Goal: Information Seeking & Learning: Learn about a topic

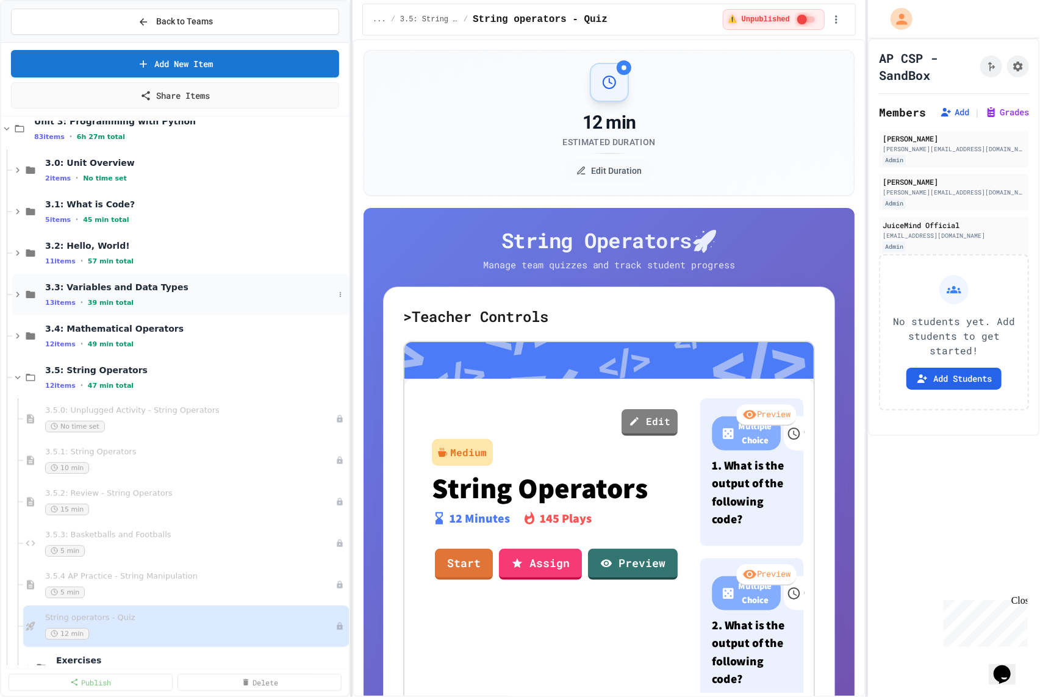
scroll to position [138, 0]
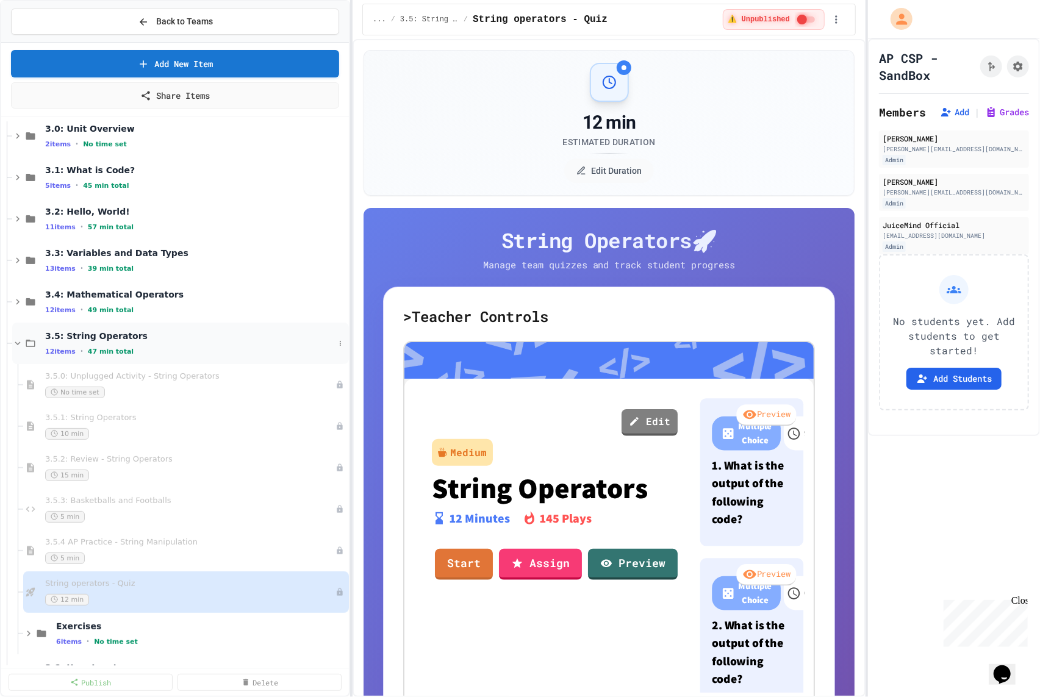
click at [141, 332] on span "3.5: String Operators" at bounding box center [189, 335] width 289 height 11
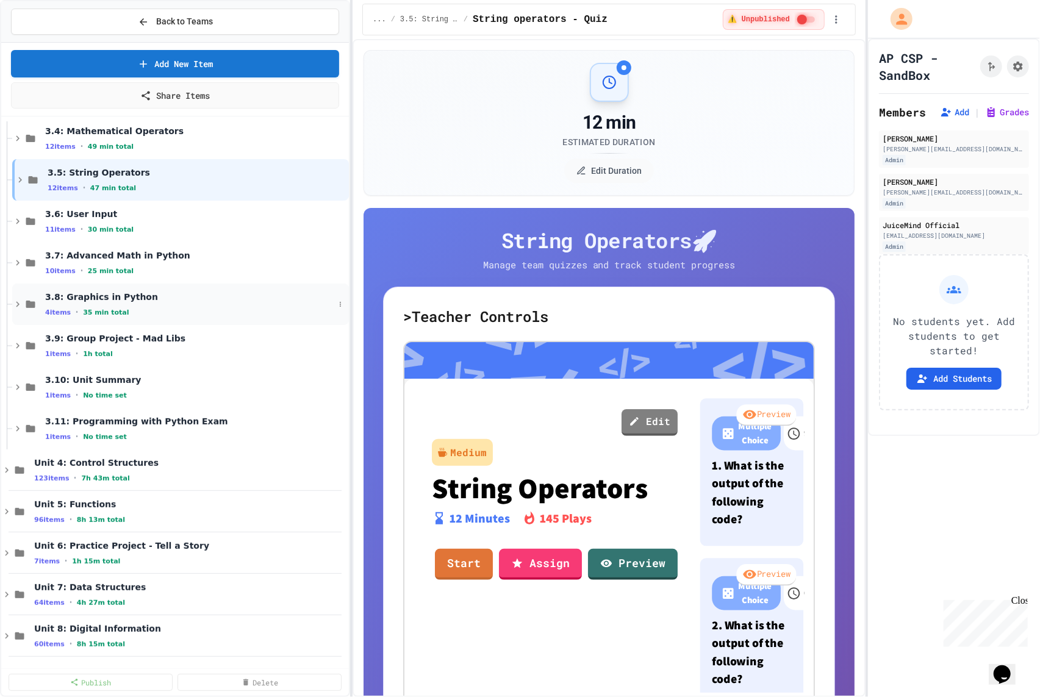
scroll to position [340, 0]
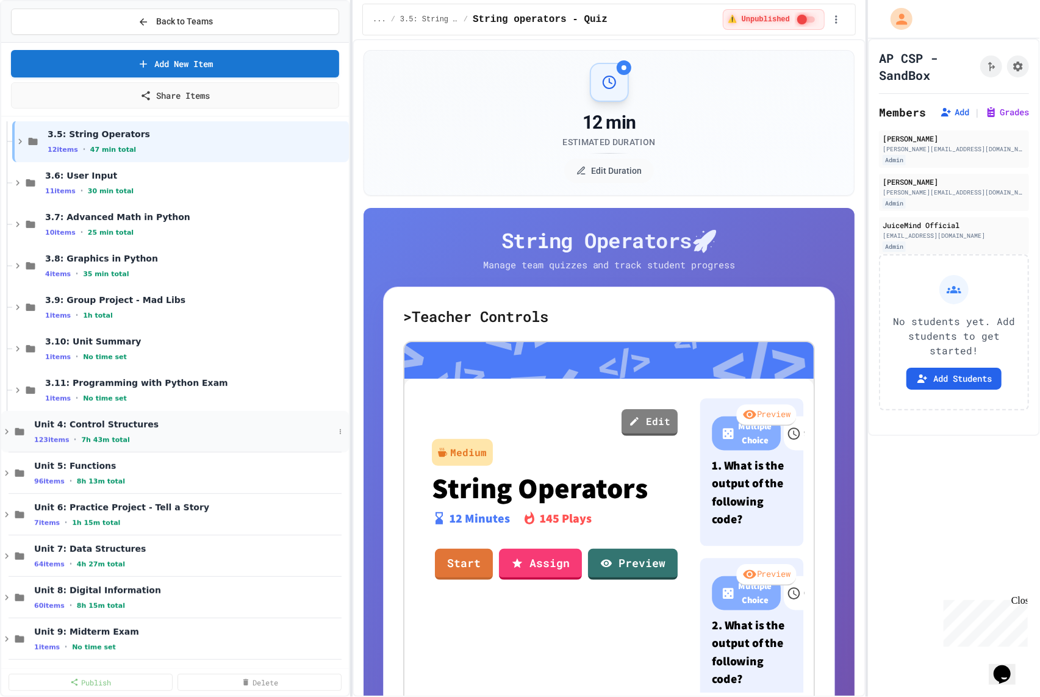
click at [149, 427] on span "Unit 4: Control Structures" at bounding box center [184, 424] width 300 height 11
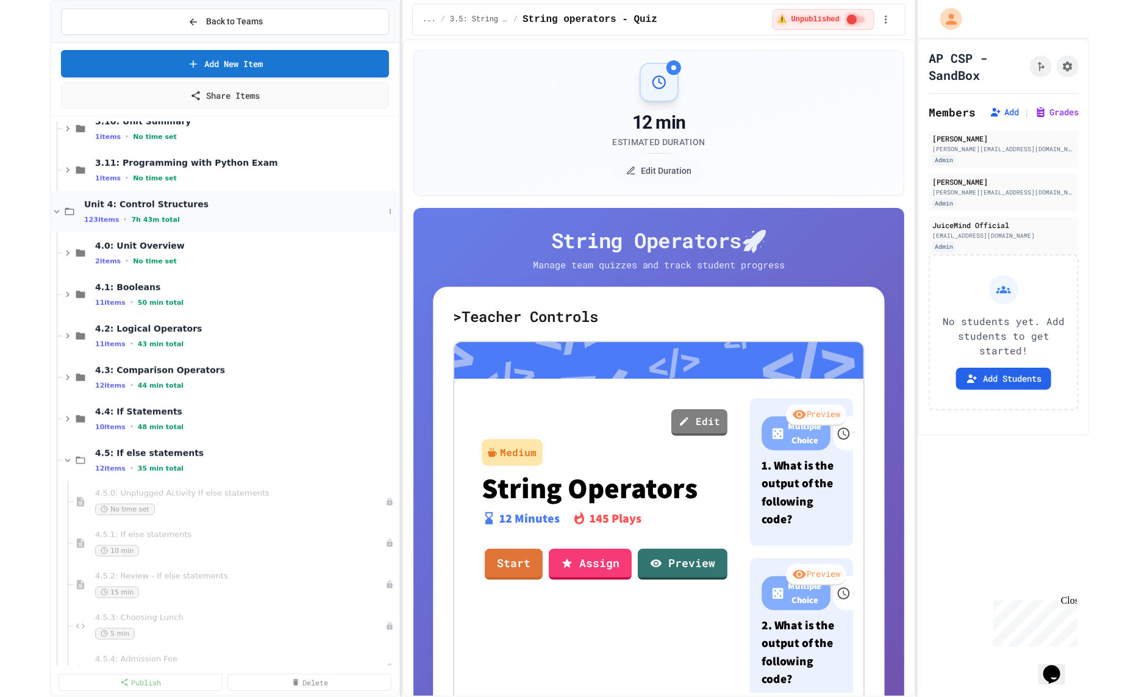
scroll to position [562, 0]
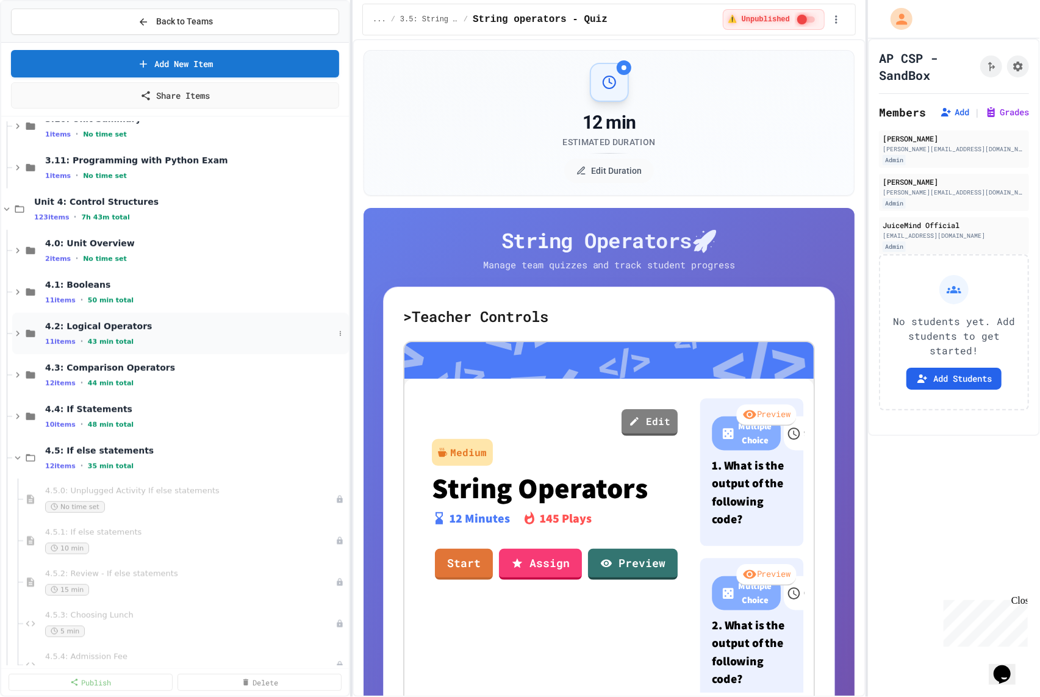
click at [145, 321] on span "4.2: Logical Operators" at bounding box center [189, 326] width 289 height 11
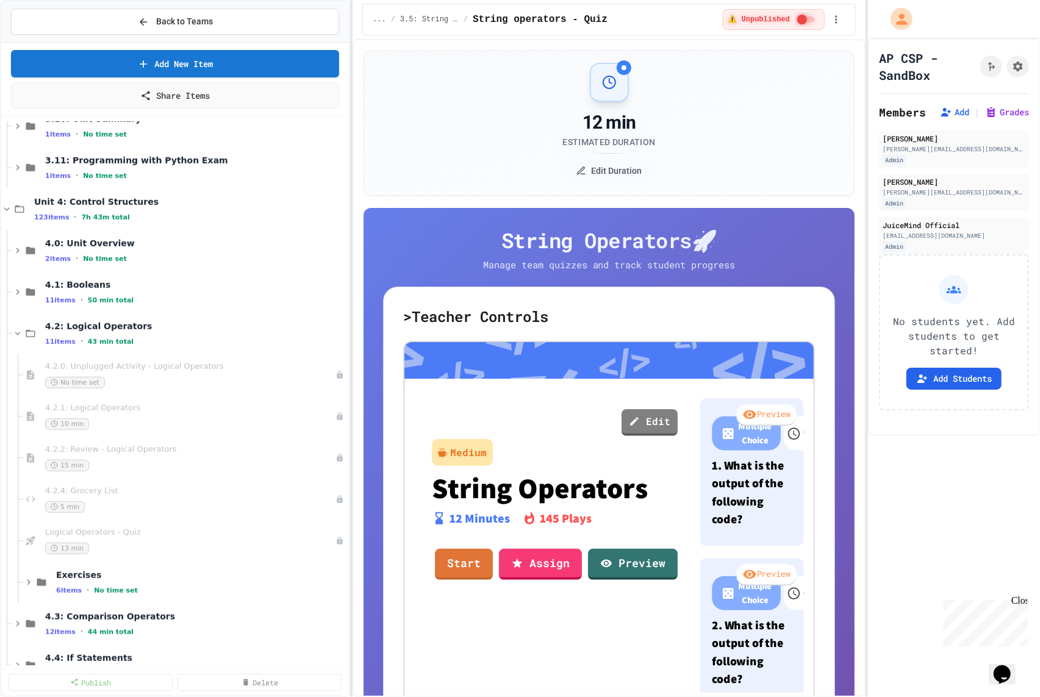
click at [145, 321] on span "4.2: Logical Operators" at bounding box center [195, 326] width 301 height 11
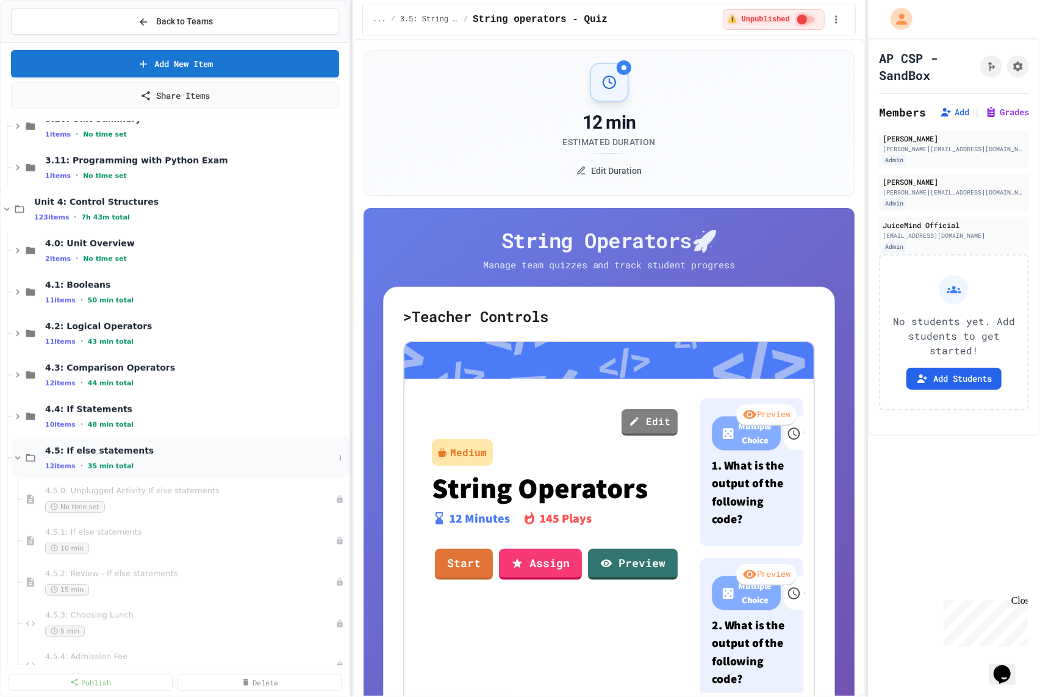
click at [144, 453] on span "4.5: If else statements" at bounding box center [189, 450] width 289 height 11
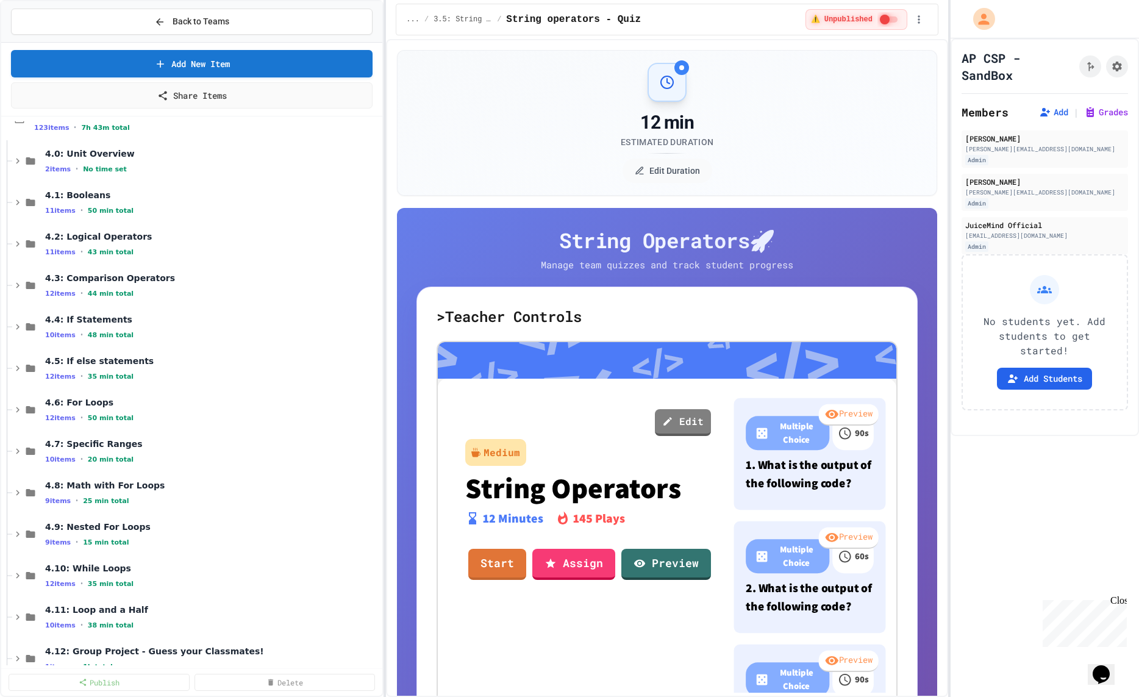
scroll to position [682, 0]
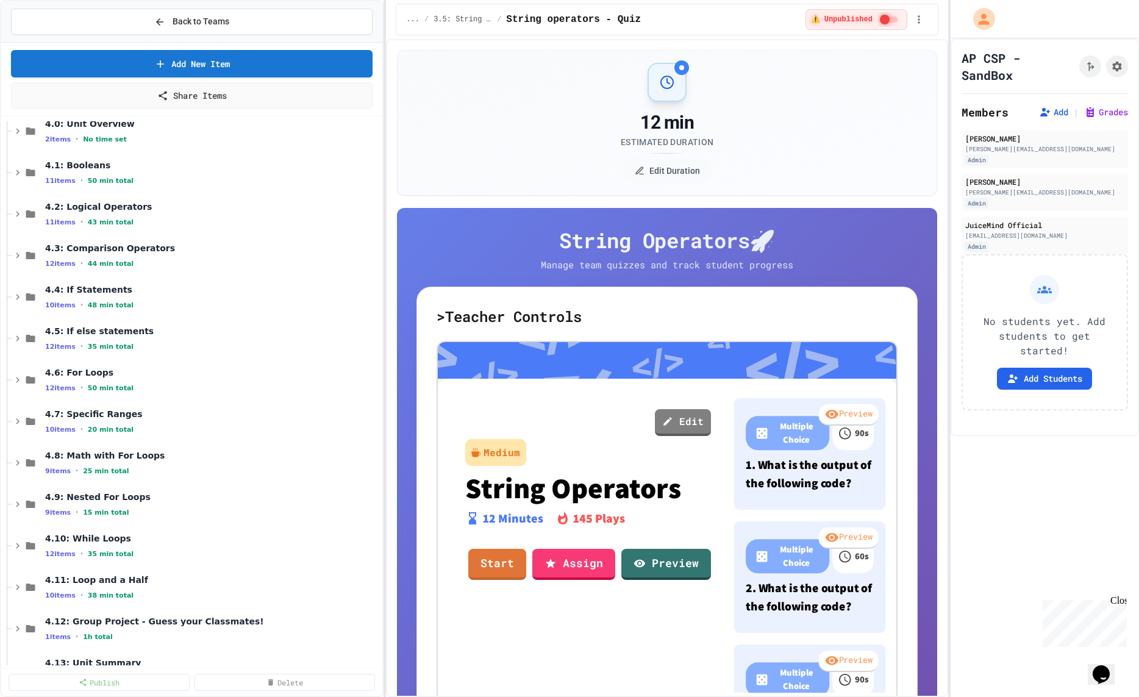
click at [257, 356] on div "4.5: If else statements 12 items • 35 min total" at bounding box center [197, 338] width 370 height 41
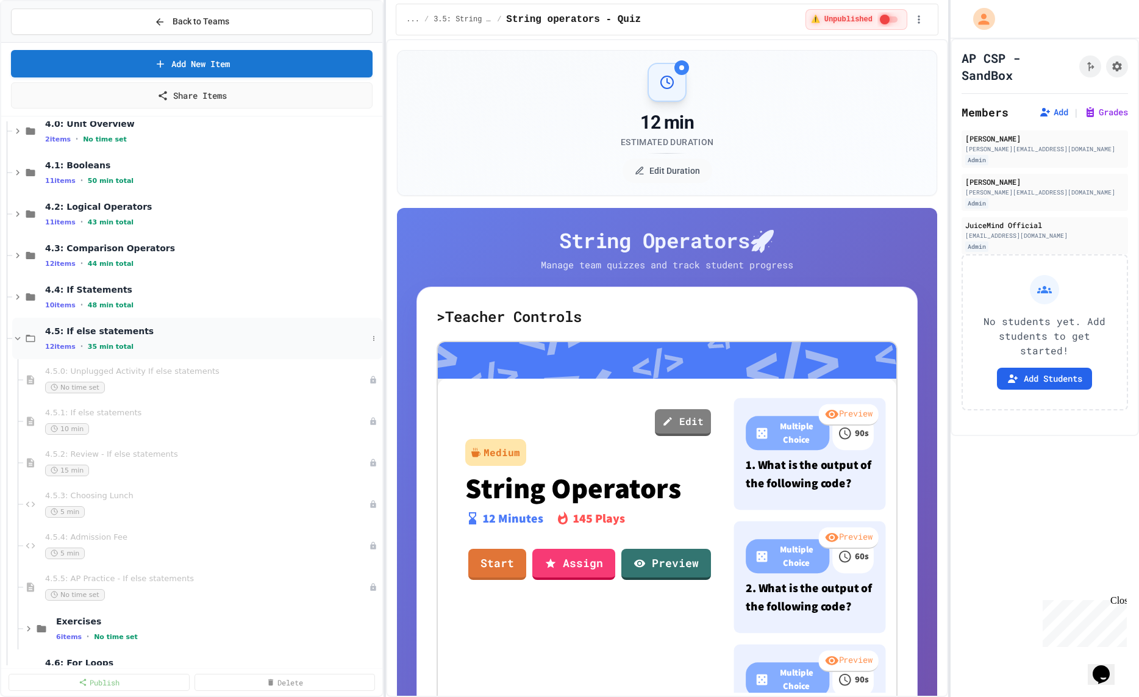
click at [254, 338] on div "4.5: If else statements 12 items • 35 min total" at bounding box center [206, 339] width 323 height 26
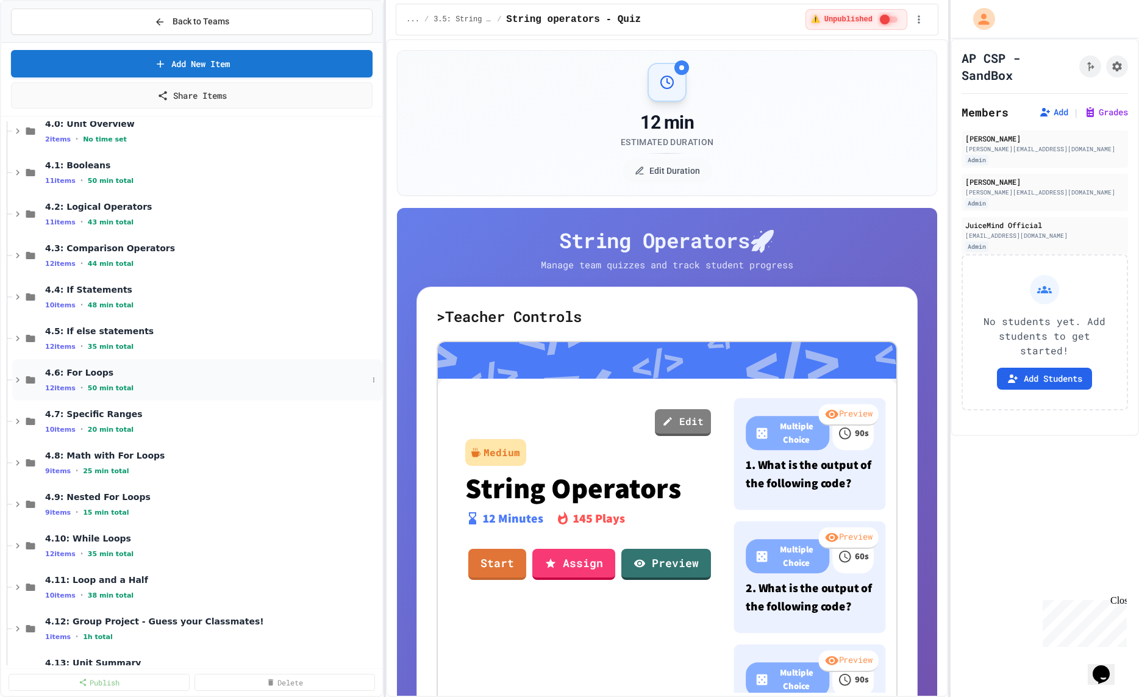
click at [254, 380] on div "4.6: For Loops 12 items • 50 min total" at bounding box center [206, 380] width 323 height 26
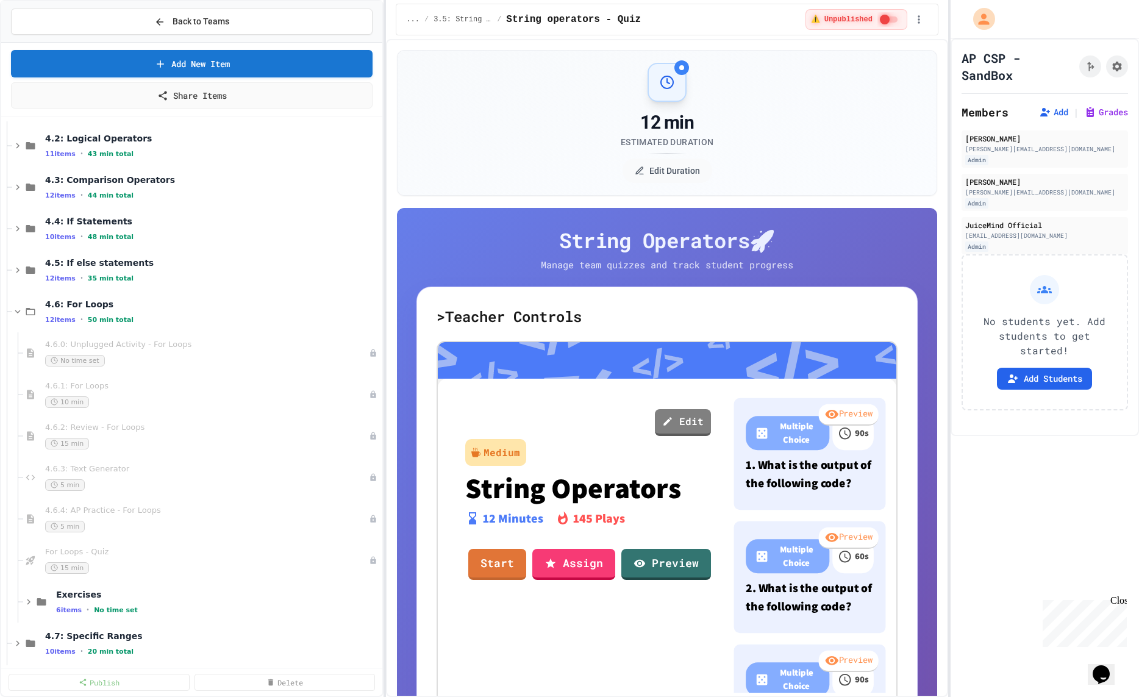
scroll to position [756, 0]
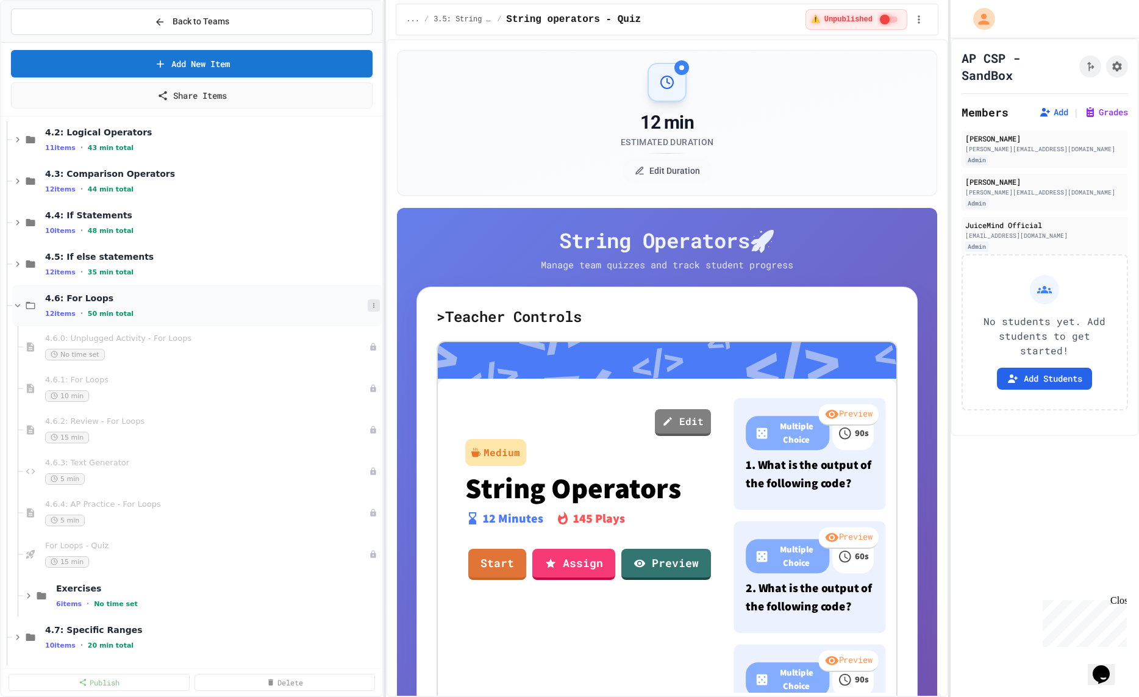
click at [371, 302] on icon at bounding box center [373, 305] width 7 height 7
click at [368, 322] on button "Add Item" at bounding box center [345, 327] width 86 height 22
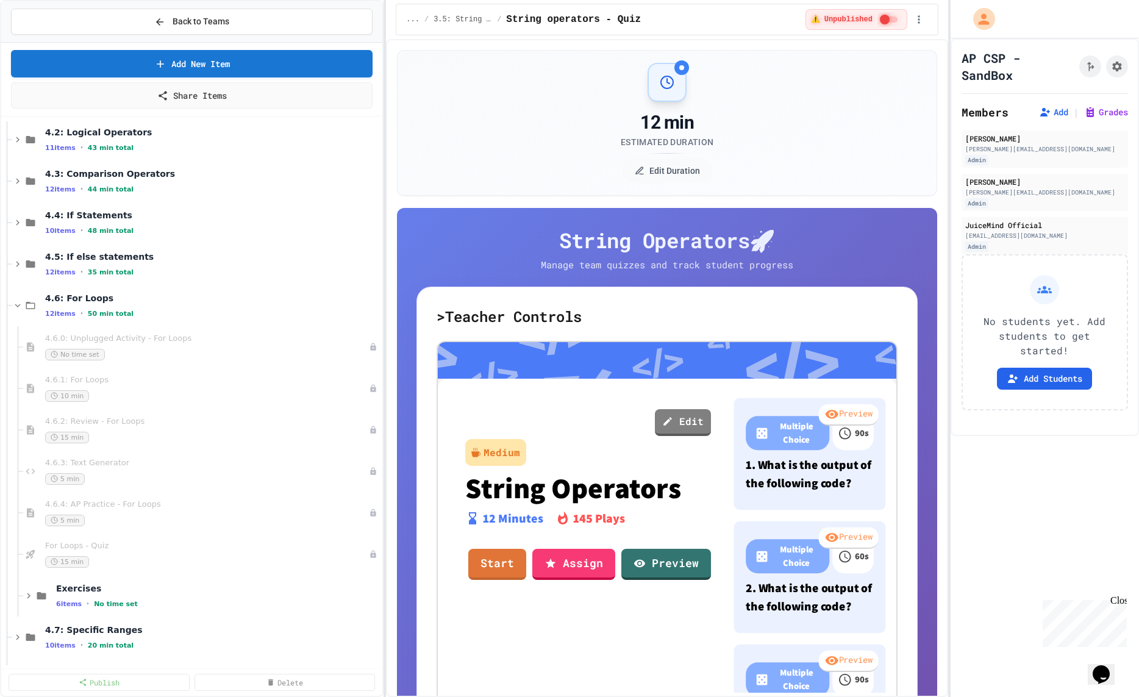
scroll to position [0, 0]
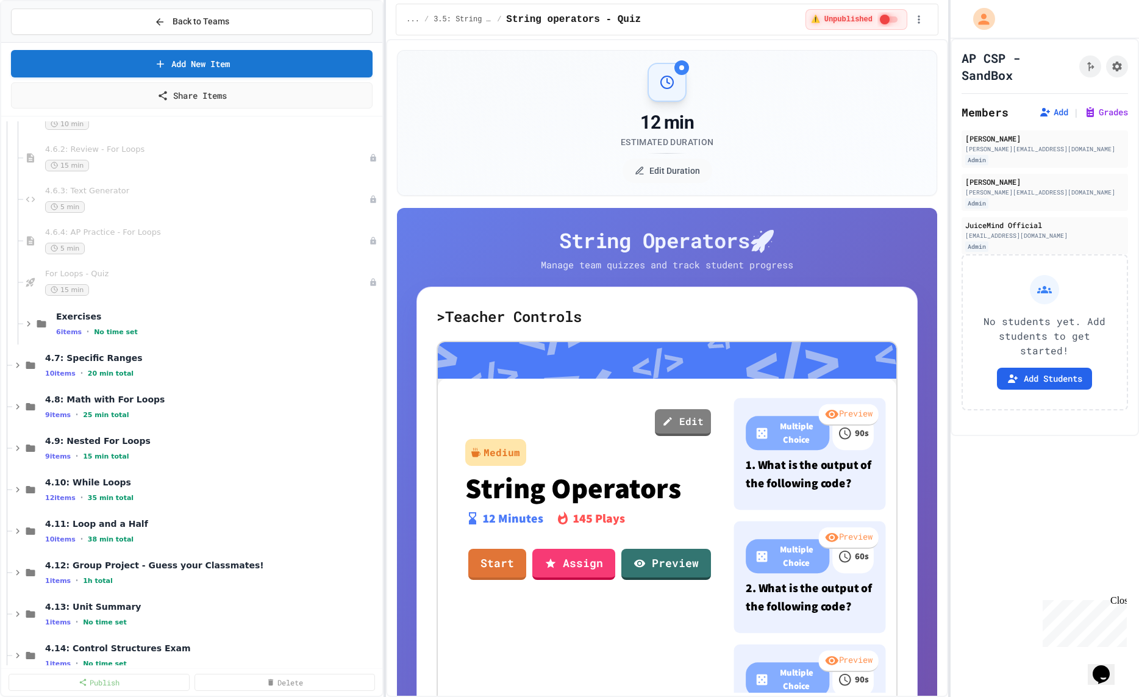
scroll to position [1047, 0]
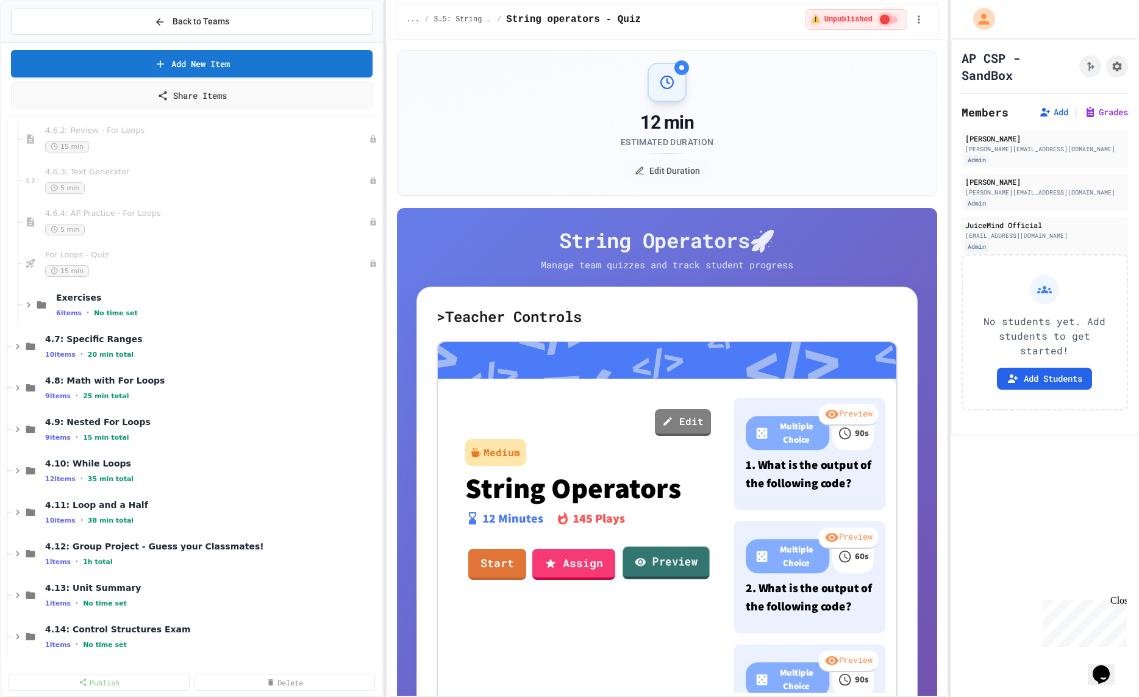
click at [647, 562] on link "Preview" at bounding box center [666, 563] width 87 height 33
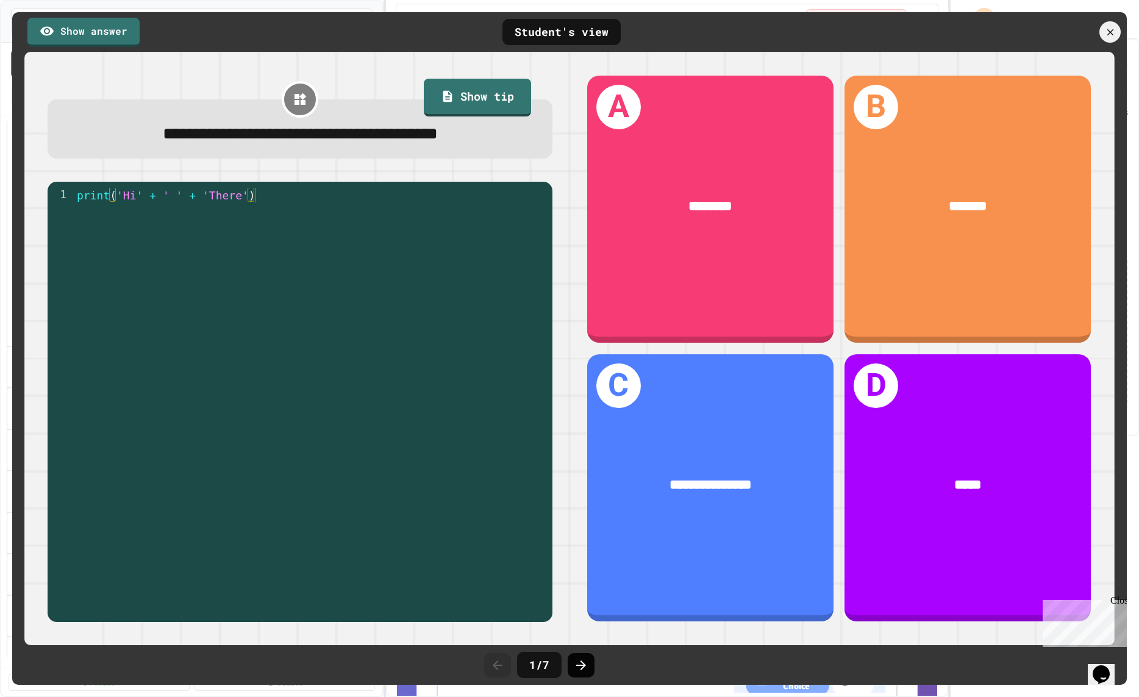
click at [574, 663] on icon at bounding box center [581, 665] width 15 height 15
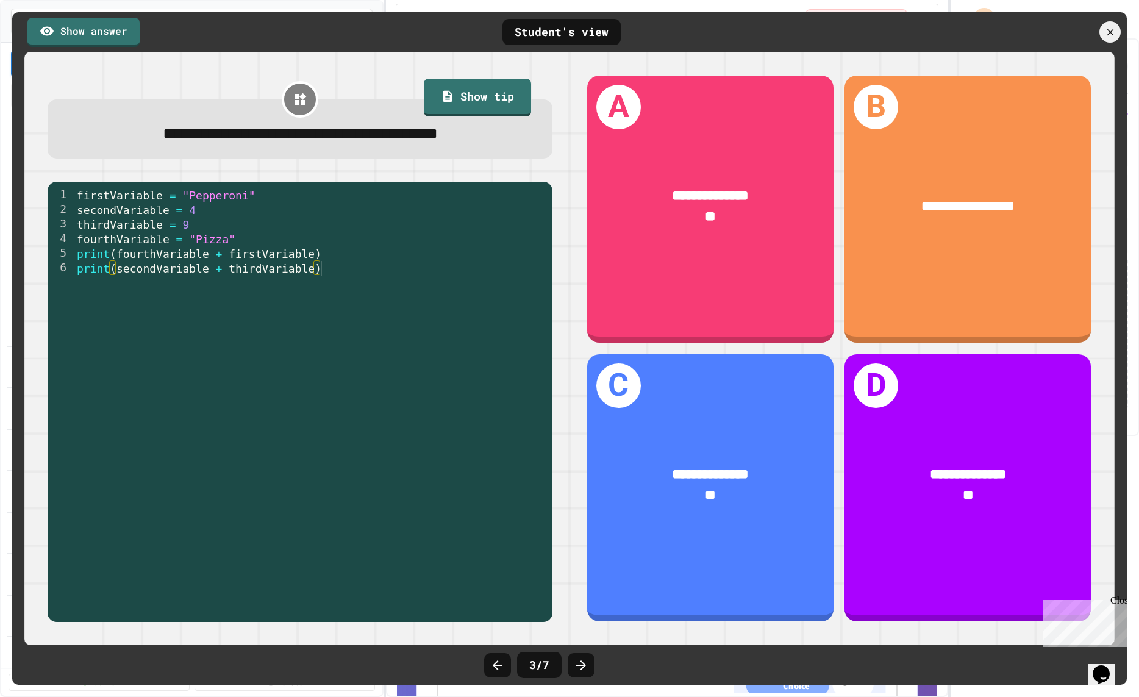
click at [574, 663] on icon at bounding box center [581, 665] width 15 height 15
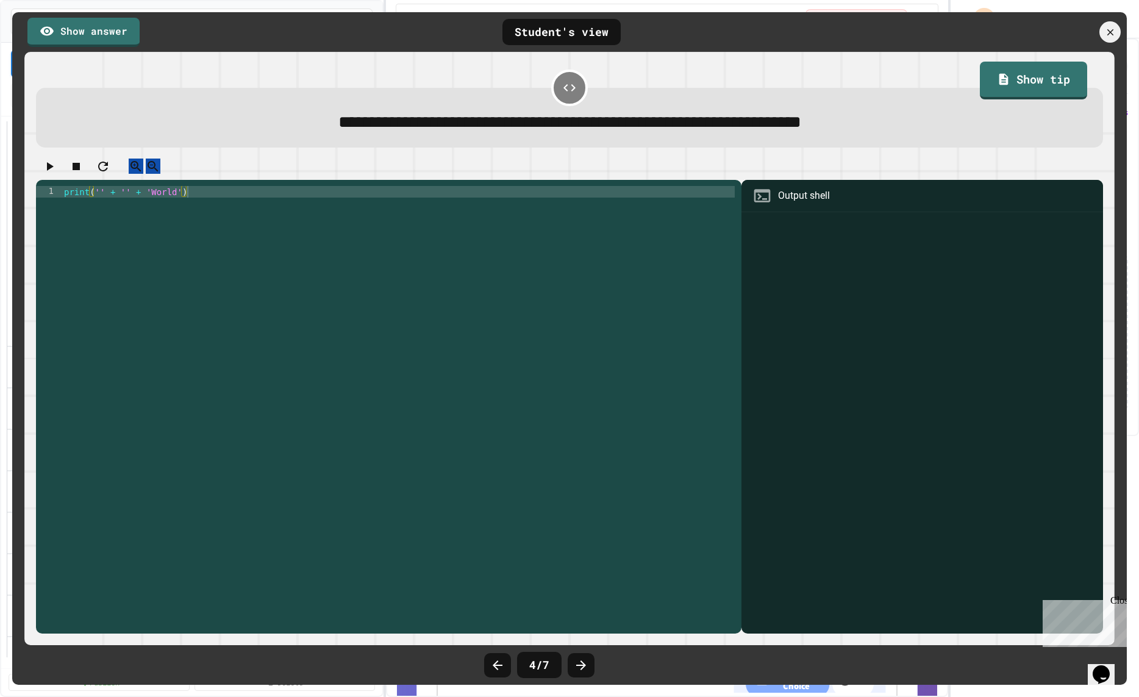
click at [574, 663] on icon at bounding box center [581, 665] width 15 height 15
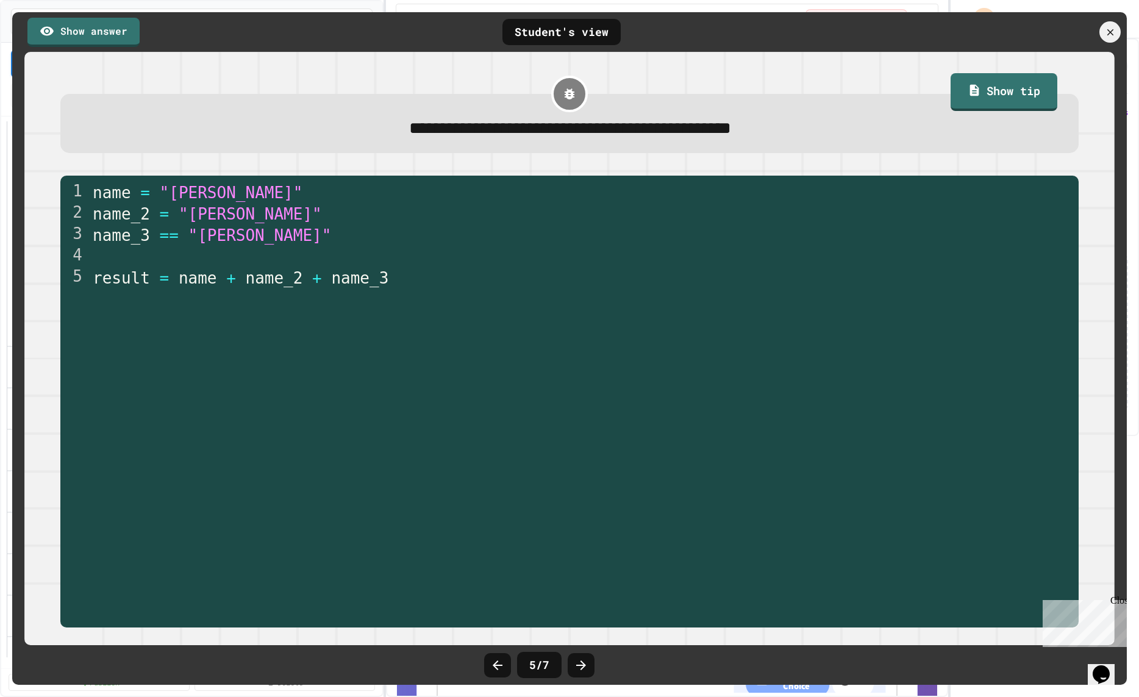
click at [574, 663] on icon at bounding box center [581, 665] width 15 height 15
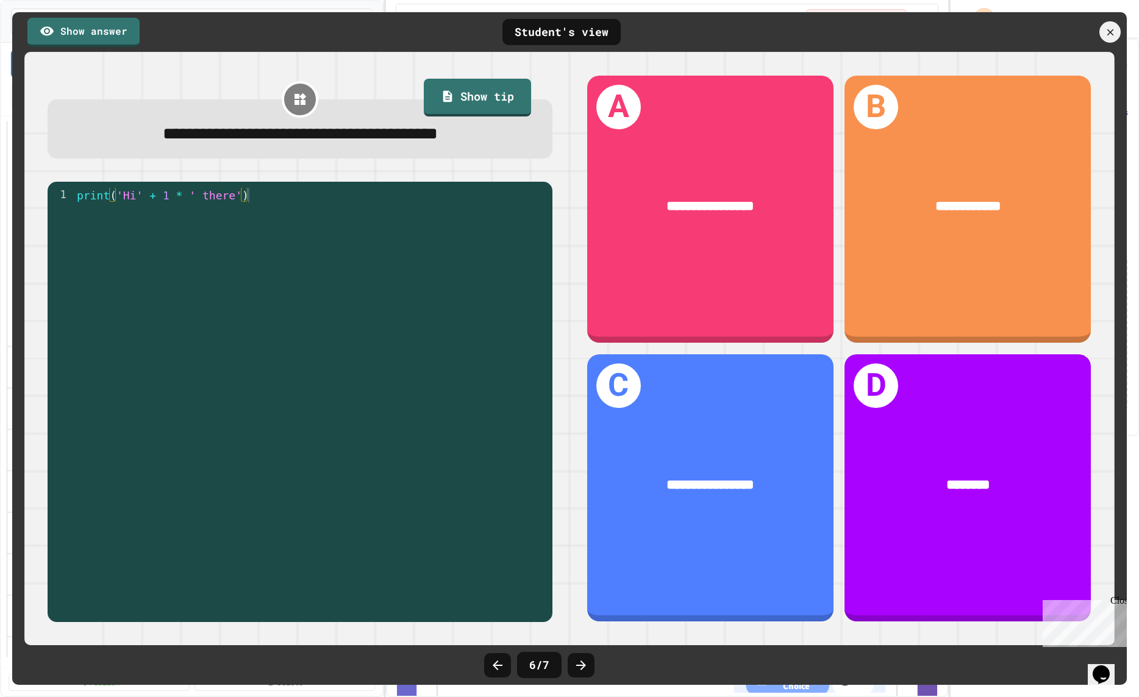
click at [574, 663] on icon at bounding box center [581, 665] width 15 height 15
click at [1039, 40] on div at bounding box center [1060, 31] width 134 height 21
click at [1039, 40] on div at bounding box center [1109, 31] width 23 height 23
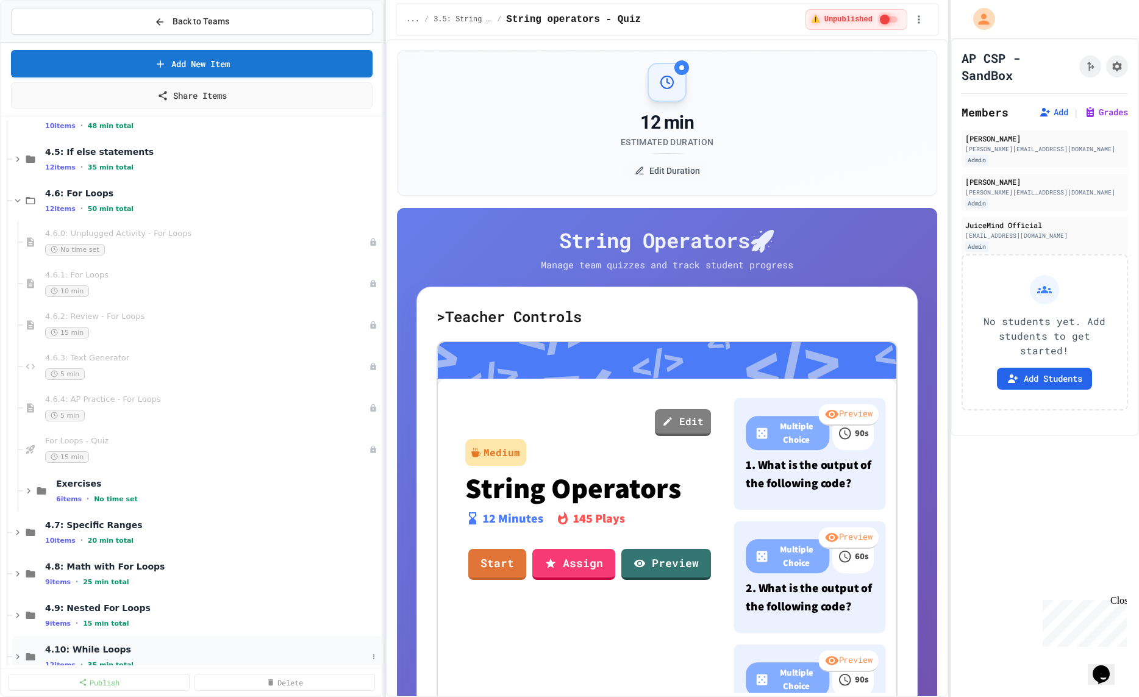
scroll to position [854, 0]
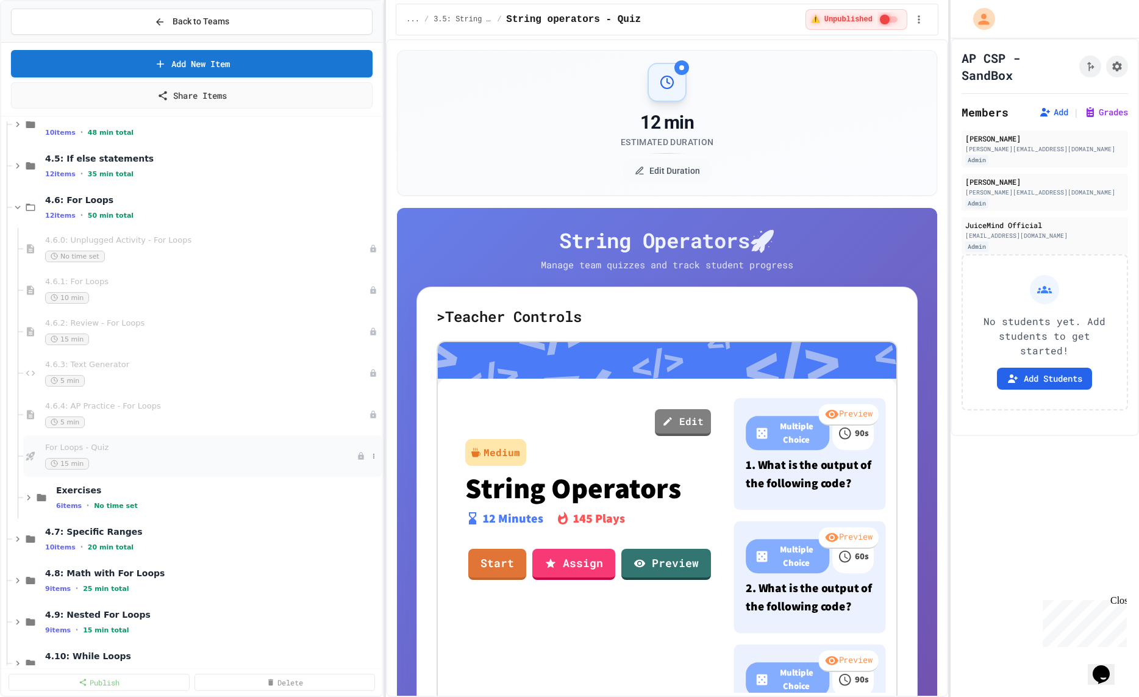
click at [211, 440] on div "For Loops - Quiz 15 min" at bounding box center [202, 455] width 359 height 41
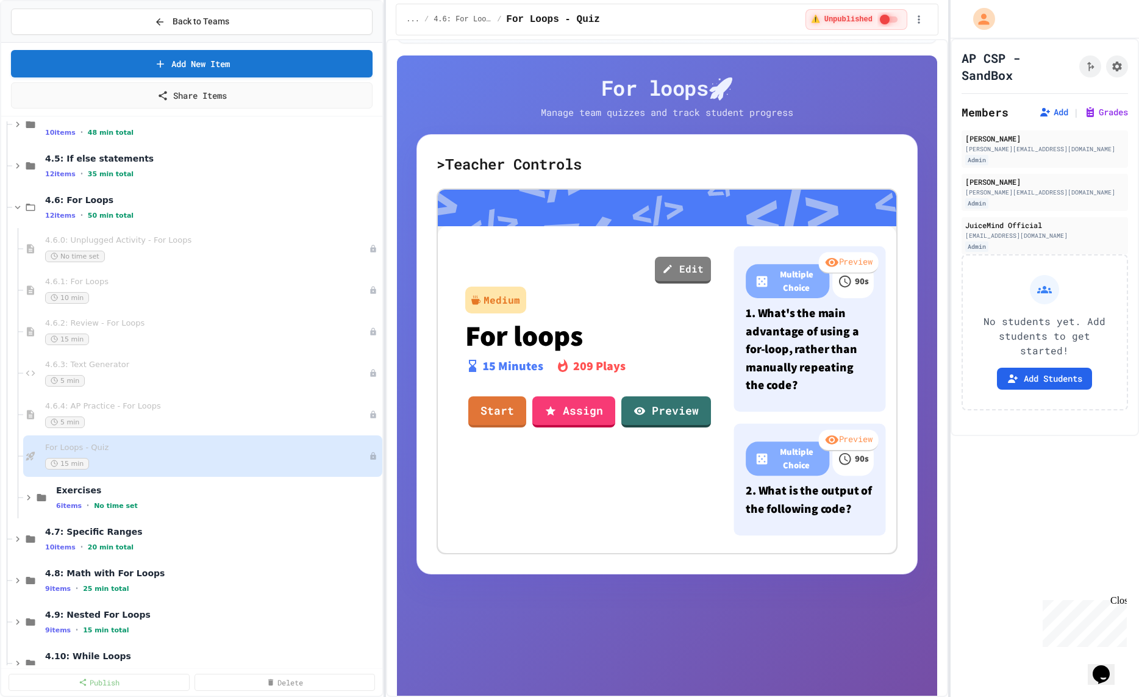
scroll to position [178, 0]
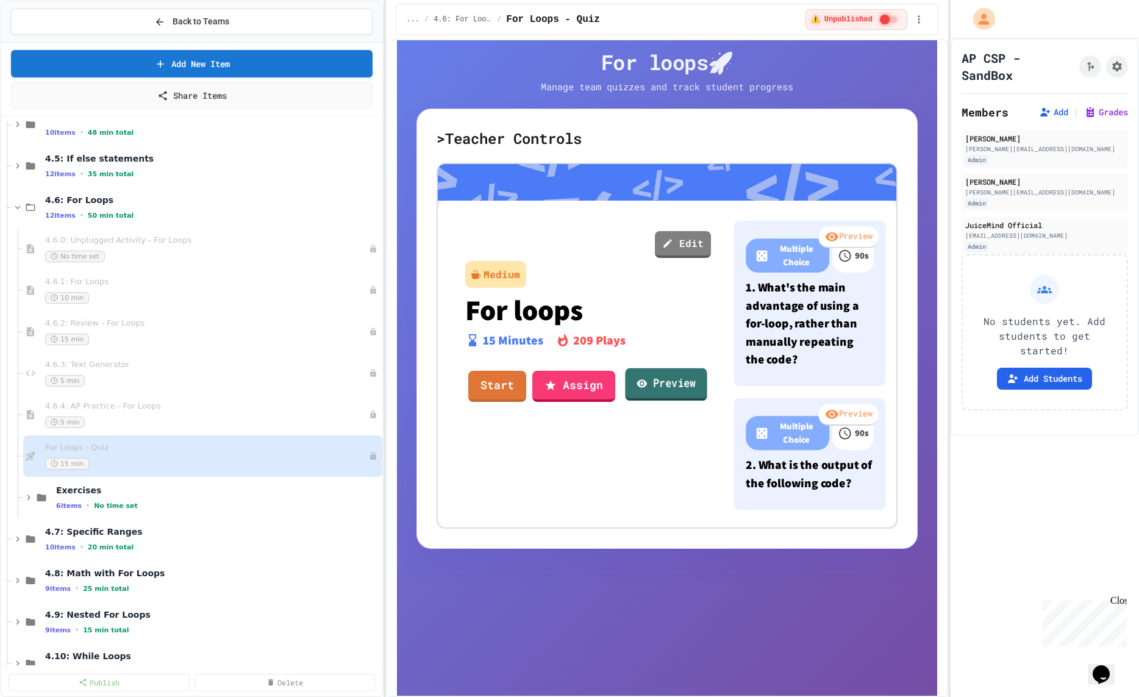
click at [649, 379] on link "Preview" at bounding box center [667, 384] width 82 height 33
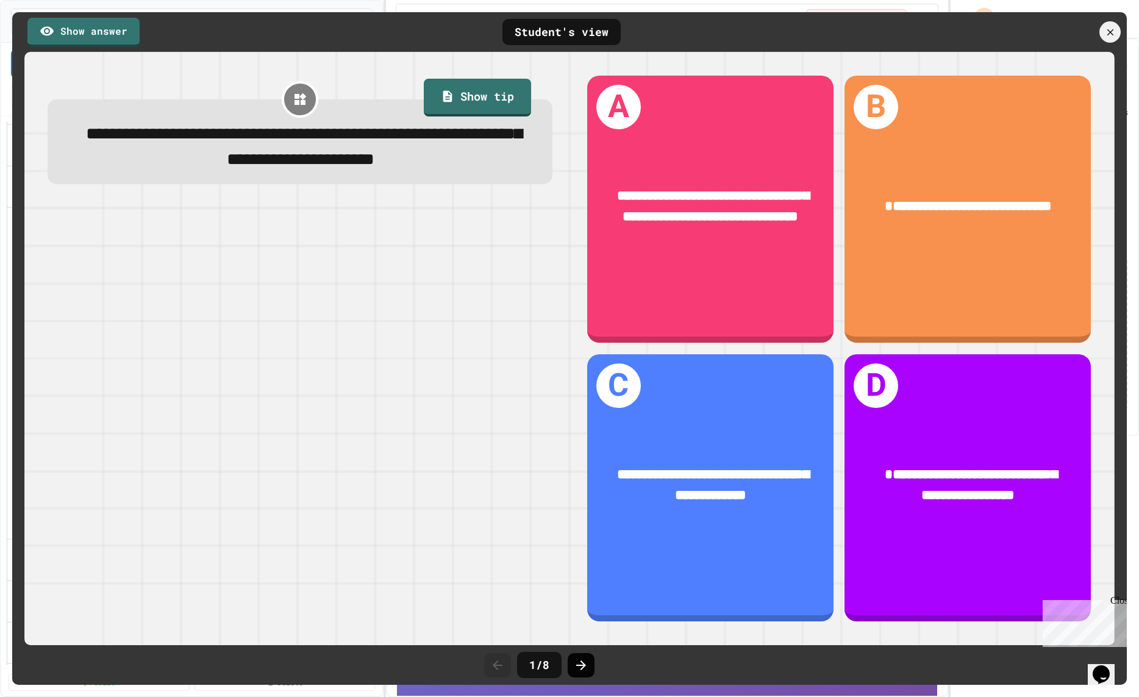
click at [573, 657] on div at bounding box center [581, 665] width 27 height 24
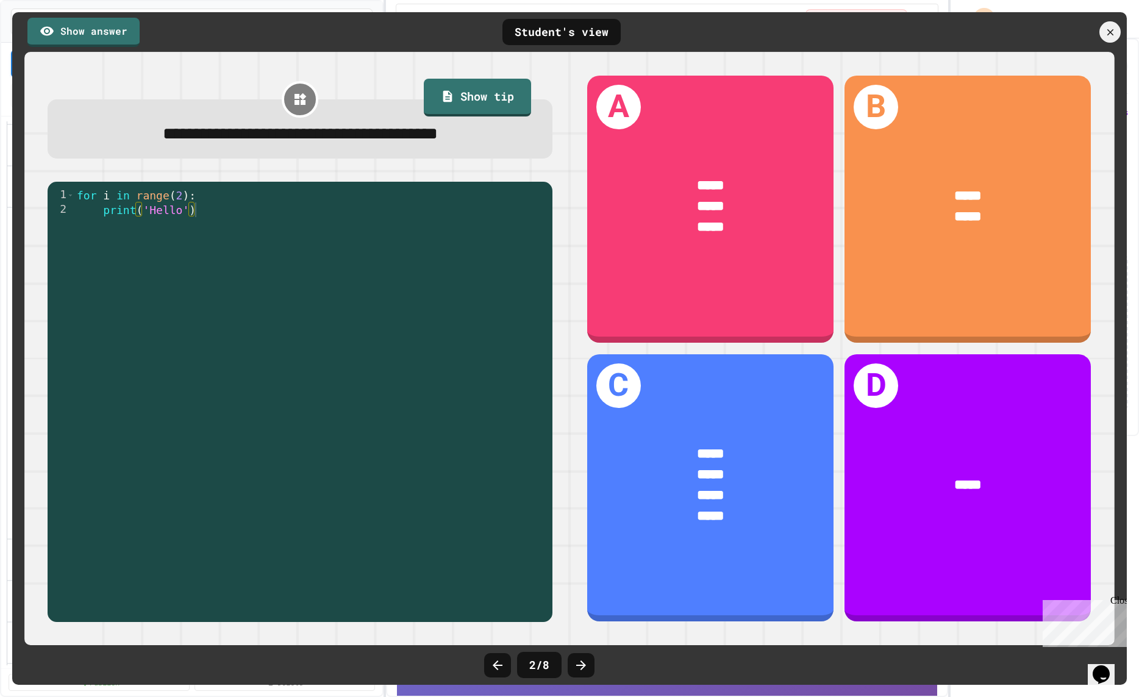
click at [574, 658] on icon at bounding box center [581, 665] width 15 height 15
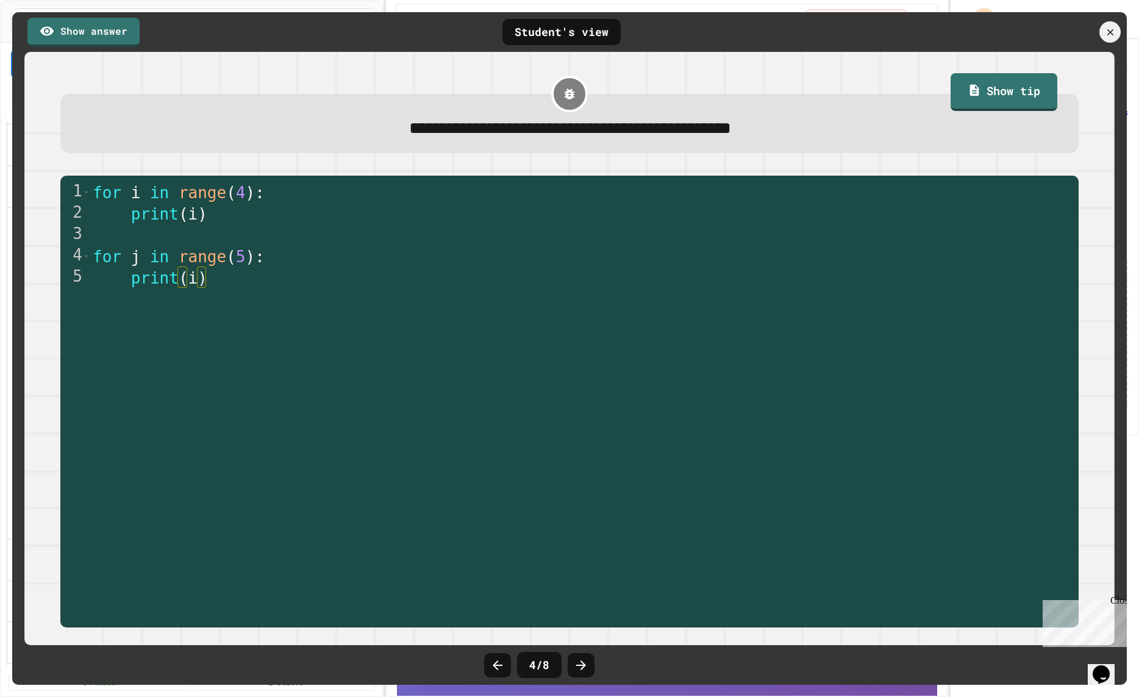
click at [574, 658] on icon at bounding box center [581, 665] width 15 height 15
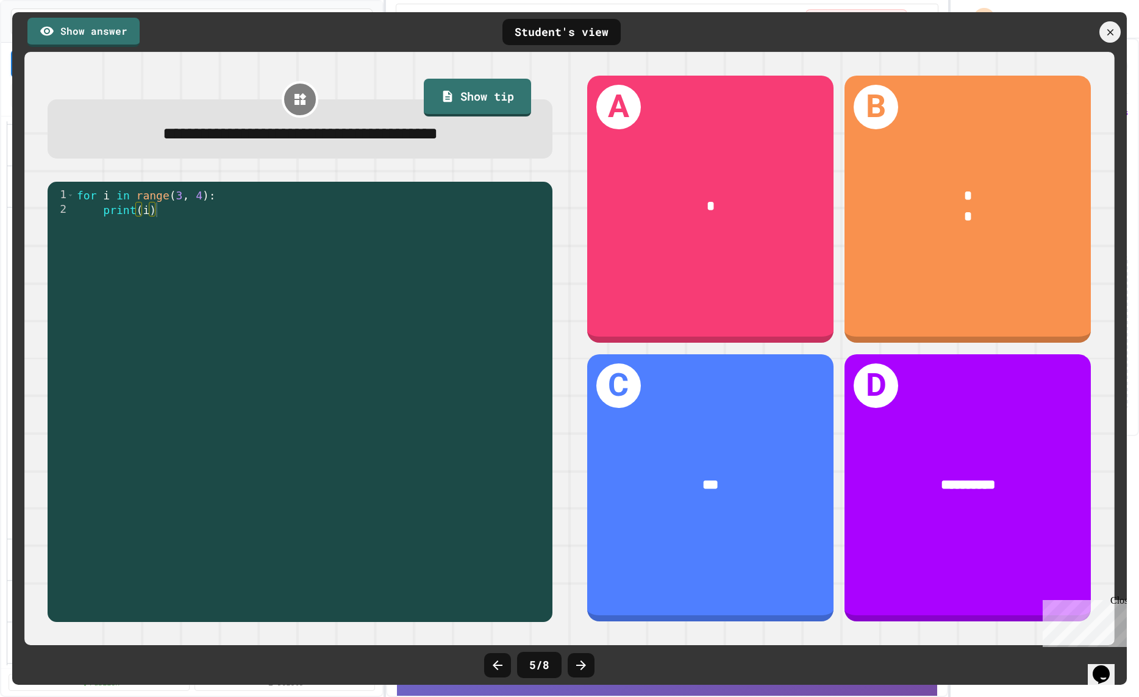
click at [574, 658] on icon at bounding box center [581, 665] width 15 height 15
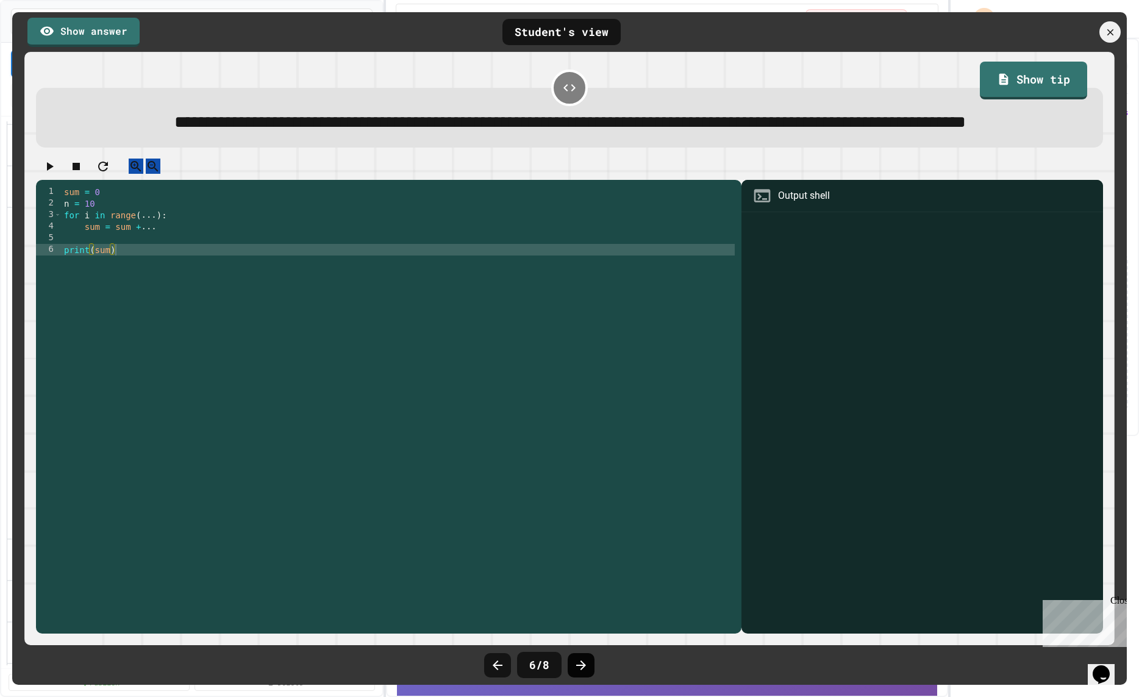
click at [574, 658] on icon at bounding box center [581, 665] width 15 height 15
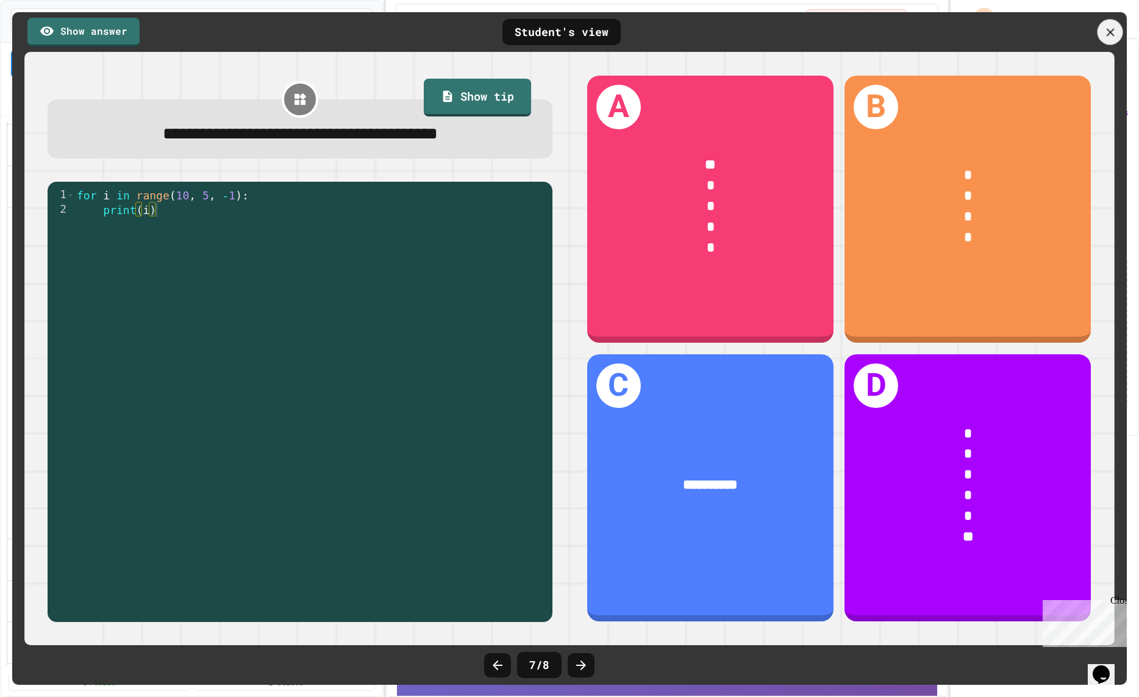
click at [1039, 26] on icon at bounding box center [1110, 32] width 13 height 13
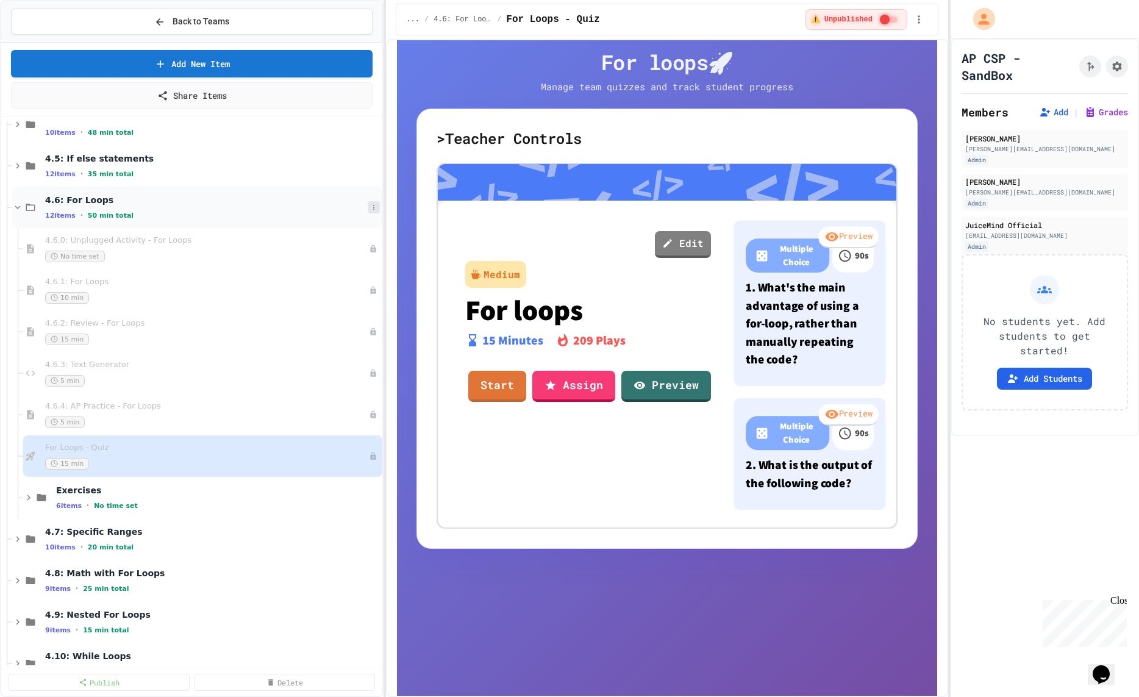
click at [371, 206] on icon at bounding box center [373, 207] width 7 height 7
click at [367, 224] on button "Add Item" at bounding box center [345, 229] width 86 height 22
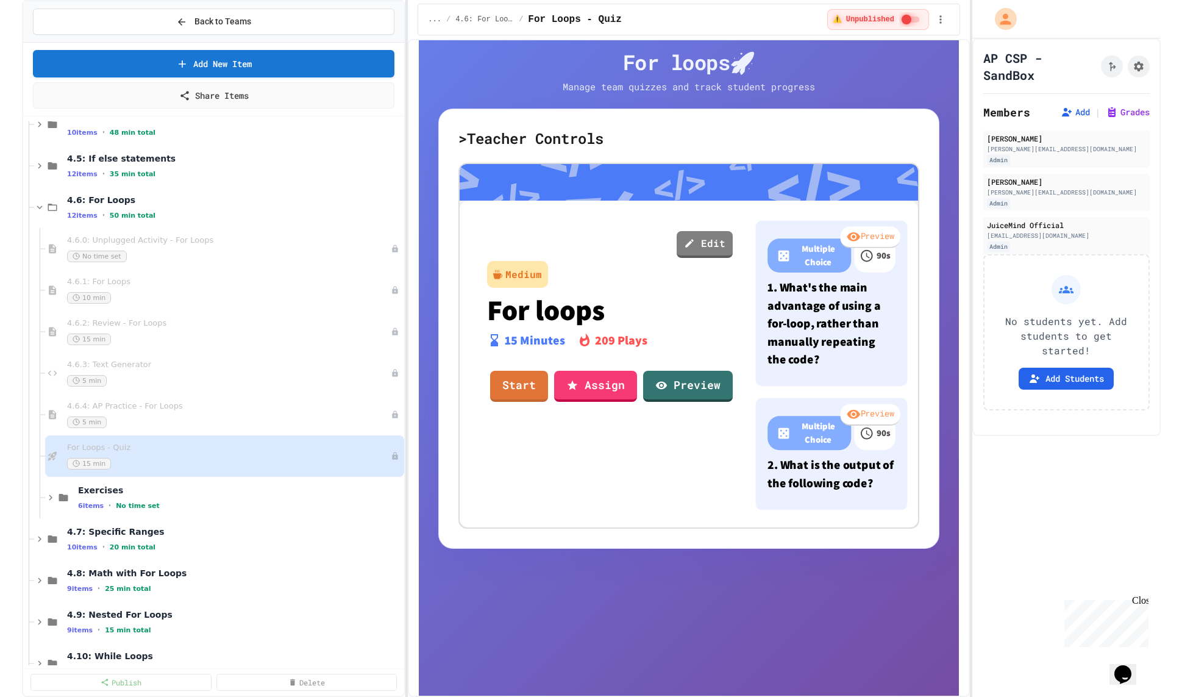
scroll to position [0, 0]
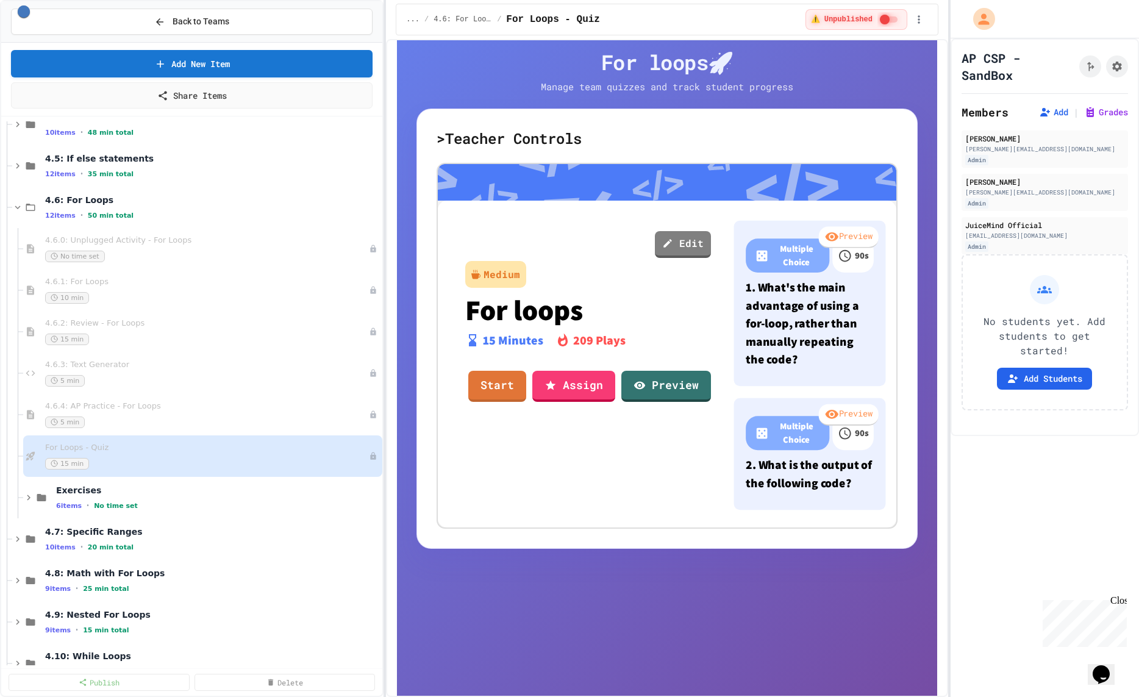
click at [705, 377] on link "Preview" at bounding box center [666, 385] width 85 height 32
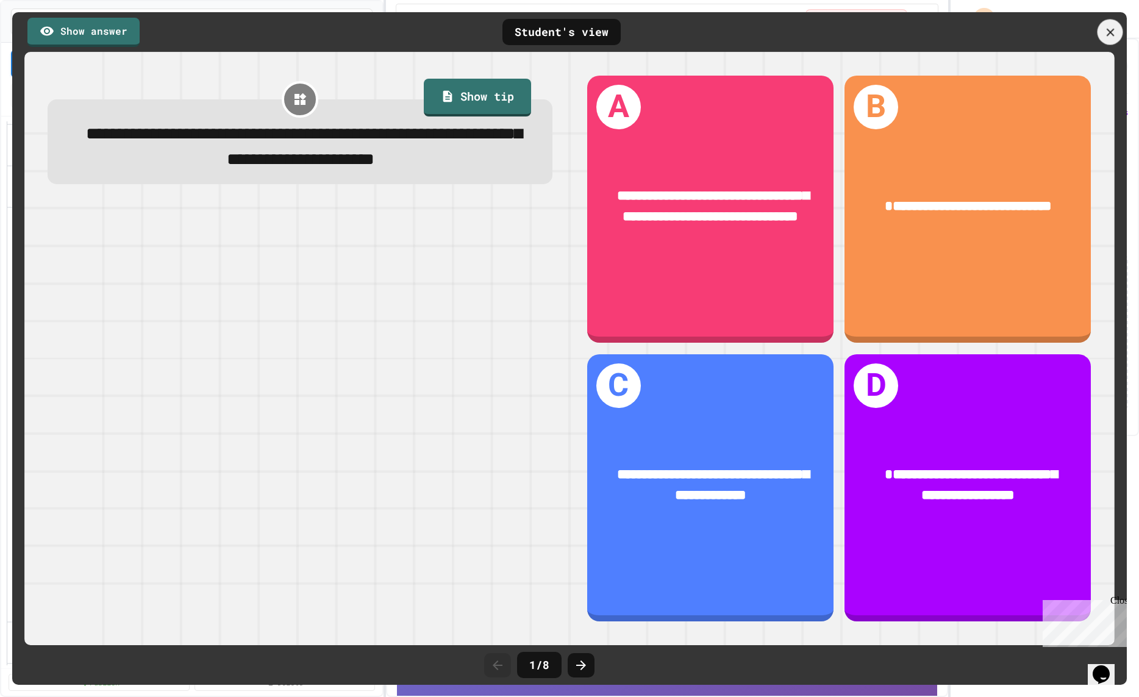
click at [1039, 27] on icon at bounding box center [1110, 32] width 13 height 13
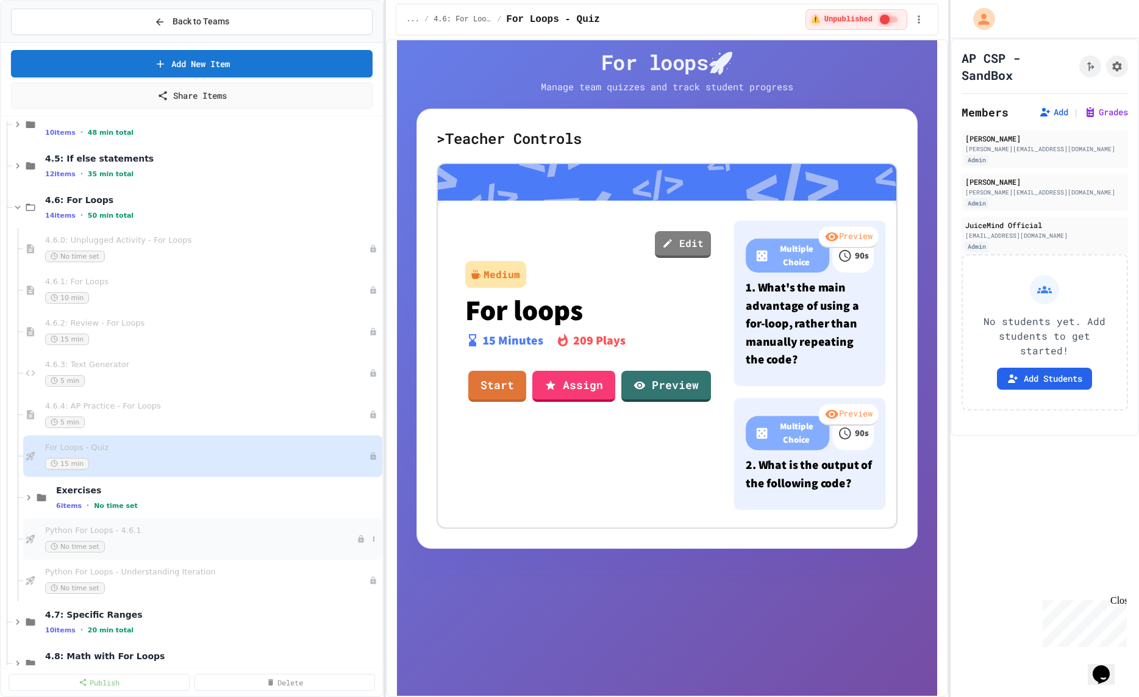
click at [225, 536] on div "Python For Loops - 4.6.1 No time set" at bounding box center [201, 539] width 312 height 27
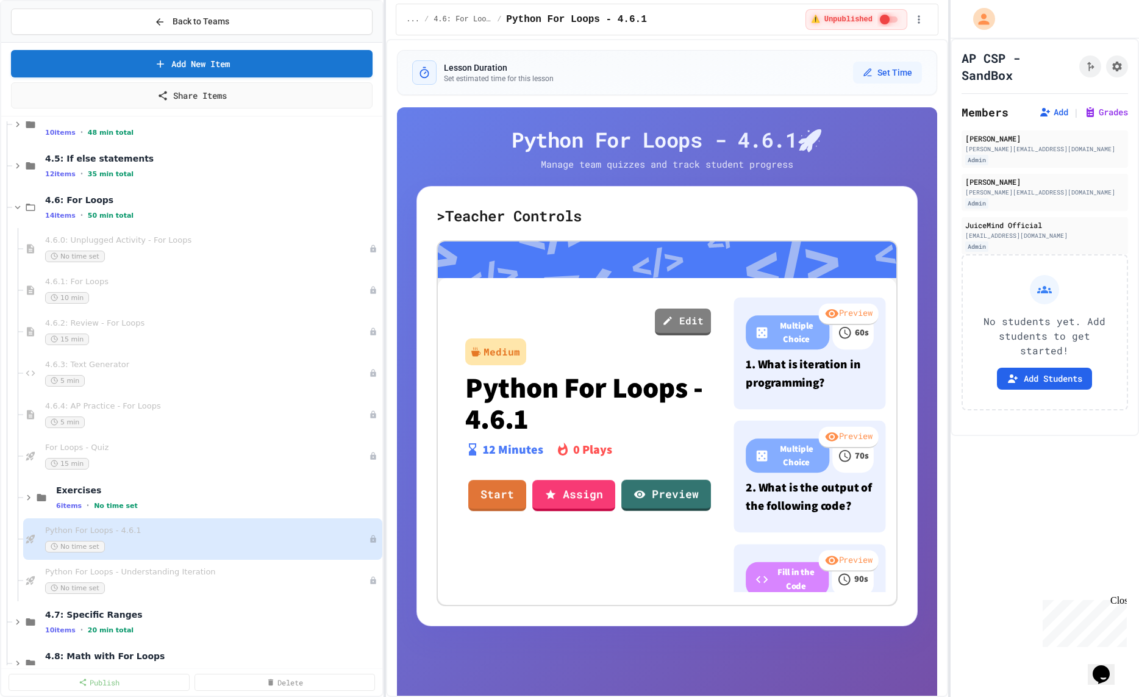
click at [715, 482] on div "Edit Medium Python For Loops - 4.6.1 12 Minutes 0 Plays Start Assign Preview" at bounding box center [586, 439] width 279 height 305
click at [700, 484] on link "Preview" at bounding box center [666, 495] width 89 height 31
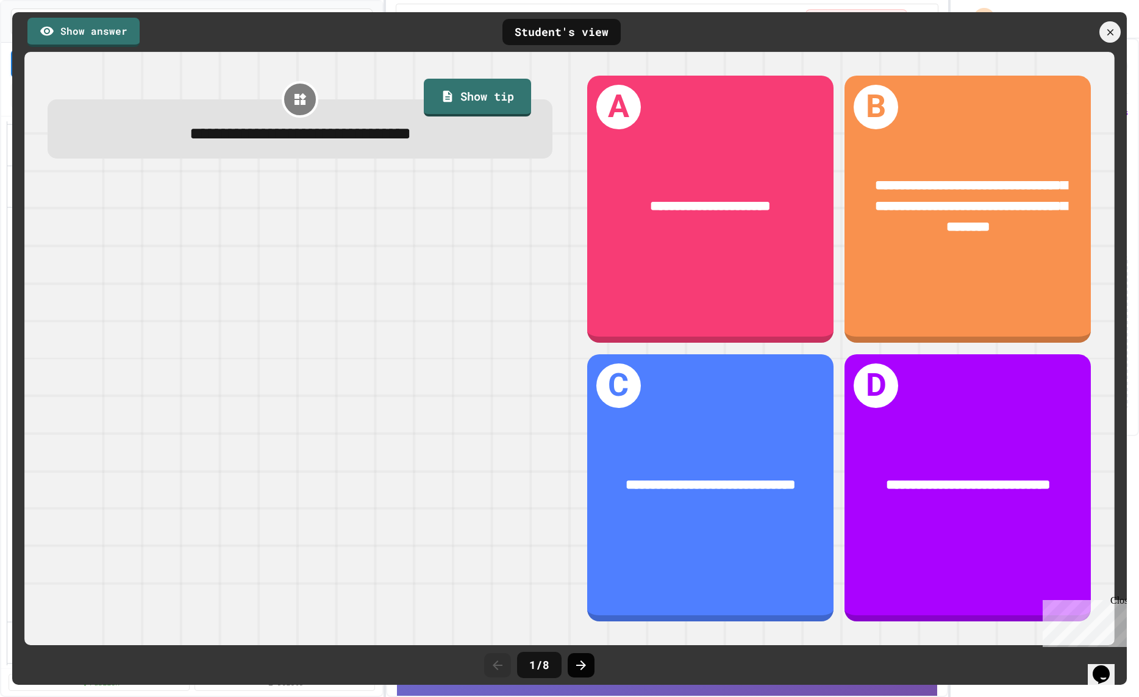
click at [580, 660] on icon at bounding box center [581, 665] width 10 height 10
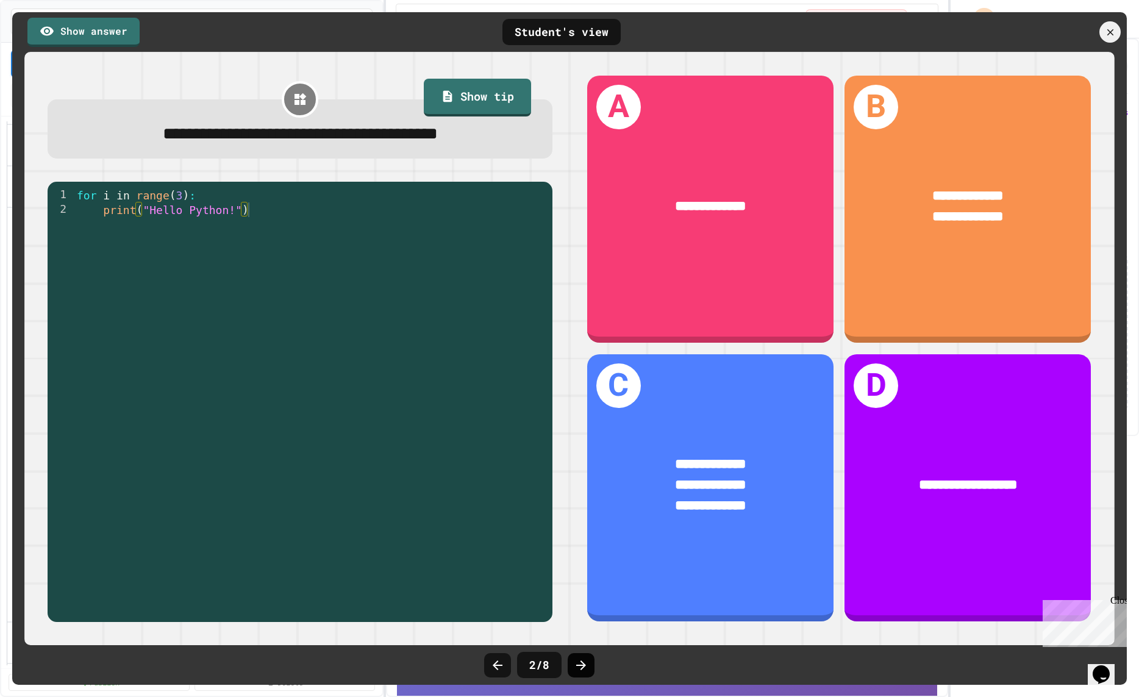
click at [582, 662] on icon at bounding box center [581, 665] width 10 height 10
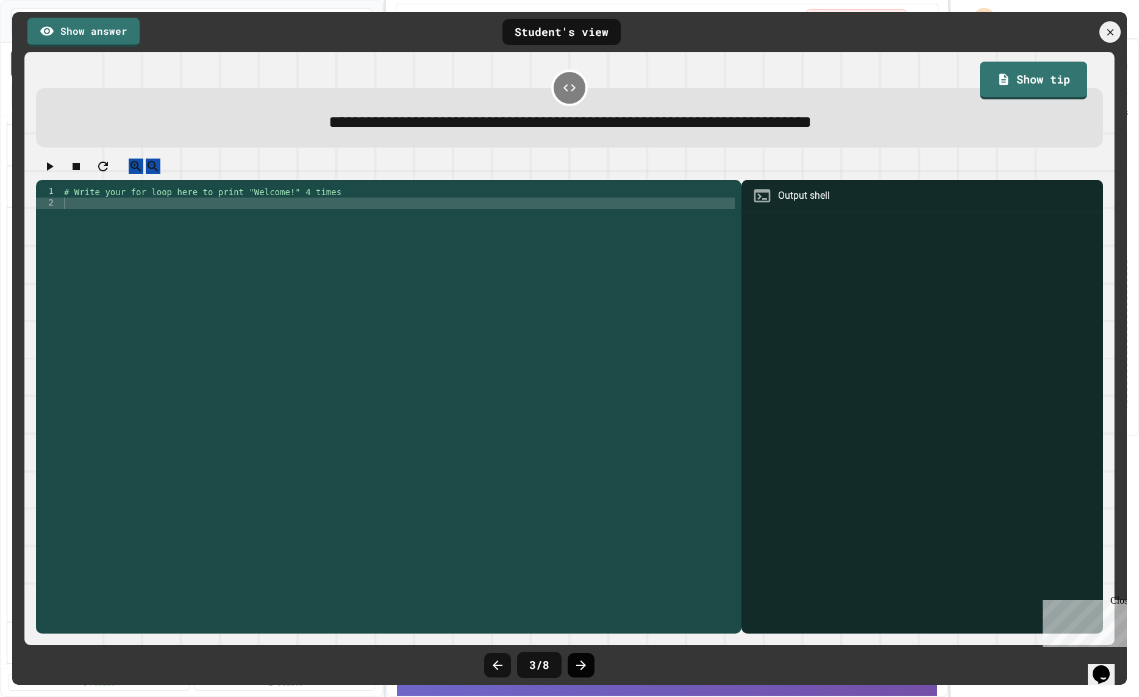
click at [582, 662] on icon at bounding box center [581, 665] width 10 height 10
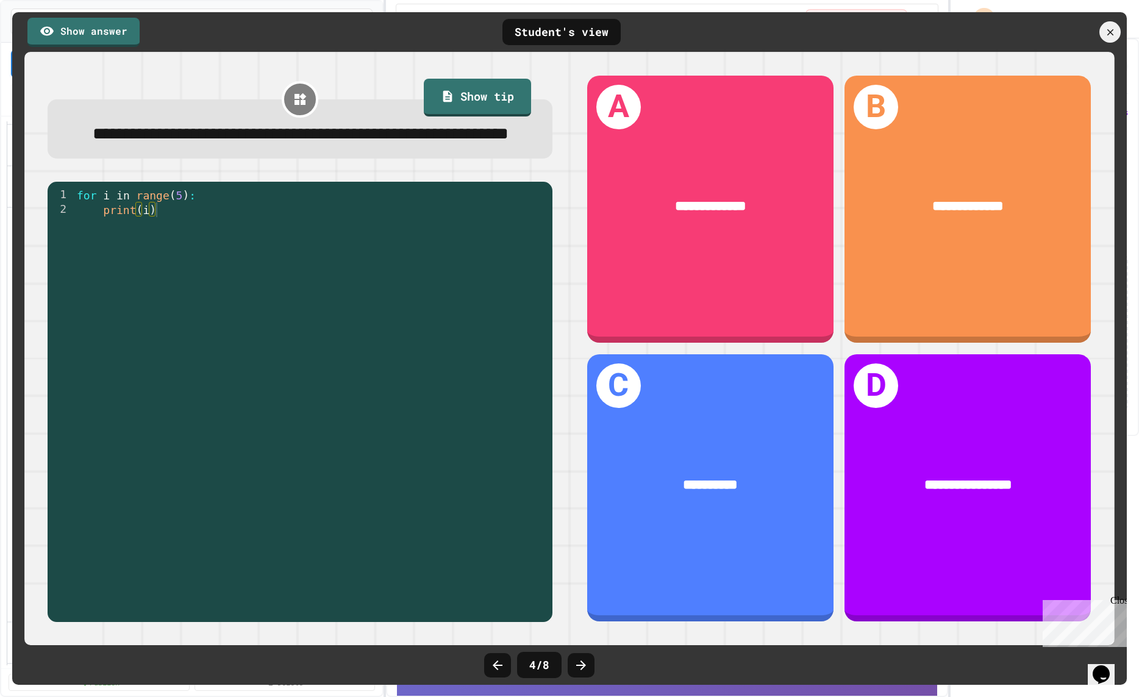
click at [582, 662] on icon at bounding box center [581, 665] width 10 height 10
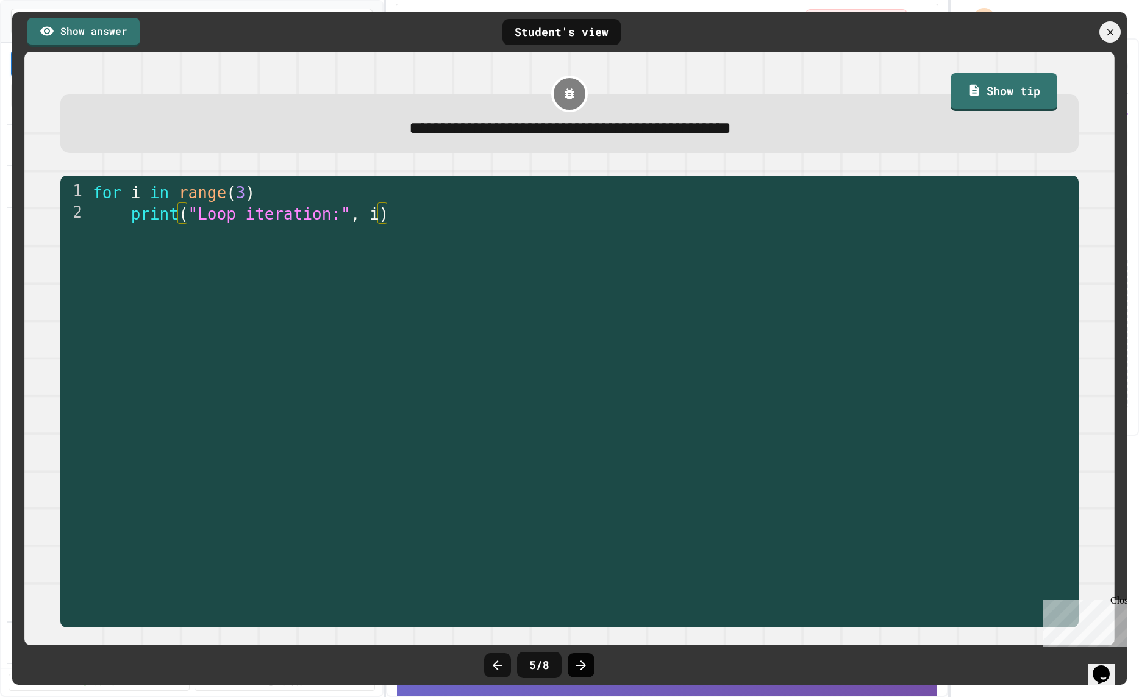
click at [584, 661] on icon at bounding box center [581, 665] width 15 height 15
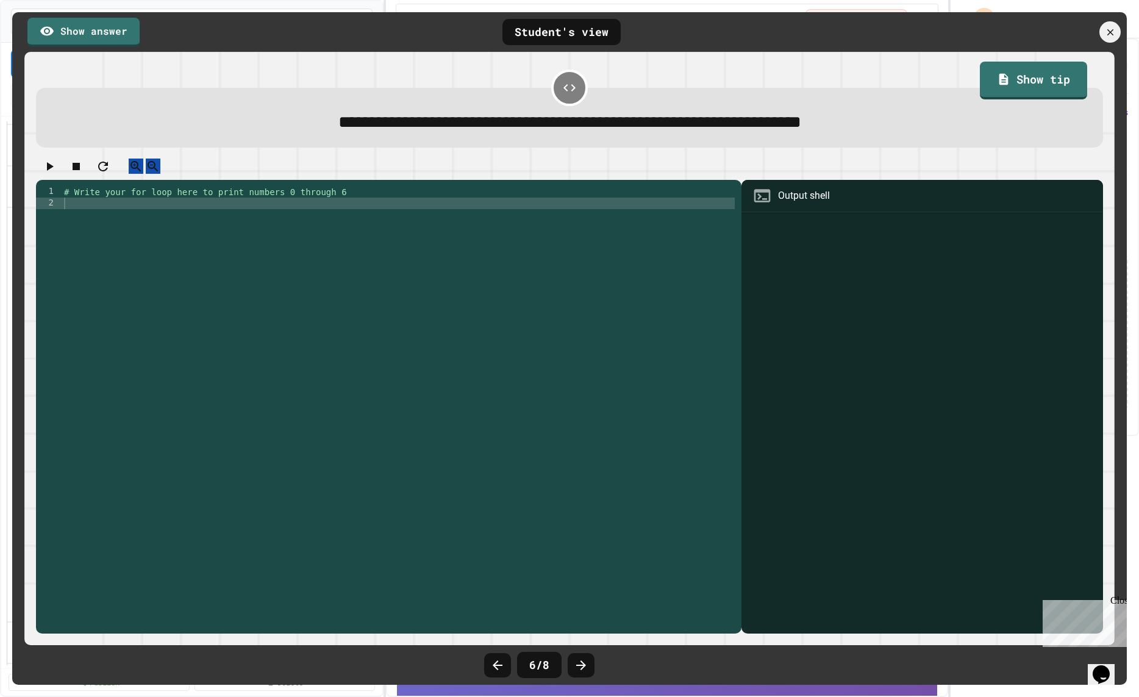
click at [584, 661] on icon at bounding box center [581, 665] width 15 height 15
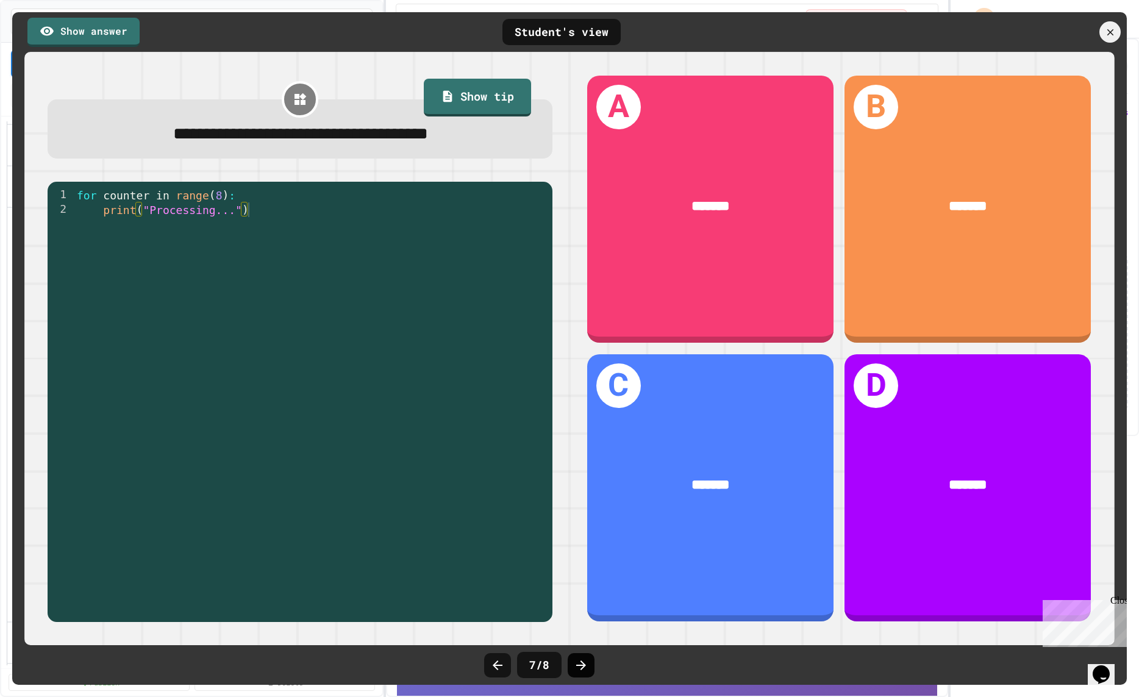
click at [584, 660] on icon at bounding box center [581, 665] width 15 height 15
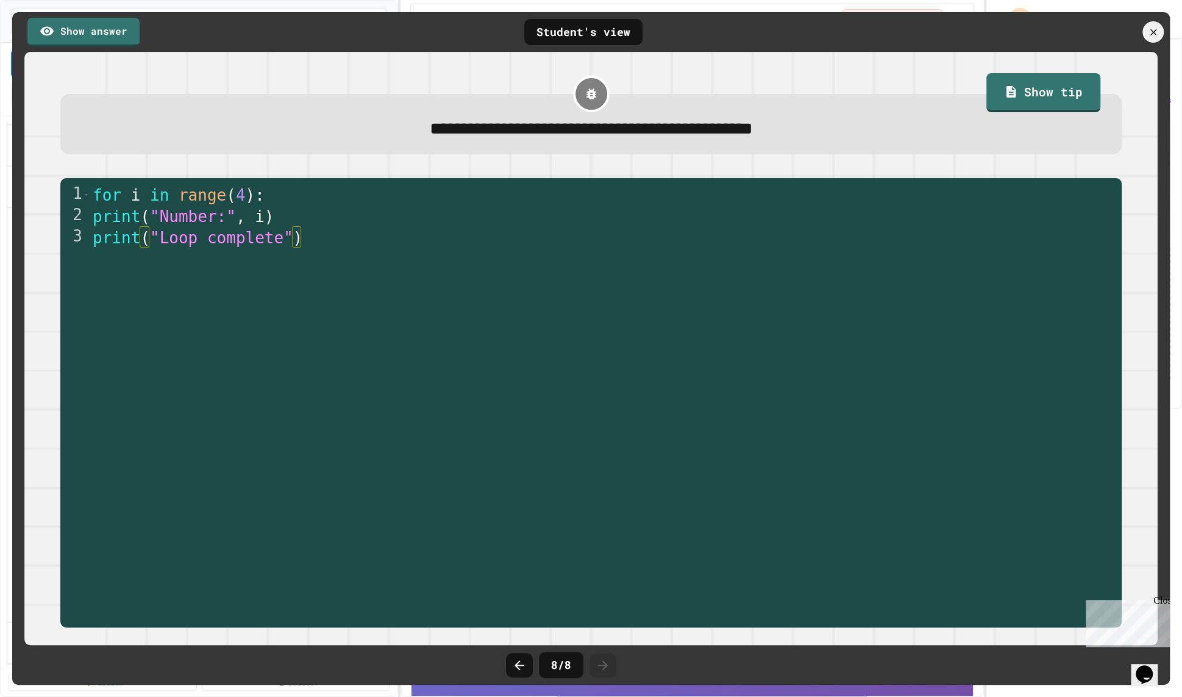
click at [1039, 27] on div at bounding box center [1103, 31] width 134 height 21
click at [1039, 27] on icon at bounding box center [1154, 32] width 12 height 12
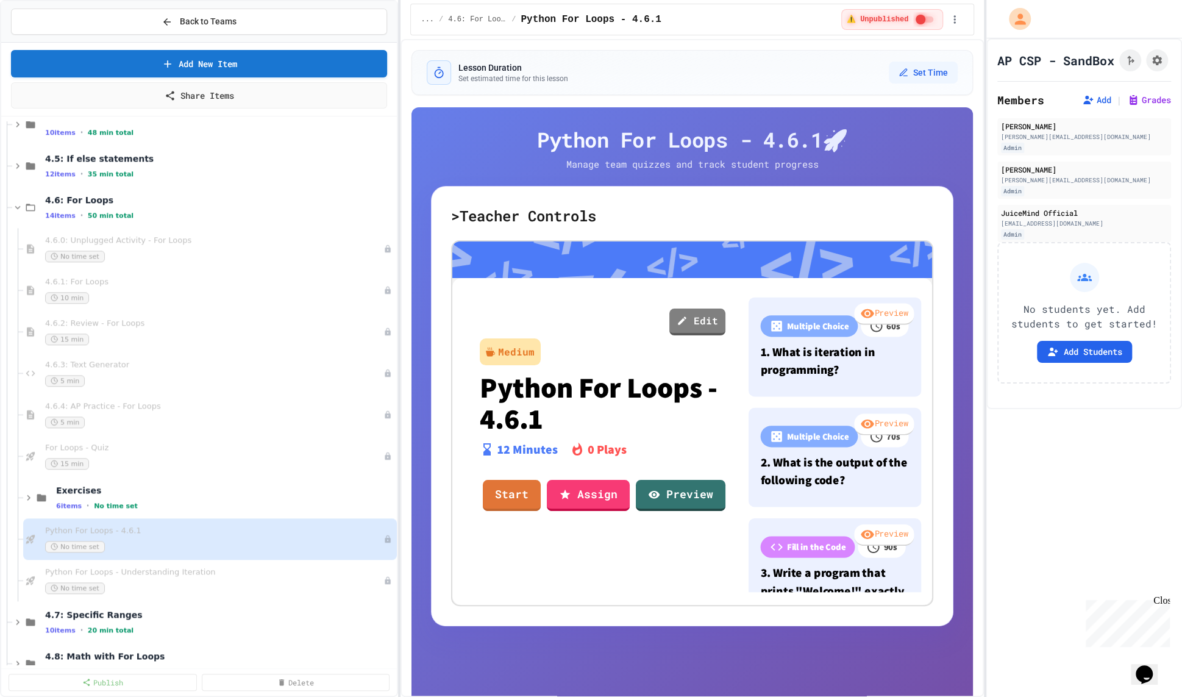
click at [248, 570] on span "Python For Loops - Understanding Iteration" at bounding box center [214, 572] width 338 height 10
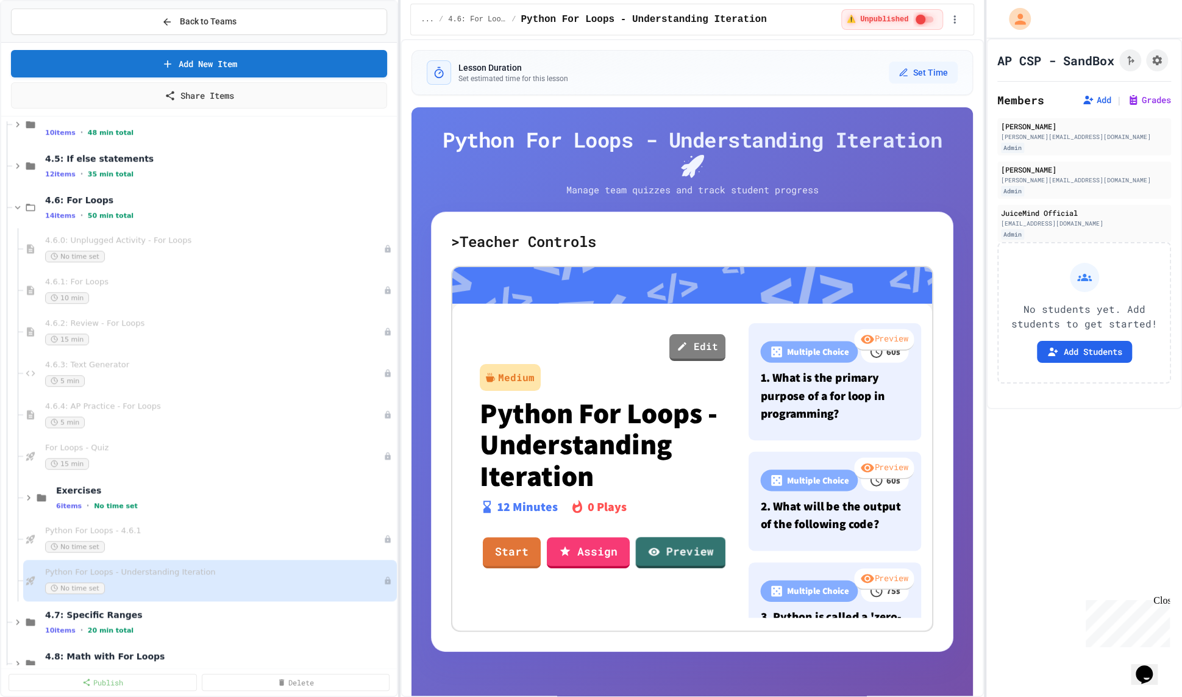
click at [658, 545] on icon at bounding box center [654, 551] width 12 height 12
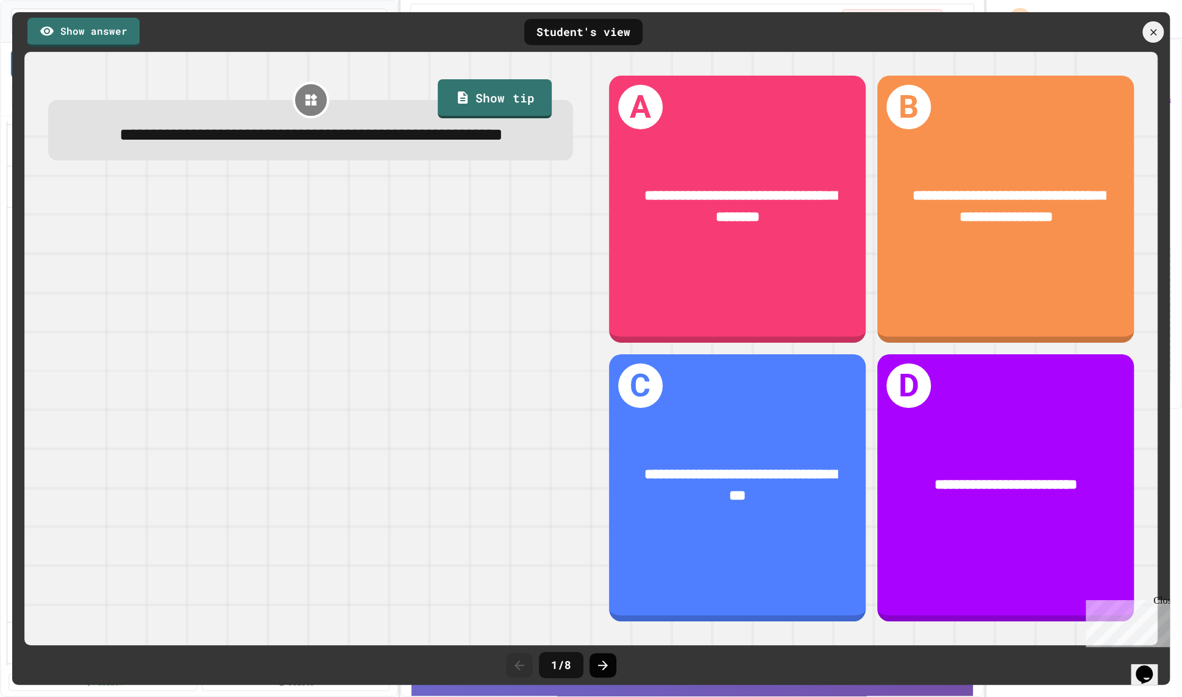
click at [604, 661] on icon at bounding box center [603, 665] width 10 height 10
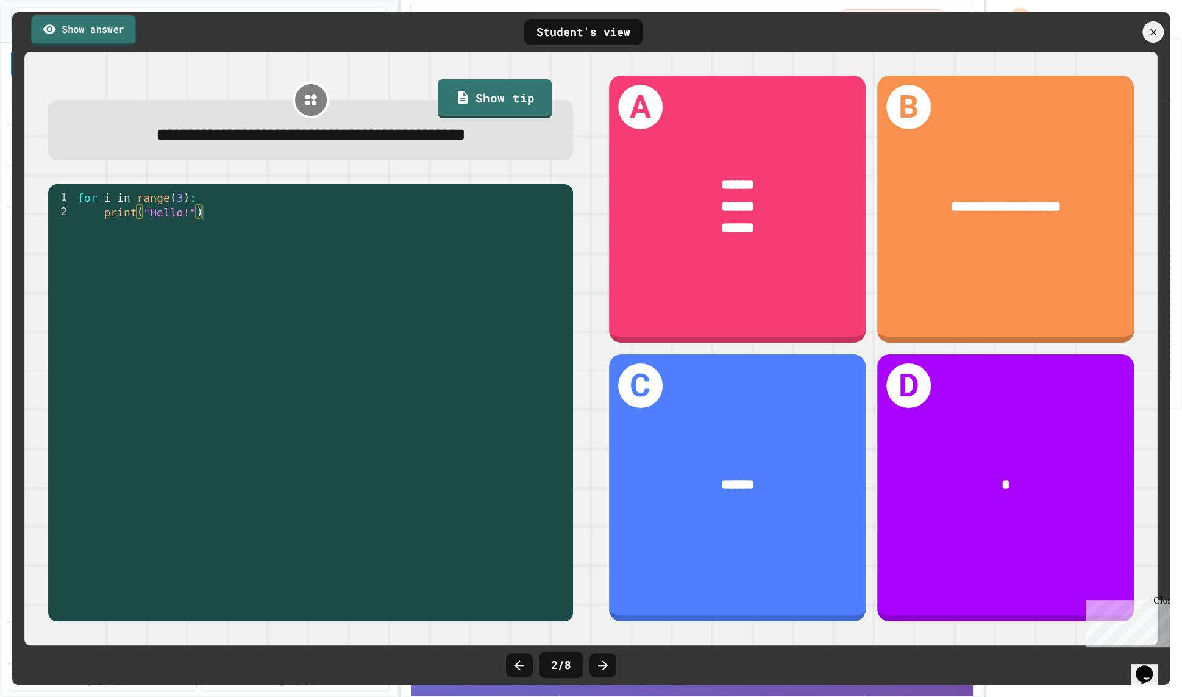
click at [116, 36] on link "Show answer" at bounding box center [83, 30] width 104 height 30
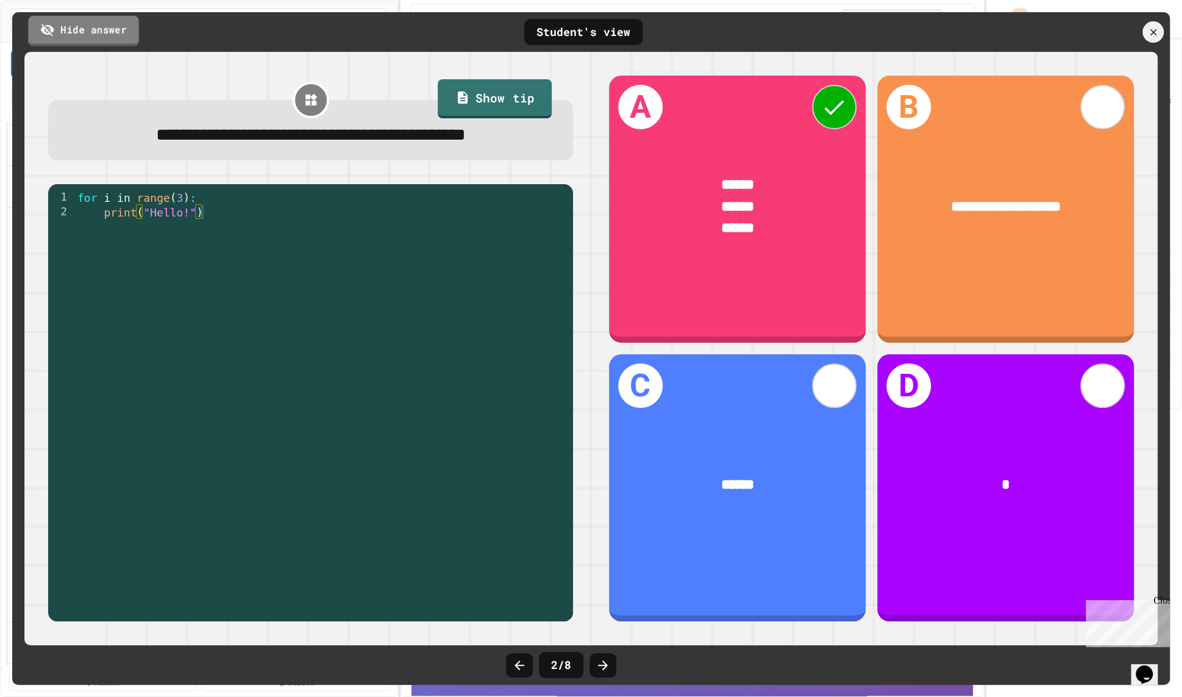
click at [118, 36] on link "Hide answer" at bounding box center [83, 30] width 111 height 30
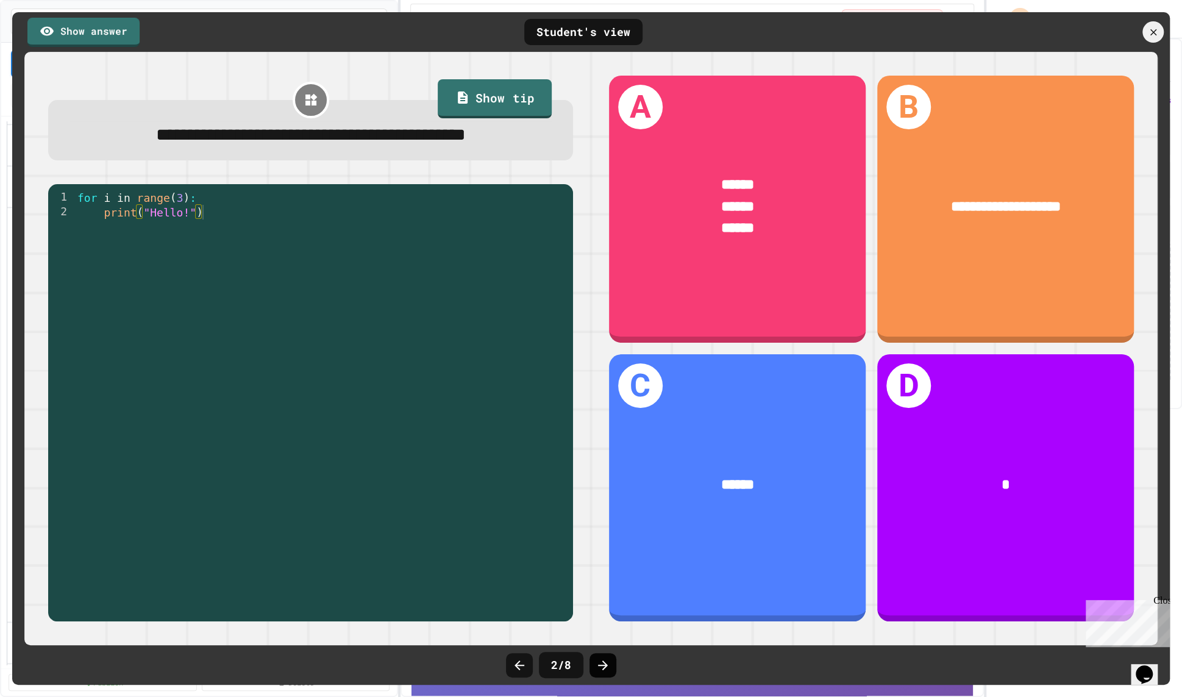
click at [604, 662] on icon at bounding box center [603, 665] width 10 height 10
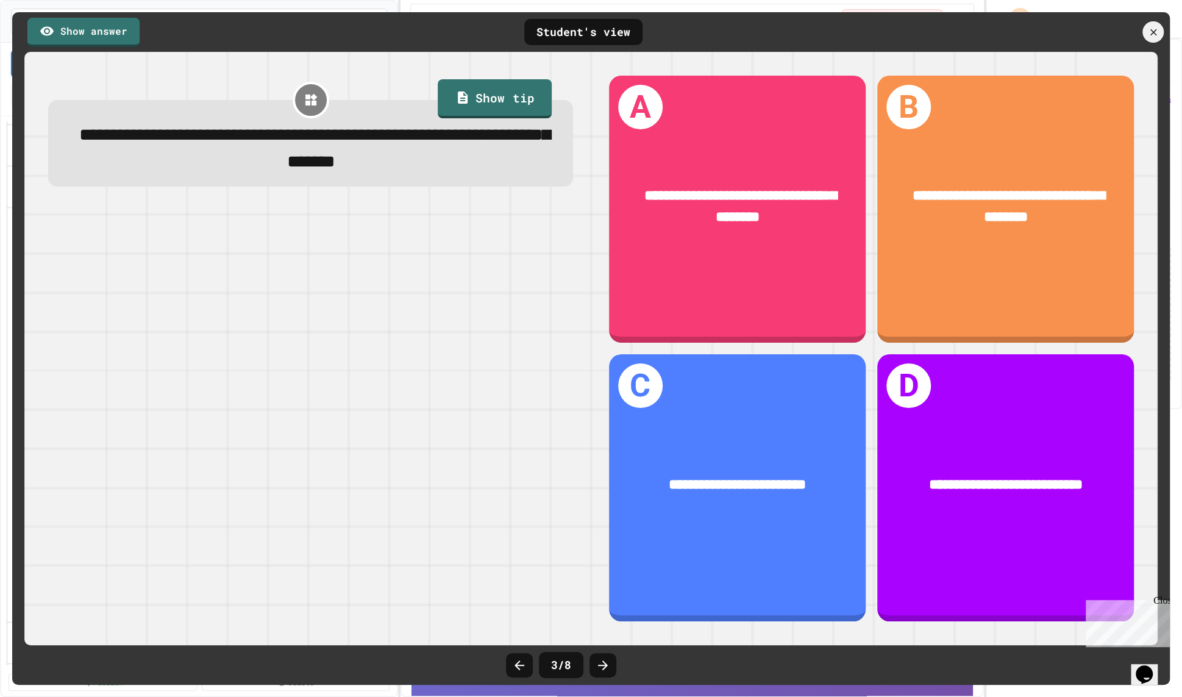
click at [102, 18] on link "Show answer" at bounding box center [83, 32] width 112 height 29
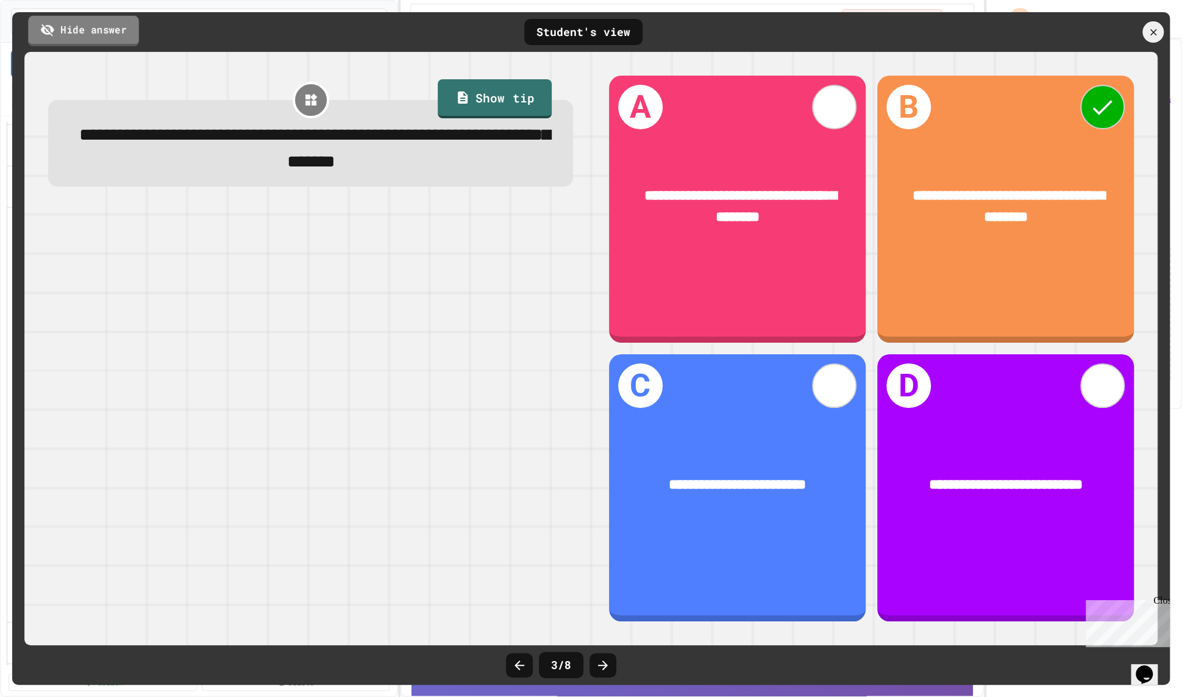
click at [114, 18] on link "Hide answer" at bounding box center [83, 30] width 111 height 30
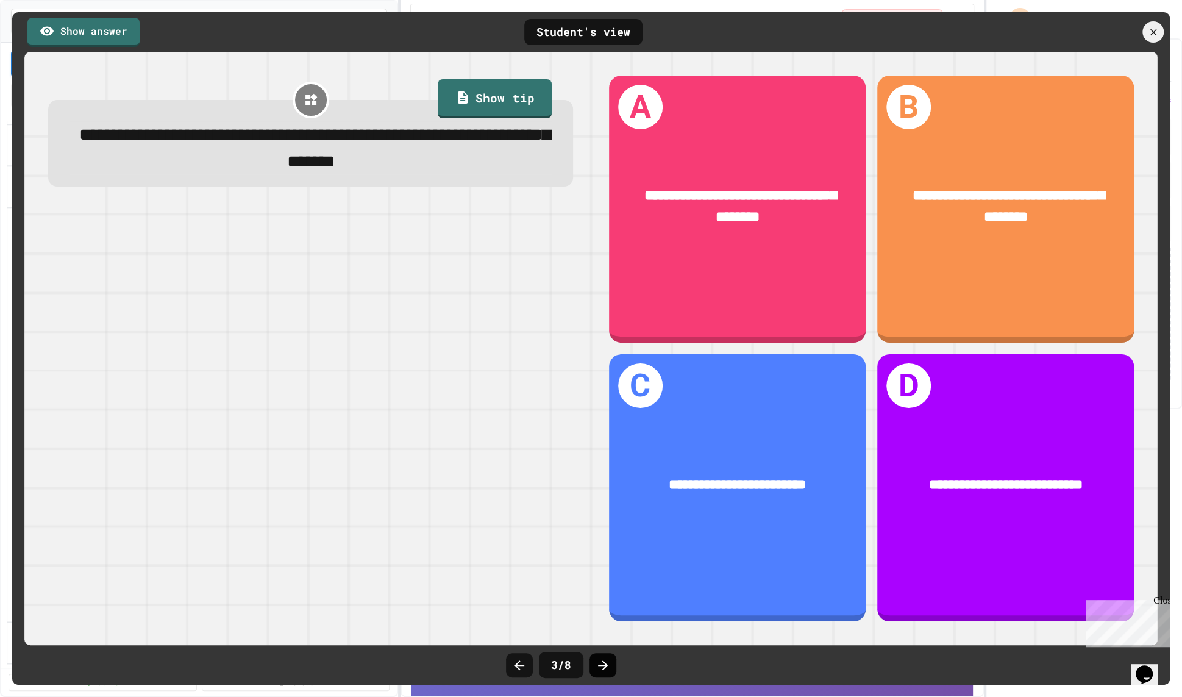
click at [600, 663] on icon at bounding box center [603, 665] width 15 height 15
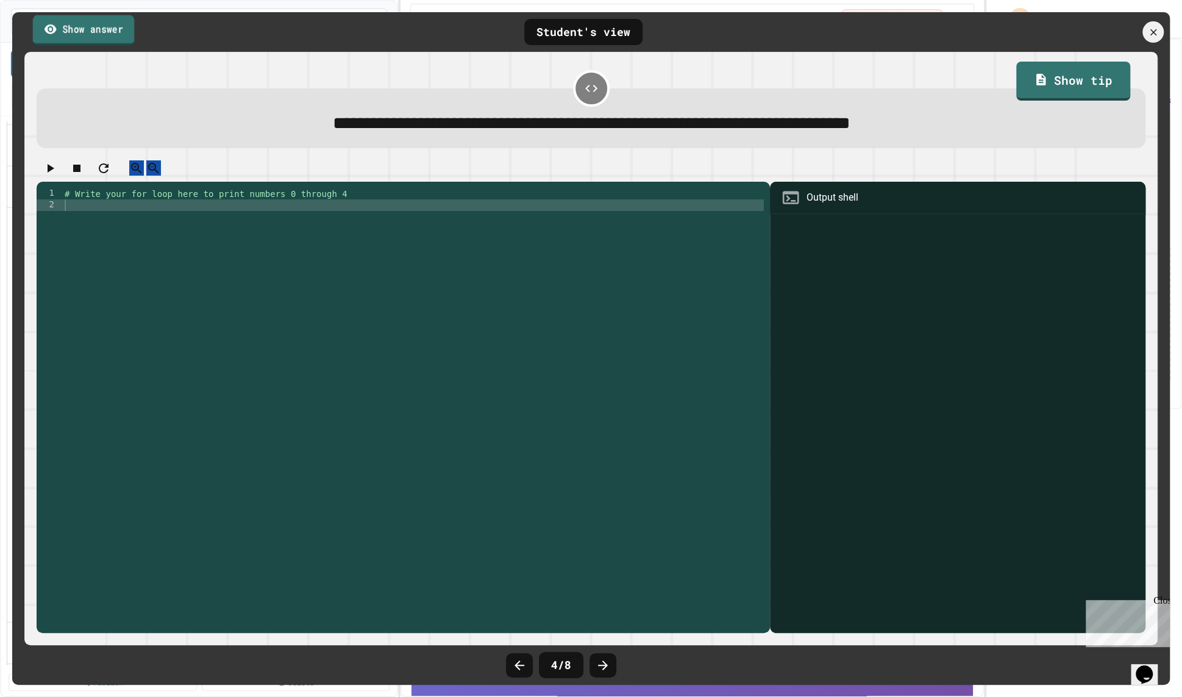
click at [77, 32] on link "Show answer" at bounding box center [84, 30] width 102 height 30
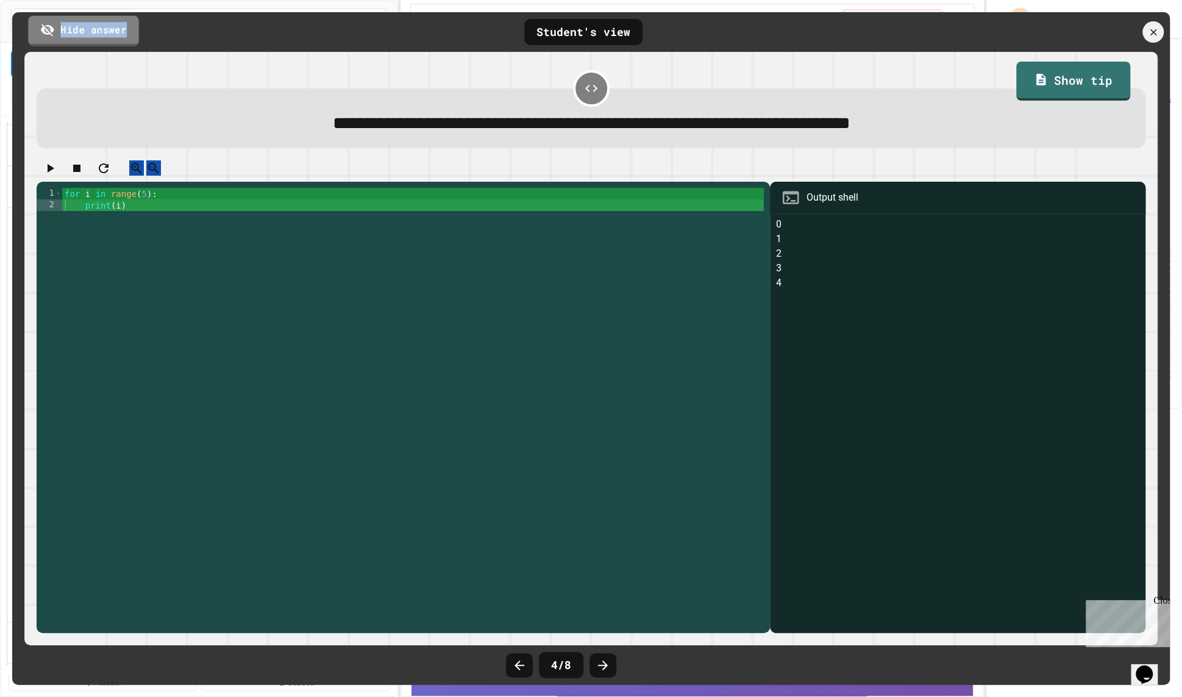
click at [86, 37] on link "Hide answer" at bounding box center [83, 30] width 111 height 30
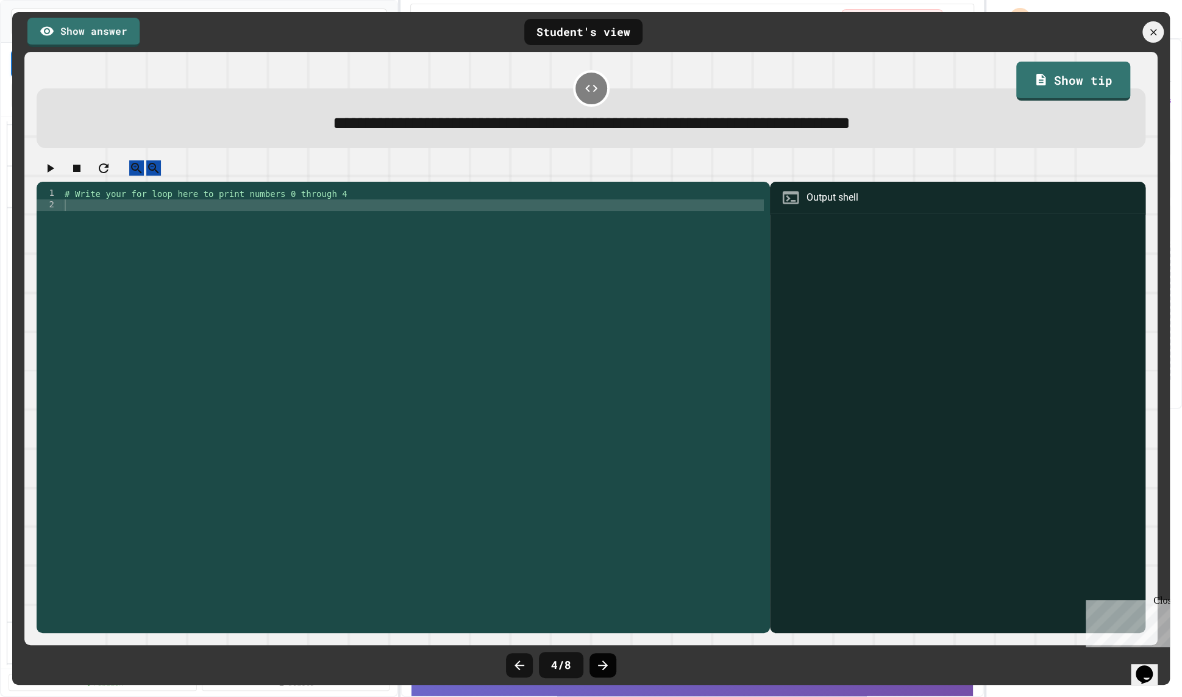
click at [599, 667] on icon at bounding box center [603, 665] width 15 height 15
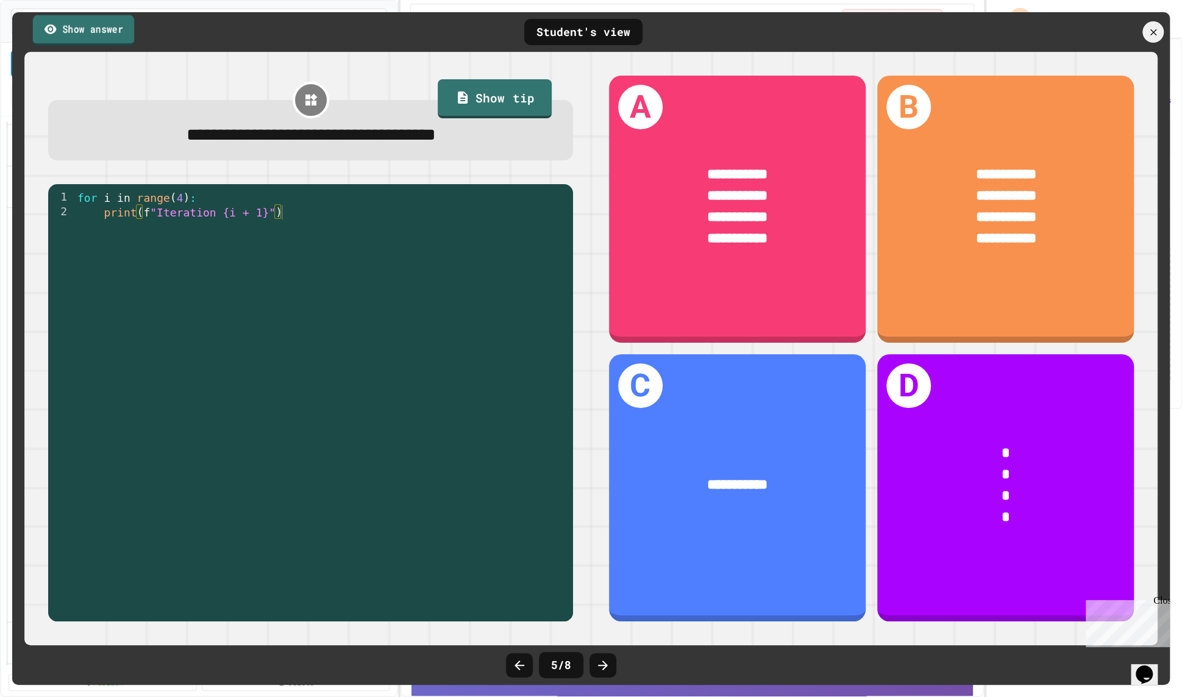
click at [111, 32] on link "Show answer" at bounding box center [83, 30] width 101 height 30
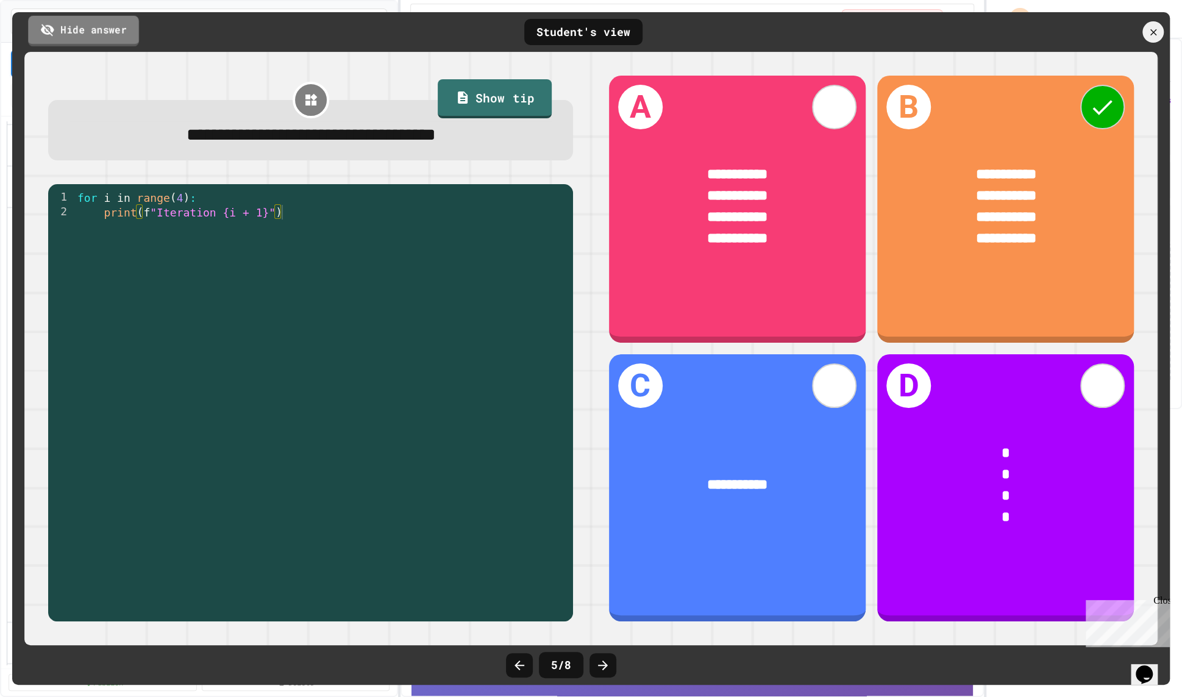
click at [115, 32] on link "Hide answer" at bounding box center [83, 30] width 111 height 30
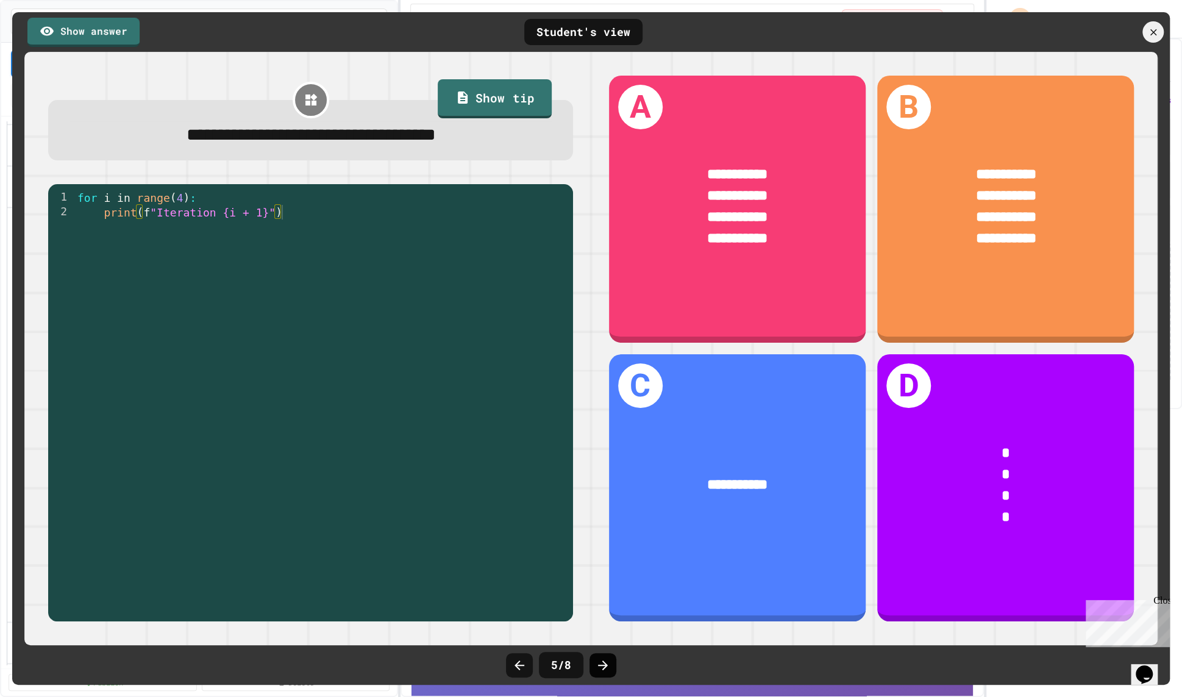
click at [607, 667] on icon at bounding box center [603, 665] width 15 height 15
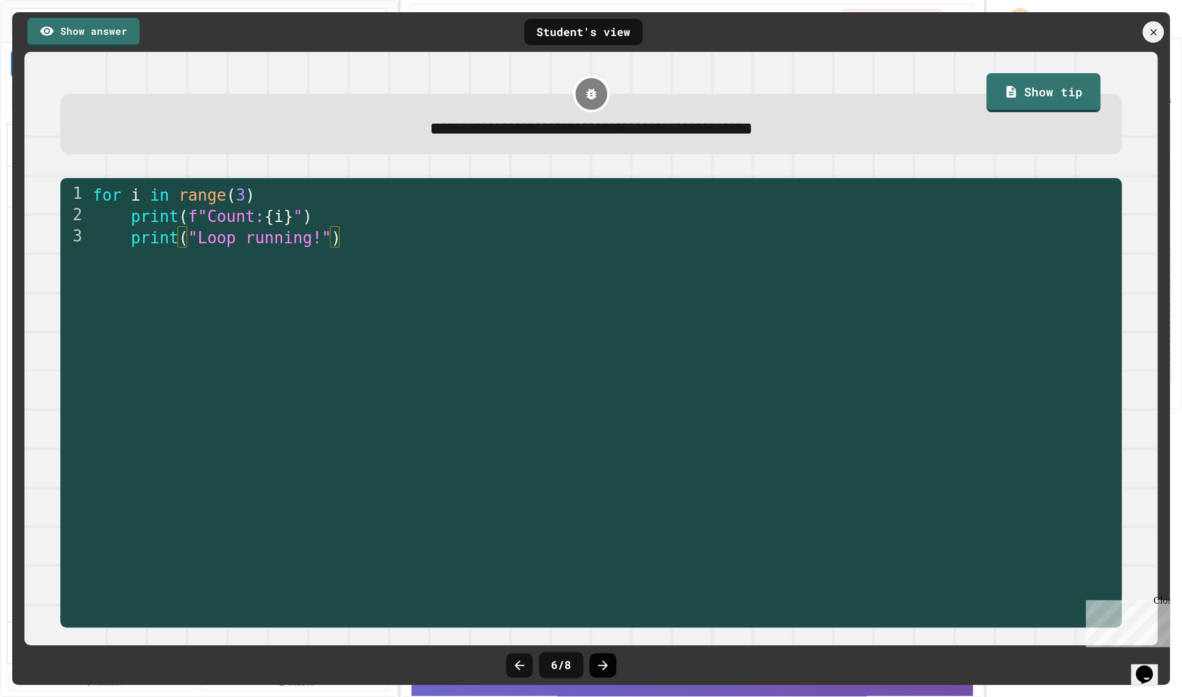
click at [607, 667] on icon at bounding box center [603, 665] width 15 height 15
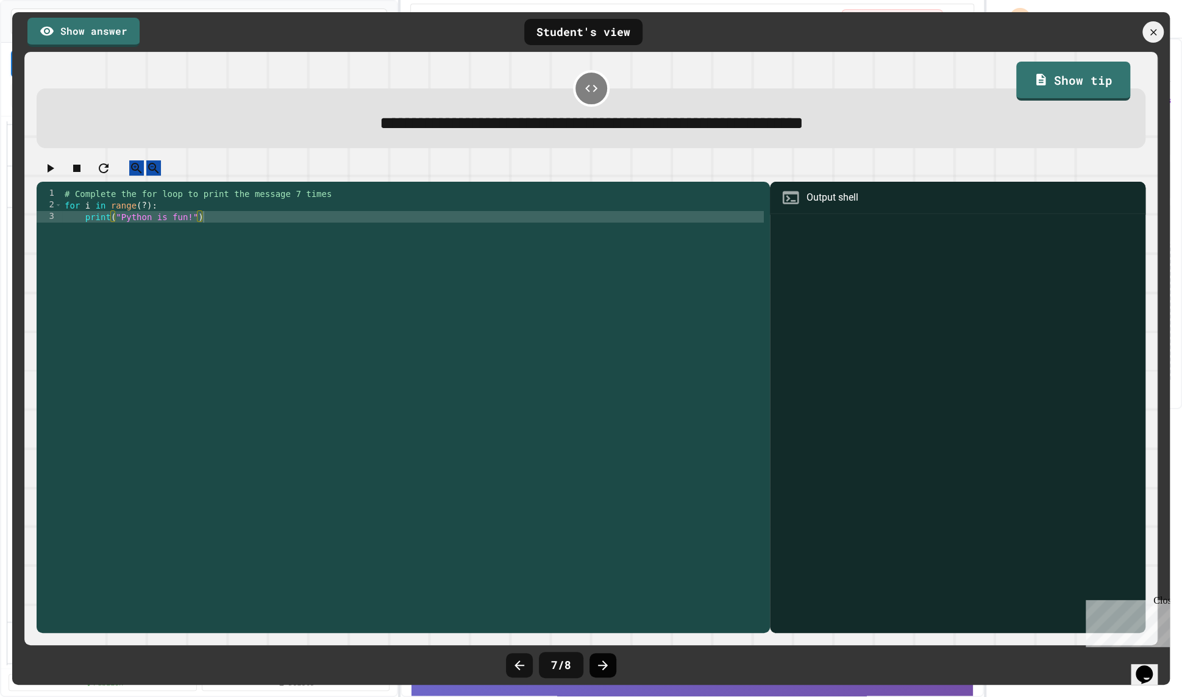
click at [607, 667] on icon at bounding box center [603, 665] width 15 height 15
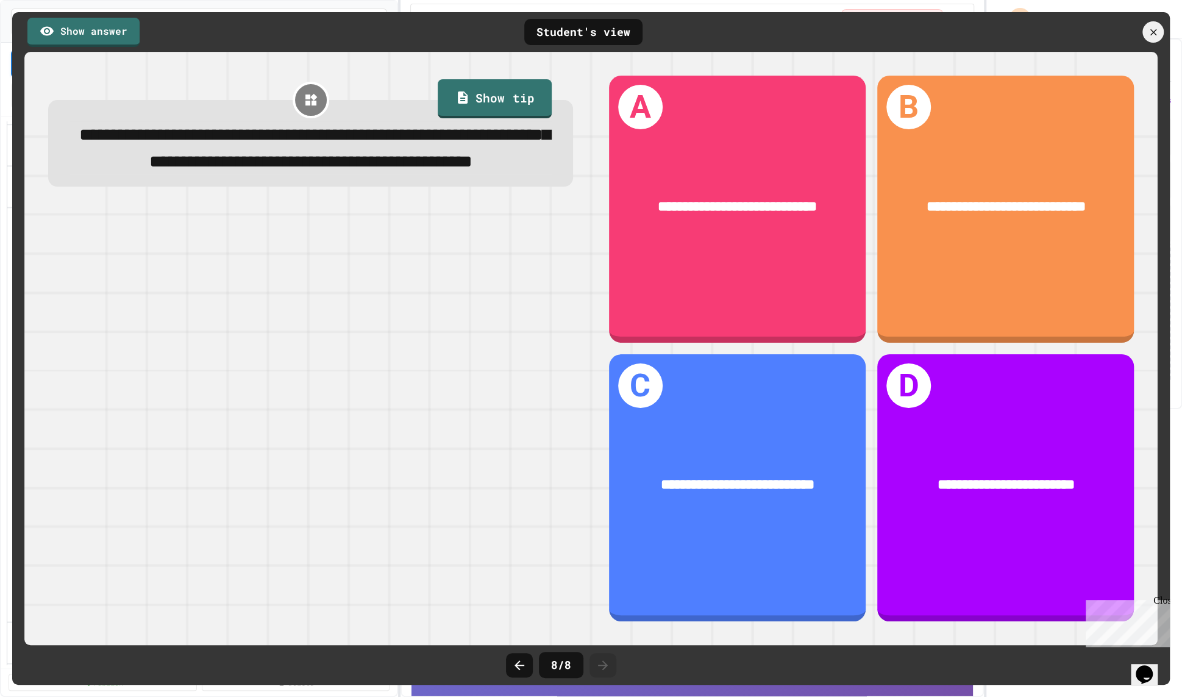
click at [1039, 41] on div at bounding box center [1103, 31] width 134 height 21
click at [1039, 35] on icon at bounding box center [1153, 31] width 11 height 11
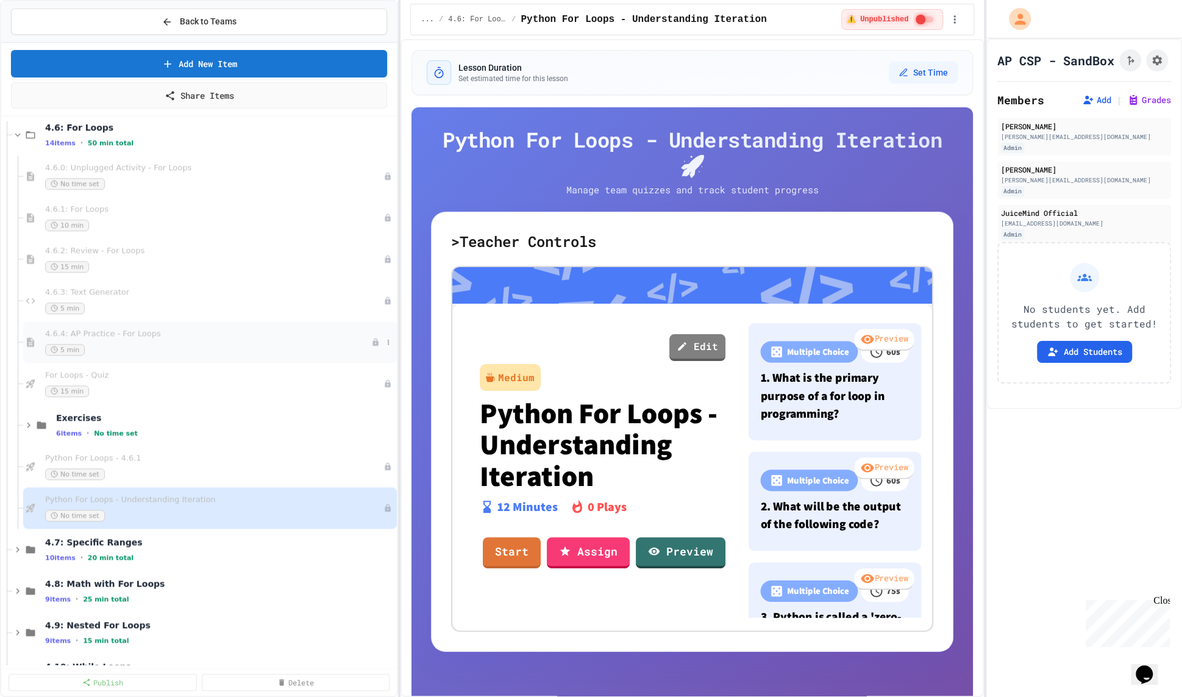
scroll to position [955, 0]
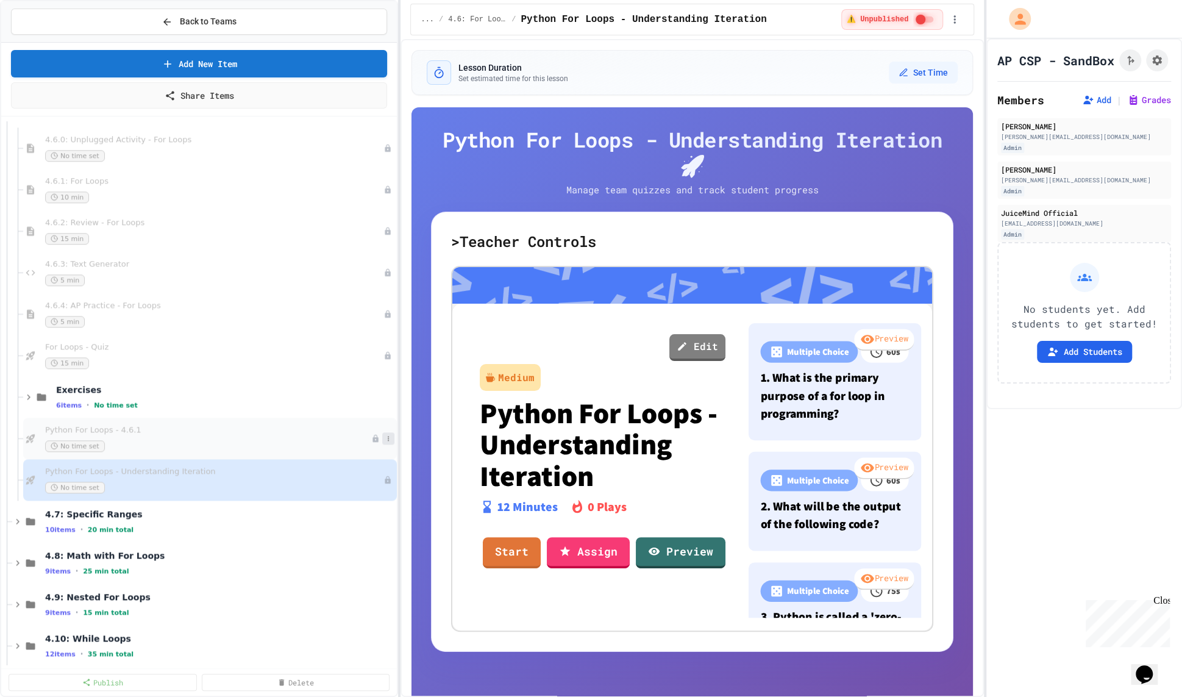
click at [385, 437] on icon at bounding box center [388, 438] width 7 height 7
click at [381, 524] on button "Delete" at bounding box center [364, 525] width 94 height 22
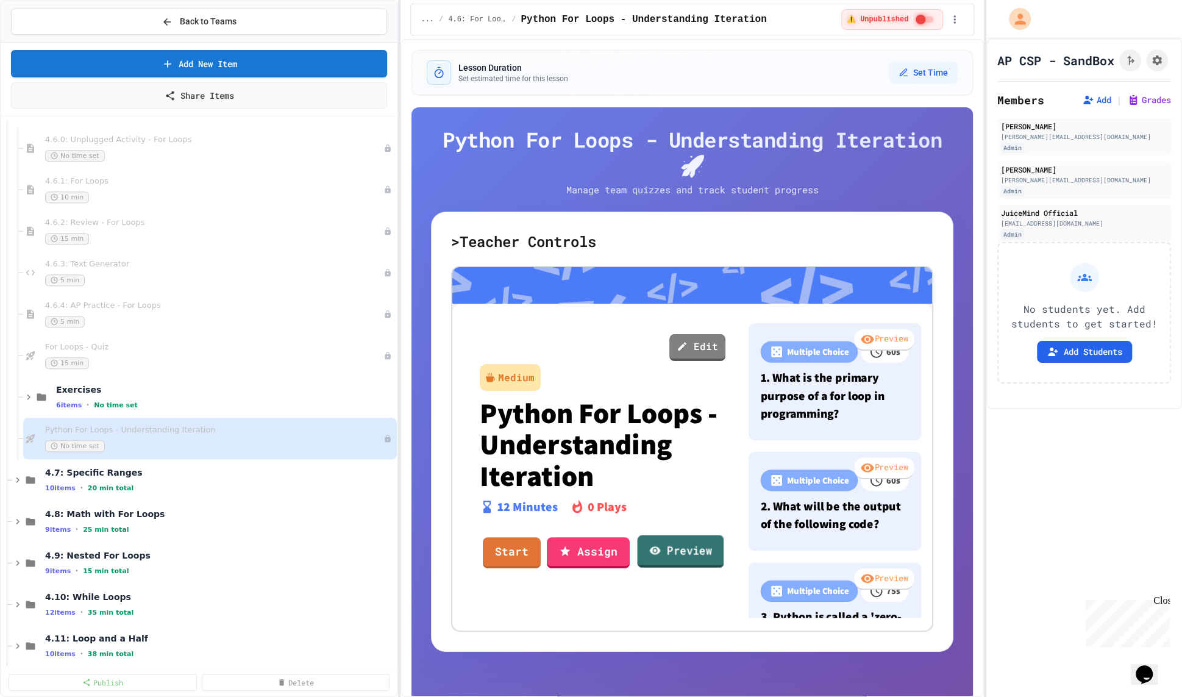
click at [663, 548] on link "Preview" at bounding box center [681, 551] width 87 height 33
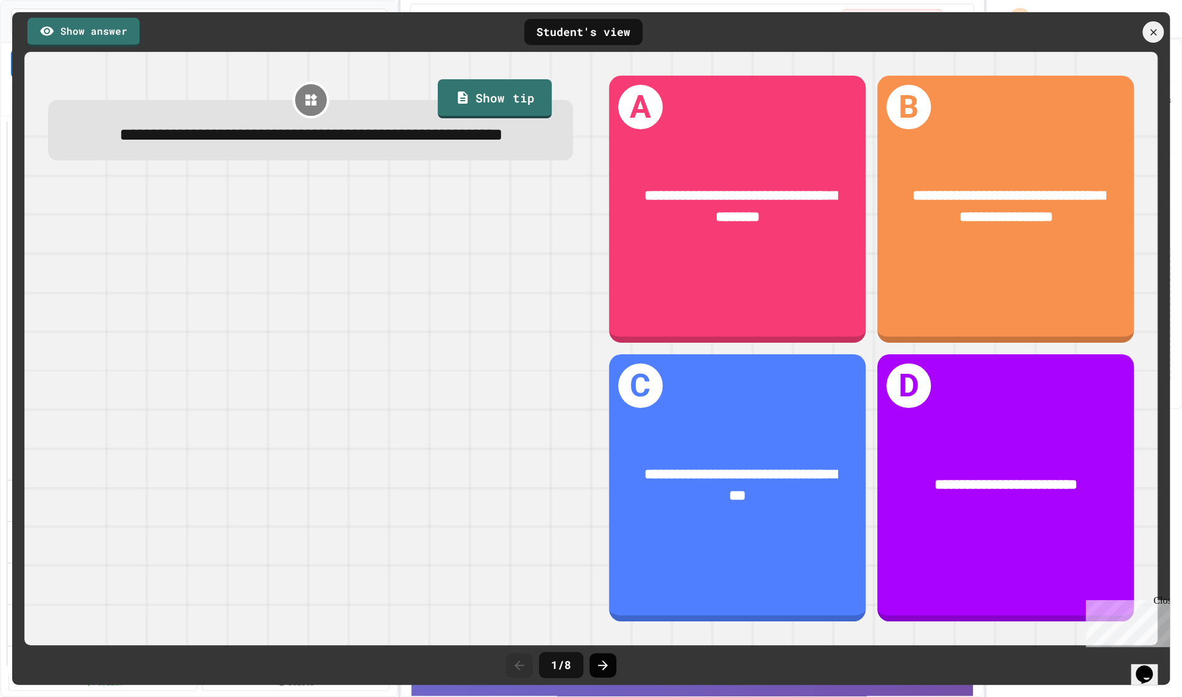
click at [610, 657] on div at bounding box center [603, 665] width 27 height 24
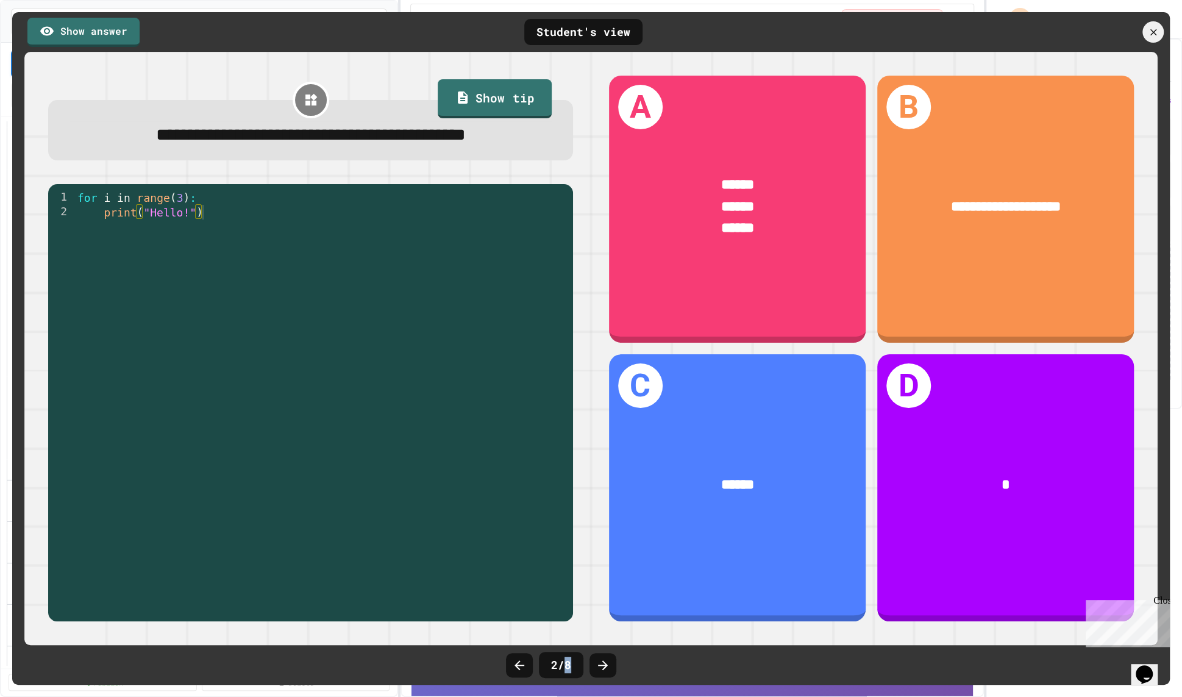
click at [610, 657] on div at bounding box center [603, 665] width 27 height 24
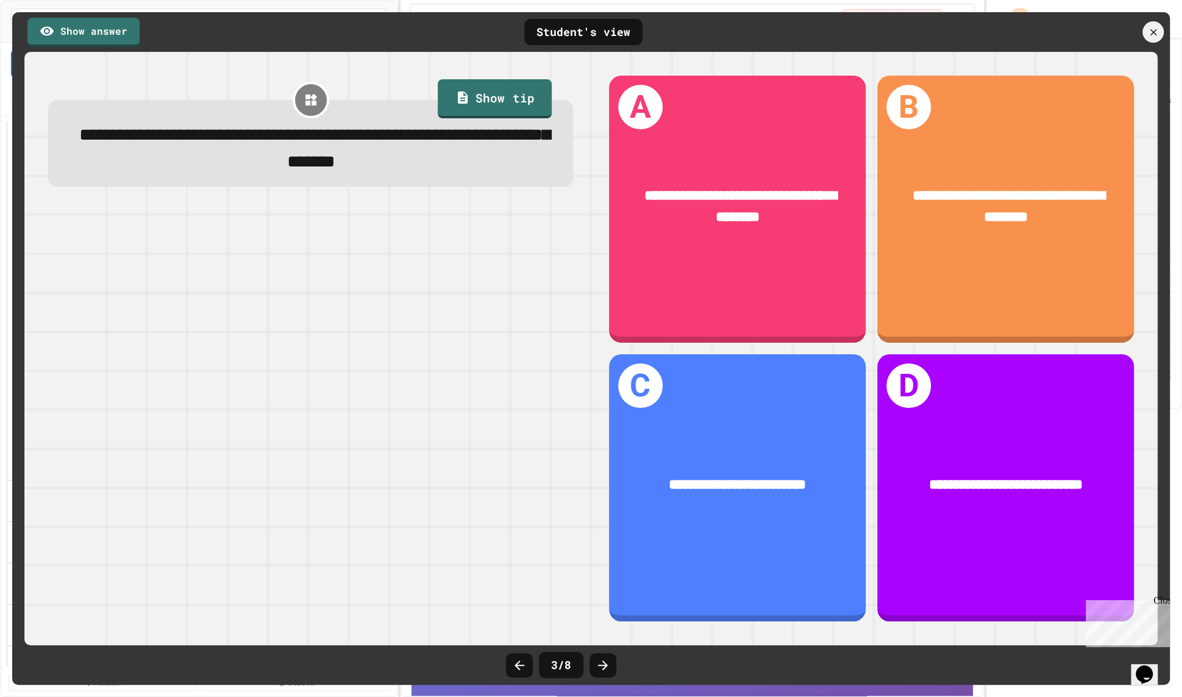
click at [610, 657] on div at bounding box center [603, 665] width 27 height 24
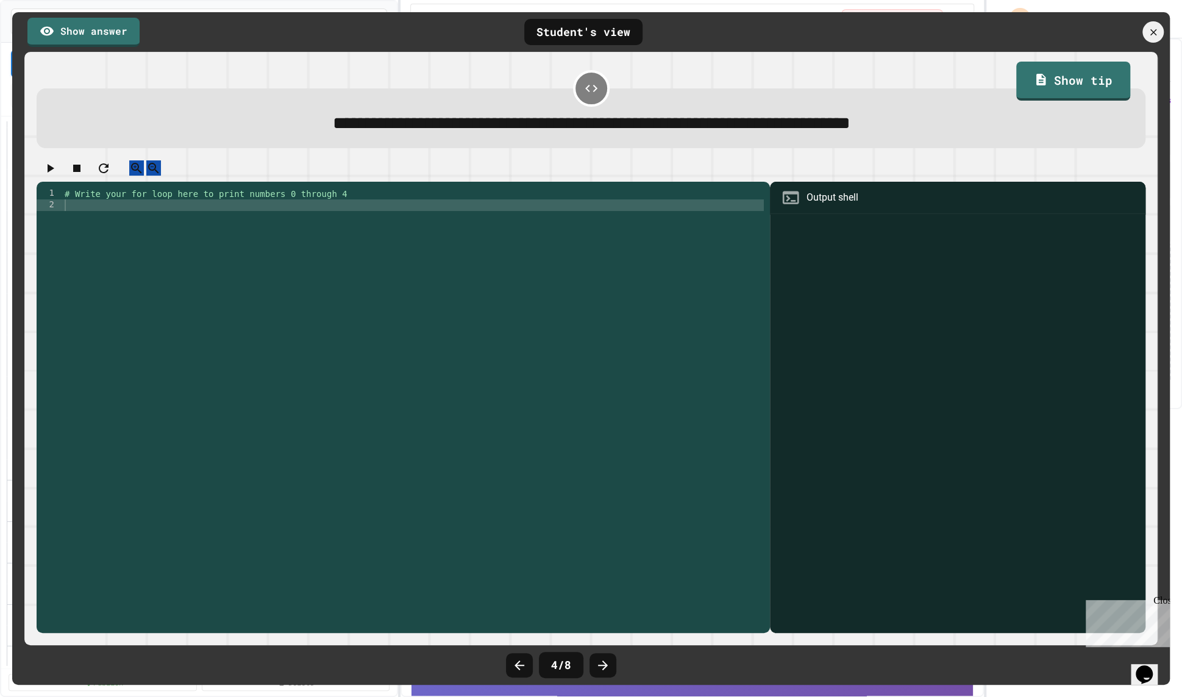
click at [610, 657] on div at bounding box center [603, 665] width 27 height 24
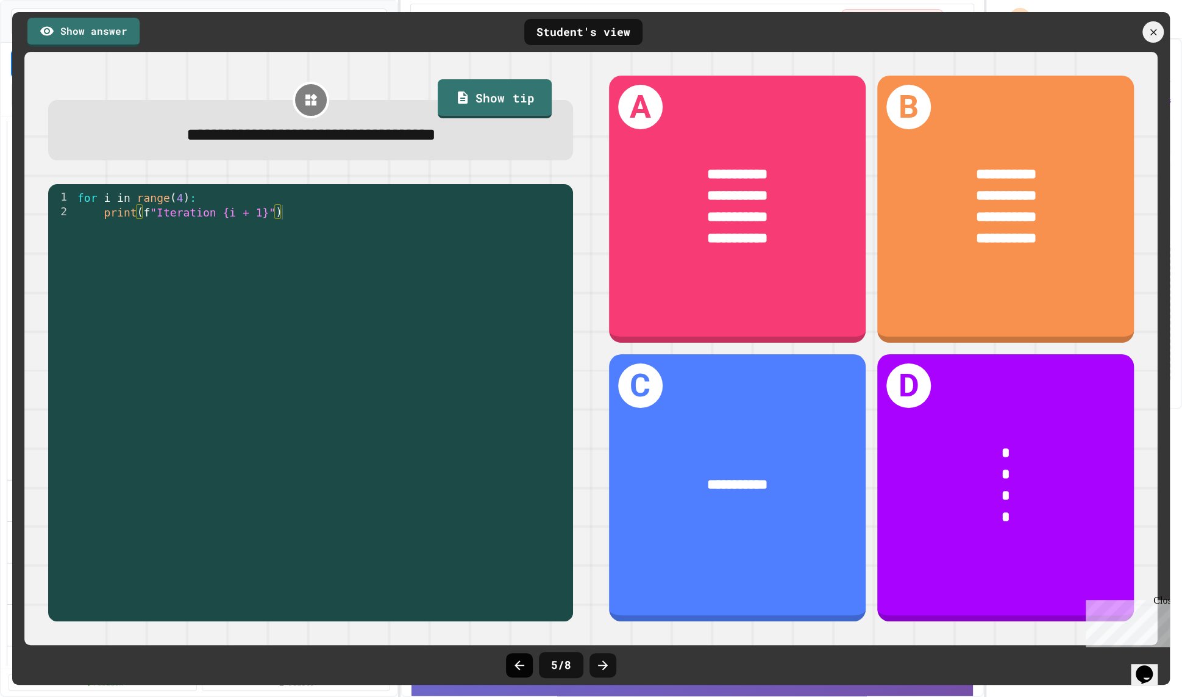
click at [531, 661] on div at bounding box center [519, 665] width 27 height 24
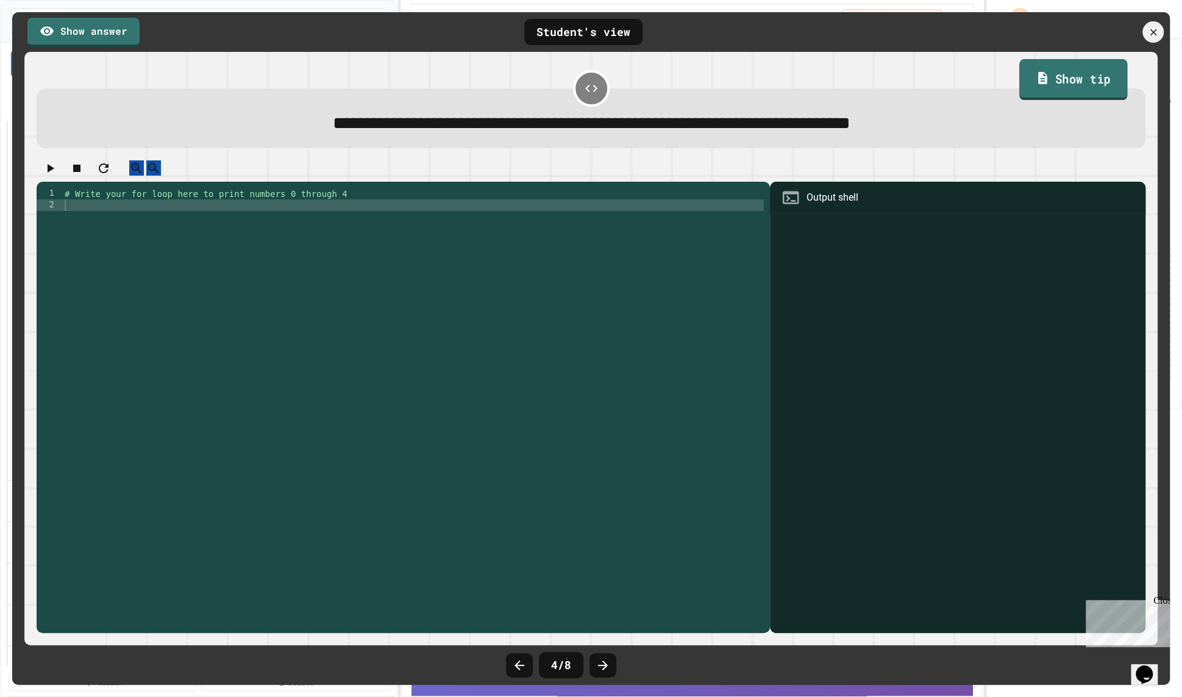
click at [1039, 80] on link "Show tip" at bounding box center [1073, 79] width 109 height 41
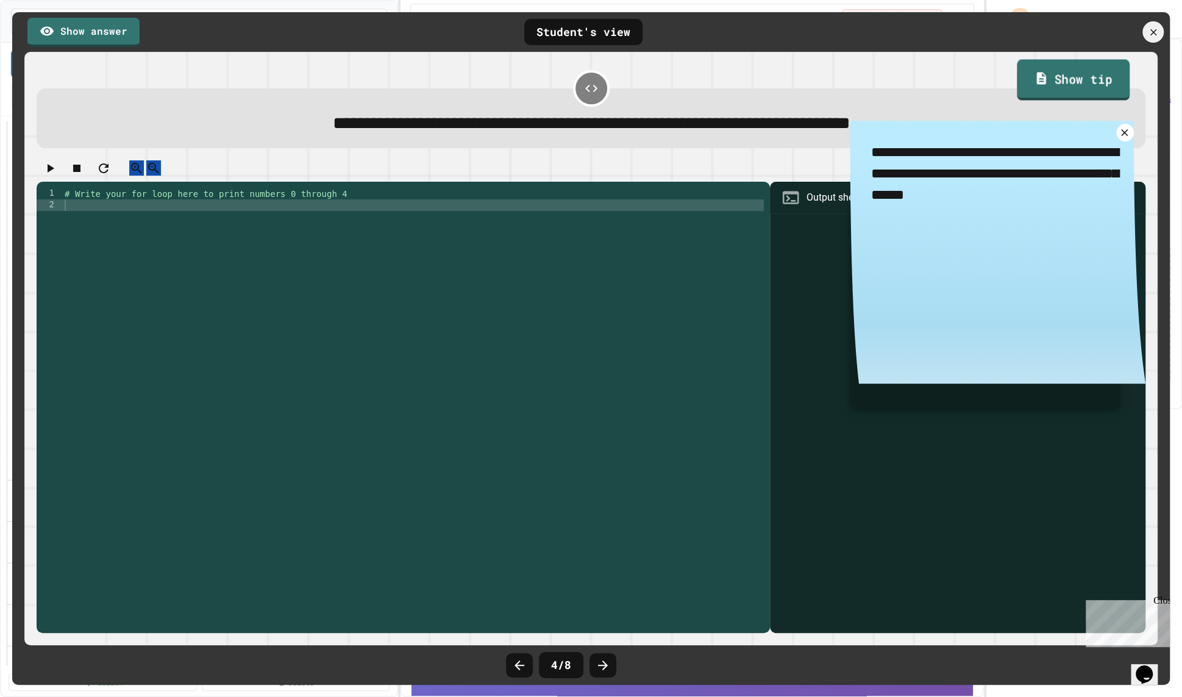
click at [1039, 80] on link "Show tip" at bounding box center [1073, 79] width 113 height 41
click at [1039, 134] on icon at bounding box center [1125, 132] width 12 height 12
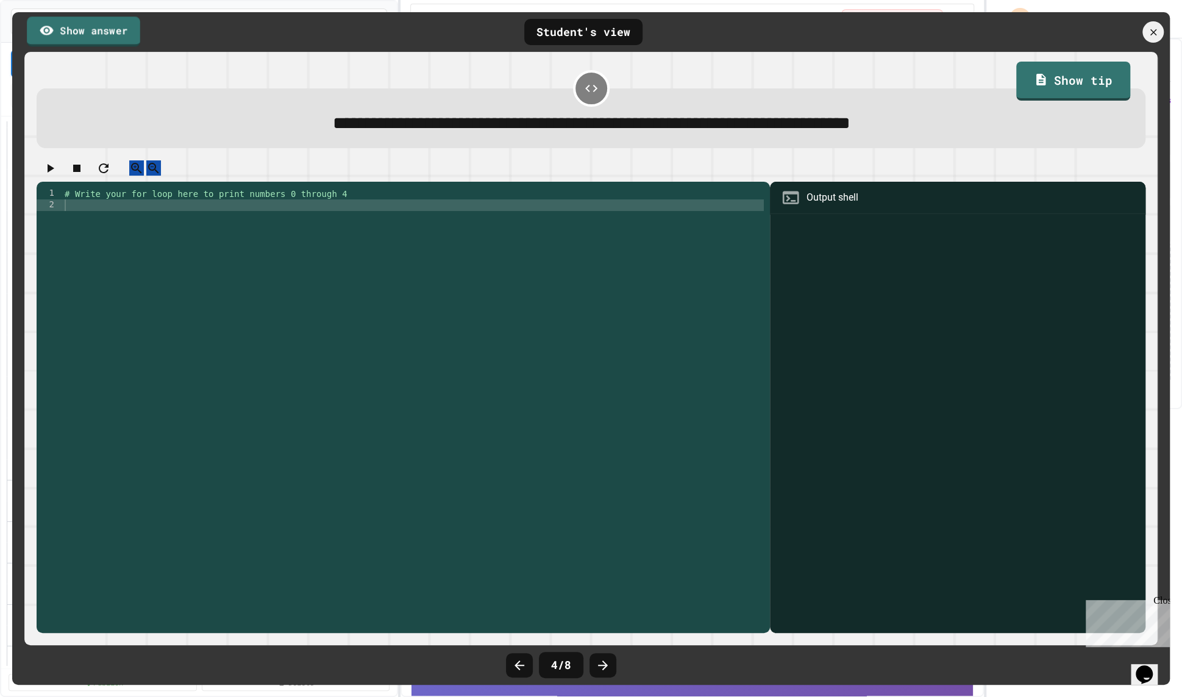
click at [94, 38] on link "Show answer" at bounding box center [83, 31] width 113 height 30
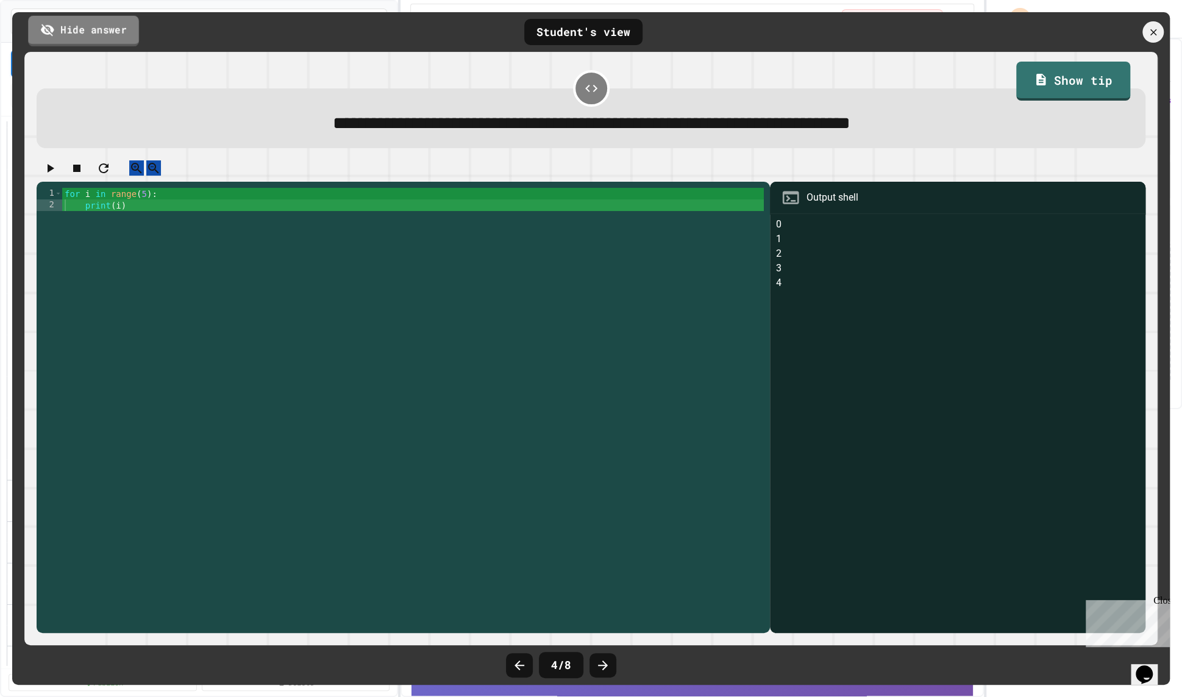
click at [98, 39] on link "Hide answer" at bounding box center [83, 30] width 111 height 30
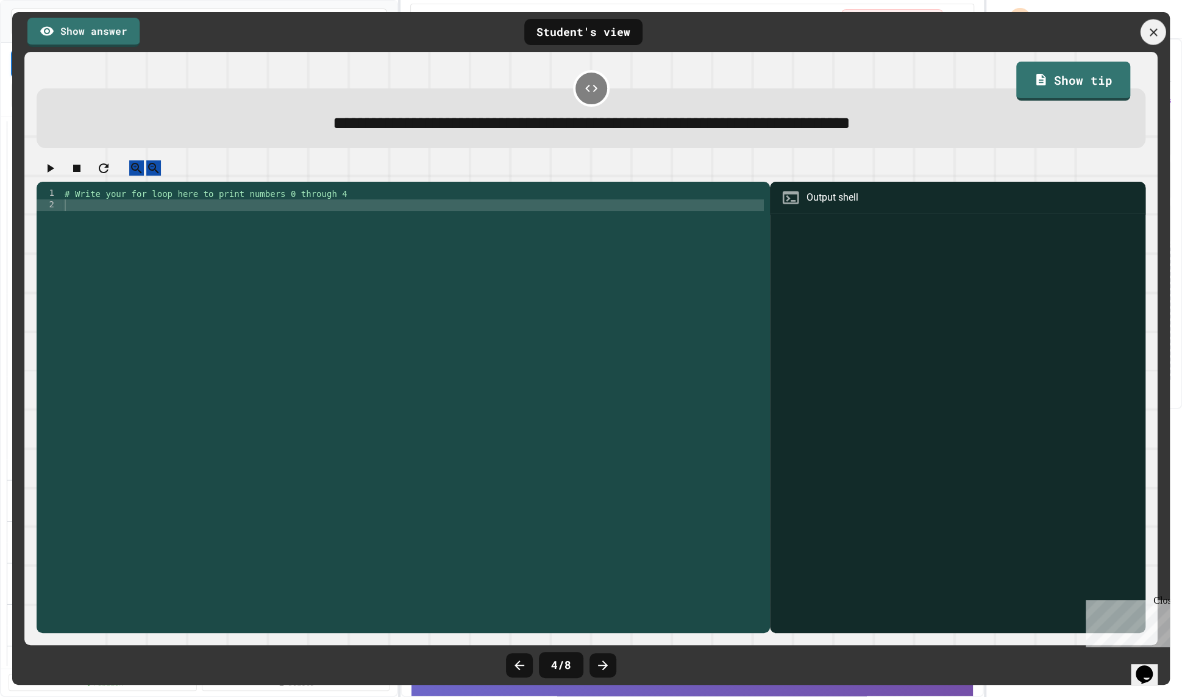
click at [1039, 29] on icon at bounding box center [1153, 32] width 13 height 13
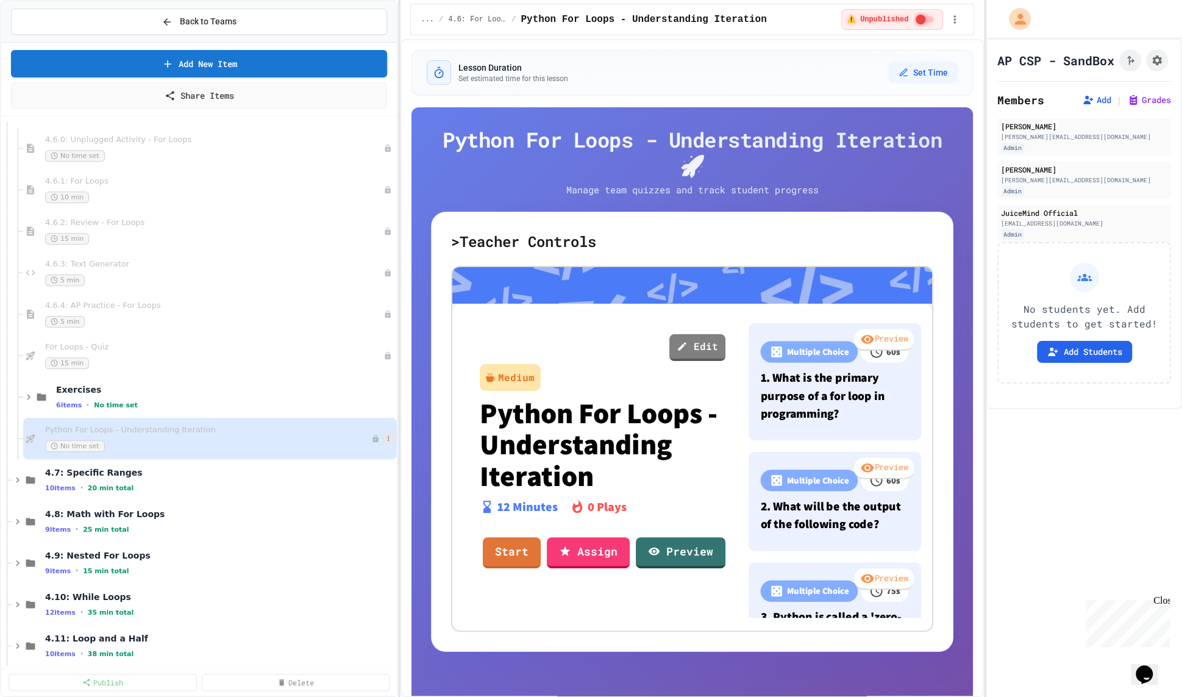
click at [387, 435] on icon at bounding box center [388, 438] width 7 height 7
click at [389, 521] on button "Delete" at bounding box center [364, 525] width 94 height 22
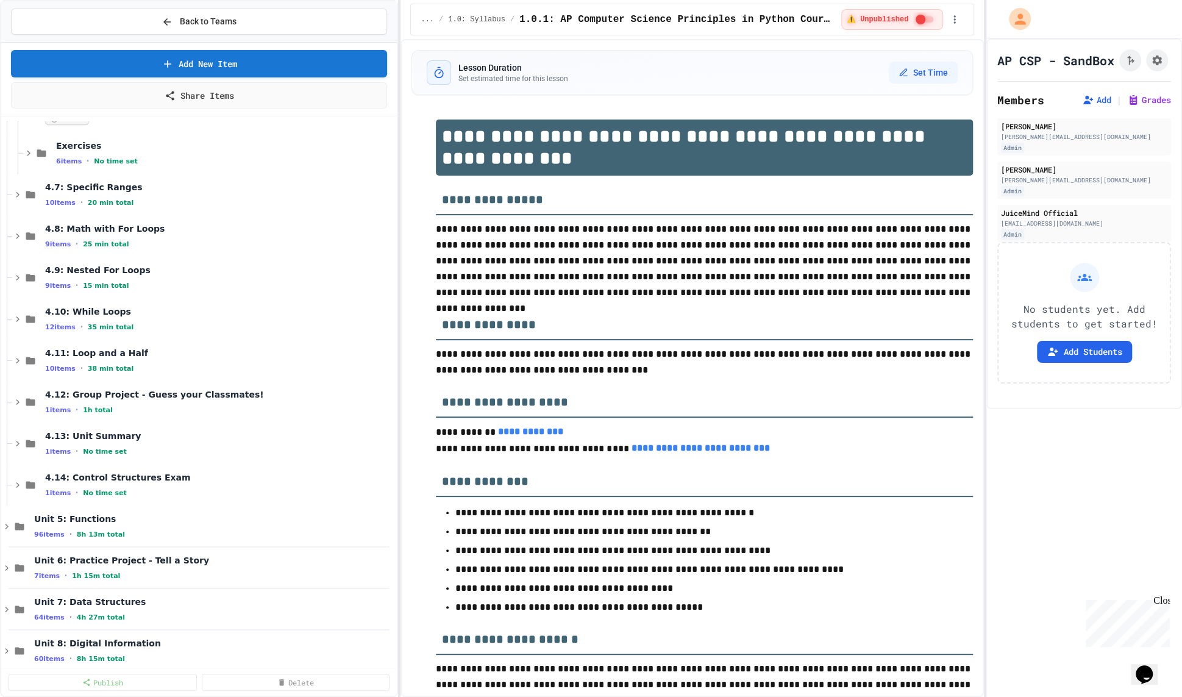
scroll to position [1207, 0]
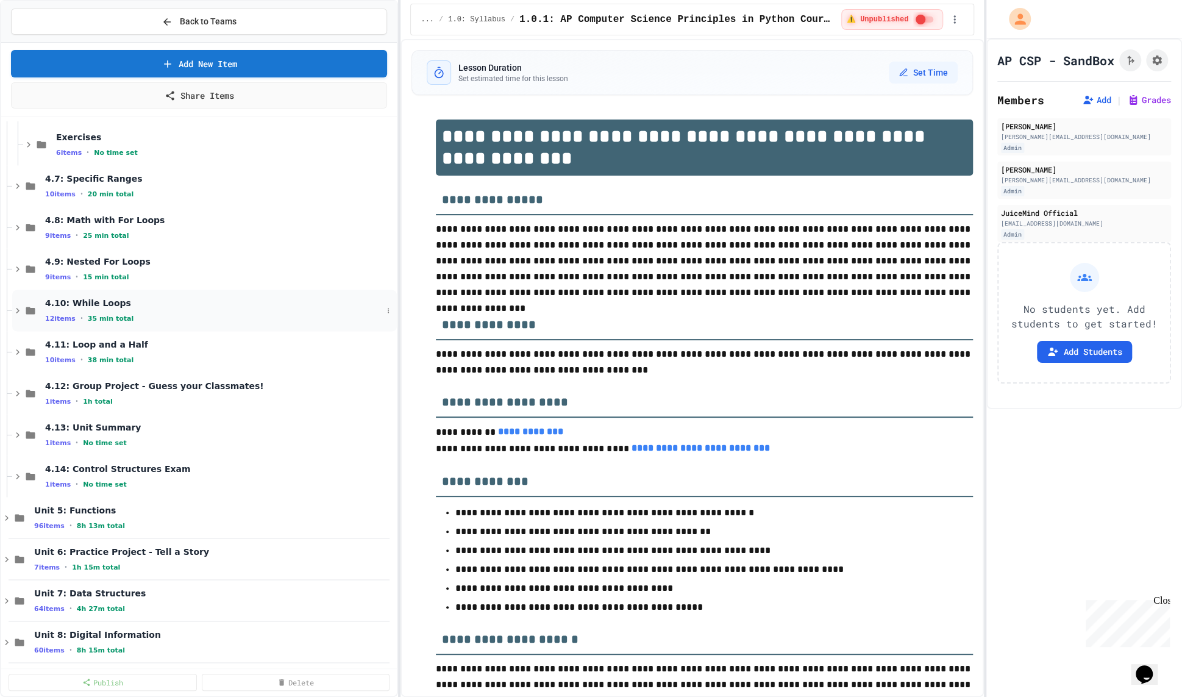
click at [185, 321] on div "12 items • 35 min total" at bounding box center [213, 318] width 337 height 10
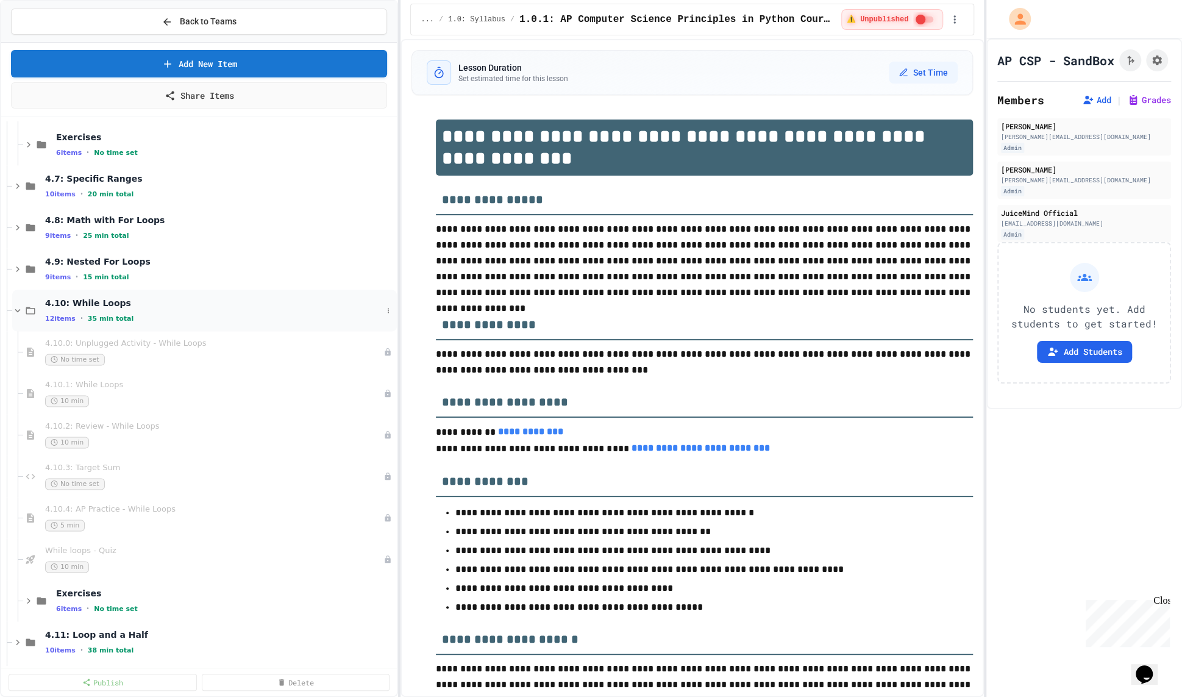
click at [190, 315] on div "12 items • 35 min total" at bounding box center [213, 318] width 337 height 10
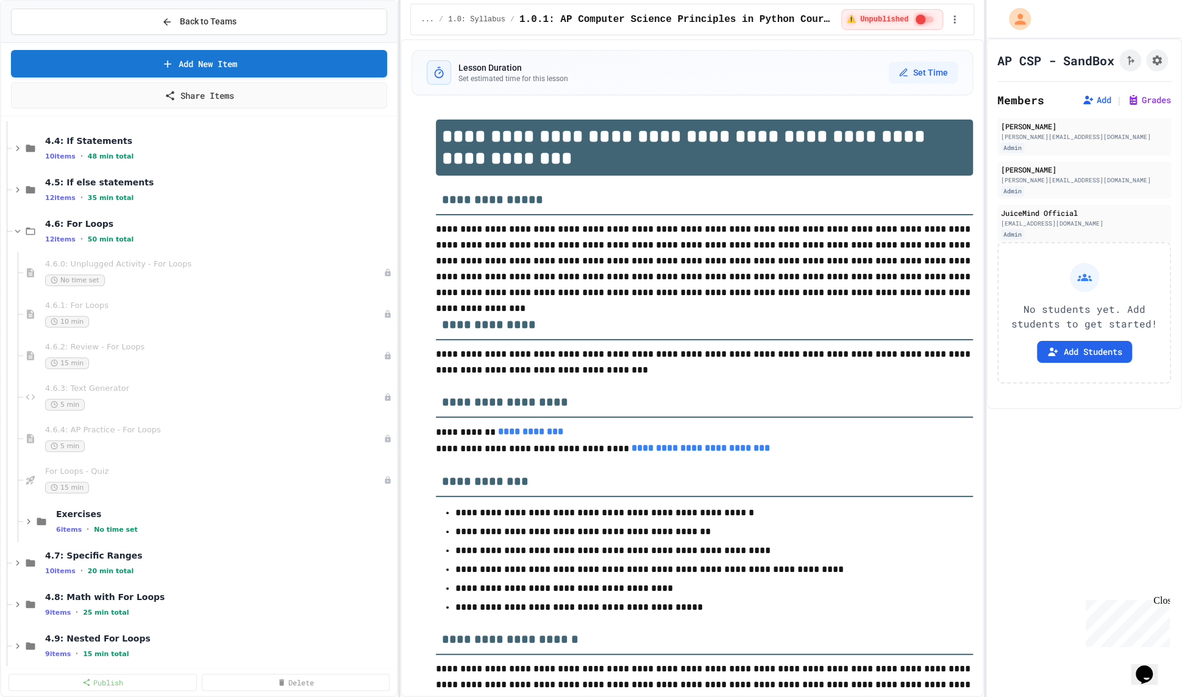
scroll to position [793, 0]
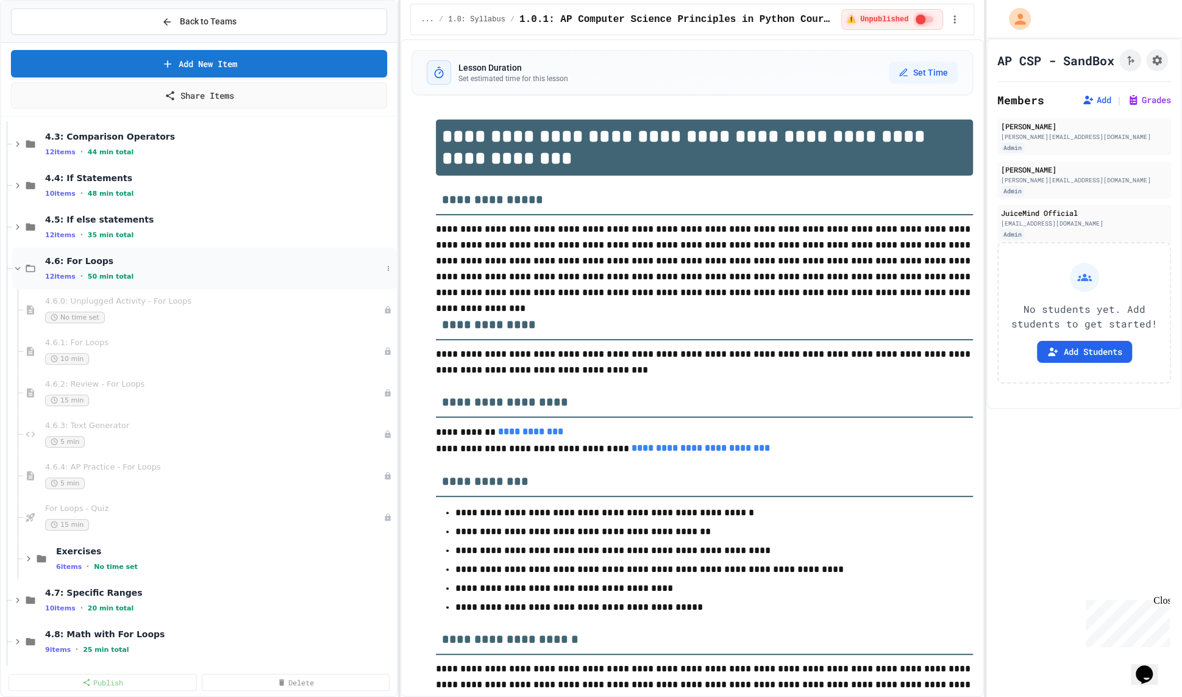
click at [177, 252] on div "4.6: For Loops 12 items • 50 min total" at bounding box center [204, 268] width 385 height 41
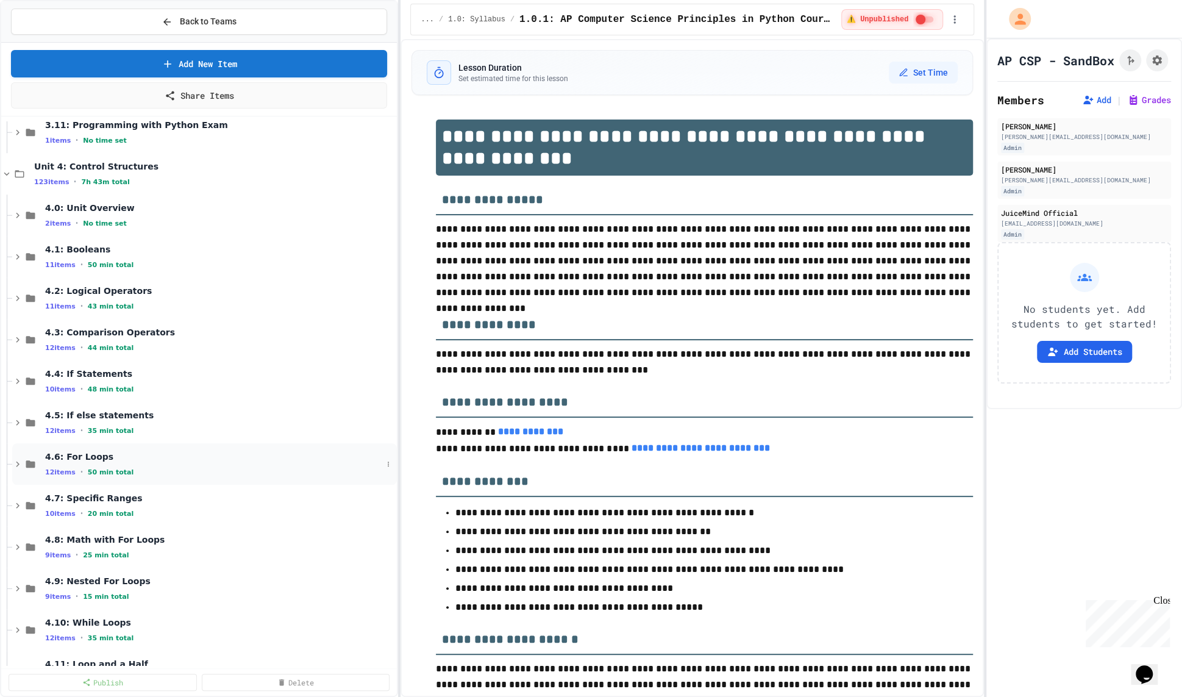
scroll to position [542, 0]
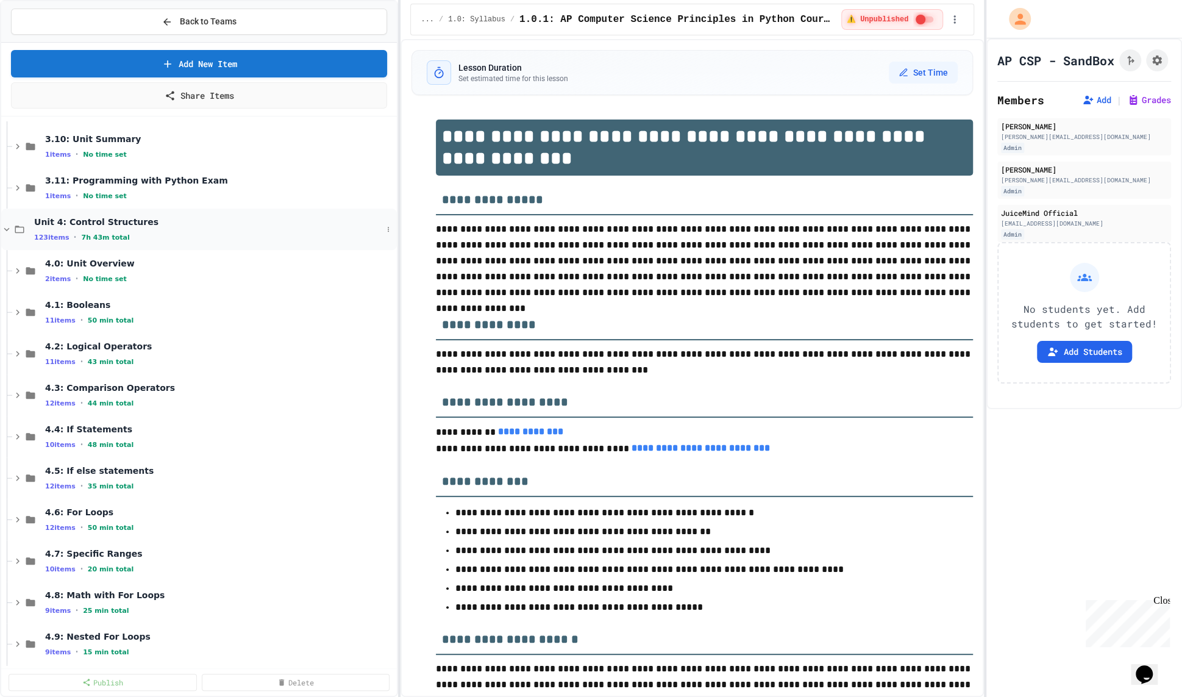
click at [162, 230] on div "Unit 4: Control Structures 123 items • 7h 43m total" at bounding box center [208, 229] width 348 height 26
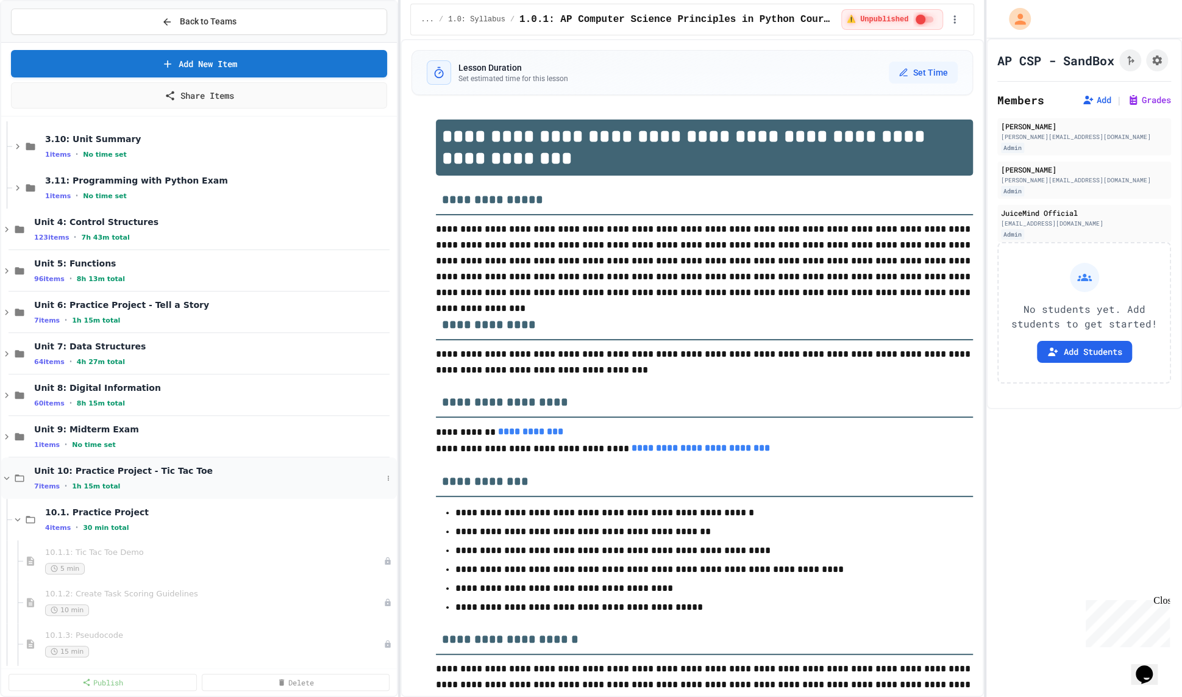
scroll to position [559, 0]
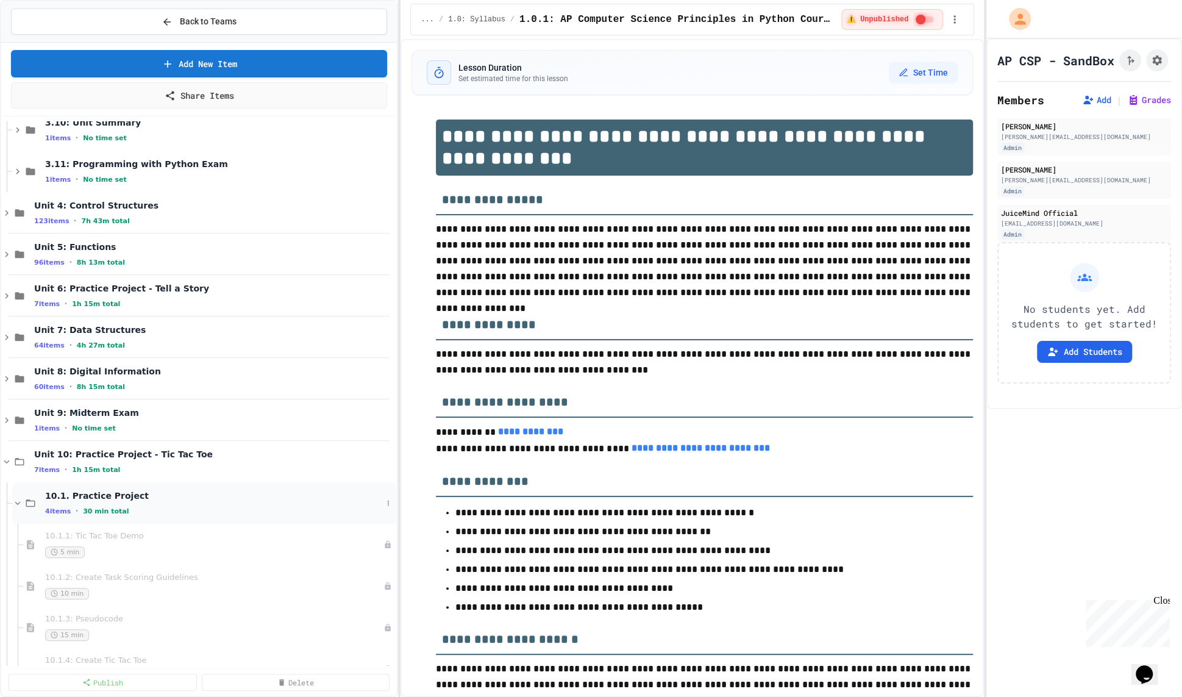
click at [215, 493] on span "10.1. Practice Project" at bounding box center [213, 495] width 337 height 11
click at [210, 548] on div "3 items • 45 min total" at bounding box center [213, 553] width 337 height 10
click at [212, 451] on span "Unit 10: Practice Project - Tic Tac Toe" at bounding box center [208, 454] width 348 height 11
click at [204, 542] on div "11.1. Practice Project 5 items • 30 min total" at bounding box center [213, 545] width 337 height 26
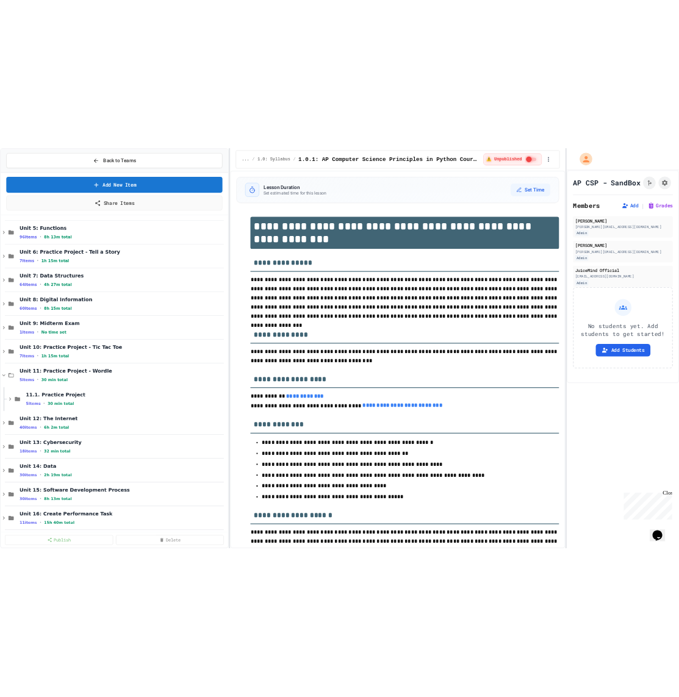
scroll to position [690, 0]
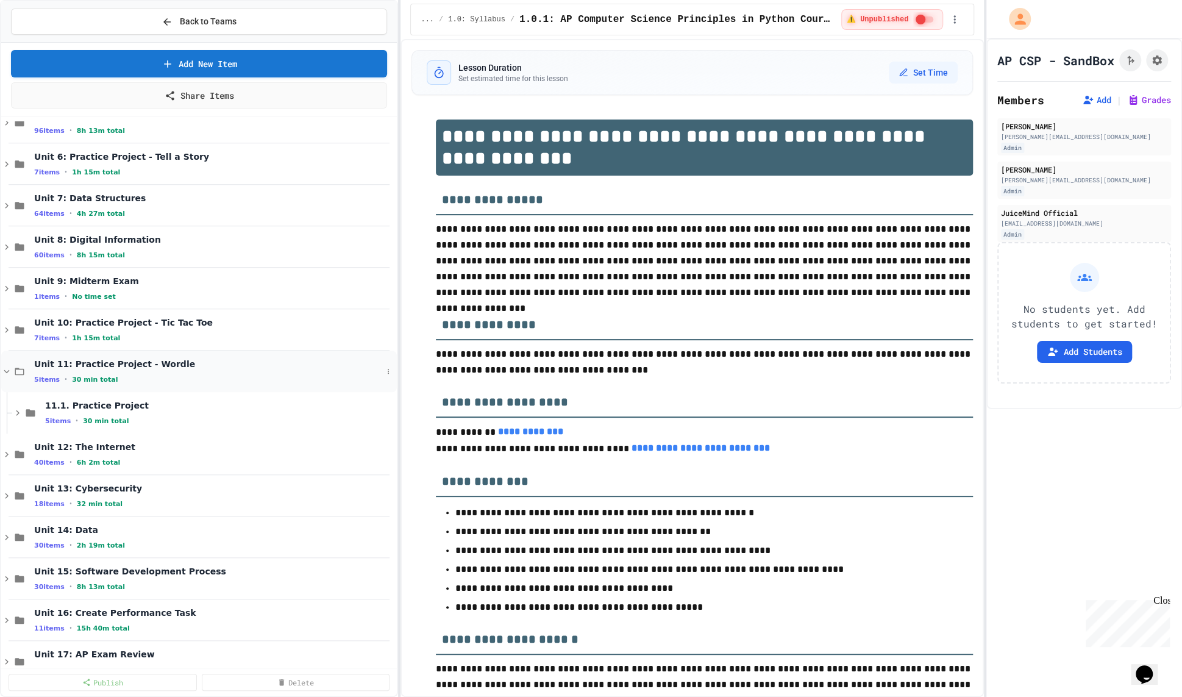
click at [196, 380] on div "5 items • 30 min total" at bounding box center [208, 379] width 348 height 10
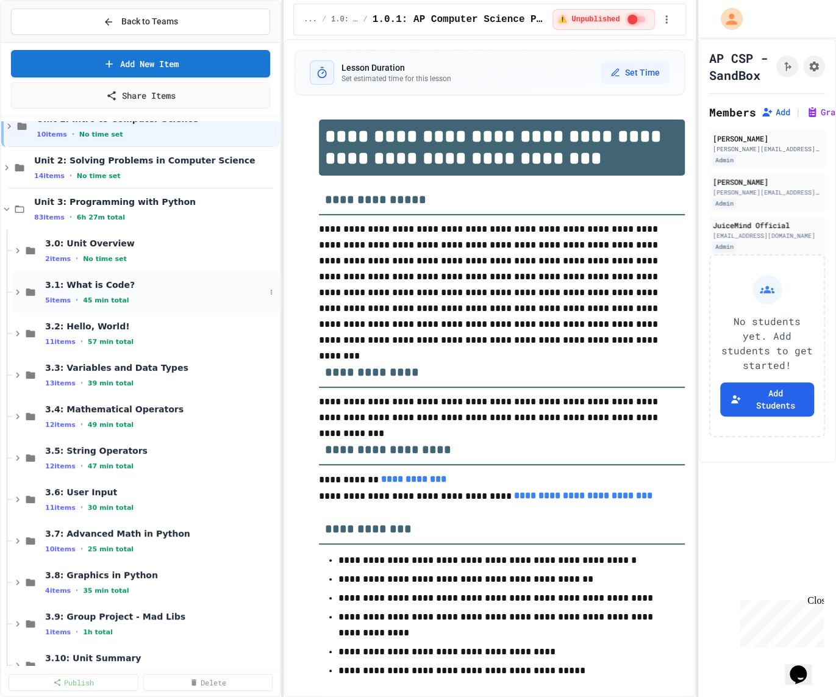
scroll to position [0, 0]
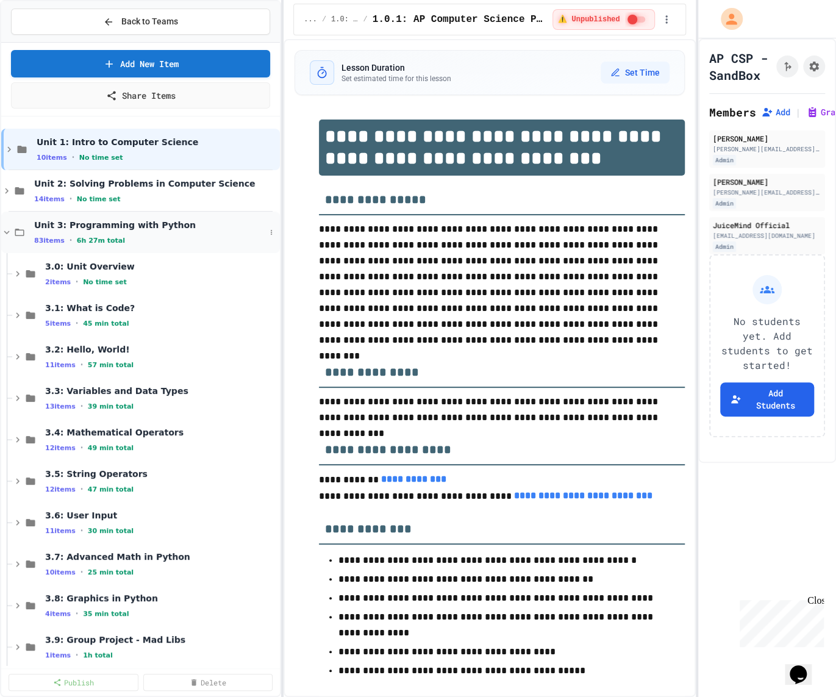
click at [119, 226] on span "Unit 3: Programming with Python" at bounding box center [149, 225] width 231 height 11
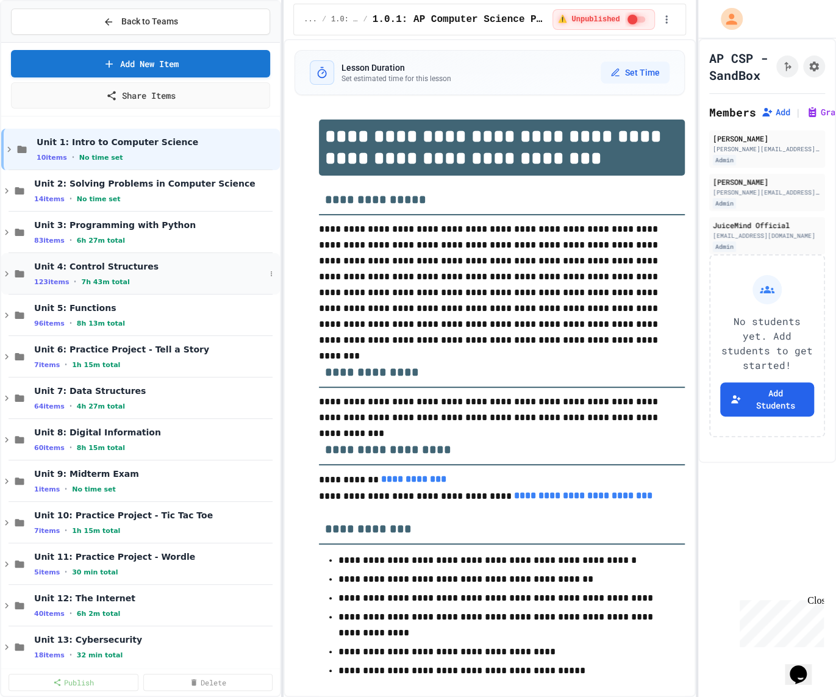
click at [119, 280] on span "7h 43m total" at bounding box center [105, 282] width 48 height 8
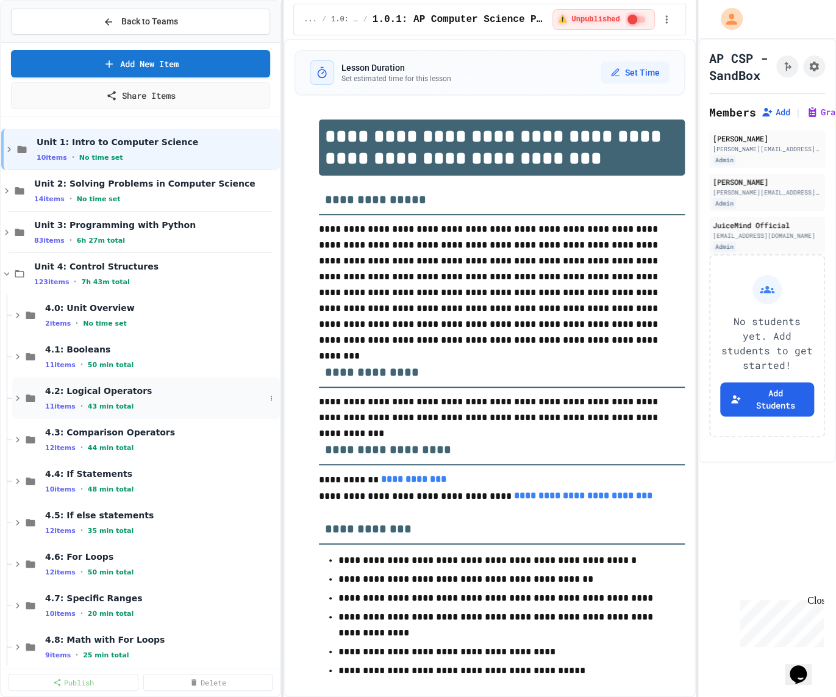
click at [117, 390] on span "4.2: Logical Operators" at bounding box center [155, 390] width 220 height 11
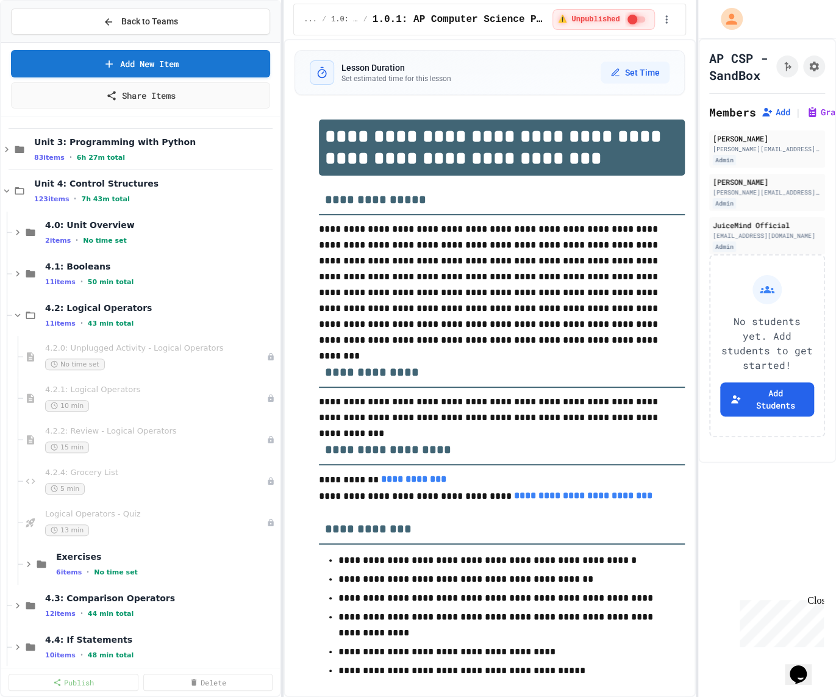
scroll to position [88, 0]
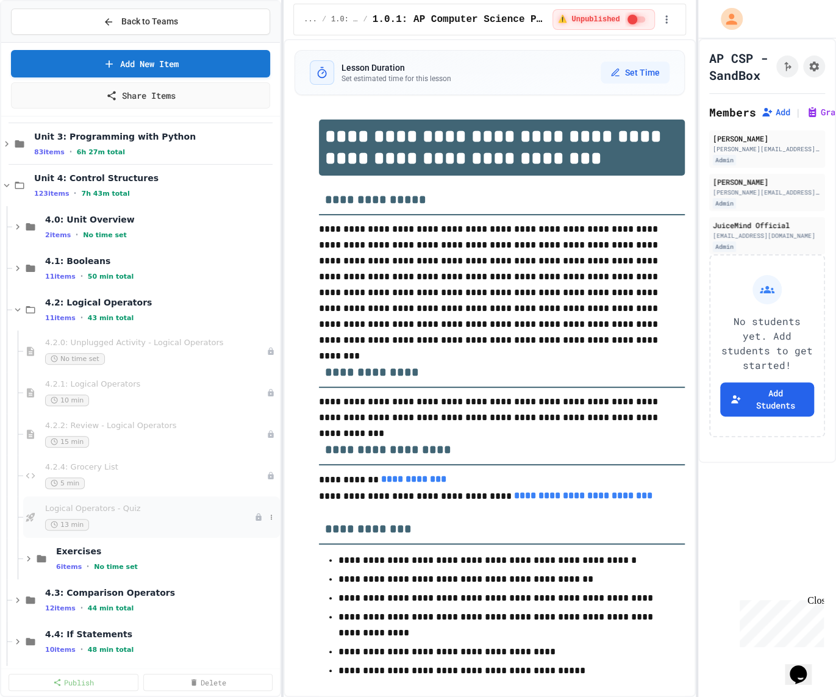
click at [118, 519] on div "13 min" at bounding box center [149, 525] width 209 height 12
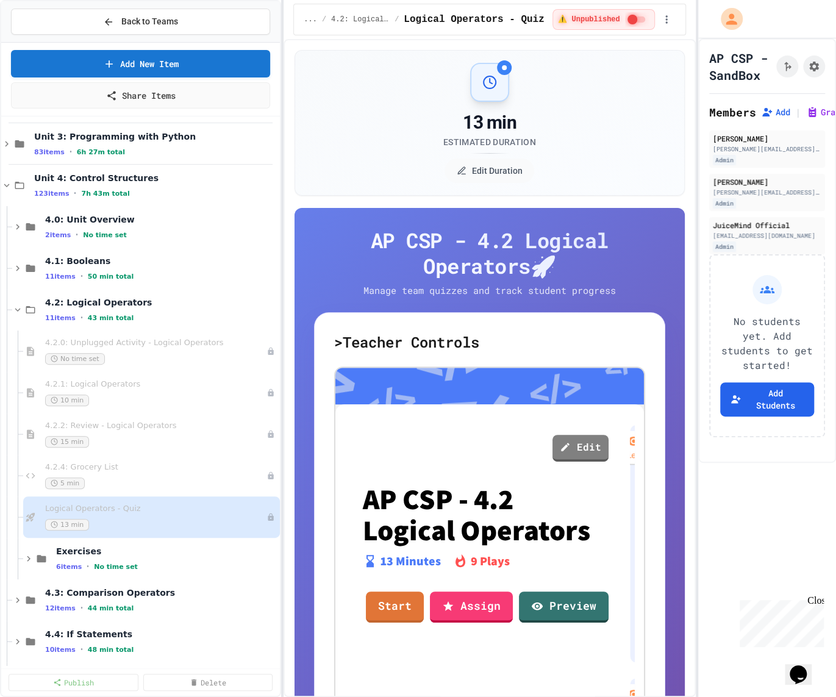
scroll to position [101, 0]
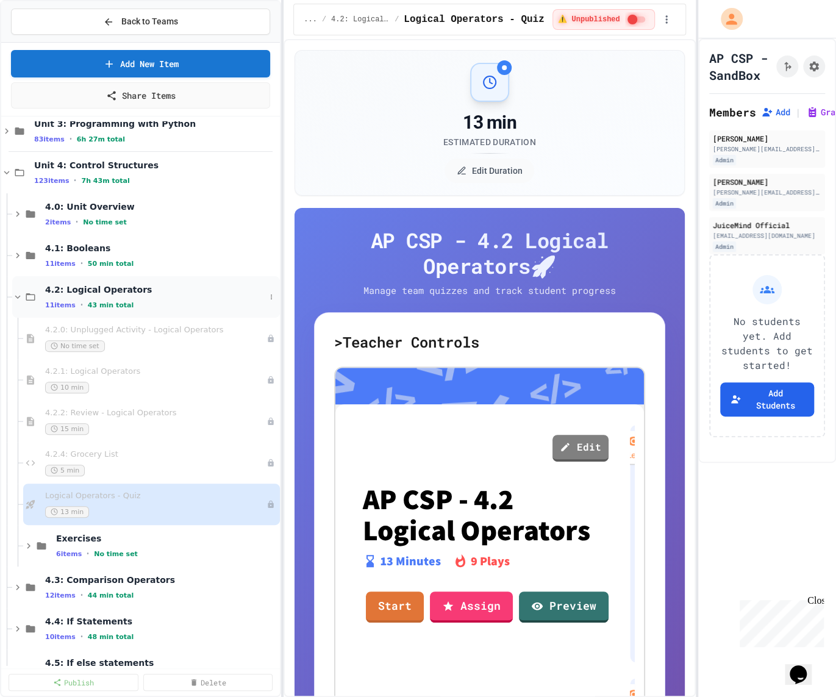
click at [134, 298] on div "4.2: Logical Operators 11 items • 43 min total" at bounding box center [155, 297] width 220 height 26
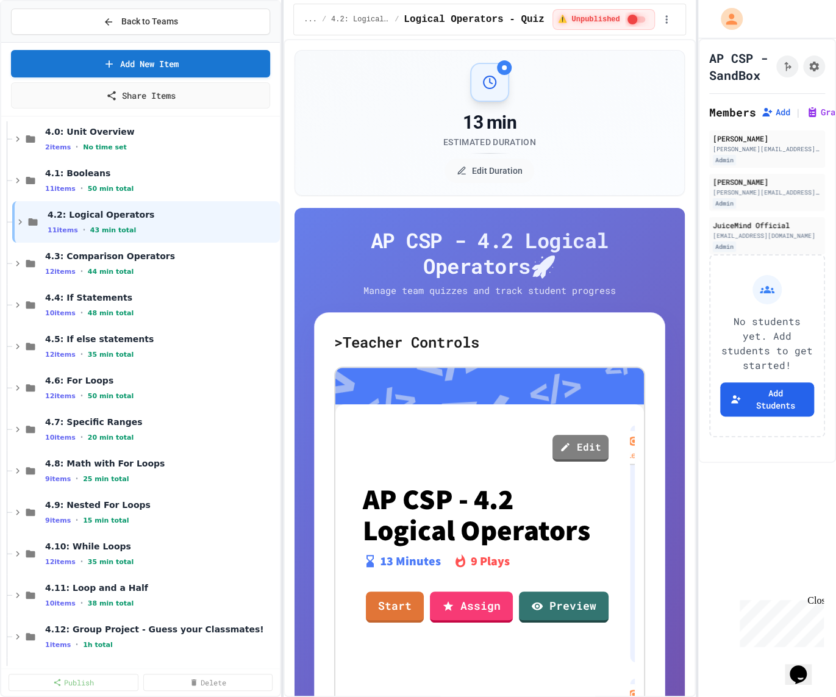
scroll to position [252, 0]
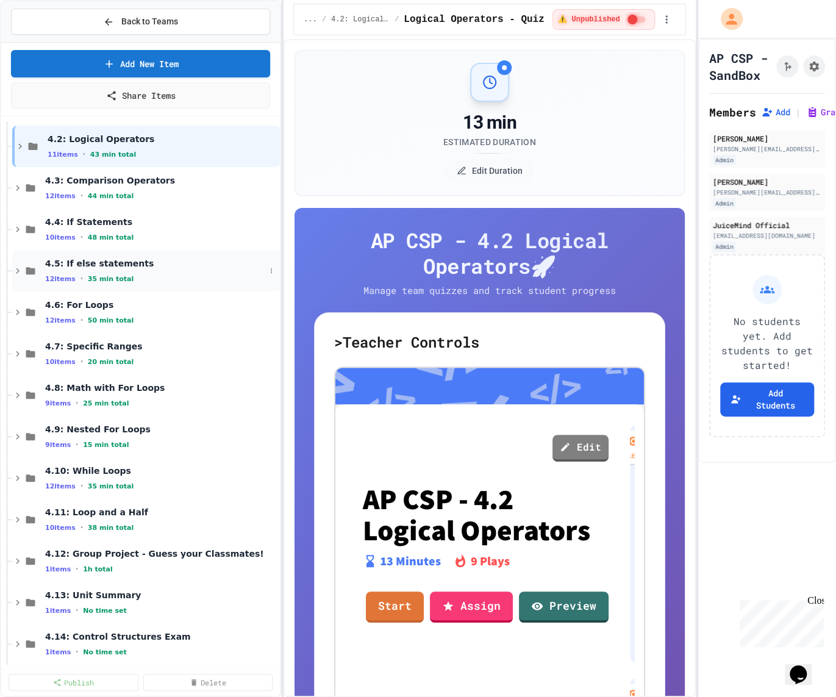
click at [120, 259] on span "4.5: If else statements" at bounding box center [155, 263] width 220 height 11
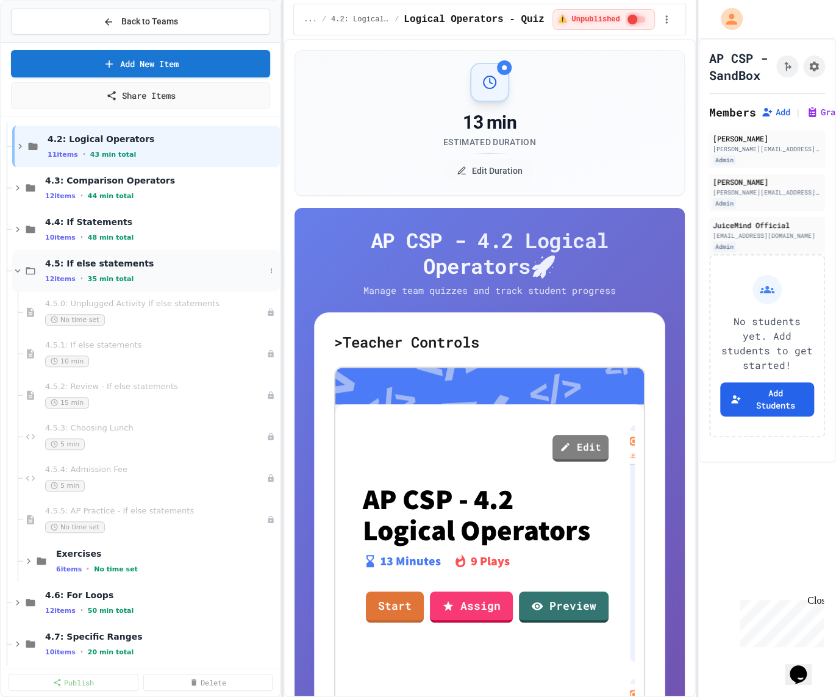
click at [121, 259] on span "4.5: If else statements" at bounding box center [155, 263] width 220 height 11
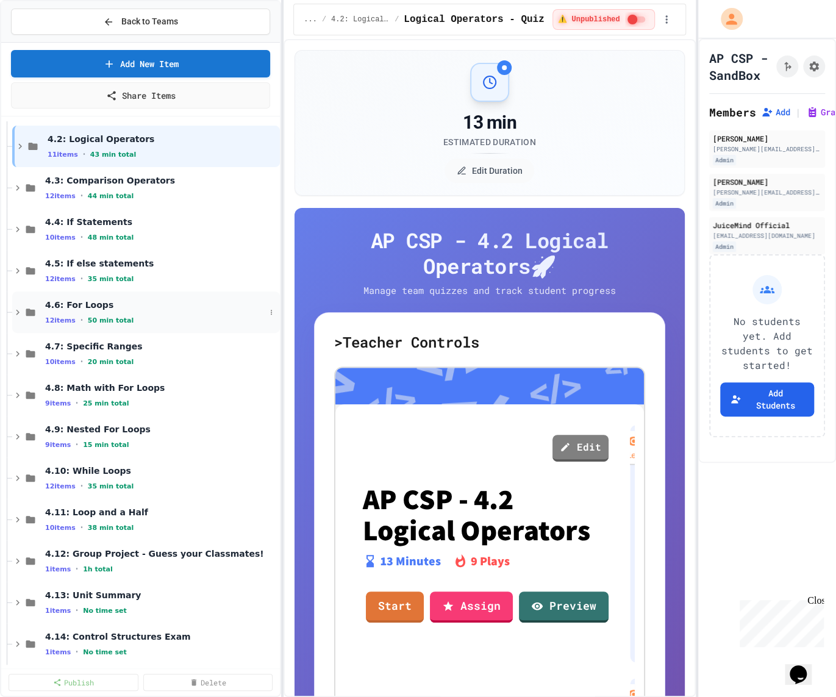
click at [110, 313] on div "4.6: For Loops 12 items • 50 min total" at bounding box center [155, 312] width 220 height 26
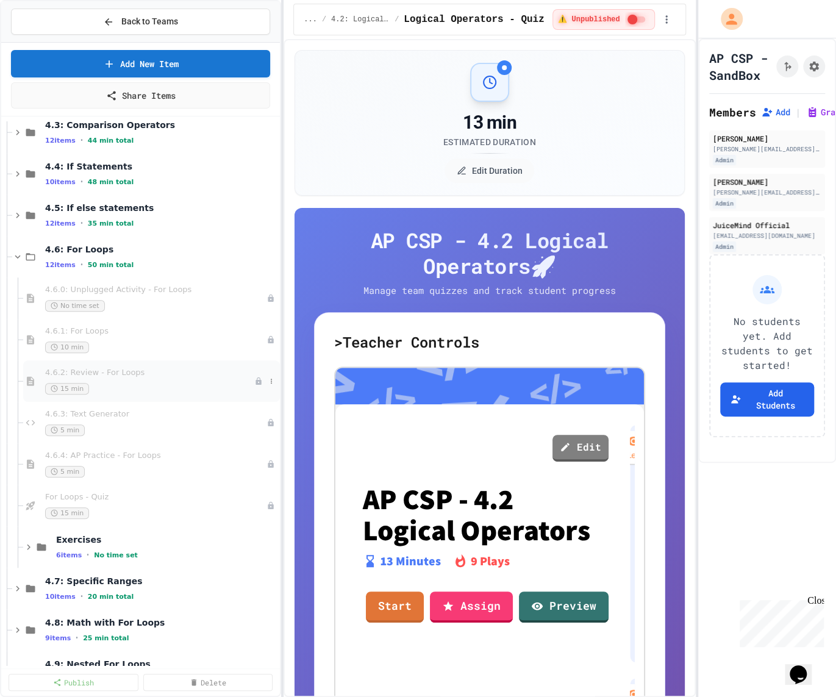
scroll to position [316, 0]
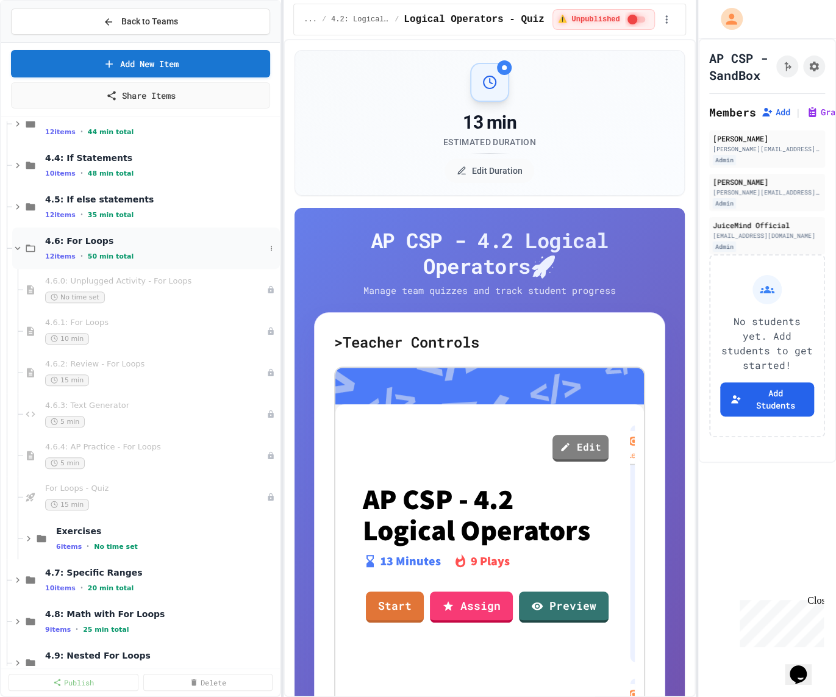
click at [146, 246] on div "4.6: For Loops 12 items • 50 min total" at bounding box center [155, 248] width 220 height 26
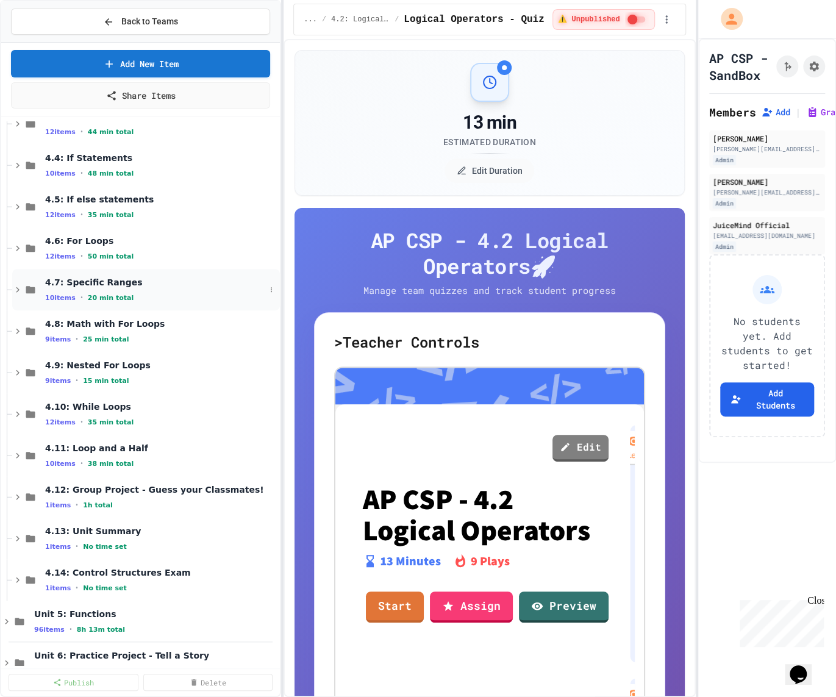
click at [151, 298] on div "10 items • 20 min total" at bounding box center [155, 298] width 220 height 10
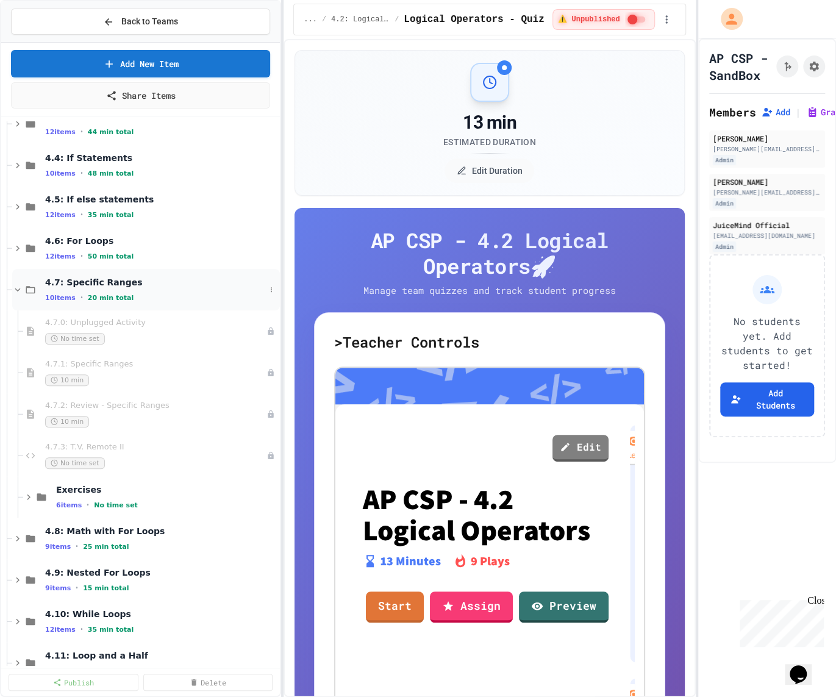
click at [151, 297] on div "10 items • 20 min total" at bounding box center [155, 298] width 220 height 10
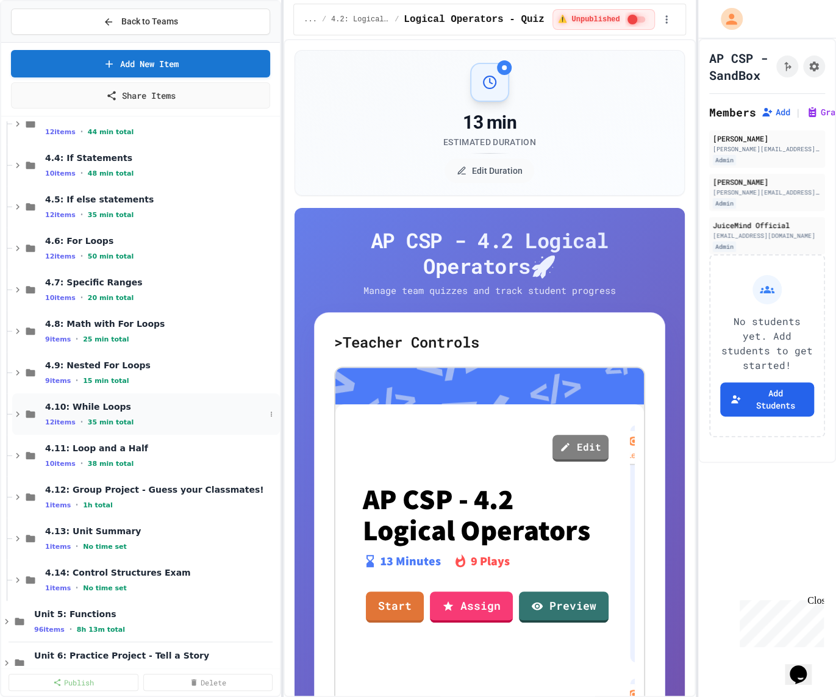
click at [137, 412] on div "4.10: While Loops 12 items • 35 min total" at bounding box center [155, 414] width 220 height 26
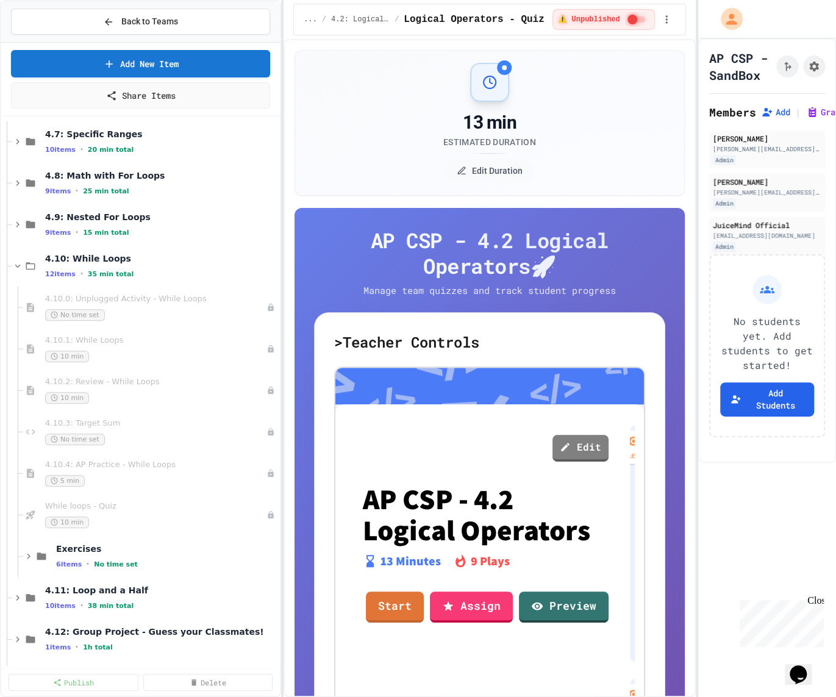
scroll to position [466, 0]
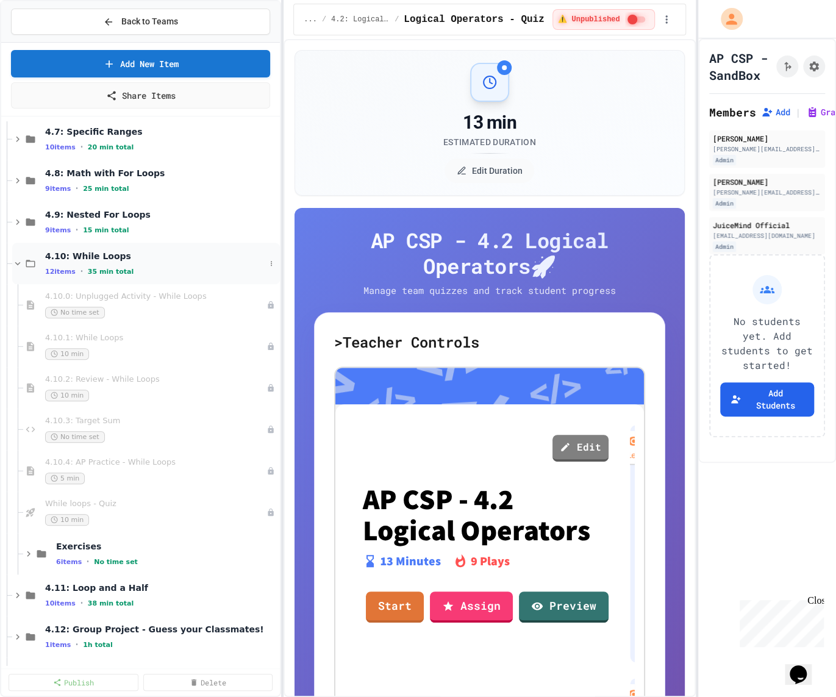
click at [156, 267] on div "12 items • 35 min total" at bounding box center [155, 271] width 220 height 10
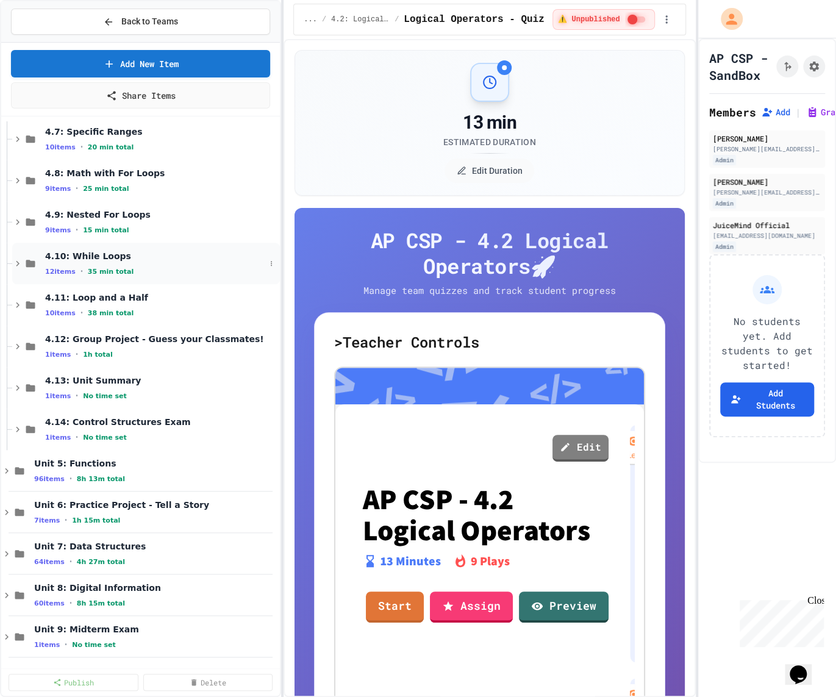
click at [129, 251] on span "4.10: While Loops" at bounding box center [155, 256] width 220 height 11
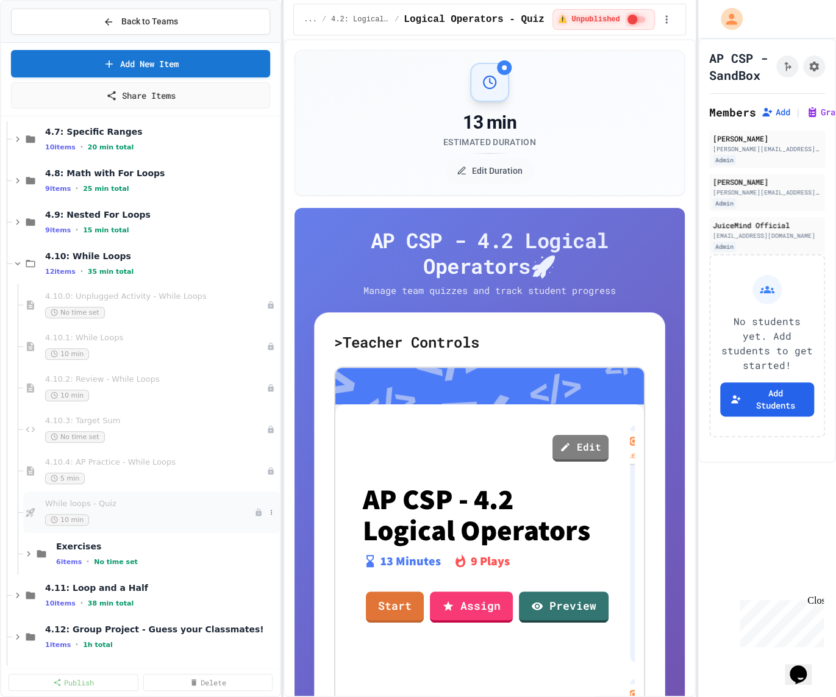
click at [128, 515] on div "10 min" at bounding box center [149, 520] width 209 height 12
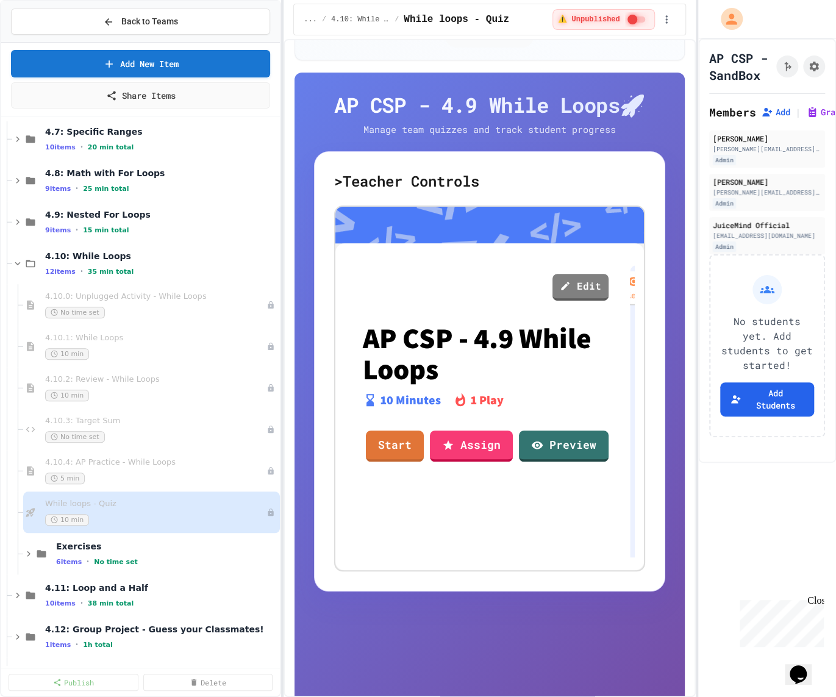
scroll to position [218, 0]
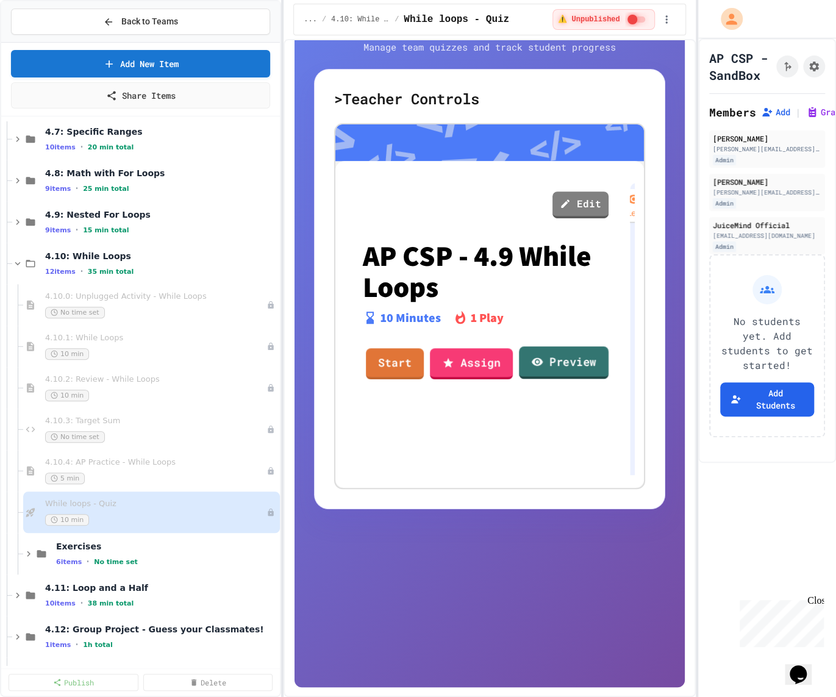
click at [548, 360] on link "Preview" at bounding box center [564, 362] width 90 height 33
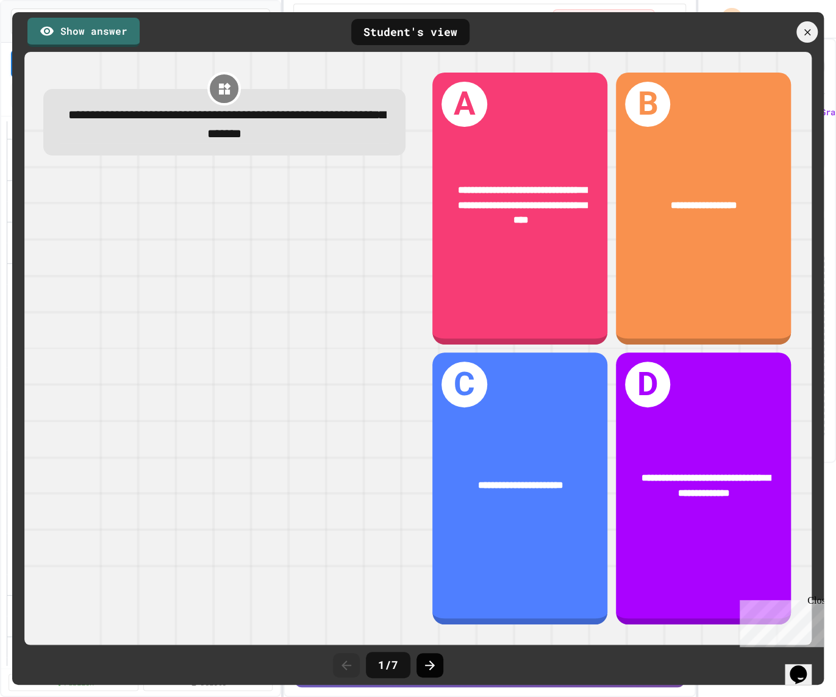
click at [428, 662] on icon at bounding box center [430, 665] width 15 height 15
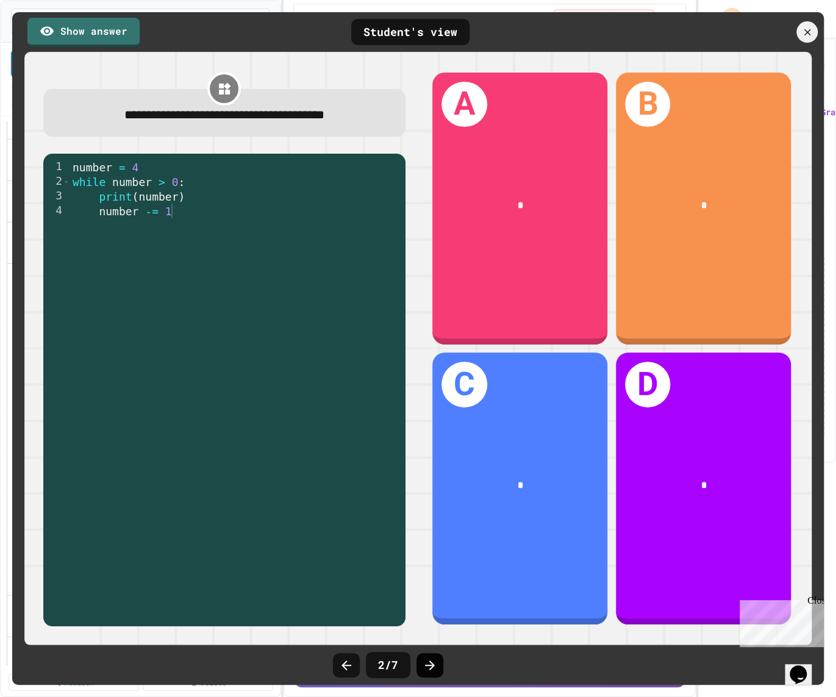
click at [429, 663] on icon at bounding box center [430, 665] width 15 height 15
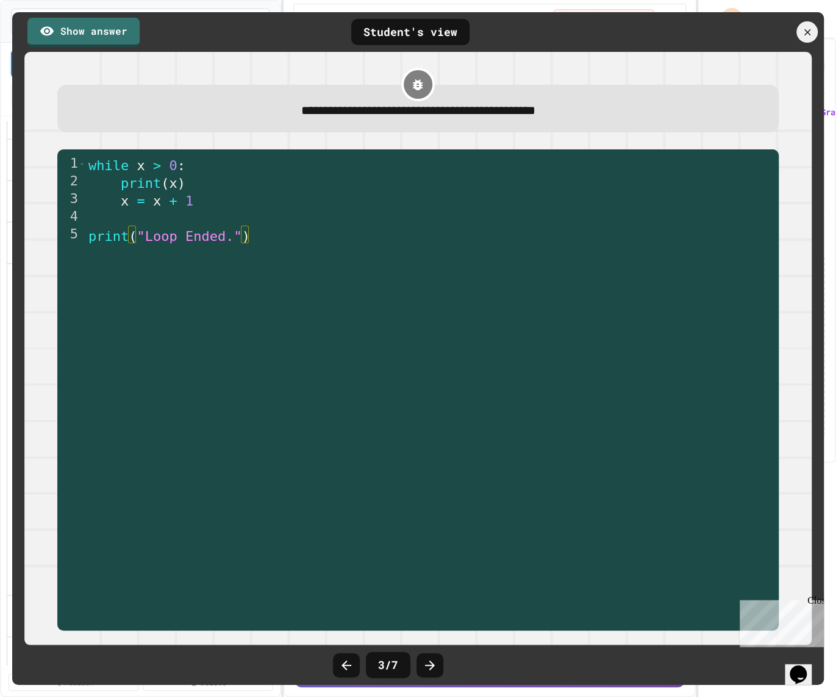
click at [429, 663] on icon at bounding box center [430, 665] width 15 height 15
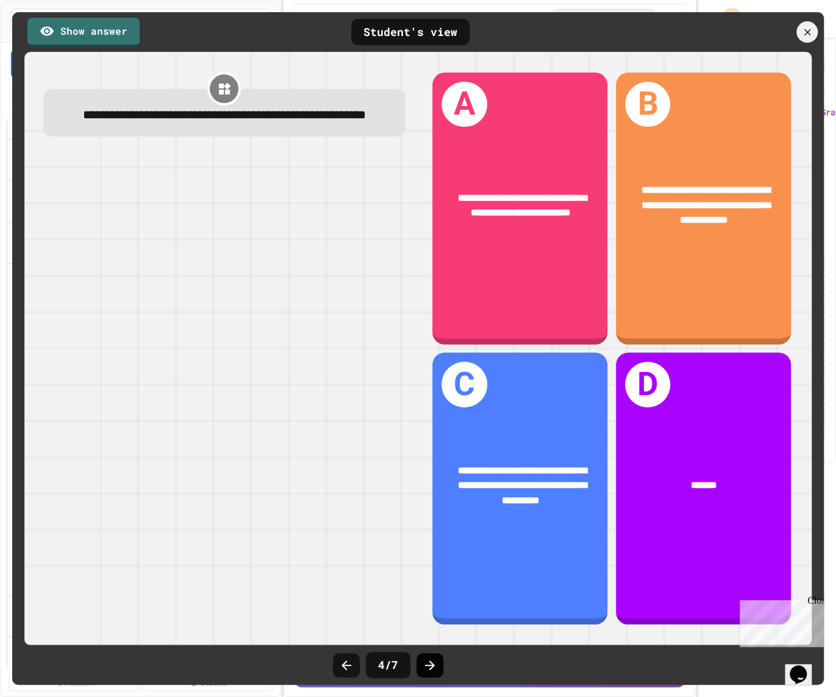
click at [430, 663] on icon at bounding box center [430, 665] width 15 height 15
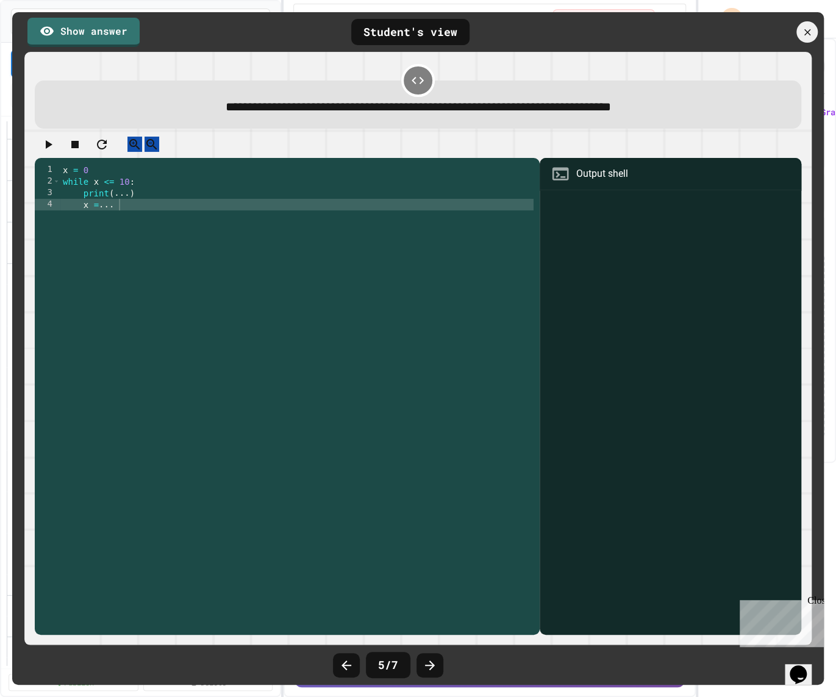
click at [430, 663] on icon at bounding box center [430, 665] width 15 height 15
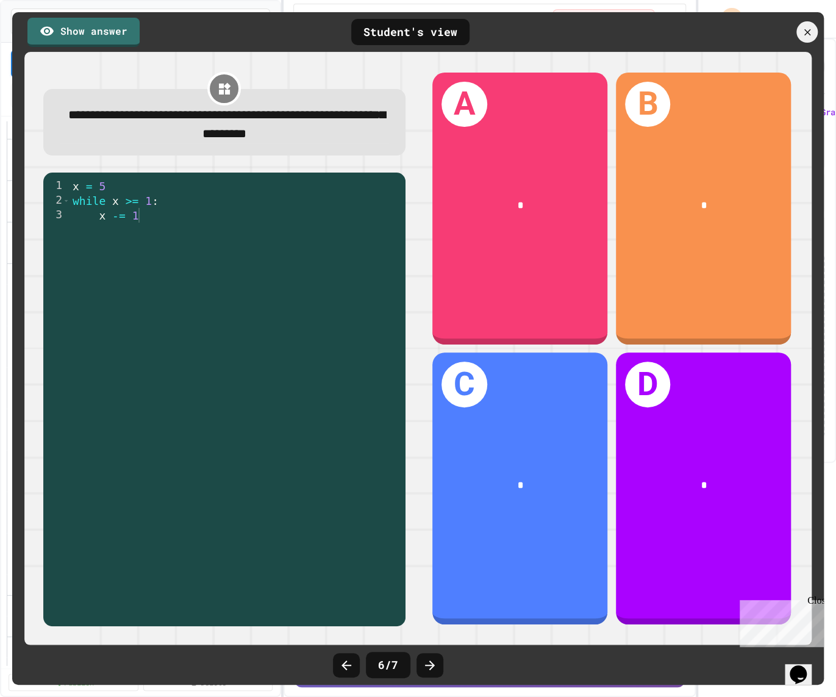
click at [430, 663] on icon at bounding box center [430, 665] width 15 height 15
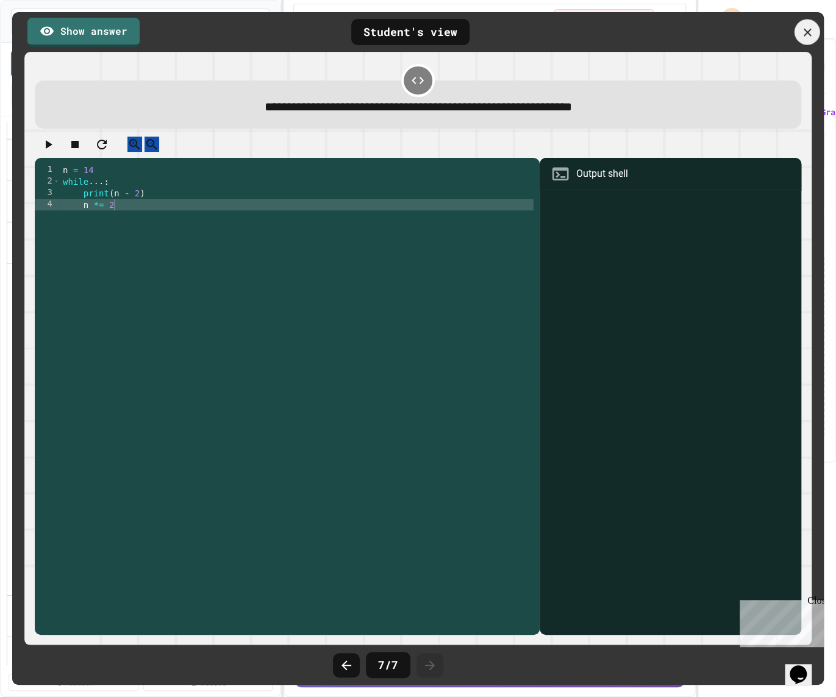
click at [815, 30] on div at bounding box center [807, 33] width 26 height 26
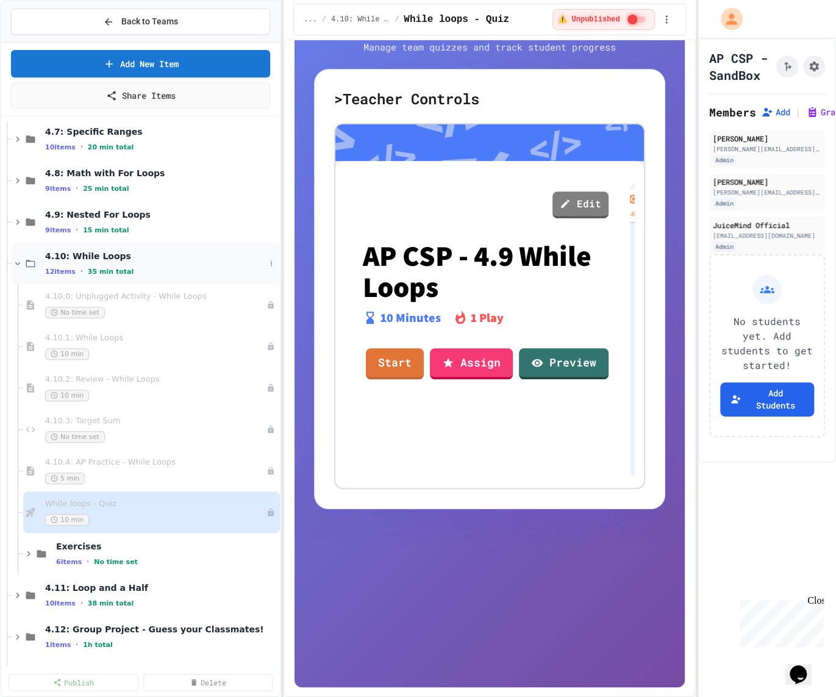
click at [101, 255] on span "4.10: While Loops" at bounding box center [155, 256] width 220 height 11
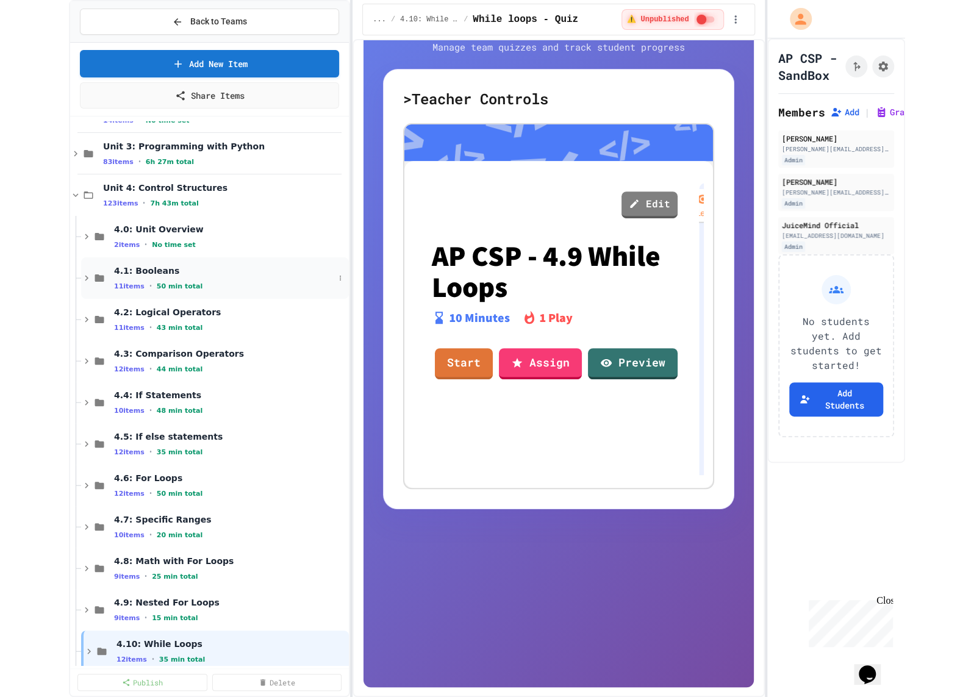
scroll to position [40, 0]
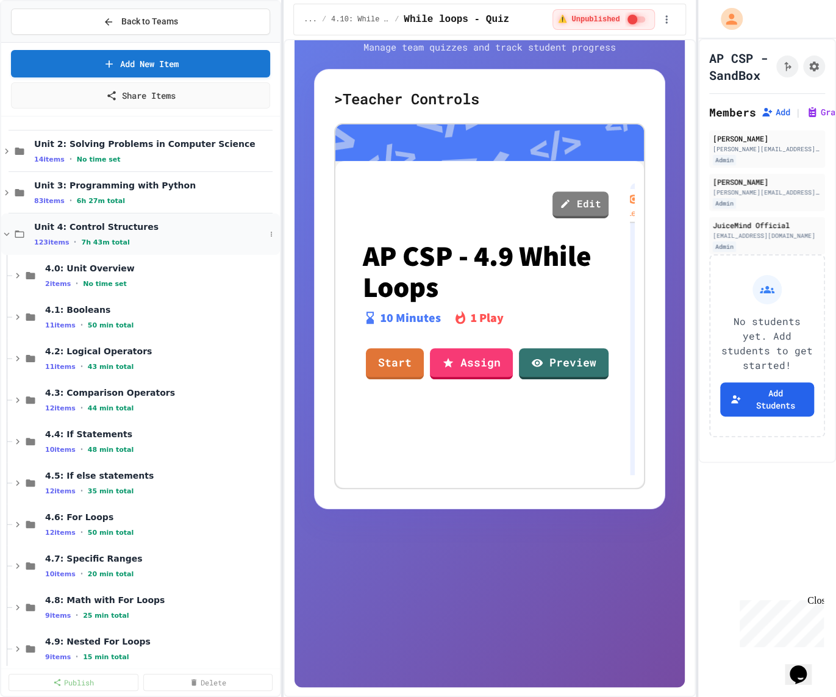
click at [88, 238] on span "7h 43m total" at bounding box center [105, 242] width 48 height 8
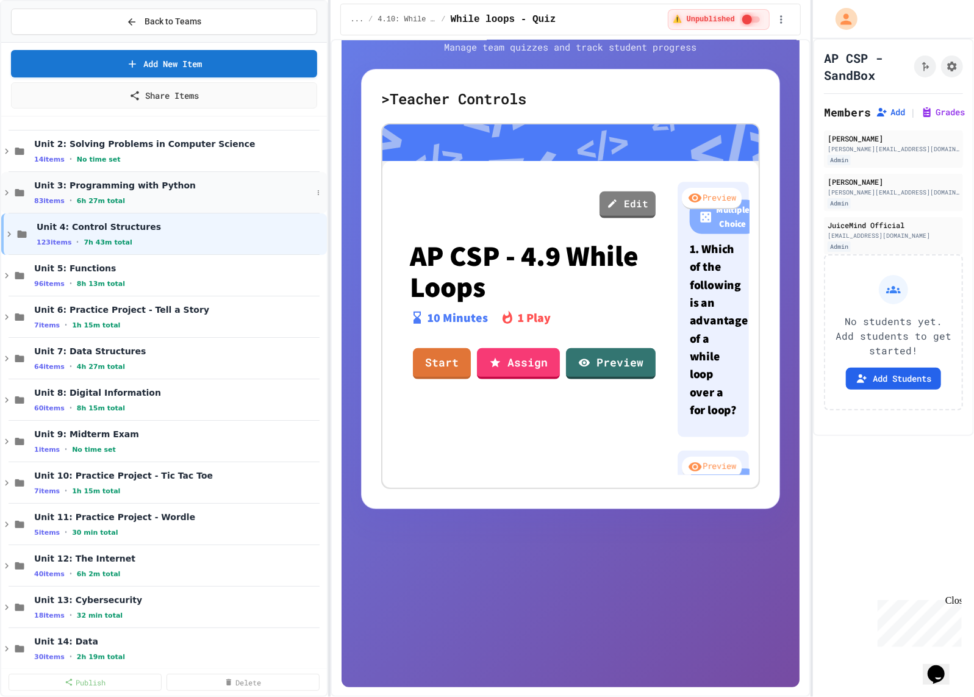
click at [190, 191] on div "Unit 3: Programming with Python 83 items • 6h 27m total" at bounding box center [173, 193] width 278 height 26
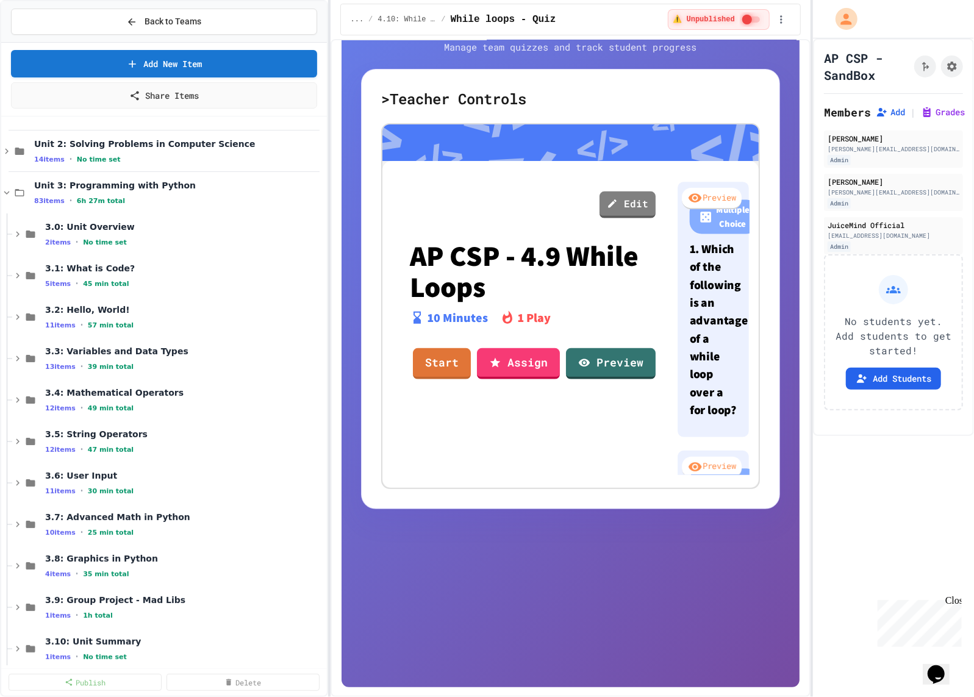
click at [190, 191] on div "Unit 3: Programming with Python 83 items • 6h 27m total" at bounding box center [179, 193] width 290 height 26
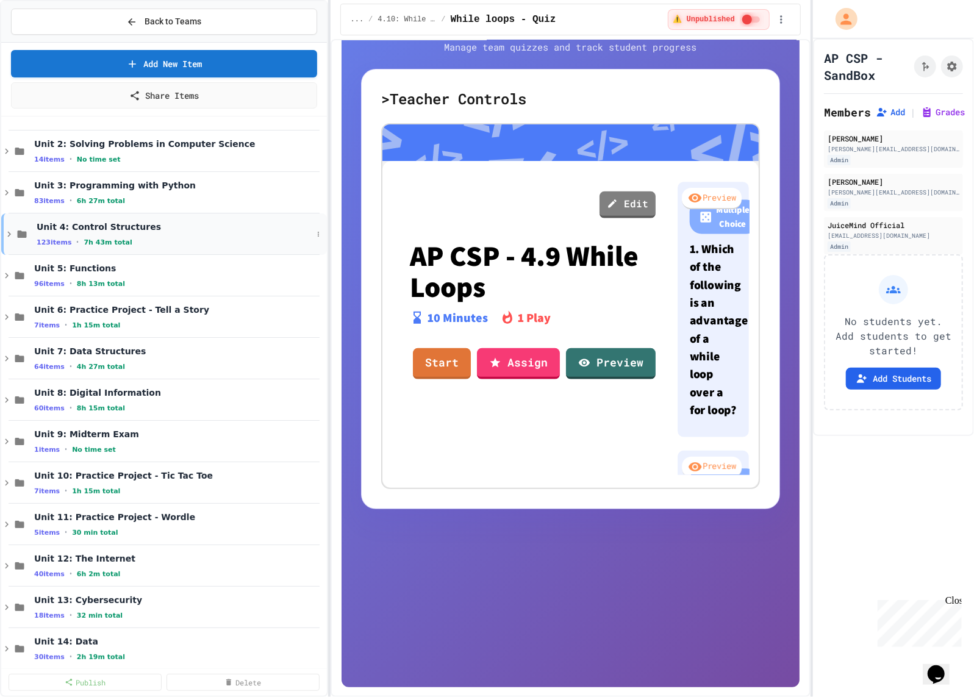
click at [188, 217] on div "Unit 4: Control Structures 123 items • 7h 43m total" at bounding box center [164, 233] width 326 height 41
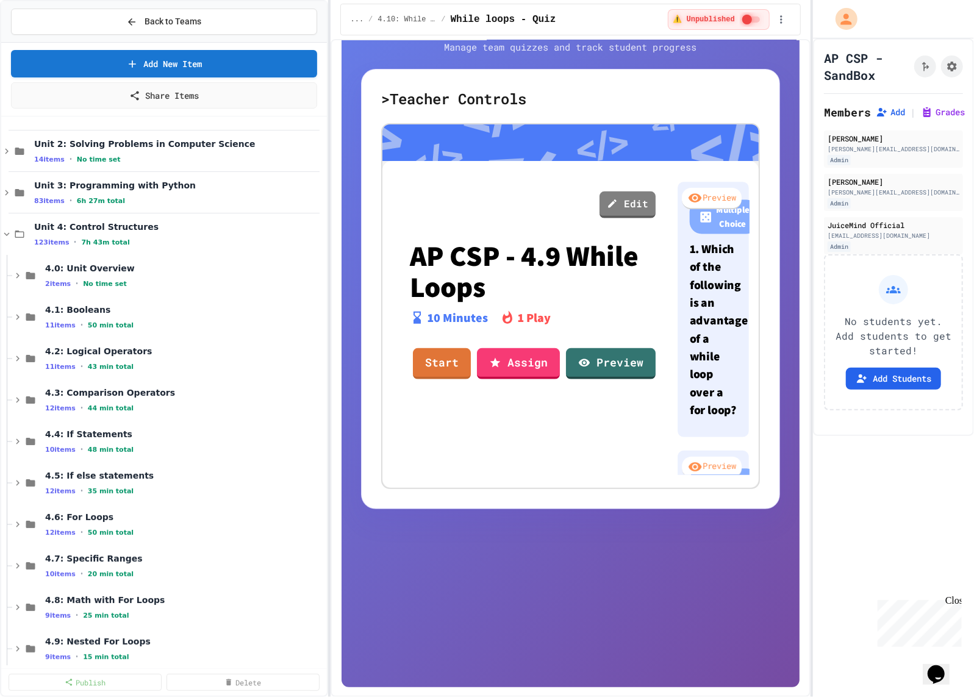
click at [188, 217] on div "Unit 4: Control Structures 123 items • 7h 43m total" at bounding box center [164, 233] width 326 height 41
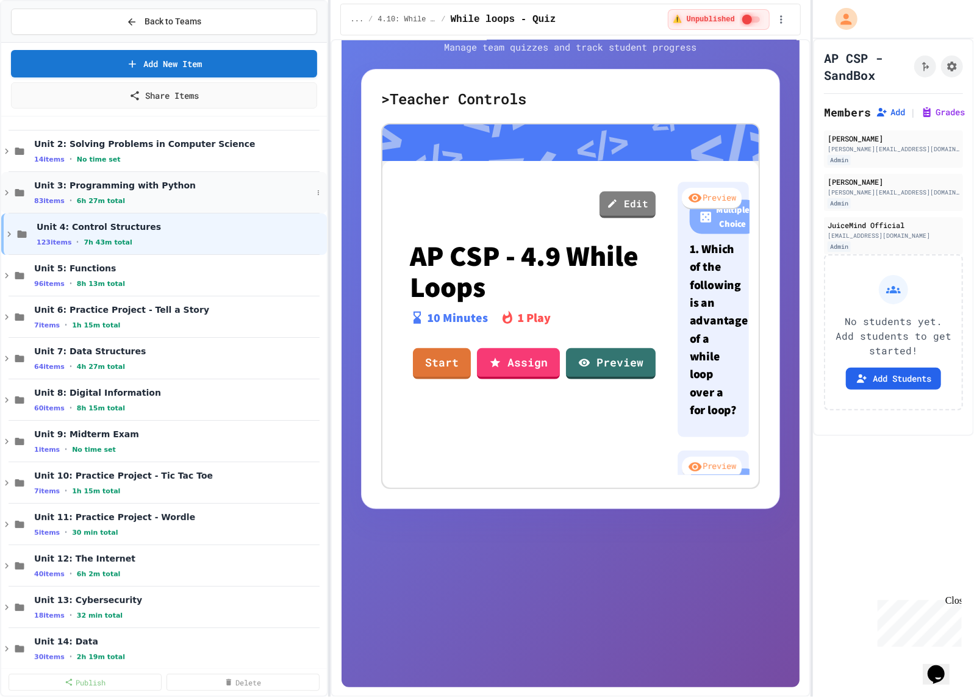
click at [179, 192] on div "Unit 3: Programming with Python 83 items • 6h 27m total" at bounding box center [173, 193] width 278 height 26
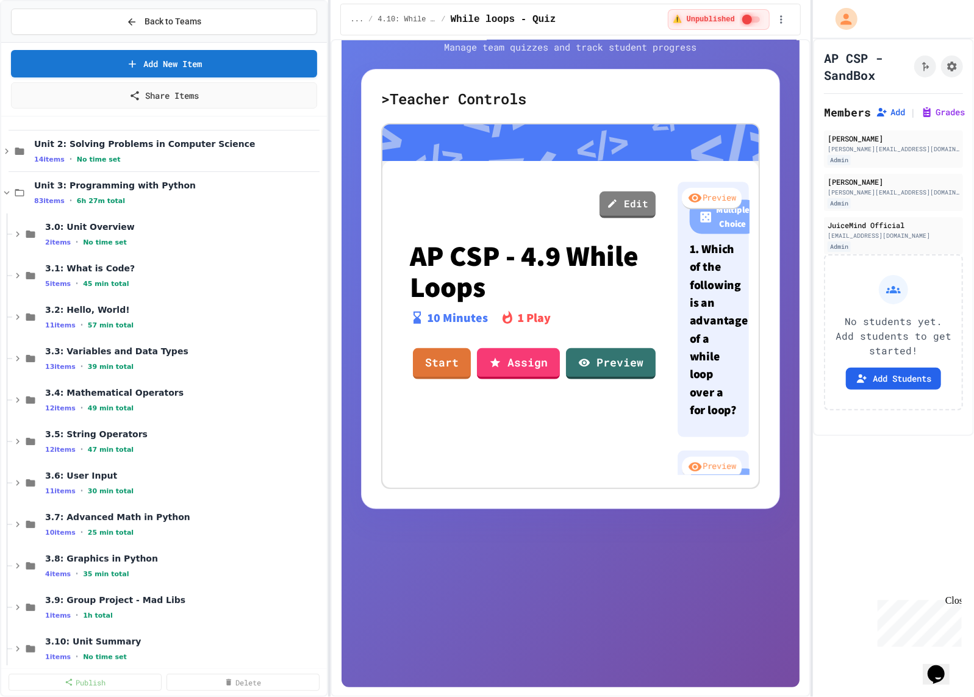
click at [179, 192] on div "Unit 3: Programming with Python 83 items • 6h 27m total" at bounding box center [179, 193] width 290 height 26
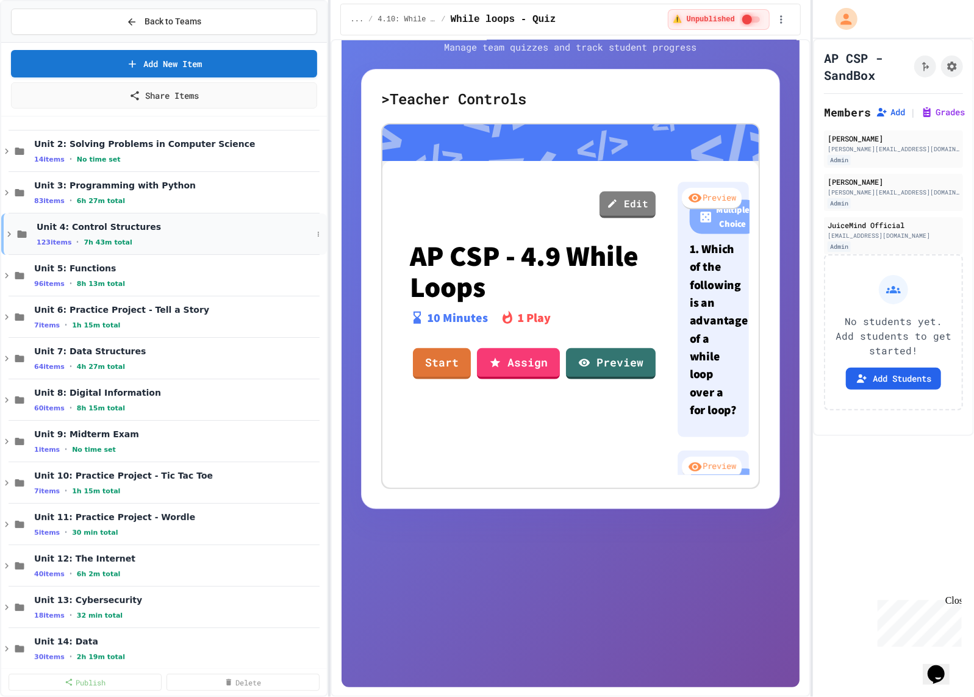
click at [175, 227] on span "Unit 4: Control Structures" at bounding box center [175, 226] width 276 height 11
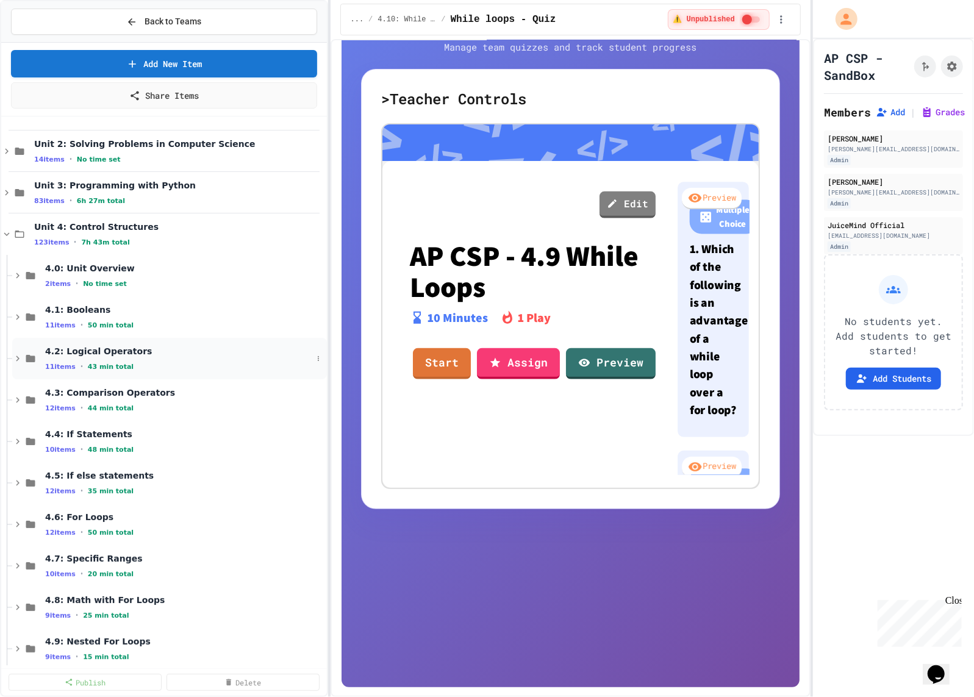
click at [173, 362] on div "11 items • 43 min total" at bounding box center [178, 367] width 267 height 10
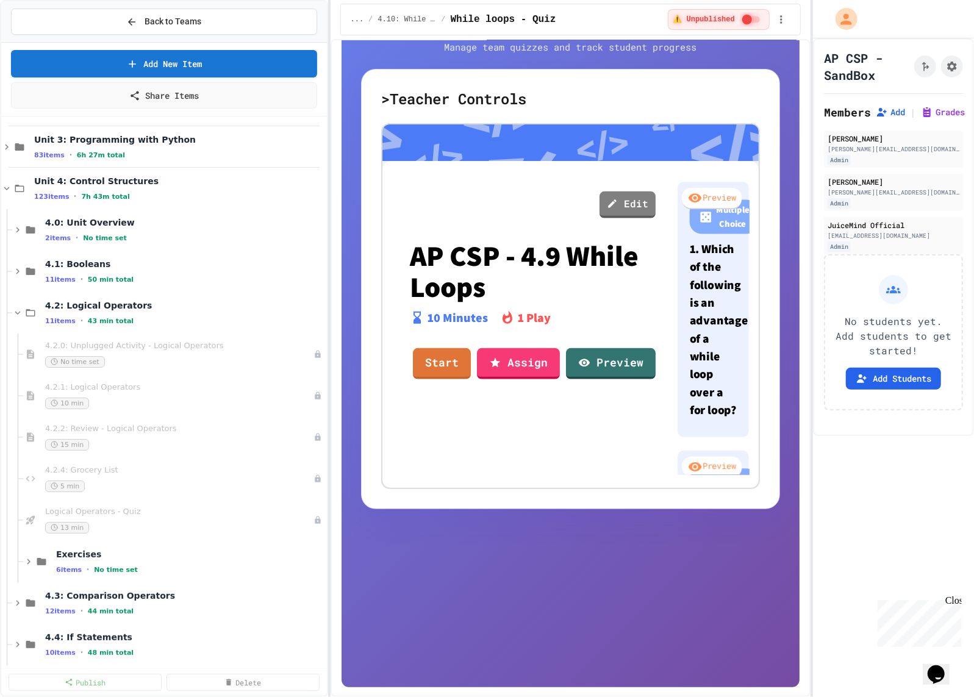
scroll to position [99, 0]
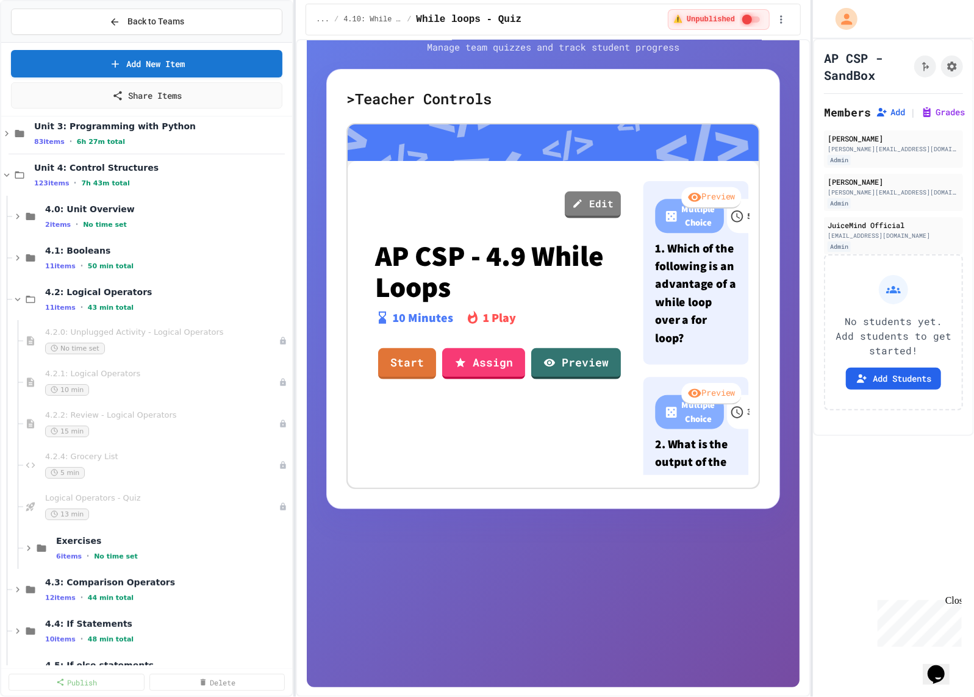
click at [296, 329] on div "Back to Teams Add New Item Share Items Unit 2: Solving Problems in Computer Sci…" at bounding box center [487, 348] width 974 height 697
click at [282, 296] on icon at bounding box center [283, 299] width 7 height 7
click at [276, 326] on button "Add Item" at bounding box center [256, 320] width 86 height 22
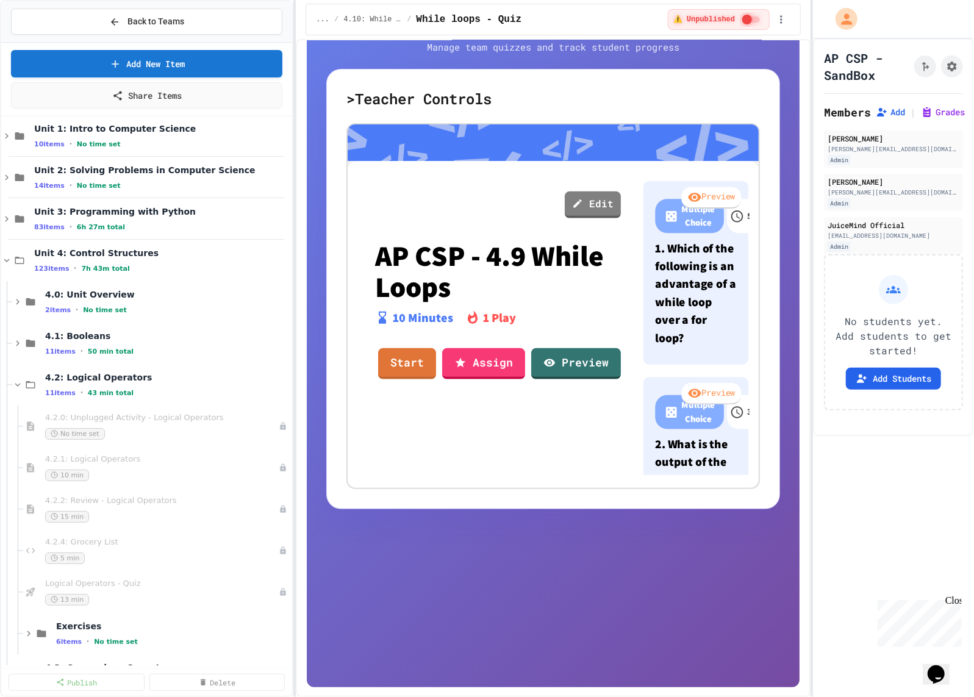
scroll to position [7, 0]
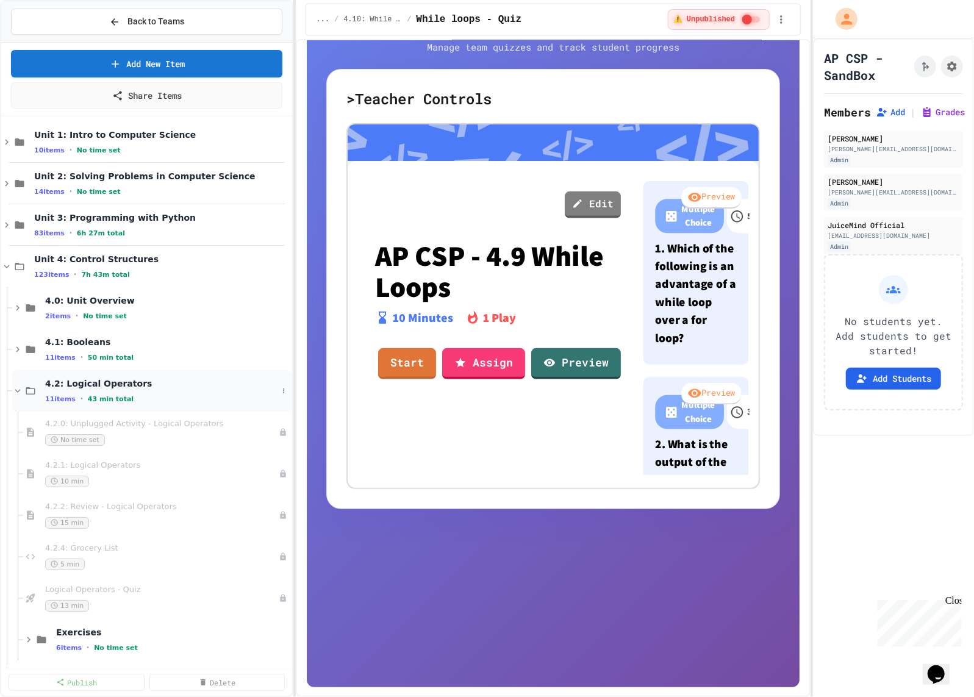
click at [159, 398] on div "11 items • 43 min total" at bounding box center [161, 399] width 232 height 10
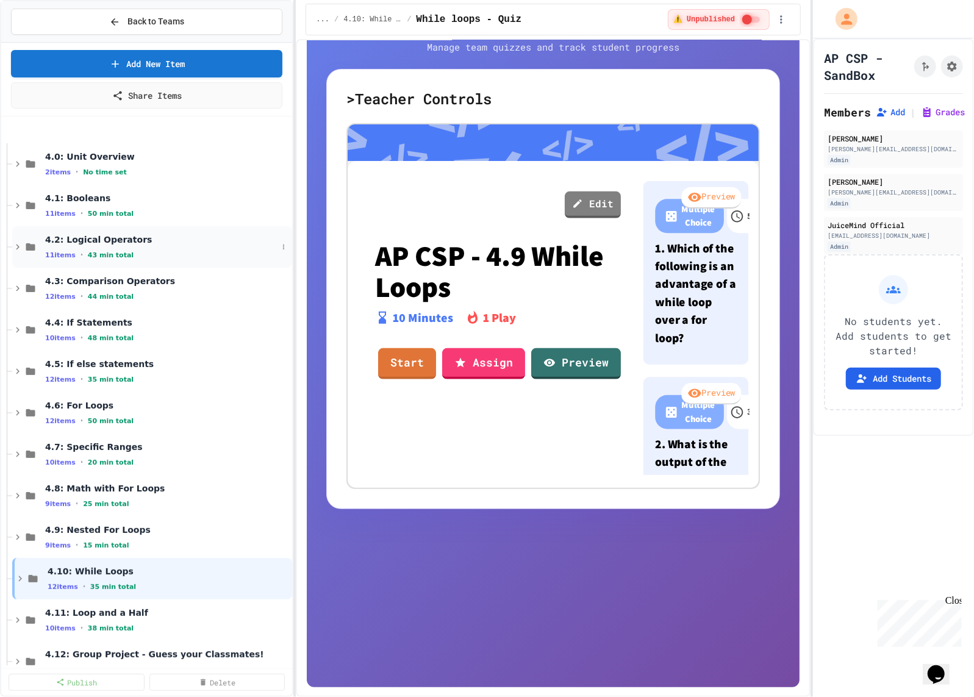
scroll to position [276, 0]
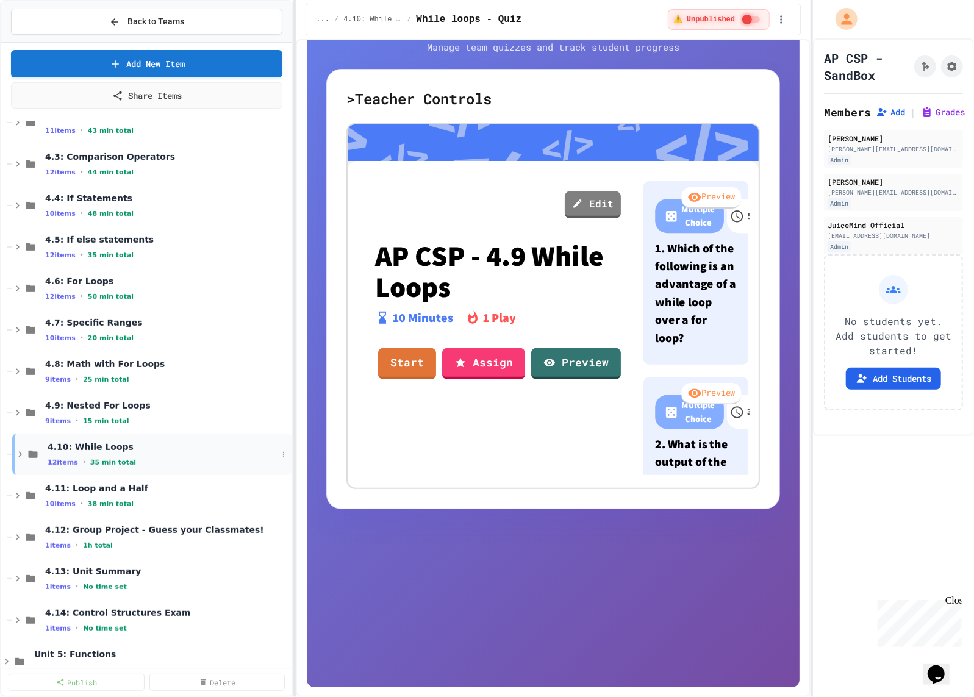
click at [137, 459] on div "12 items • 35 min total" at bounding box center [163, 462] width 230 height 10
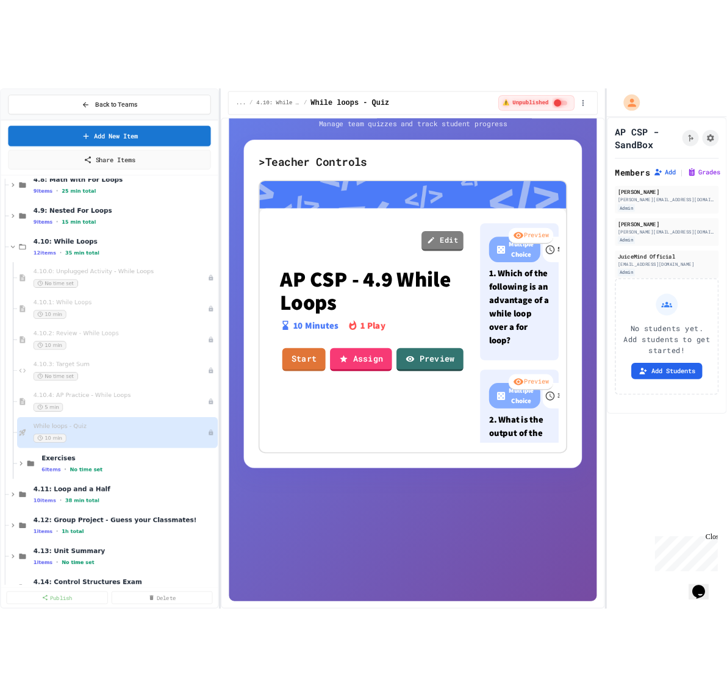
scroll to position [525, 0]
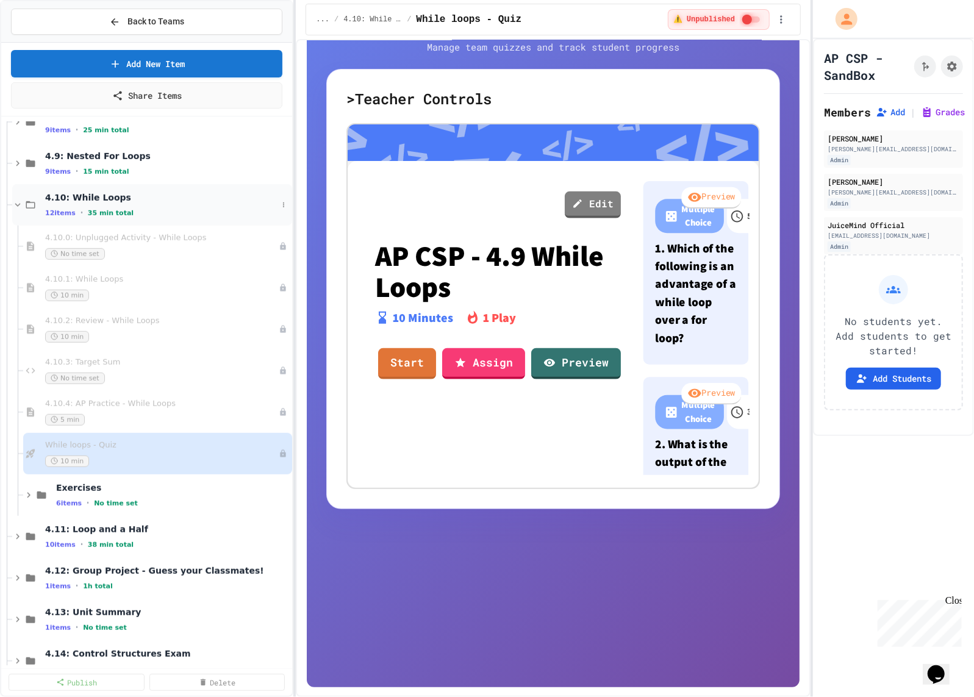
click at [212, 204] on div "4.10: While Loops 12 items • 35 min total" at bounding box center [161, 205] width 232 height 26
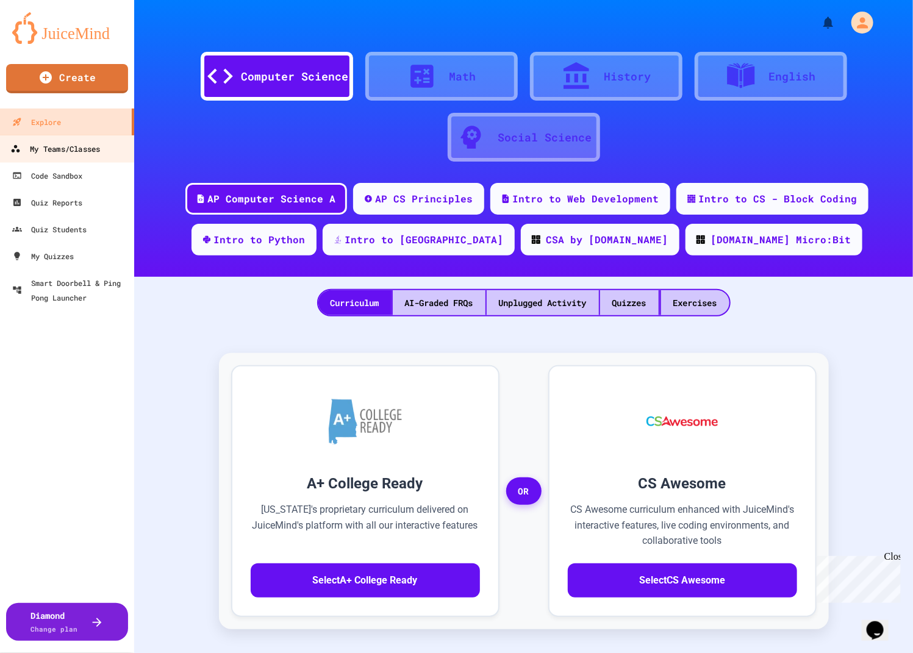
click at [83, 148] on div "My Teams/Classes" at bounding box center [55, 148] width 90 height 15
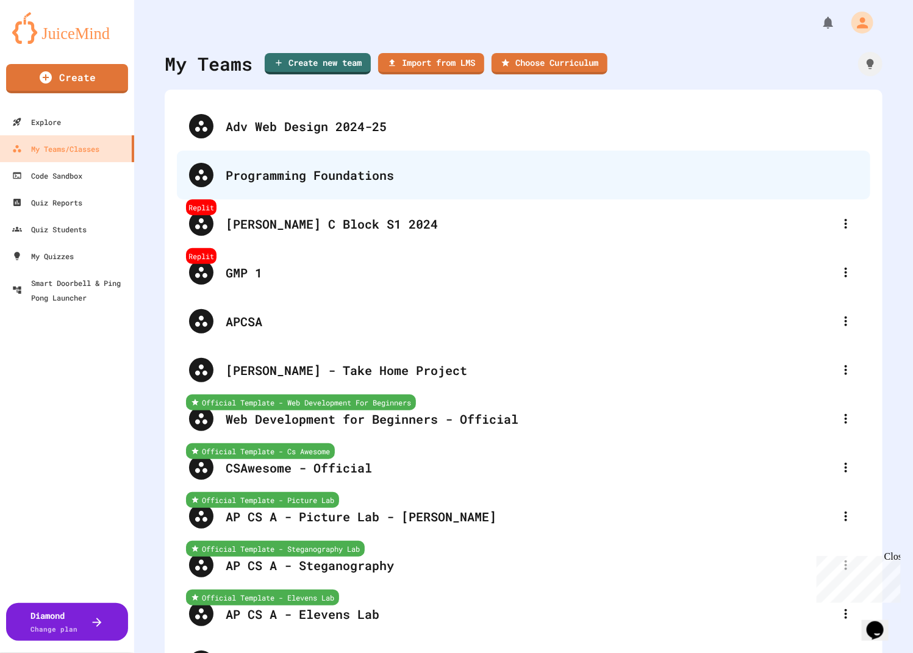
scroll to position [336, 0]
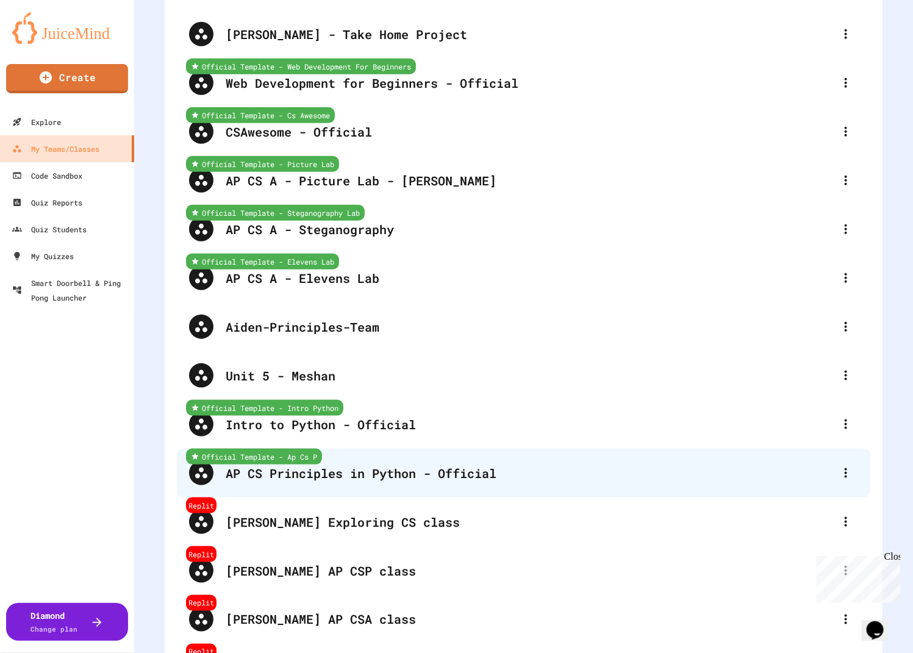
click at [304, 476] on div "AP CS Principles in Python - Official" at bounding box center [530, 473] width 608 height 18
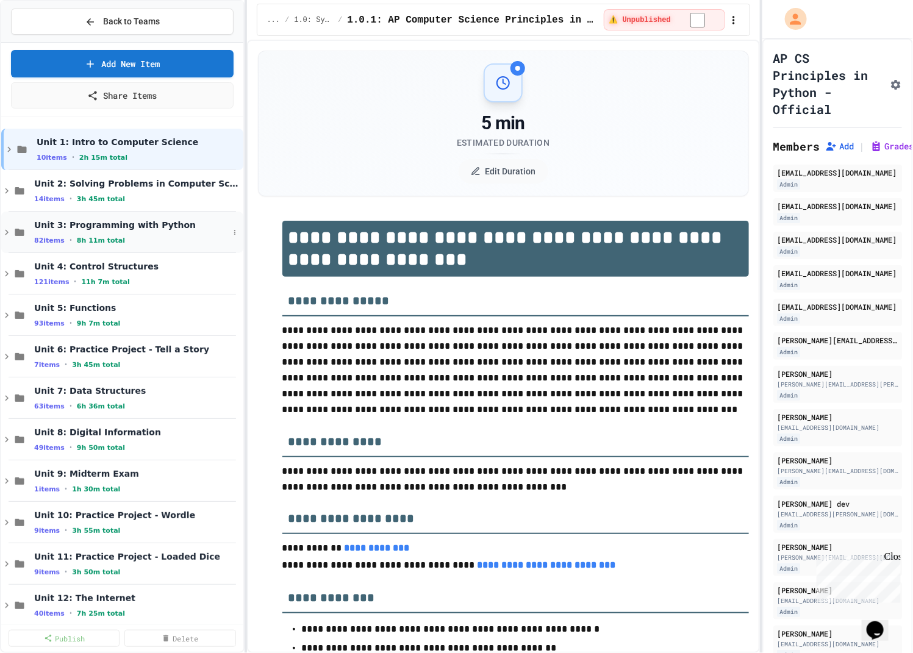
click at [105, 226] on span "Unit 3: Programming with Python" at bounding box center [131, 225] width 195 height 11
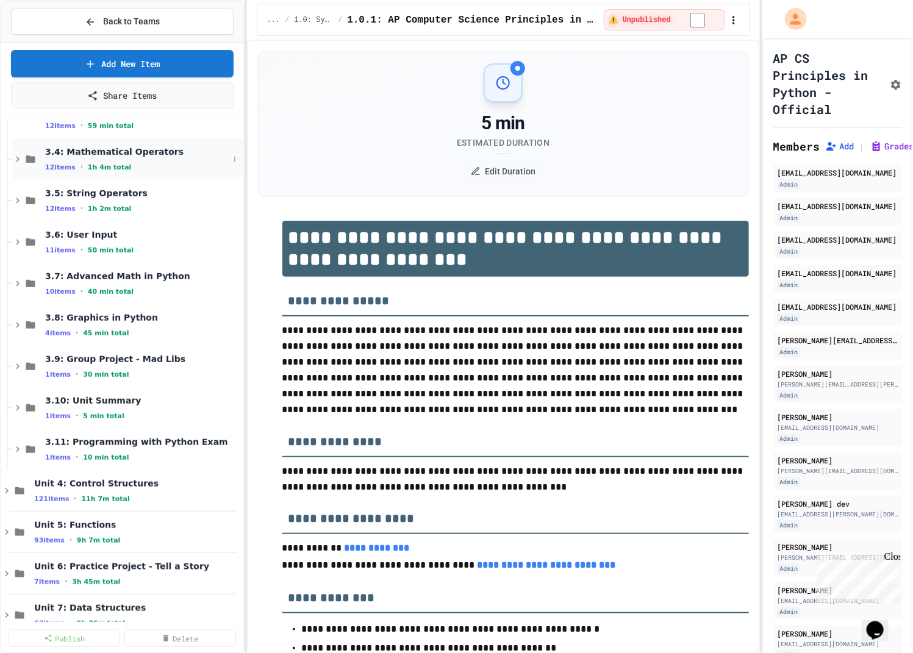
scroll to position [329, 0]
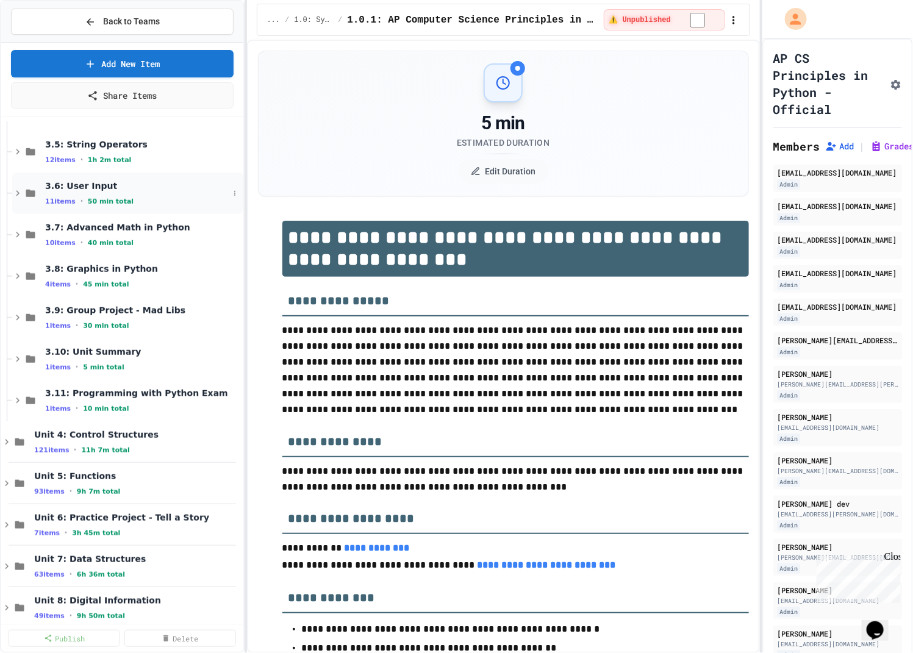
click at [162, 196] on div "11 items • 50 min total" at bounding box center [137, 201] width 184 height 10
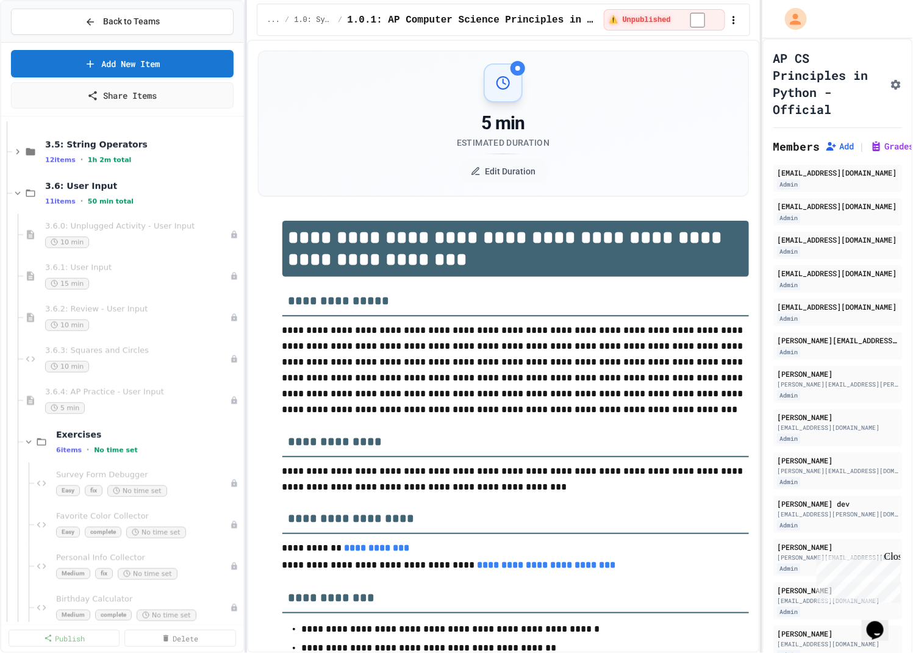
click at [162, 196] on div "11 items • 50 min total" at bounding box center [143, 201] width 196 height 10
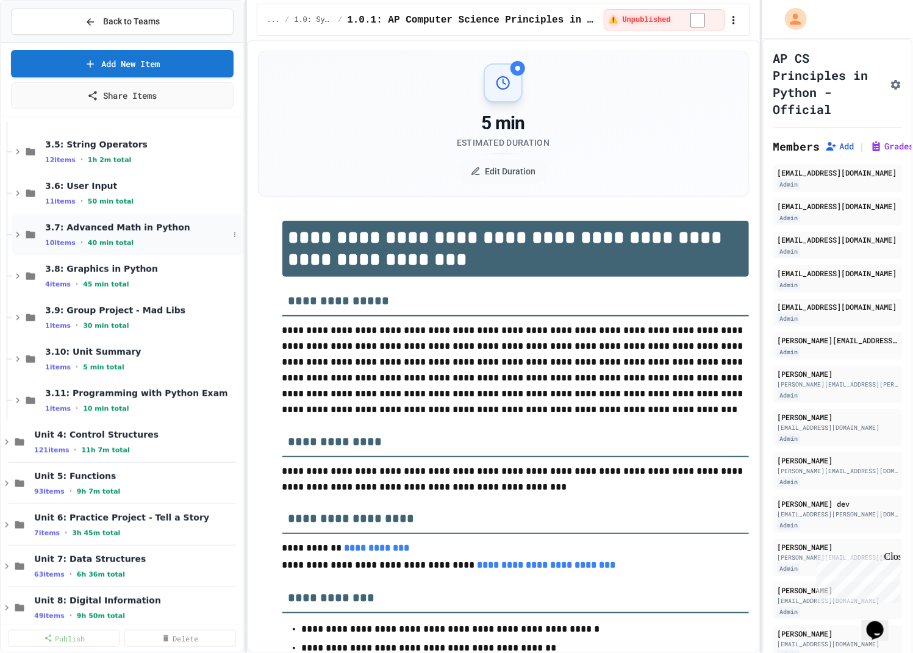
click at [158, 225] on span "3.7: Advanced Math in Python" at bounding box center [137, 227] width 184 height 11
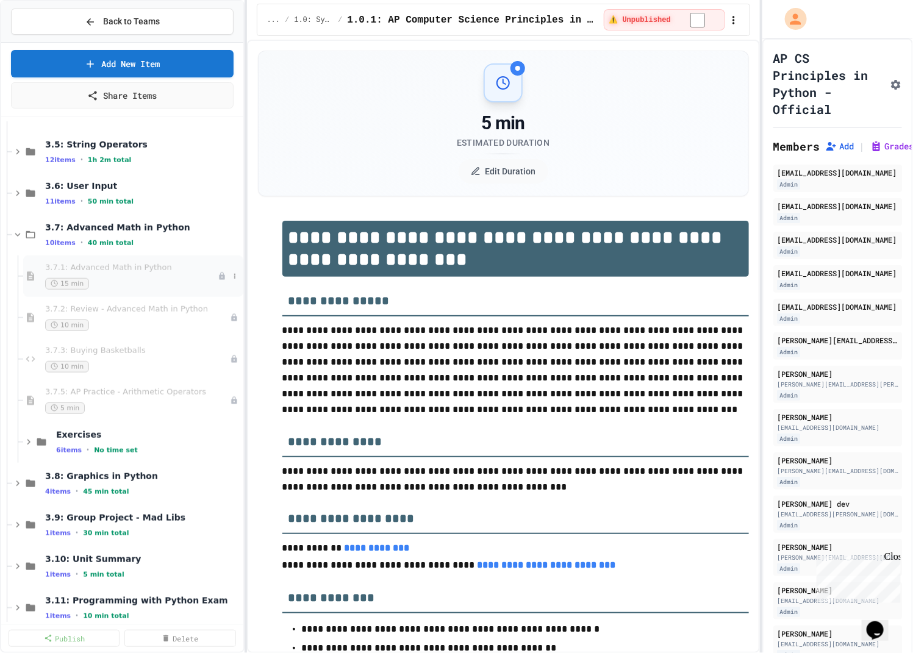
click at [157, 279] on div "15 min" at bounding box center [131, 284] width 173 height 12
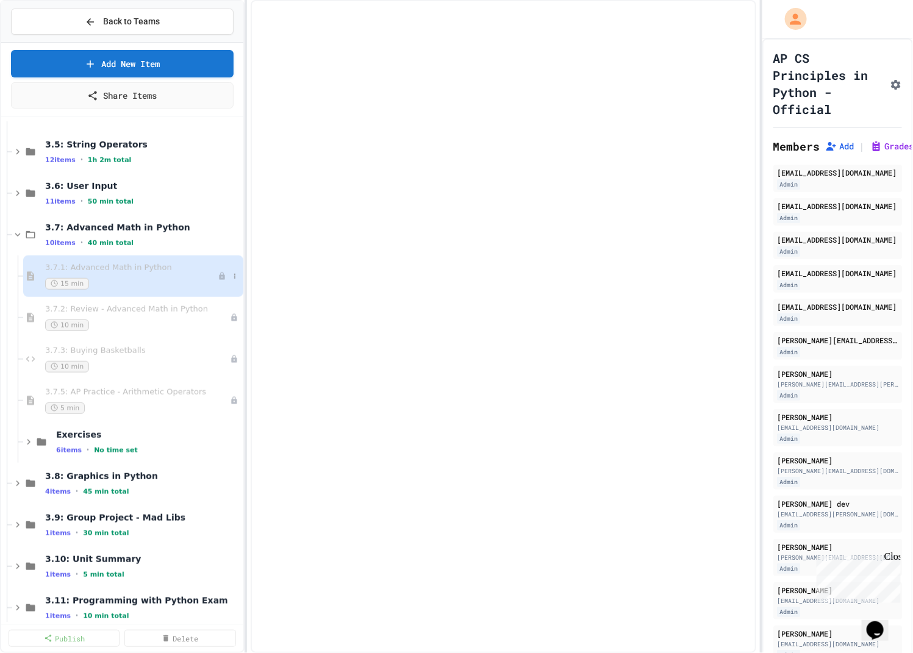
select select "***"
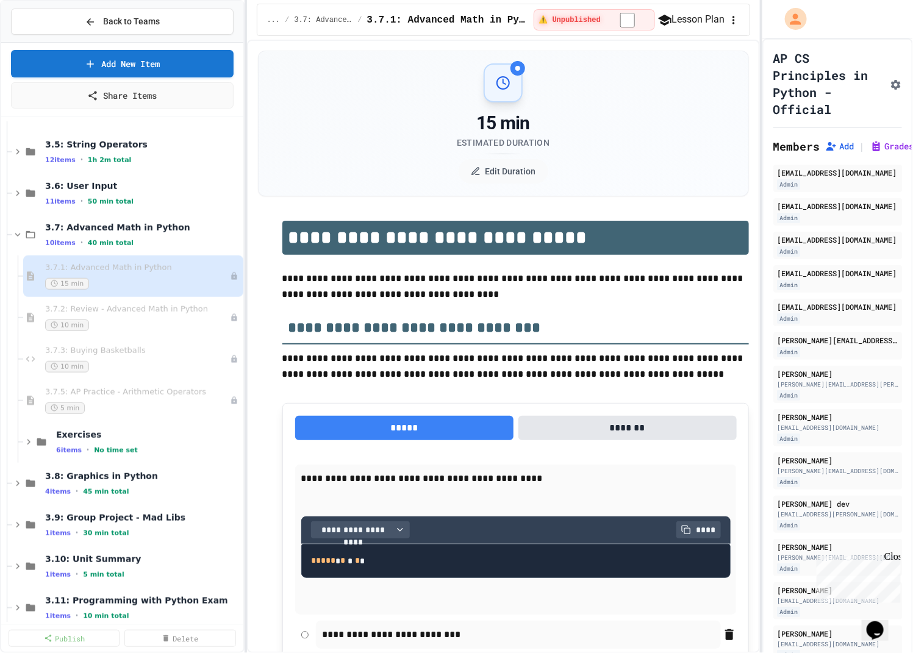
click at [734, 18] on icon "button" at bounding box center [733, 20] width 12 height 12
click at [455, 299] on div at bounding box center [456, 326] width 913 height 653
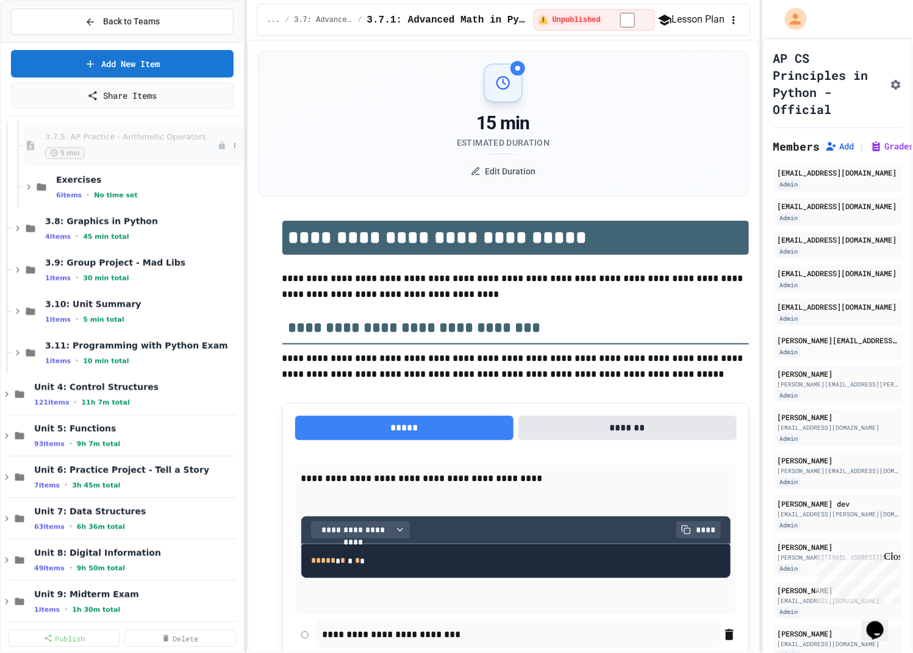
scroll to position [636, 0]
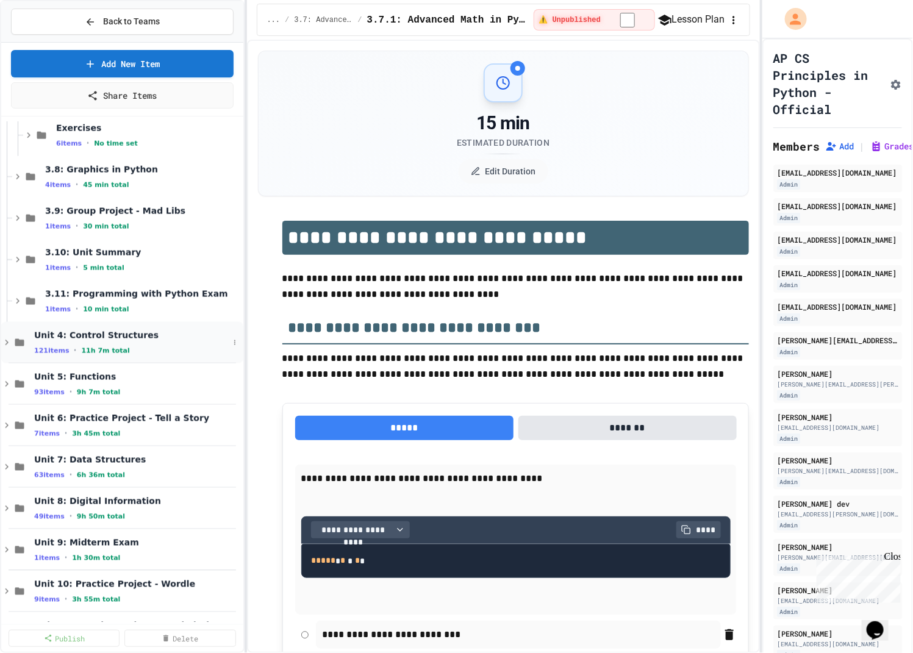
click at [138, 346] on div "121 items • 11h 7m total" at bounding box center [131, 351] width 195 height 10
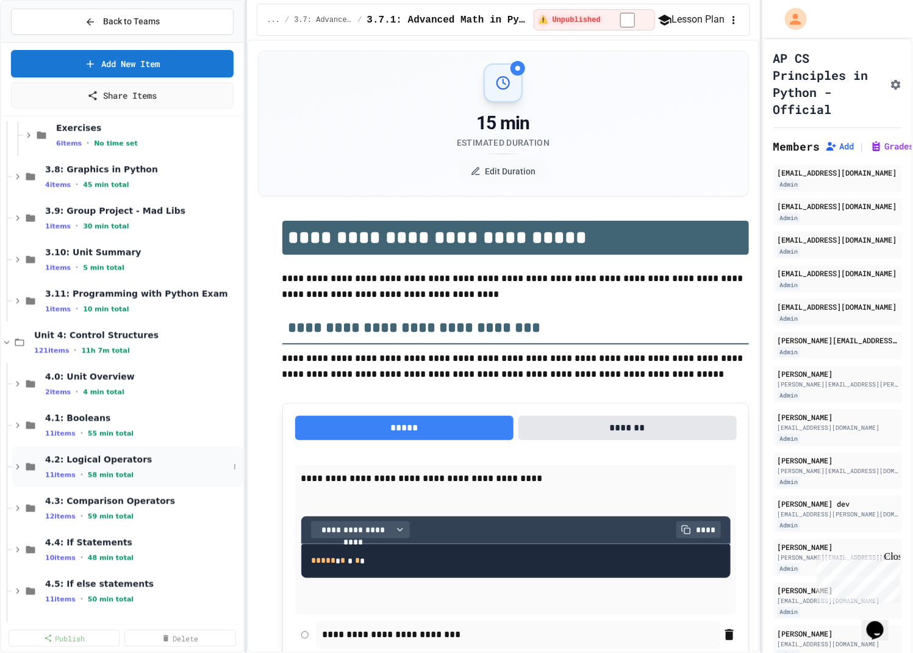
click at [129, 457] on span "4.2: Logical Operators" at bounding box center [137, 459] width 184 height 11
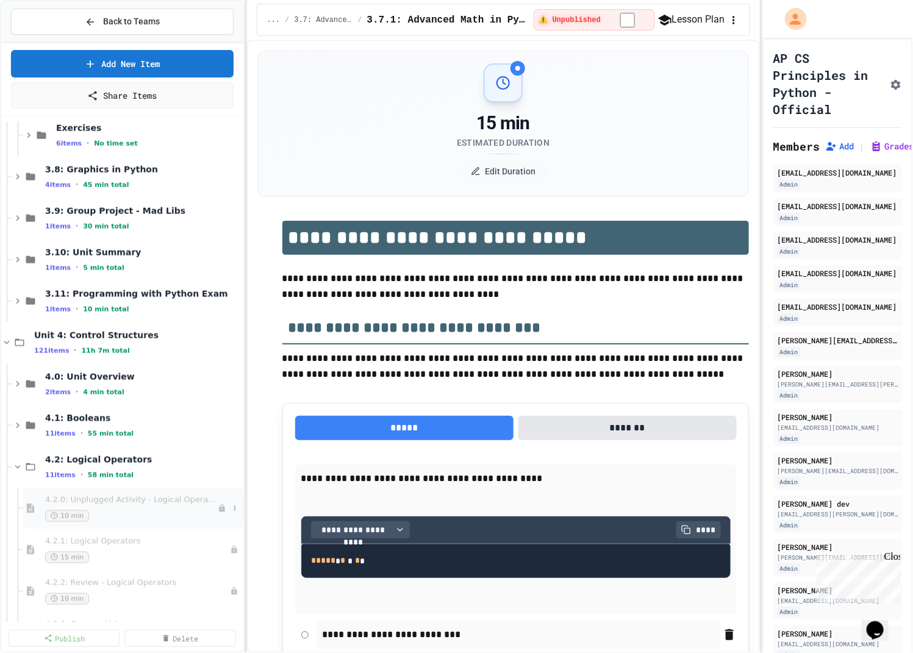
click at [128, 491] on div "4.2.0: Unplugged Activity - Logical Operators 10 min" at bounding box center [133, 508] width 220 height 41
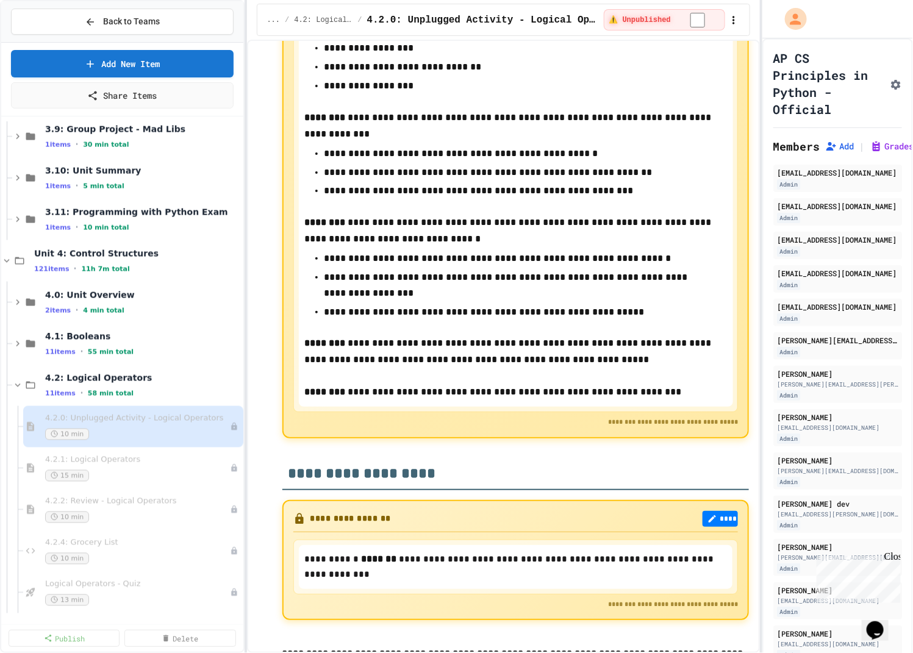
scroll to position [723, 0]
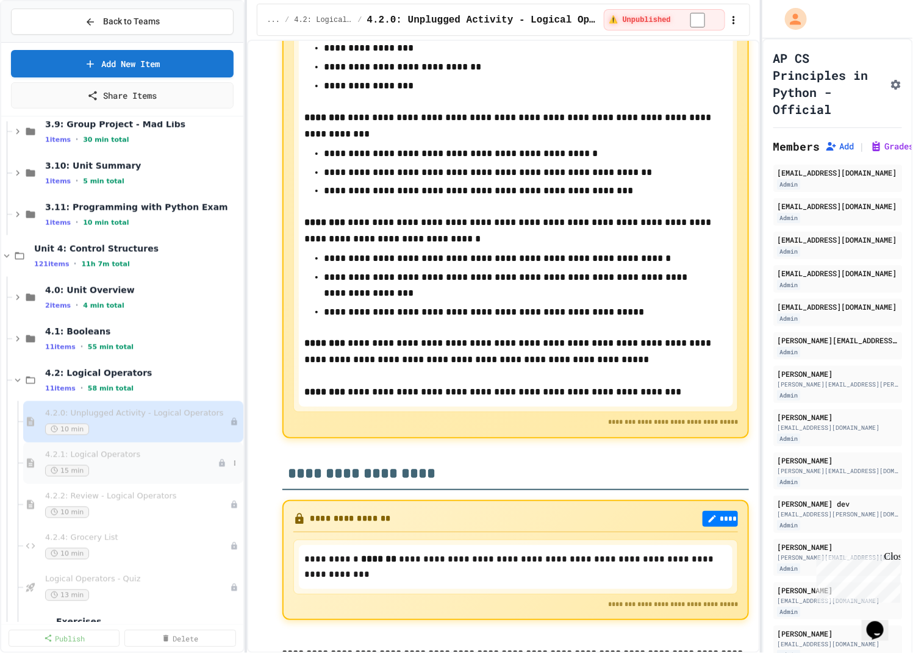
click at [153, 476] on div "4.2.1: Logical Operators 15 min" at bounding box center [133, 463] width 220 height 41
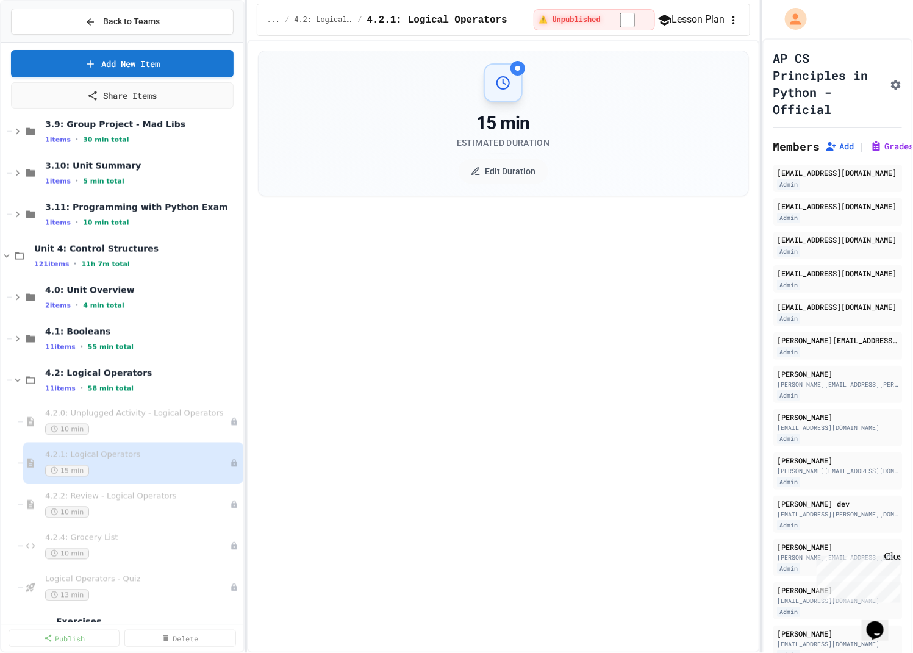
select select "***"
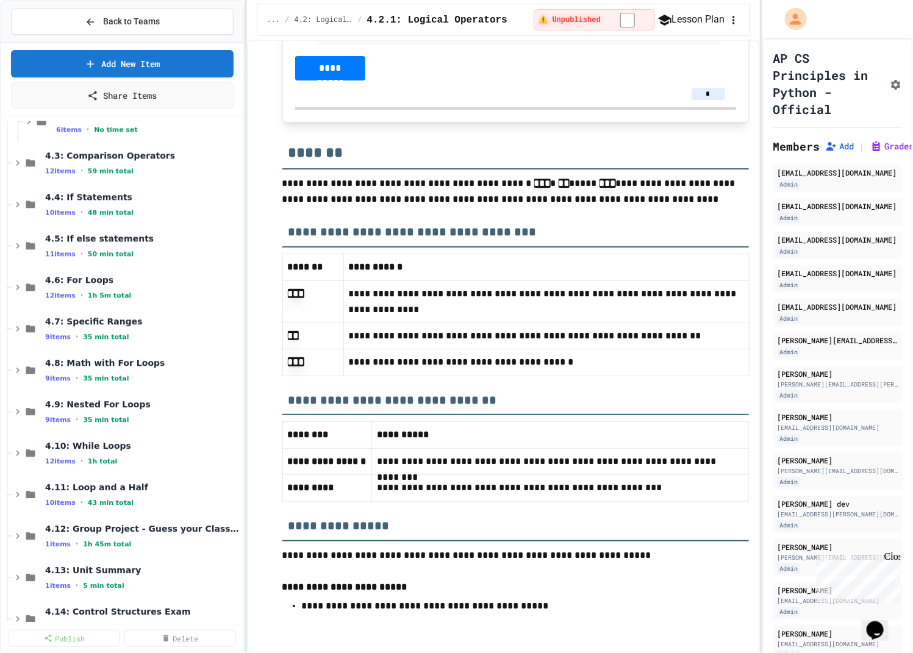
scroll to position [1246, 0]
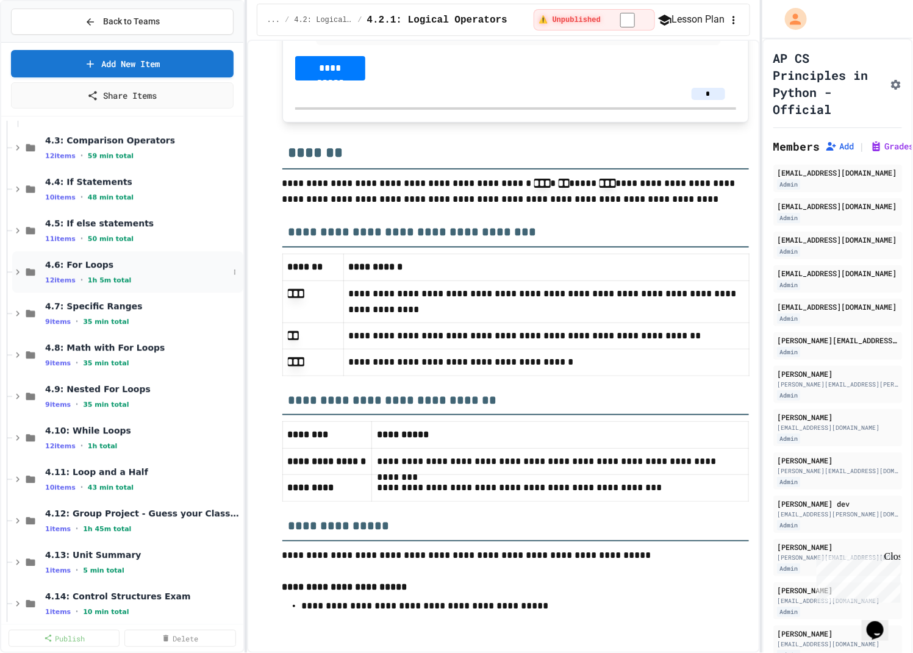
click at [113, 259] on span "4.6: For Loops" at bounding box center [137, 264] width 184 height 11
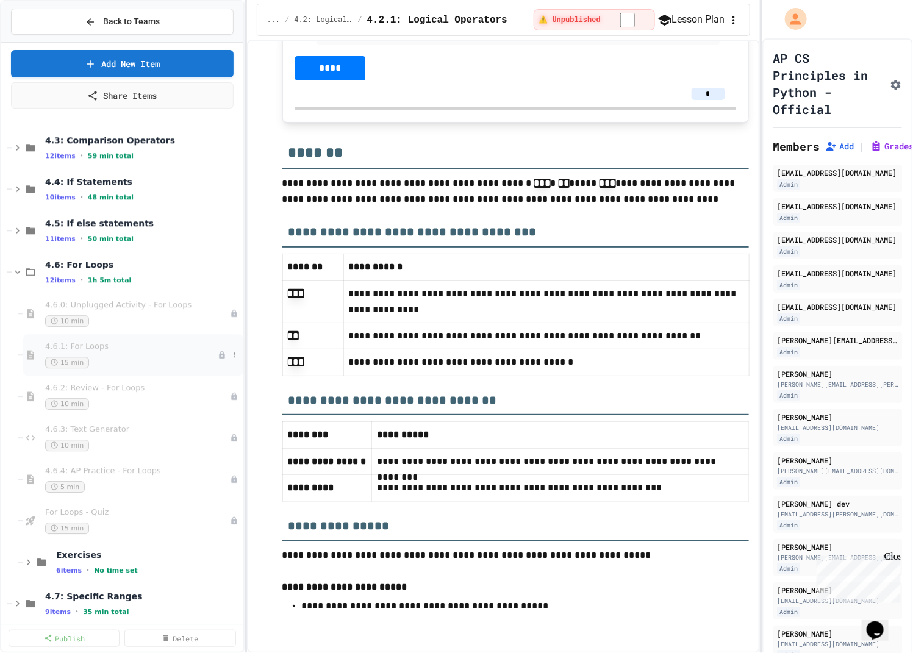
click at [112, 352] on div "4.6.1: For Loops 15 min" at bounding box center [131, 354] width 173 height 27
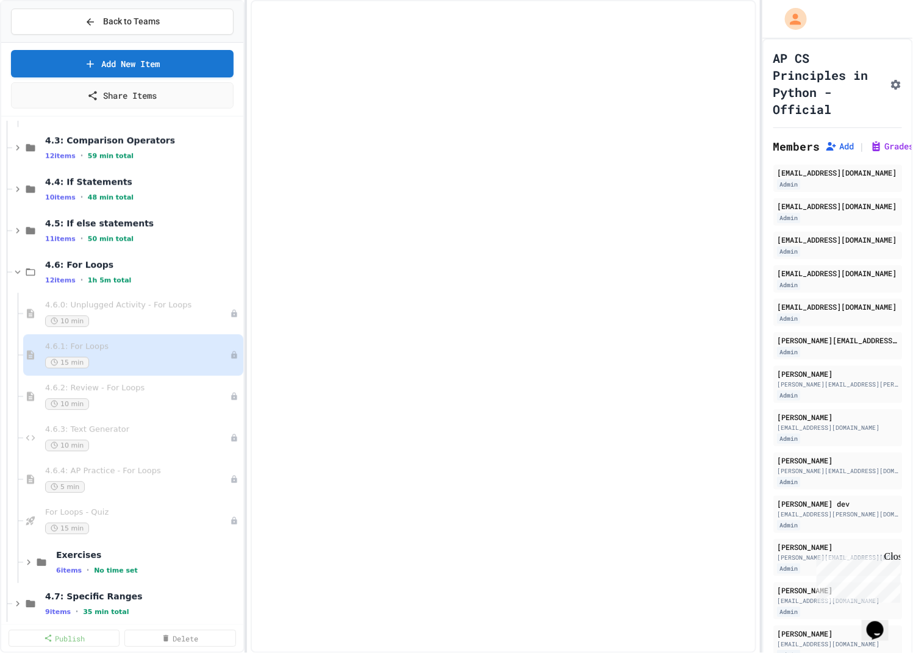
select select "***"
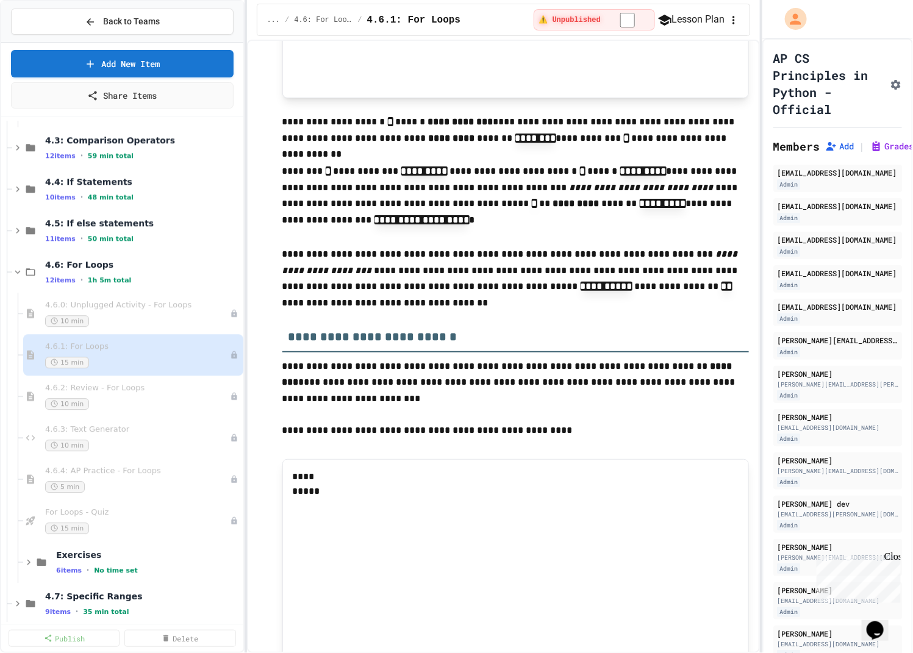
scroll to position [4729, 0]
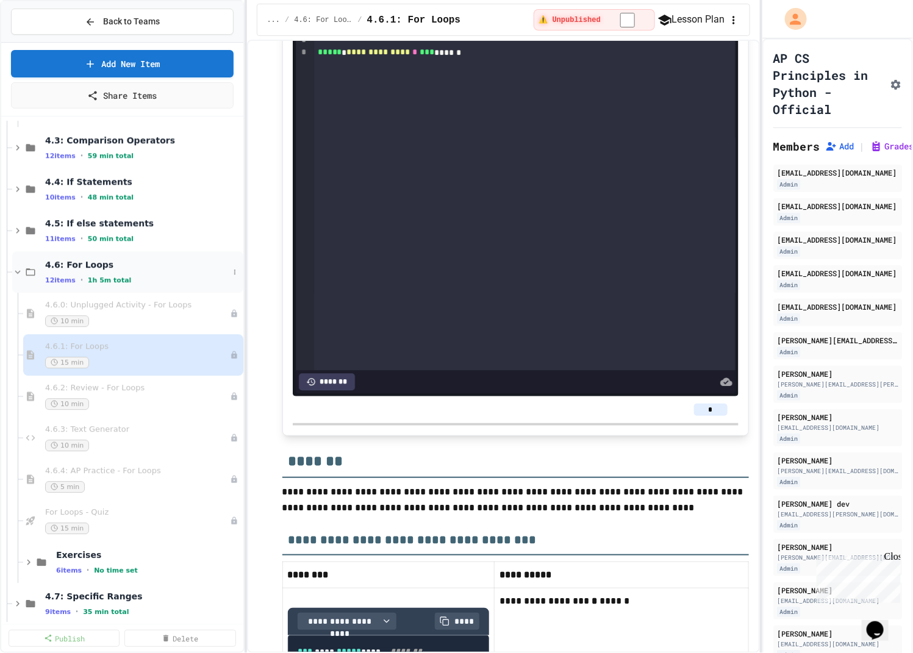
click at [137, 269] on div "4.6: For Loops 12 items • 1h 5m total" at bounding box center [137, 272] width 184 height 26
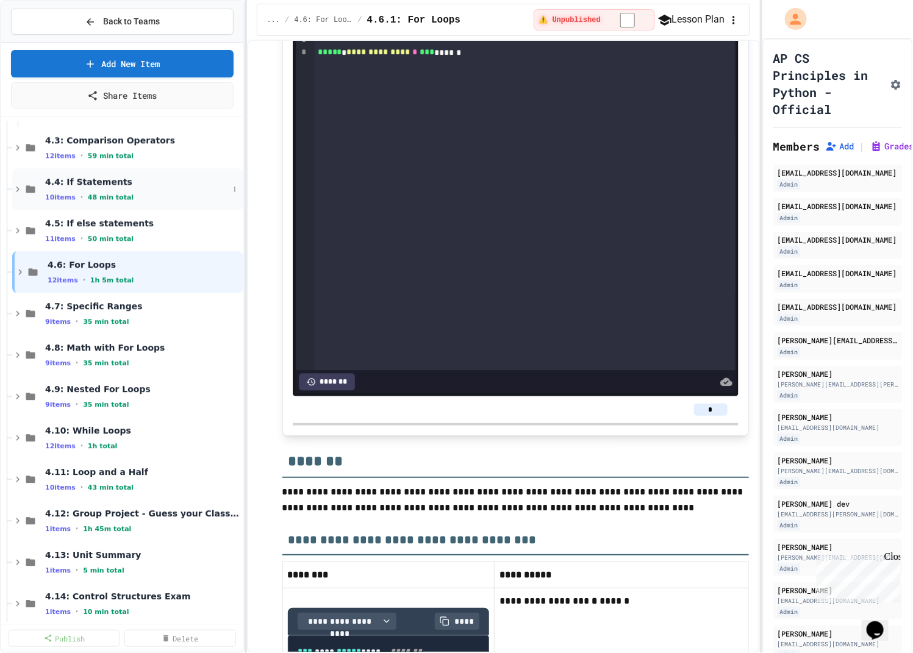
click at [142, 187] on div "4.4: If Statements 10 items • 48 min total" at bounding box center [137, 189] width 184 height 26
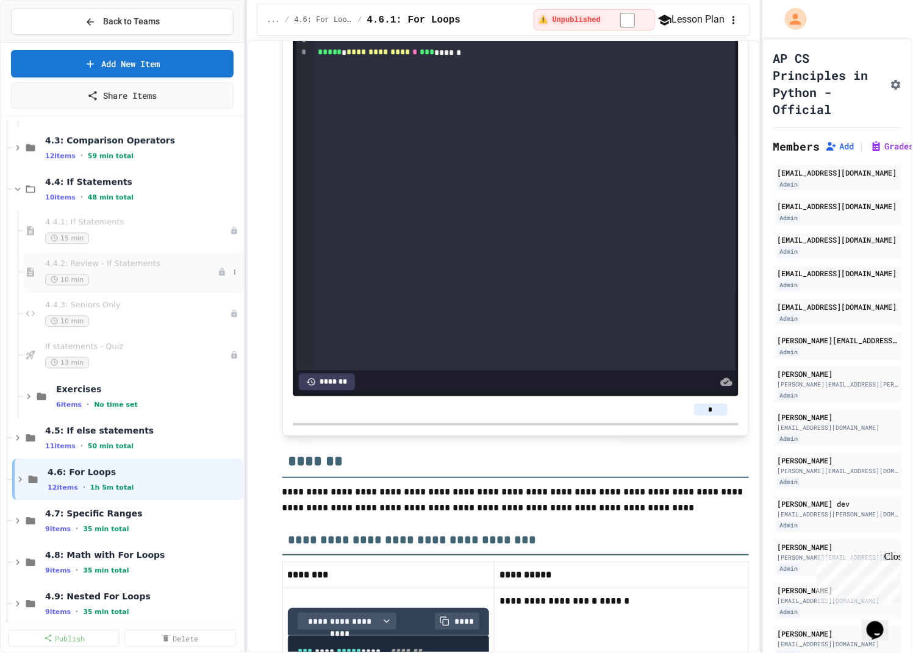
click at [140, 262] on span "4.4.2: Review - If Statements" at bounding box center [131, 264] width 173 height 10
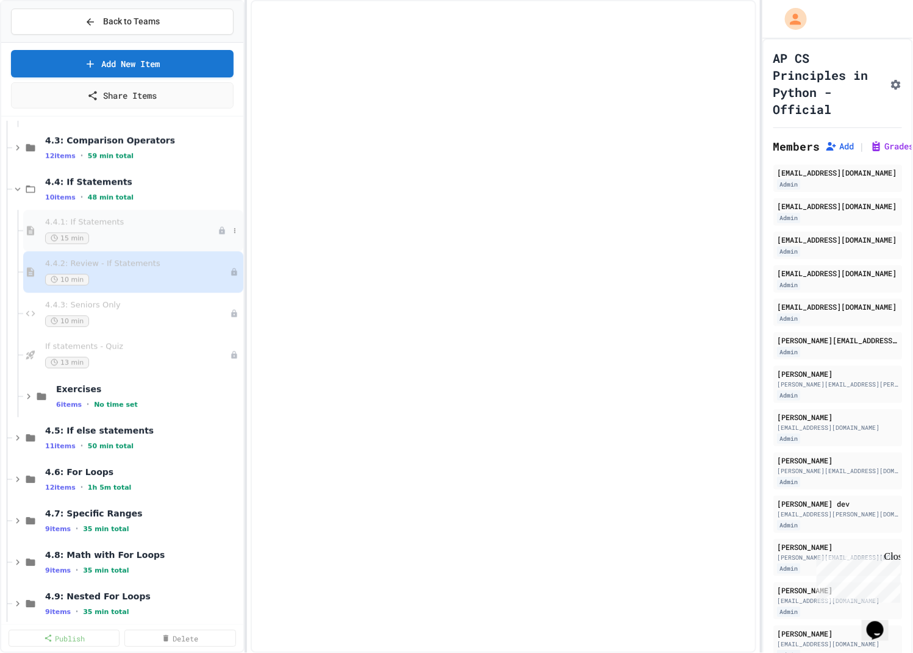
click at [134, 217] on span "4.4.1: If Statements" at bounding box center [131, 222] width 173 height 10
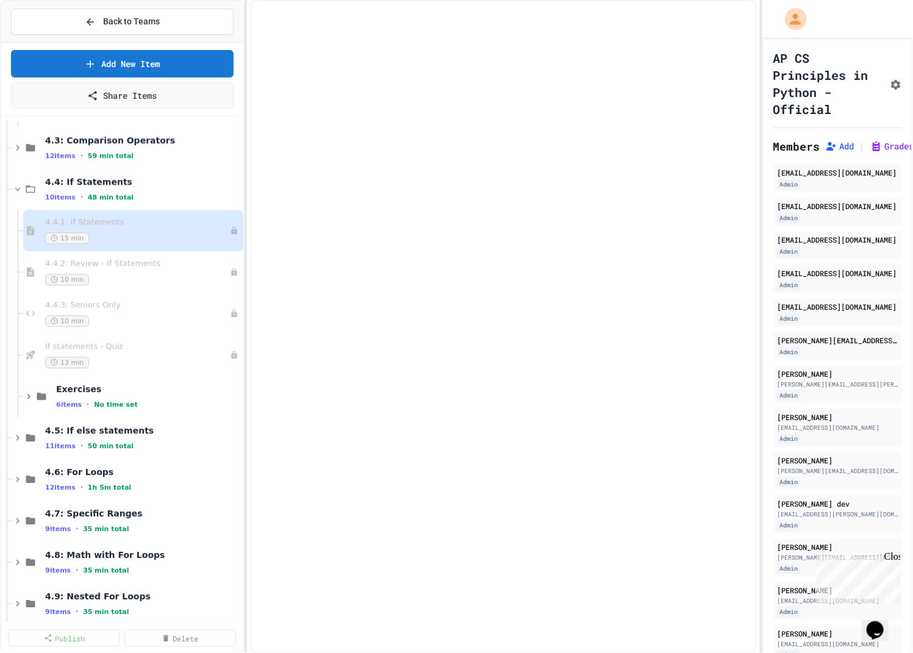
select select "***"
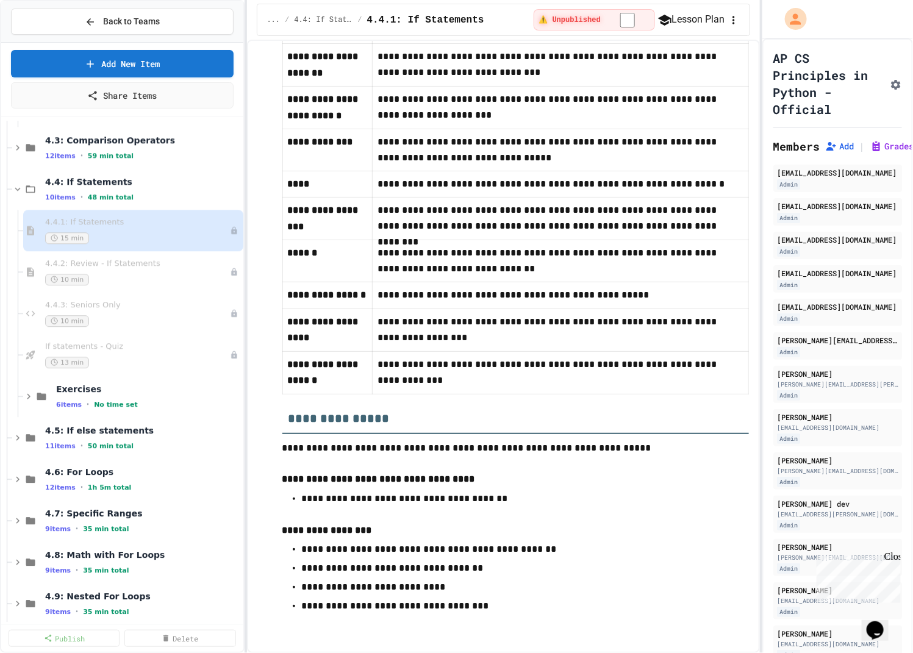
scroll to position [6653, 0]
click at [177, 187] on div "4.4: If Statements 10 items • 48 min total" at bounding box center [137, 189] width 184 height 26
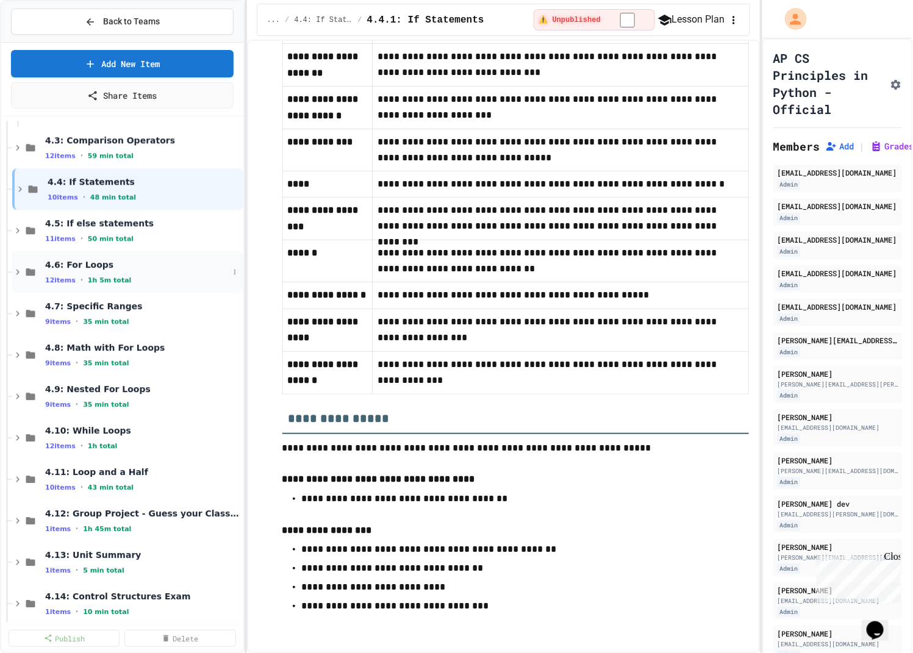
click at [151, 281] on div "12 items • 1h 5m total" at bounding box center [137, 280] width 184 height 10
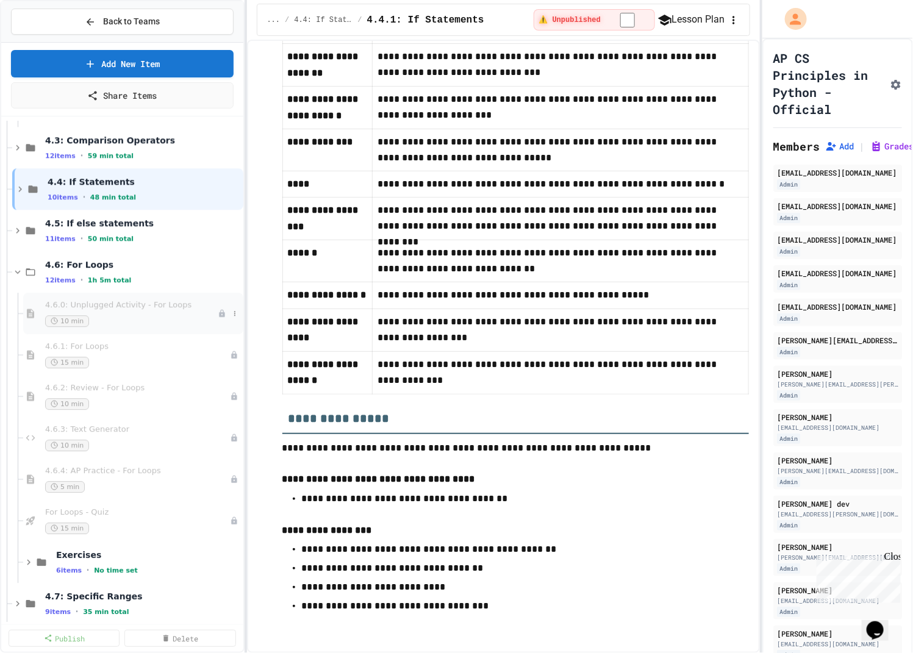
click at [149, 327] on div "4.6.0: Unplugged Activity - For Loops 10 min" at bounding box center [133, 313] width 220 height 41
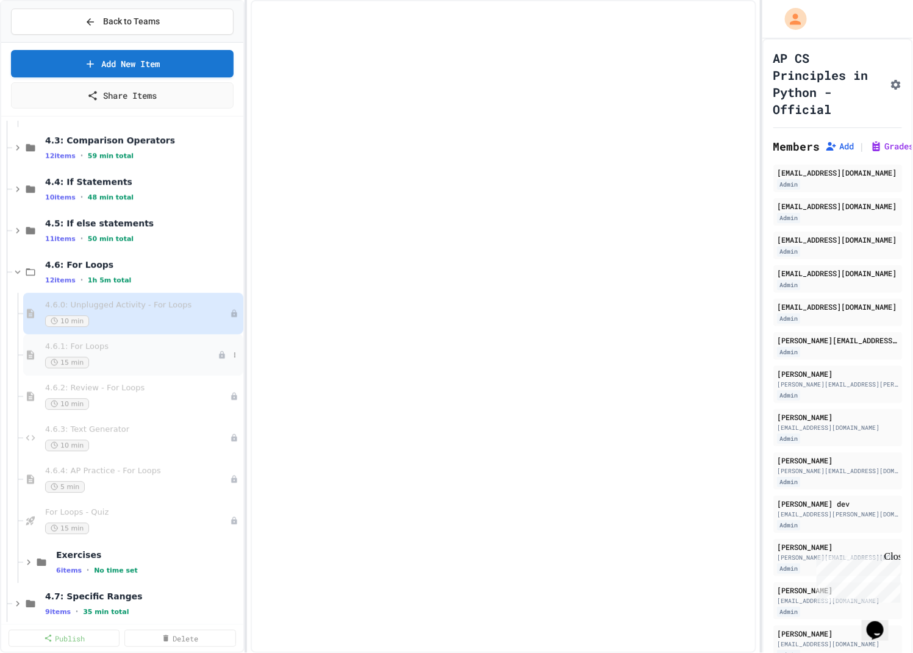
click at [149, 350] on div "4.6.1: For Loops 15 min" at bounding box center [131, 354] width 173 height 27
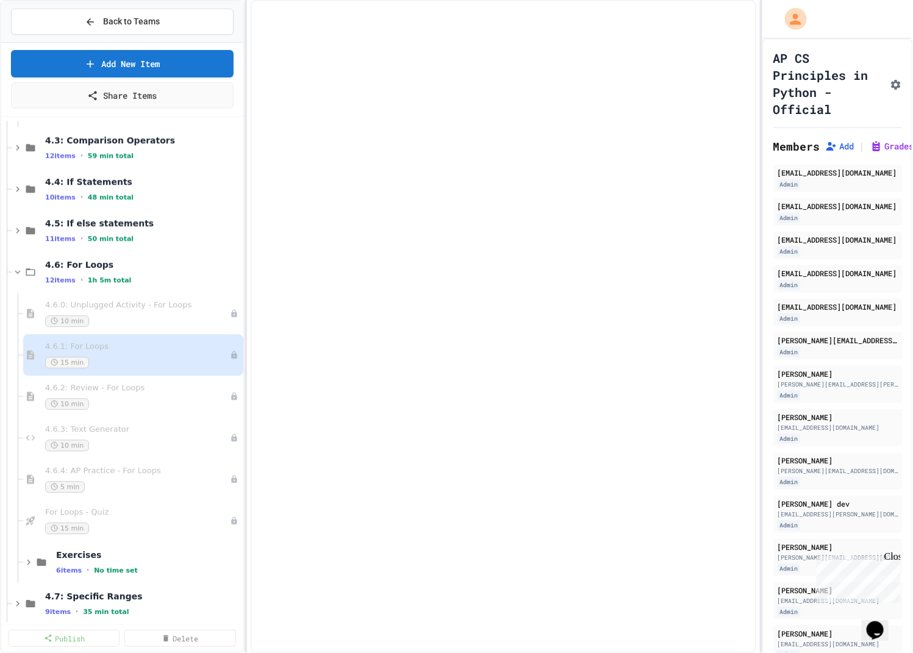
select select "***"
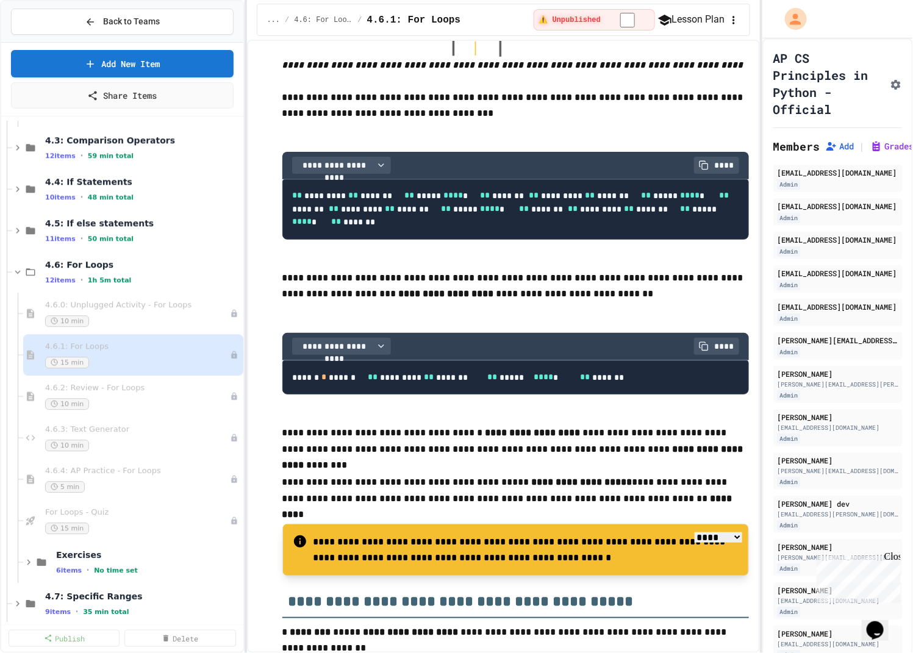
scroll to position [1277, 0]
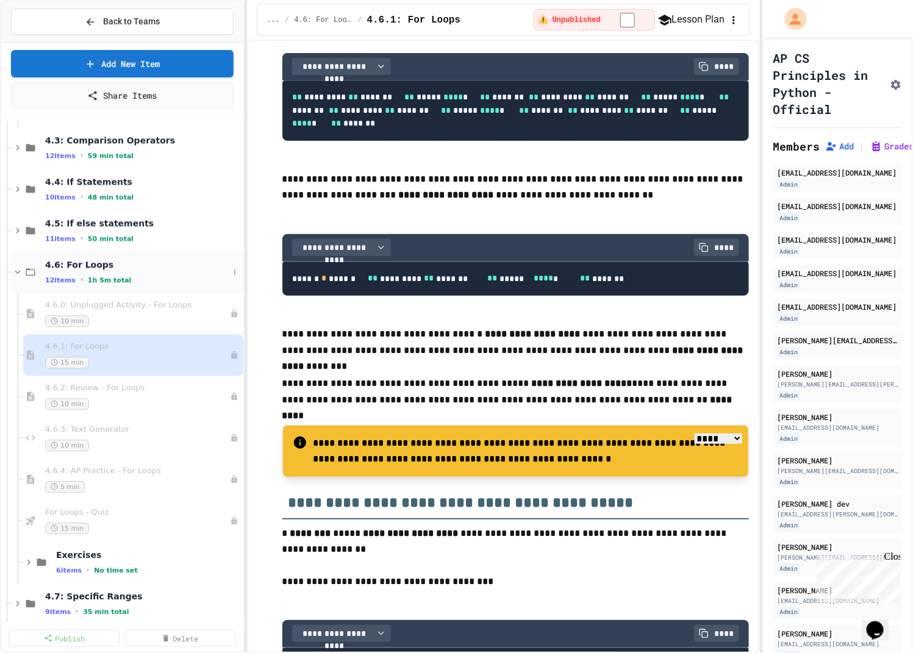
click at [174, 259] on span "4.6: For Loops" at bounding box center [137, 264] width 184 height 11
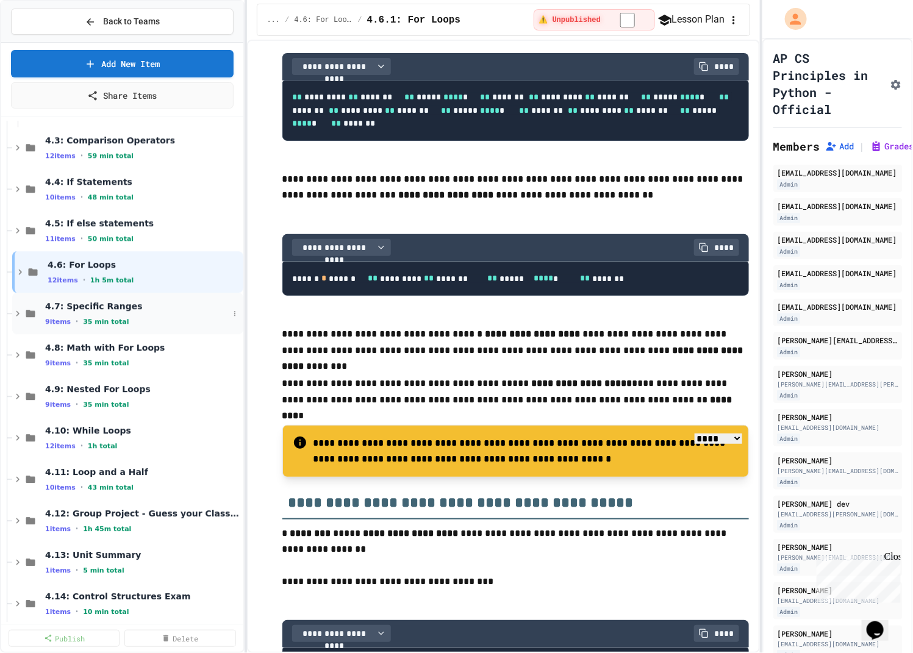
click at [166, 305] on span "4.7: Specific Ranges" at bounding box center [137, 306] width 184 height 11
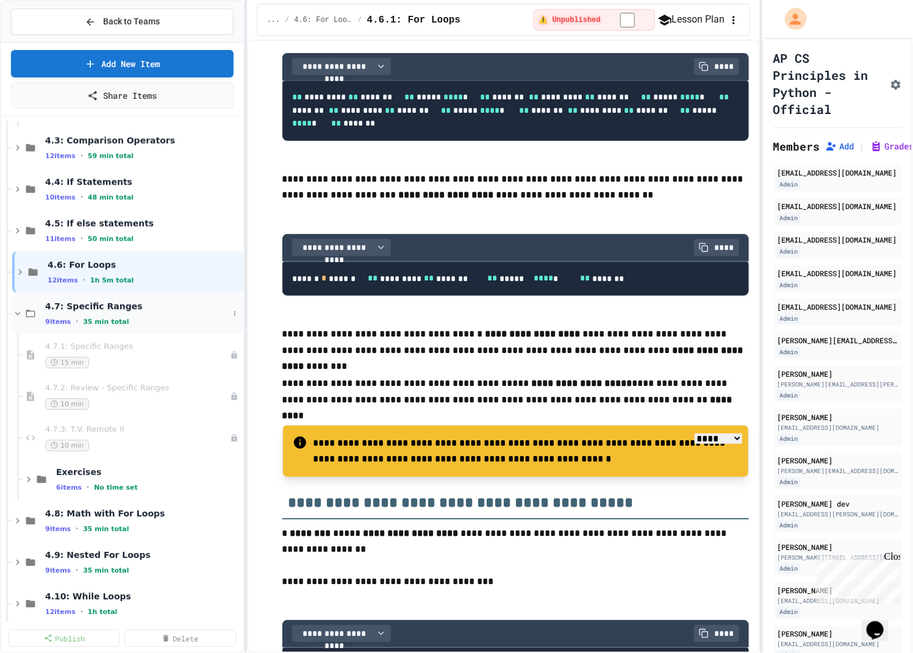
click at [145, 310] on div "4.7: Specific Ranges 9 items • 35 min total" at bounding box center [137, 314] width 184 height 26
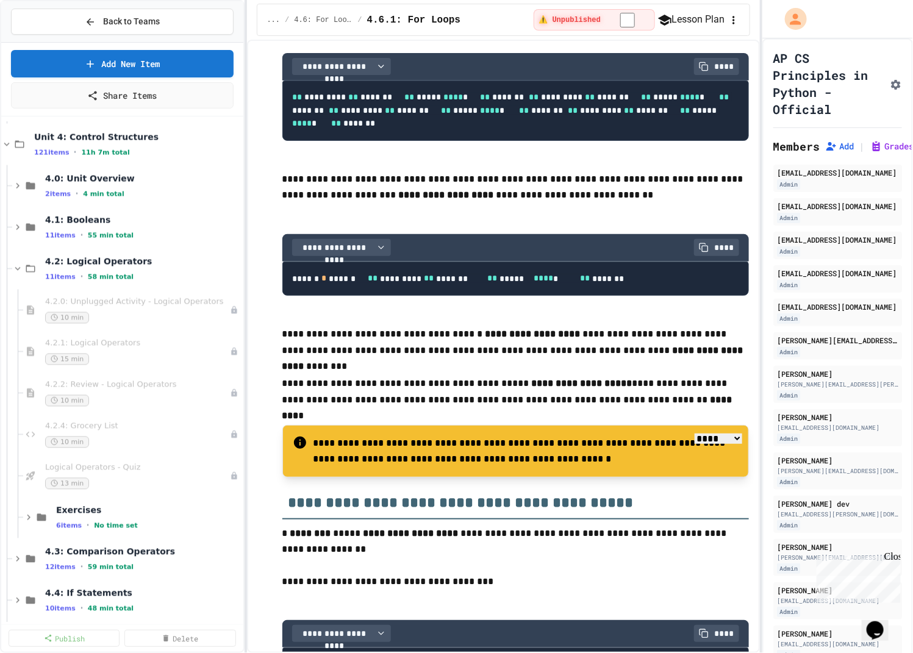
scroll to position [749, 0]
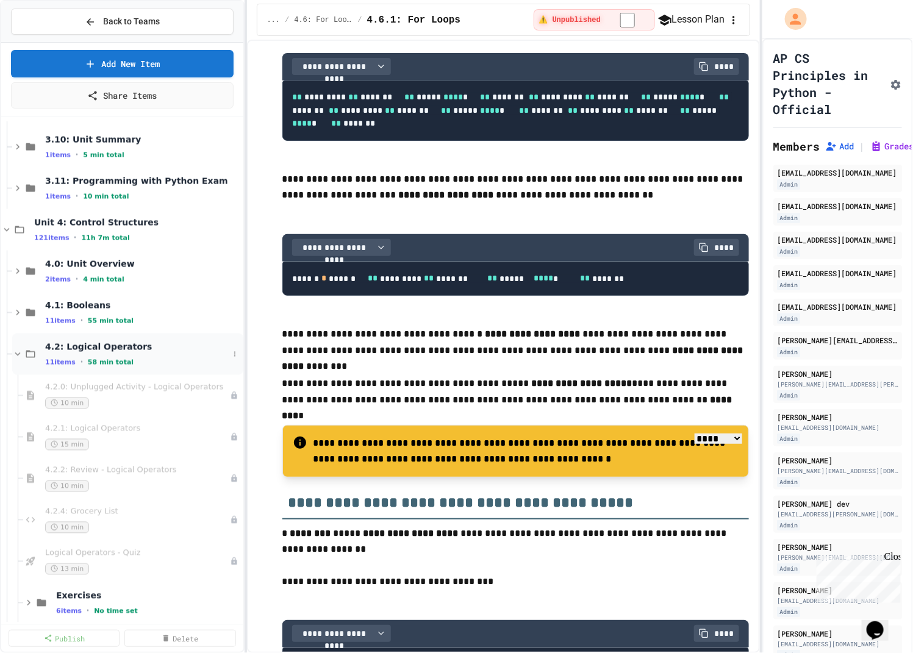
click at [125, 349] on span "4.2: Logical Operators" at bounding box center [137, 346] width 184 height 11
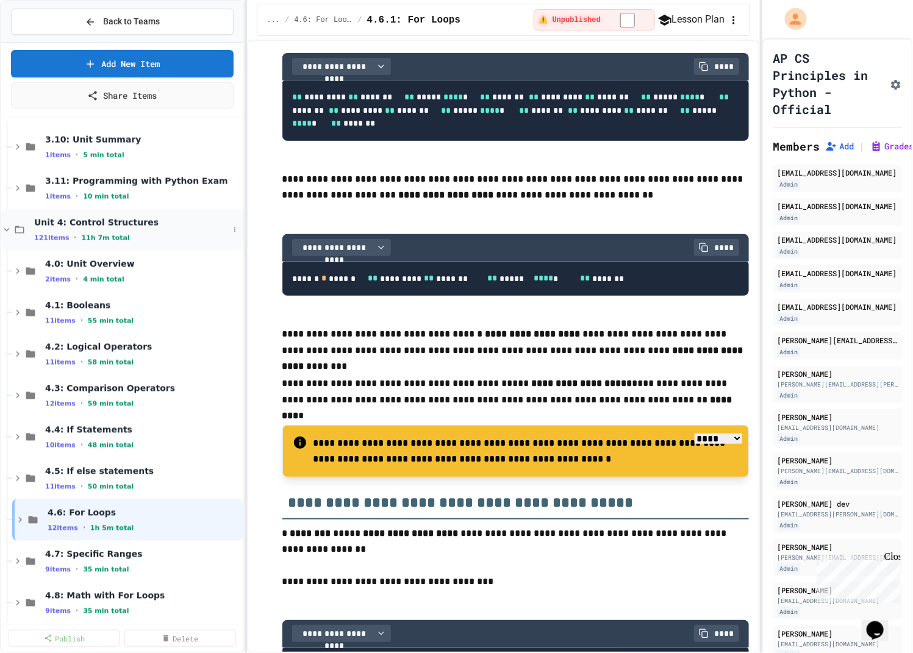
click at [125, 228] on div "Unit 4: Control Structures 121 items • 11h 7m total" at bounding box center [131, 230] width 195 height 26
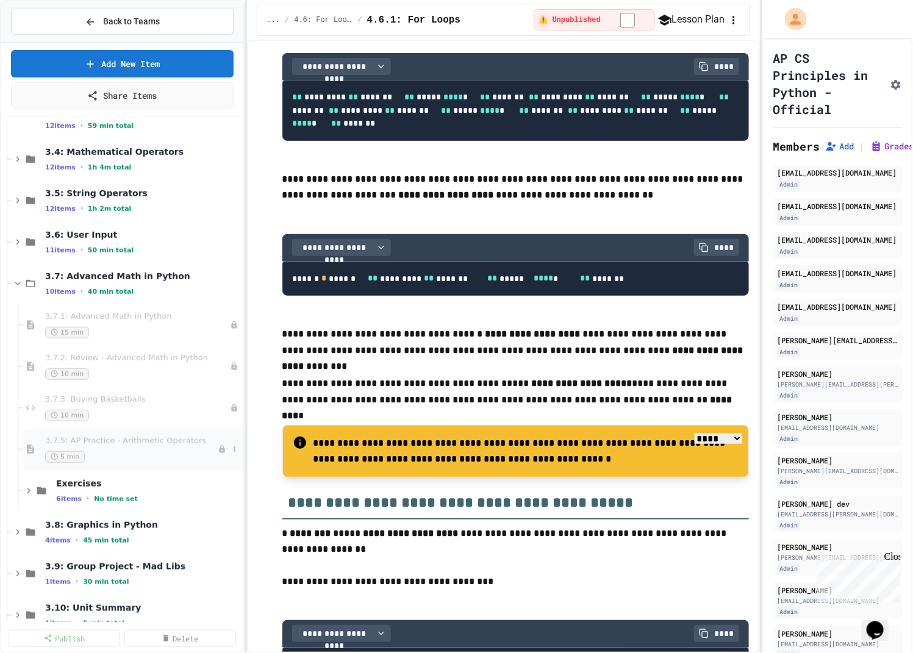
scroll to position [255, 0]
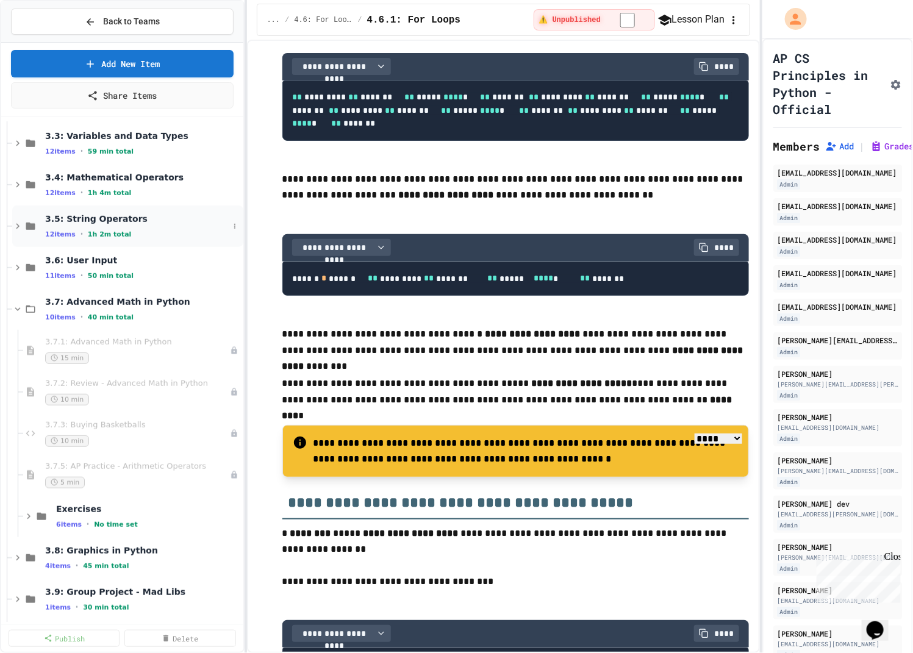
click at [114, 213] on span "3.5: String Operators" at bounding box center [137, 218] width 184 height 11
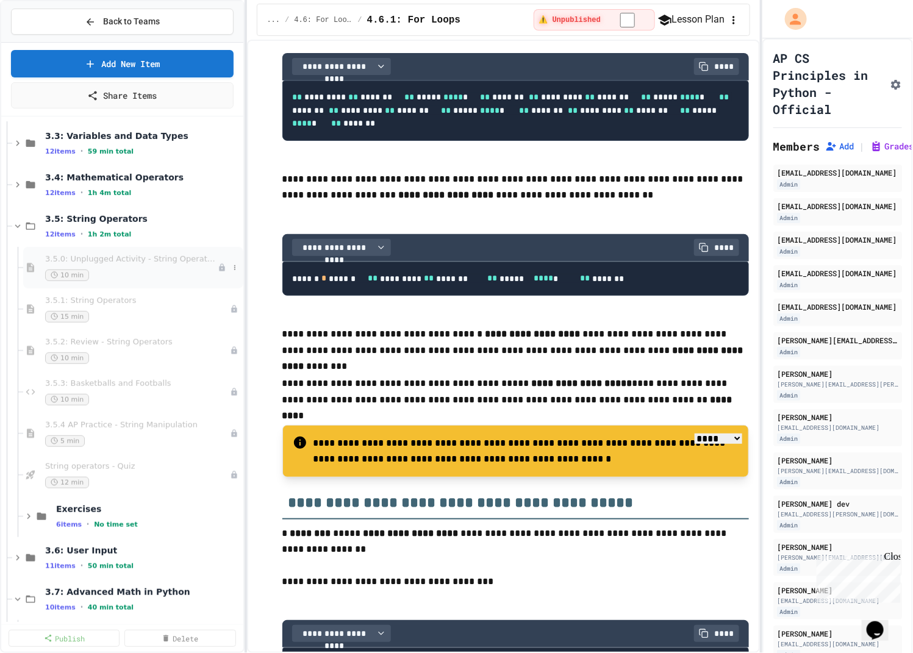
click at [107, 264] on div "3.5.0: Unplugged Activity - String Operators 10 min" at bounding box center [131, 267] width 173 height 27
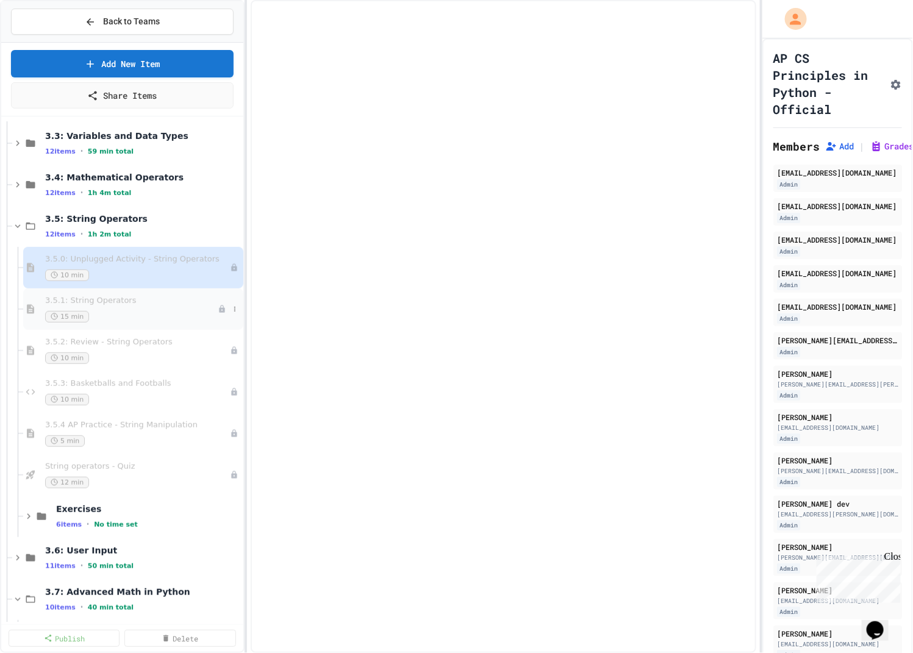
click at [107, 307] on div "3.5.1: String Operators 15 min" at bounding box center [131, 309] width 173 height 27
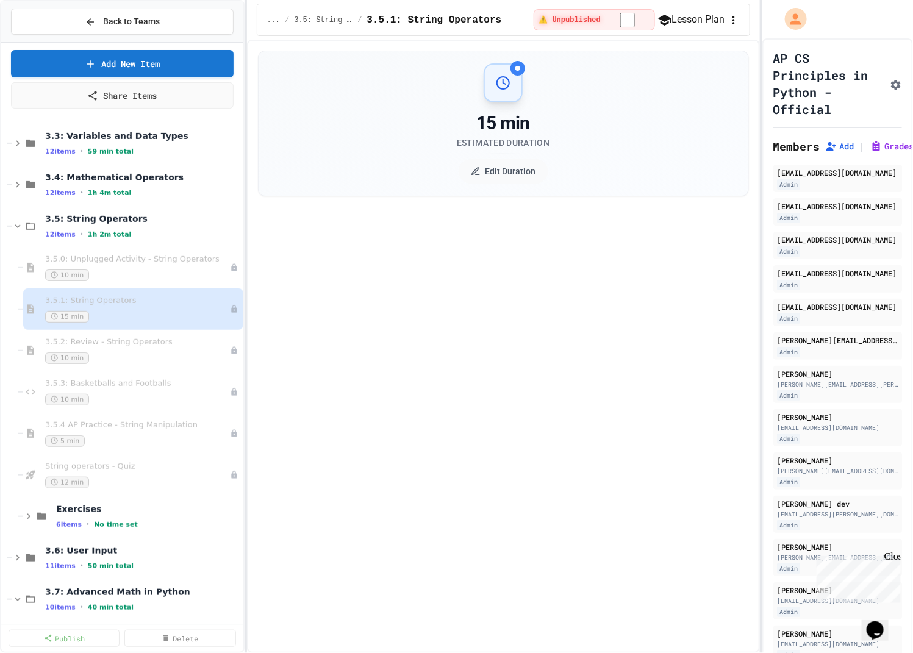
select select "***"
select select "*******"
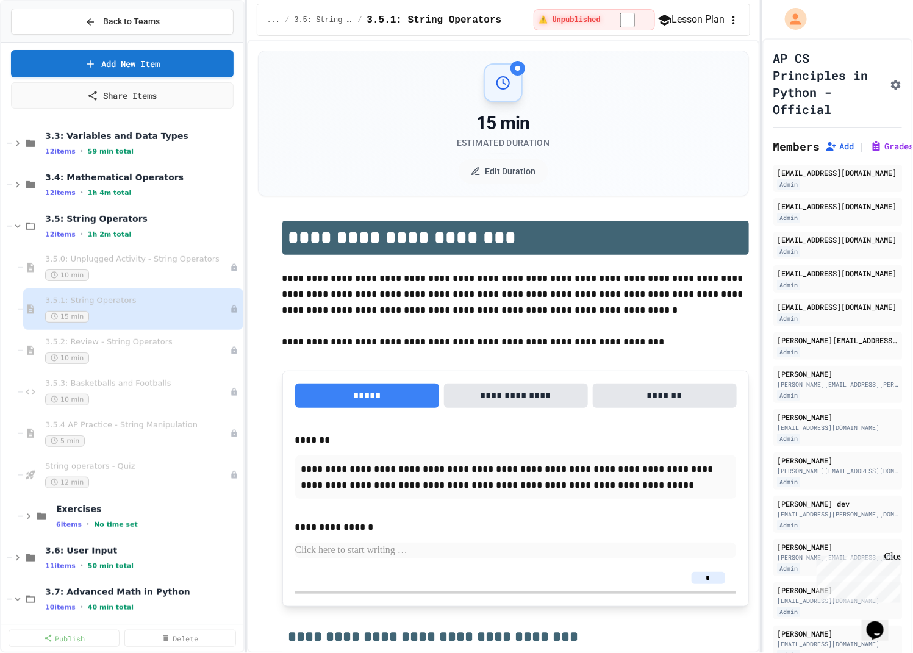
click at [727, 20] on icon "button" at bounding box center [733, 20] width 12 height 12
click at [727, 23] on icon "button" at bounding box center [733, 20] width 12 height 12
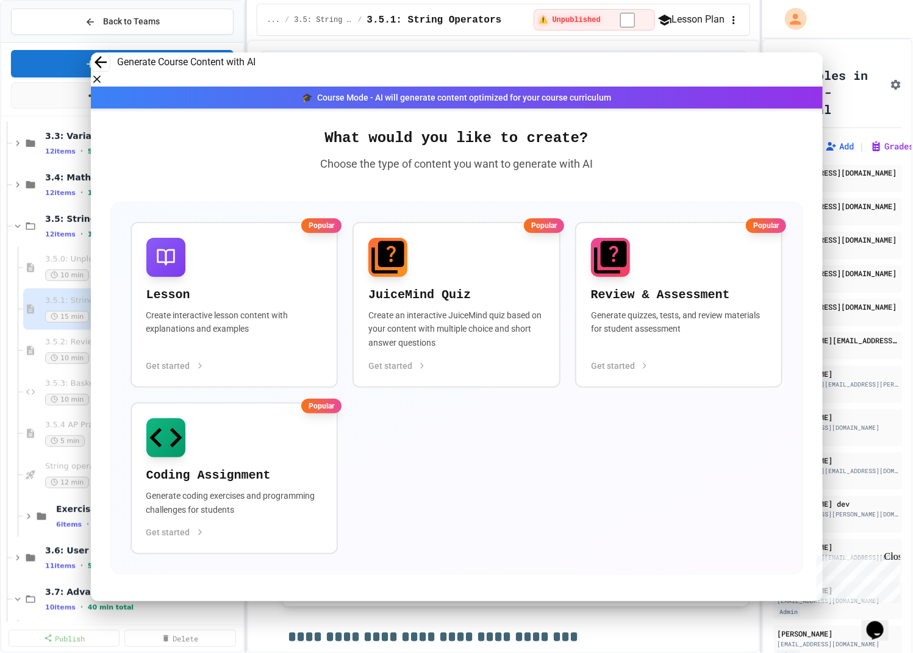
click at [103, 73] on button "button" at bounding box center [97, 79] width 12 height 12
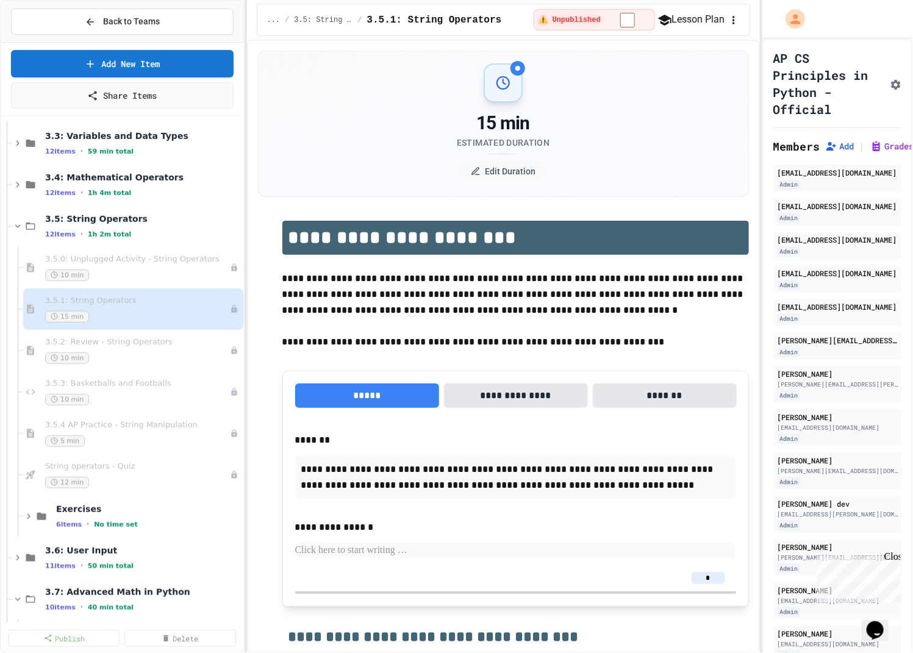
click at [731, 23] on icon "button" at bounding box center [733, 20] width 12 height 12
type textarea "**********"
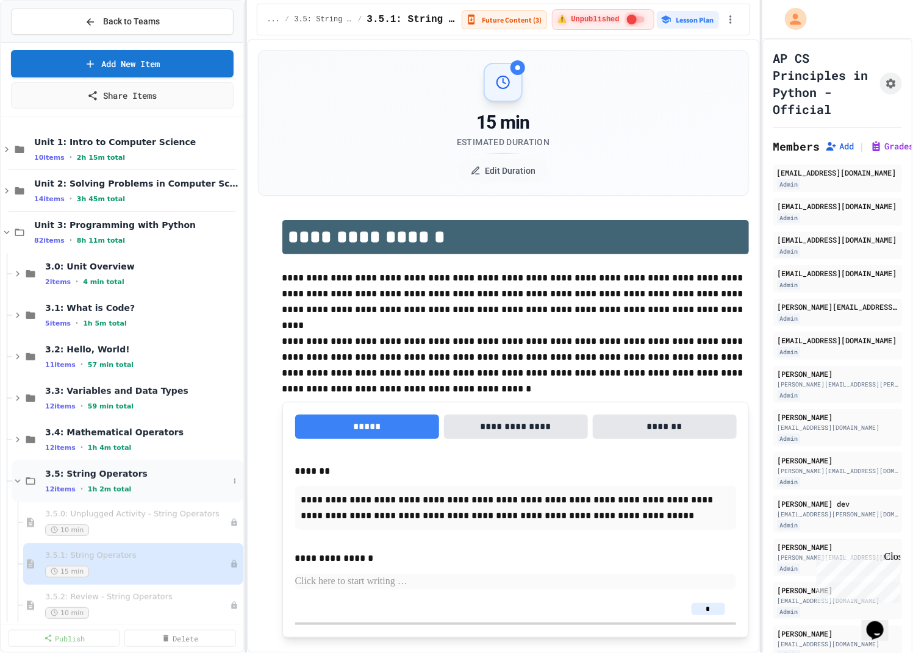
click at [96, 479] on div "3.5: String Operators 12 items • 1h 2m total" at bounding box center [137, 481] width 184 height 26
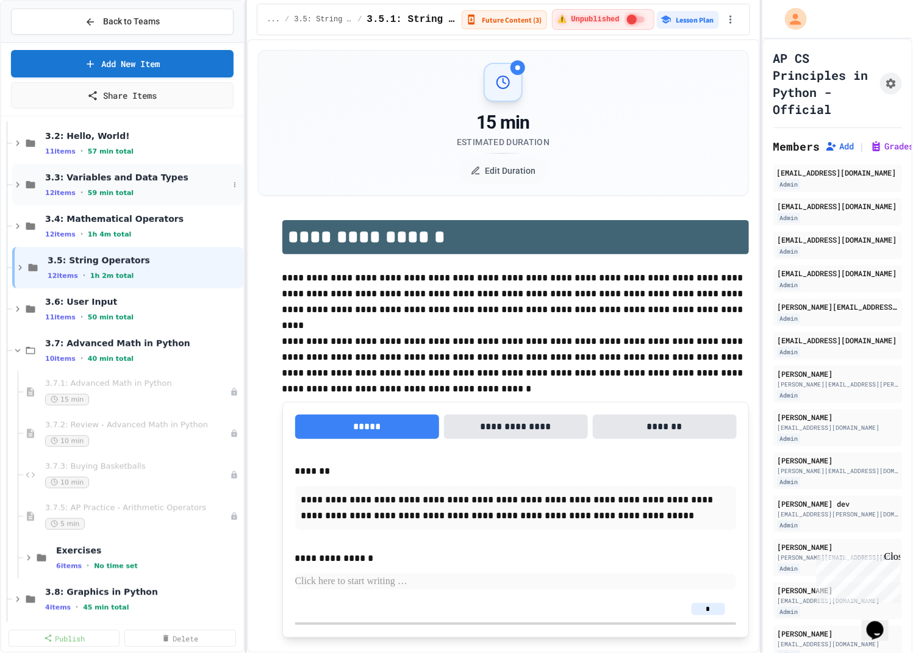
scroll to position [229, 0]
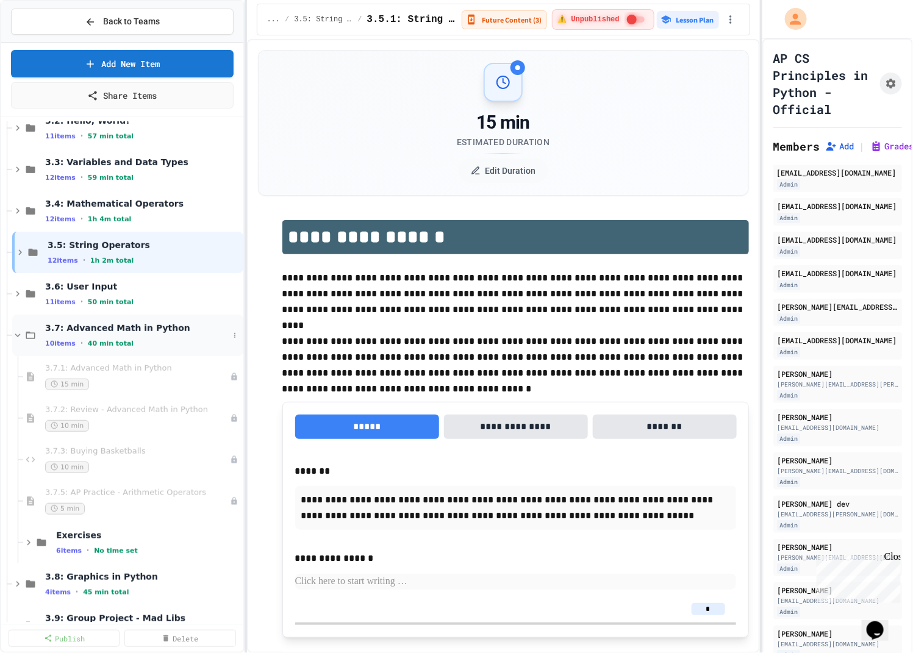
click at [142, 348] on div "3.7: Advanced Math in Python 10 items • 40 min total" at bounding box center [127, 335] width 231 height 41
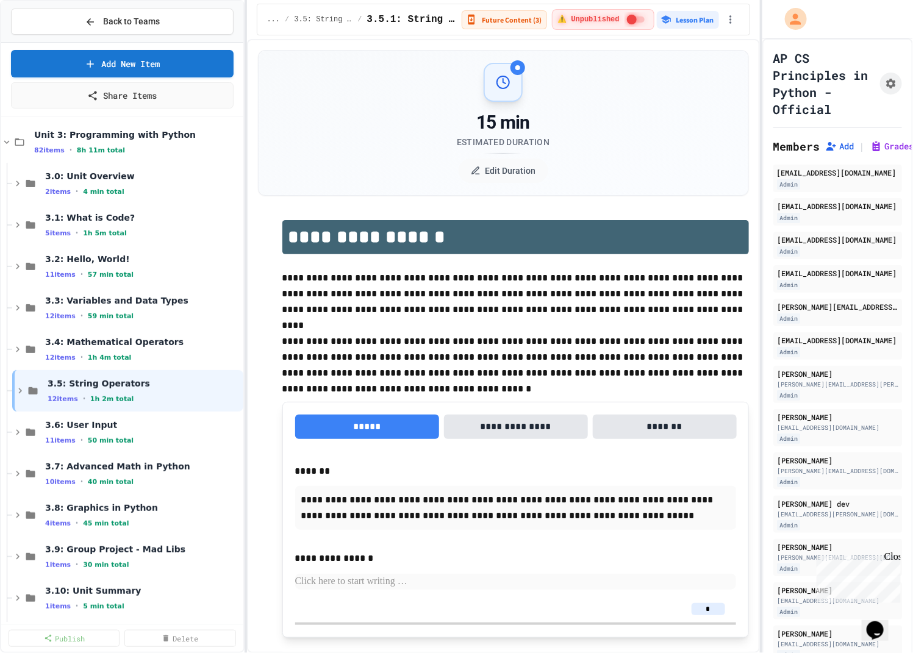
scroll to position [44, 0]
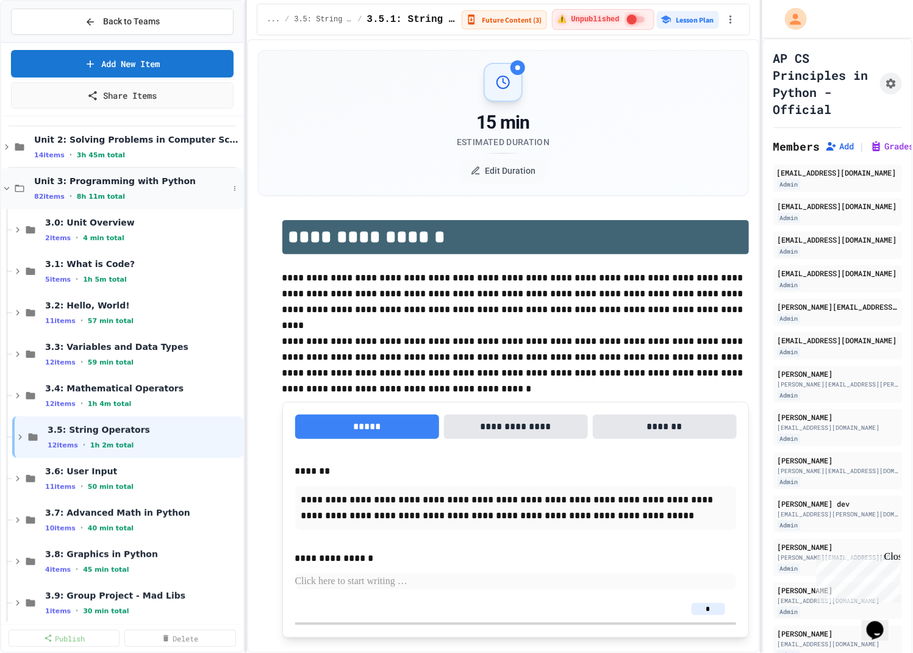
click at [141, 198] on div "82 items • 8h 11m total" at bounding box center [131, 196] width 195 height 10
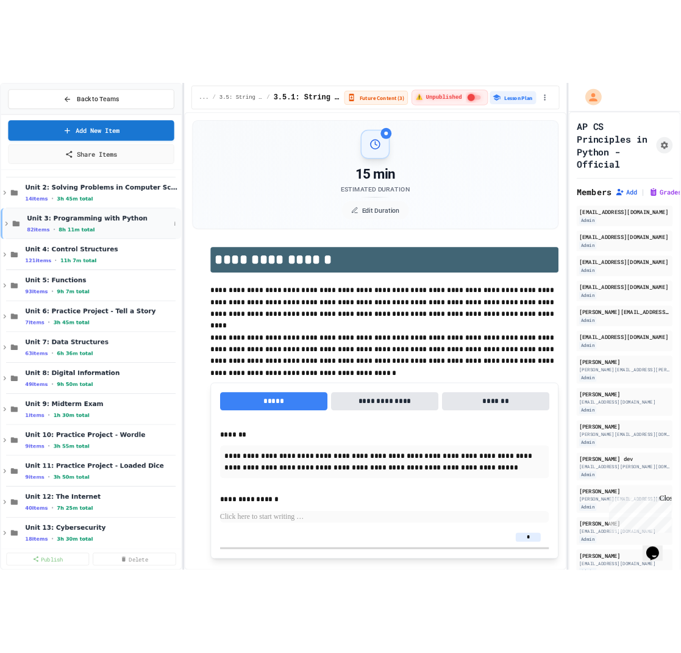
scroll to position [0, 0]
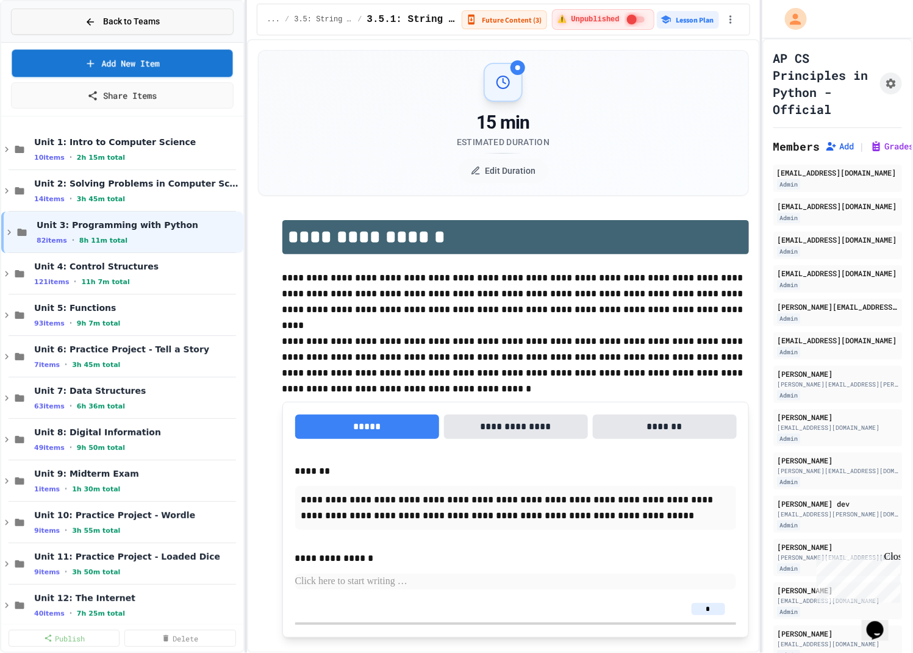
click at [148, 25] on span "Back to Teams" at bounding box center [131, 21] width 57 height 13
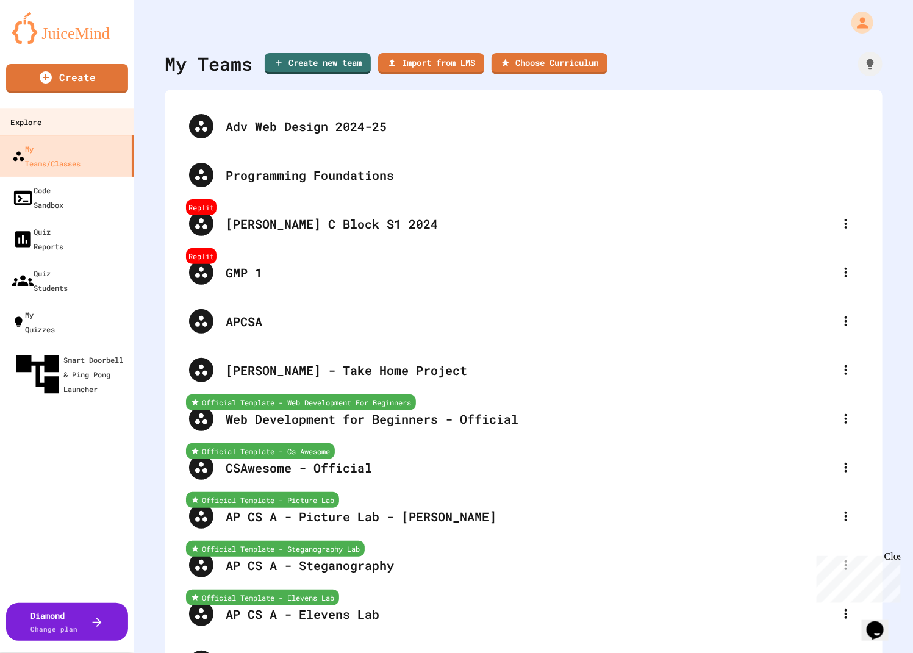
click at [121, 117] on link "Explore" at bounding box center [67, 121] width 138 height 27
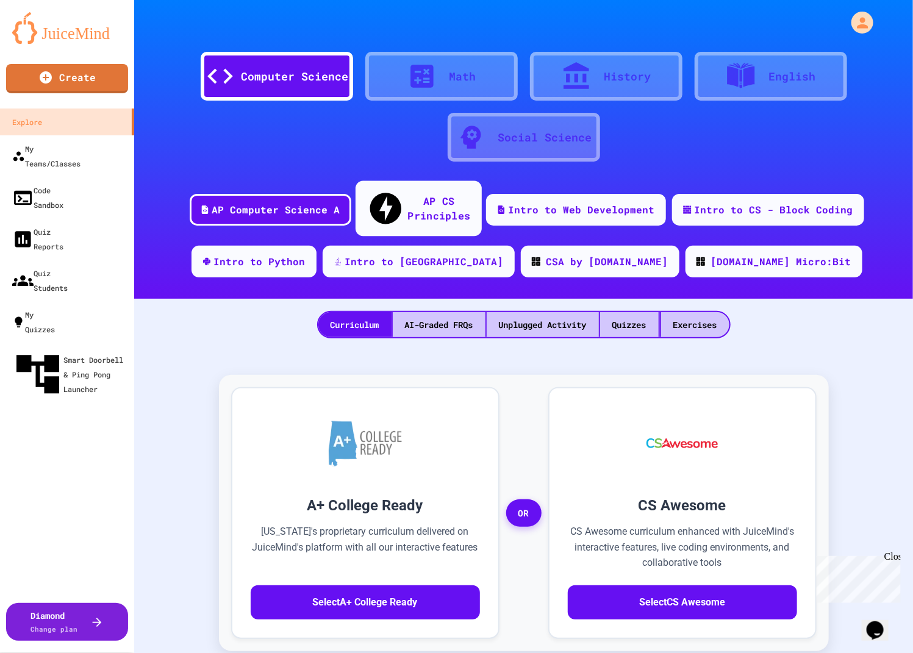
click at [407, 201] on div "AP CS Principles" at bounding box center [438, 208] width 63 height 30
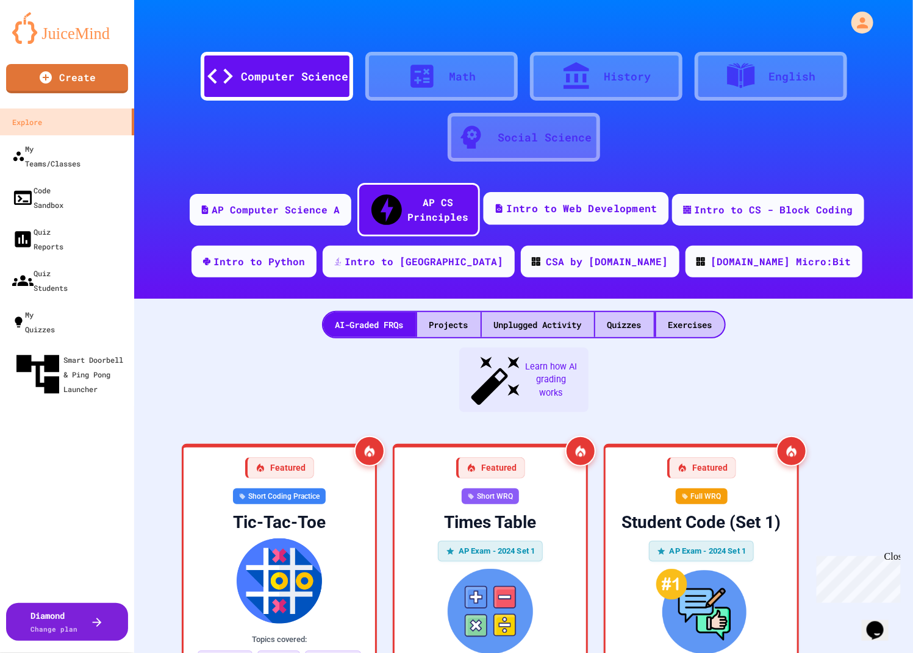
click at [527, 204] on div "Intro to Web Development" at bounding box center [581, 208] width 151 height 15
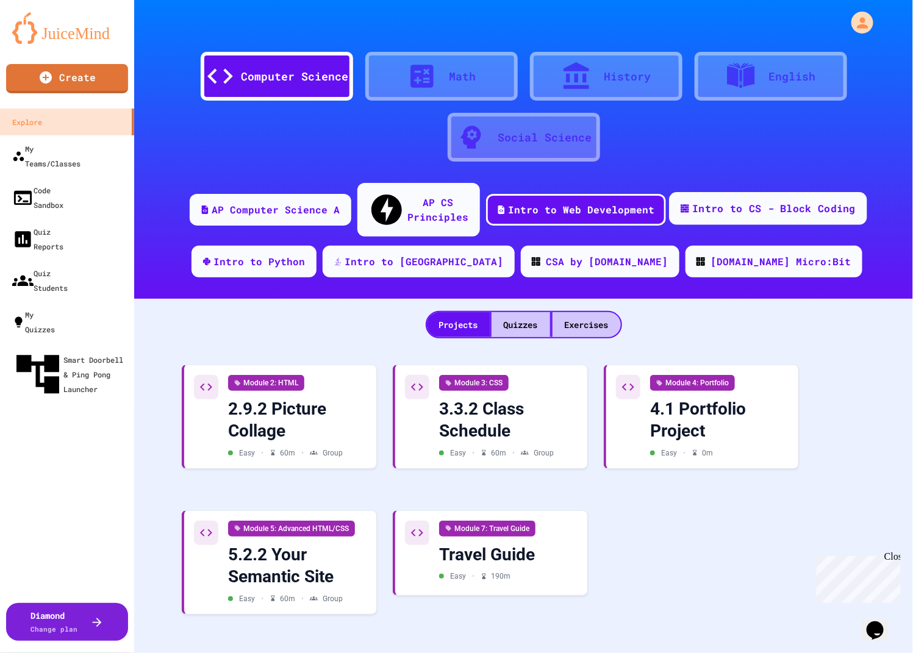
click at [704, 201] on div "Intro to CS - Block Coding" at bounding box center [773, 208] width 163 height 15
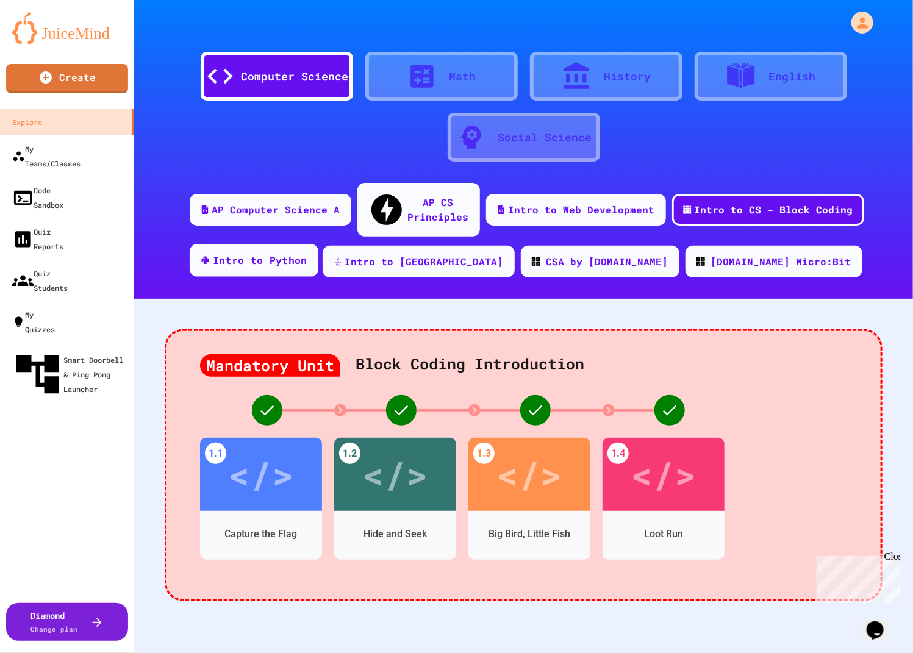
click at [318, 252] on div "Intro to Python" at bounding box center [253, 260] width 129 height 33
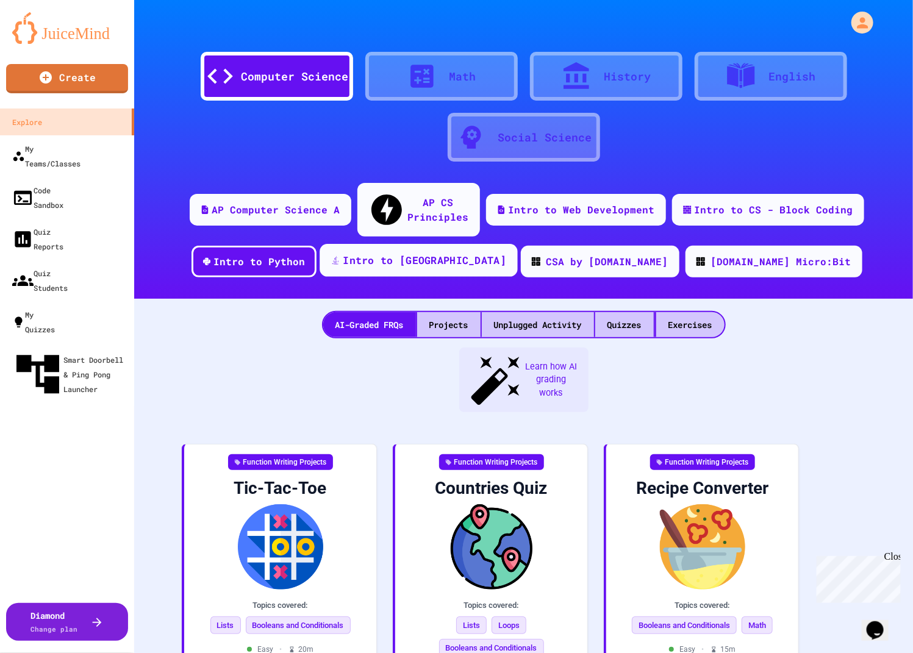
click at [433, 251] on div "Intro to [GEOGRAPHIC_DATA]" at bounding box center [418, 260] width 198 height 33
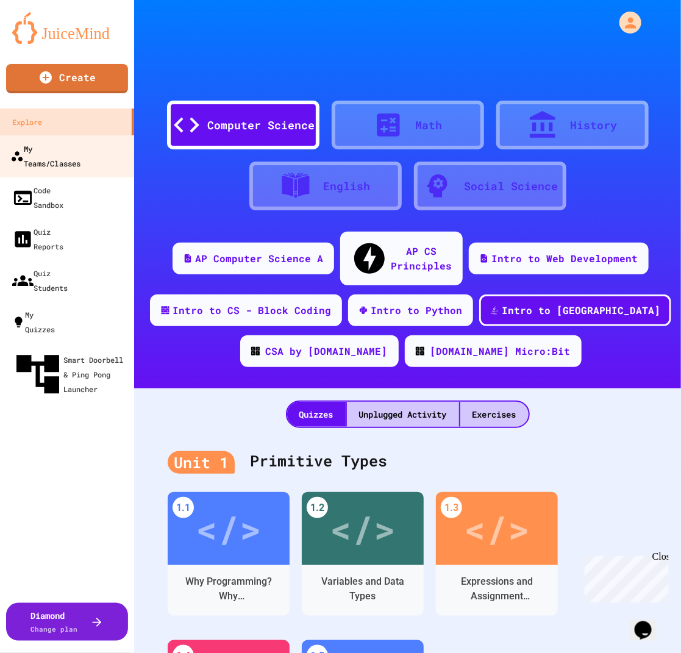
click at [80, 148] on div "My Teams/Classes" at bounding box center [45, 156] width 70 height 30
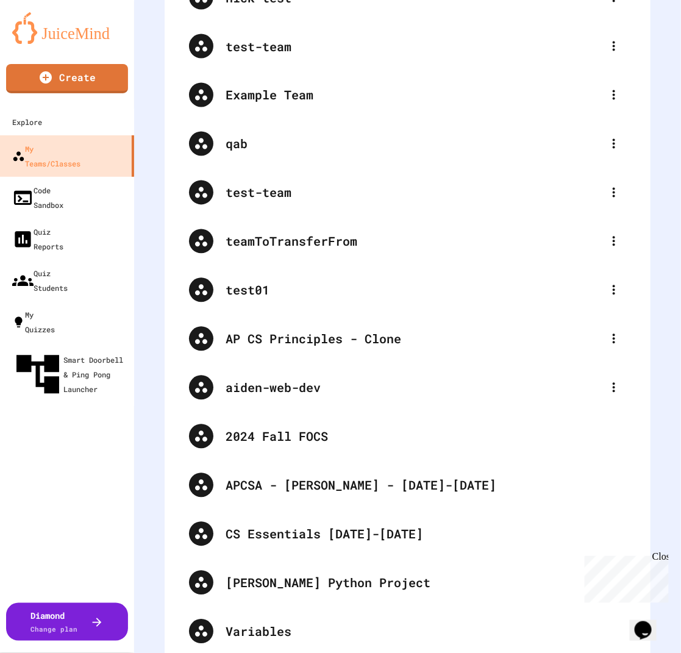
scroll to position [336, 0]
